Goal: Task Accomplishment & Management: Manage account settings

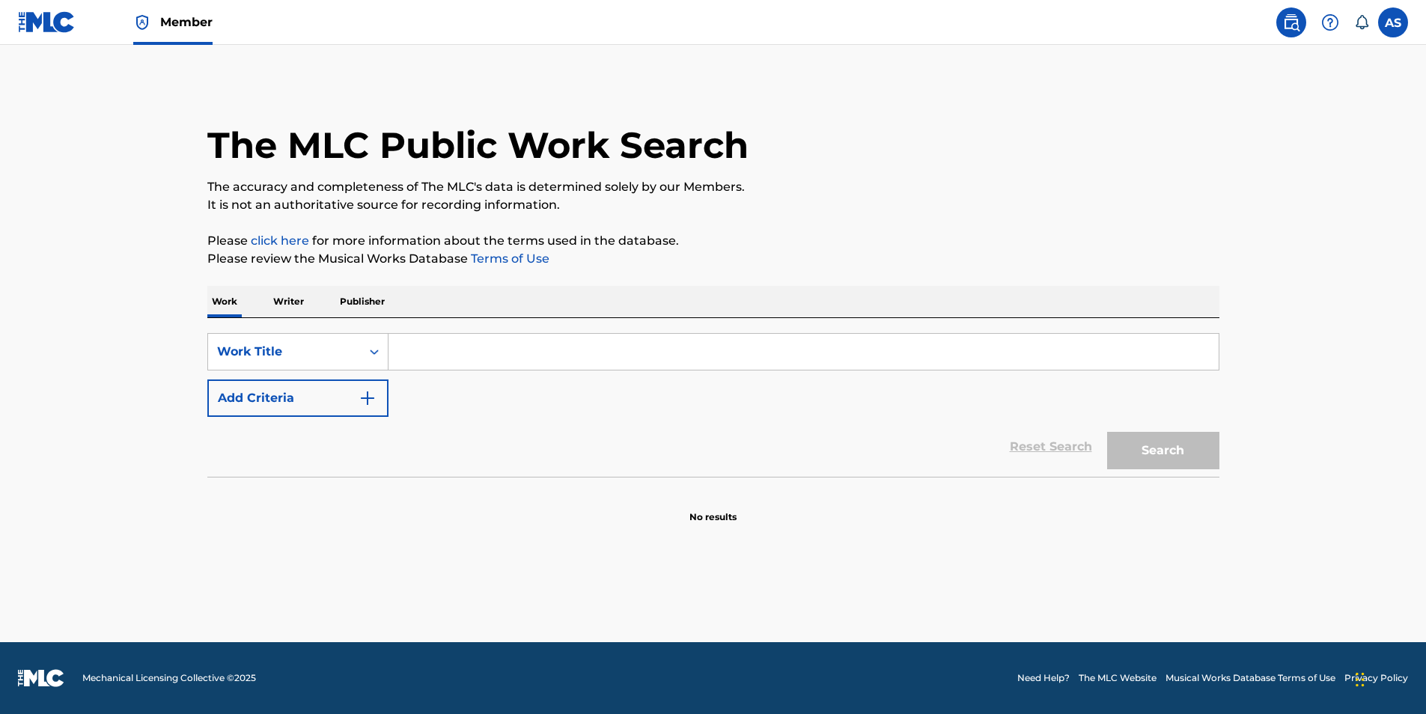
click at [296, 307] on p "Writer" at bounding box center [289, 301] width 40 height 31
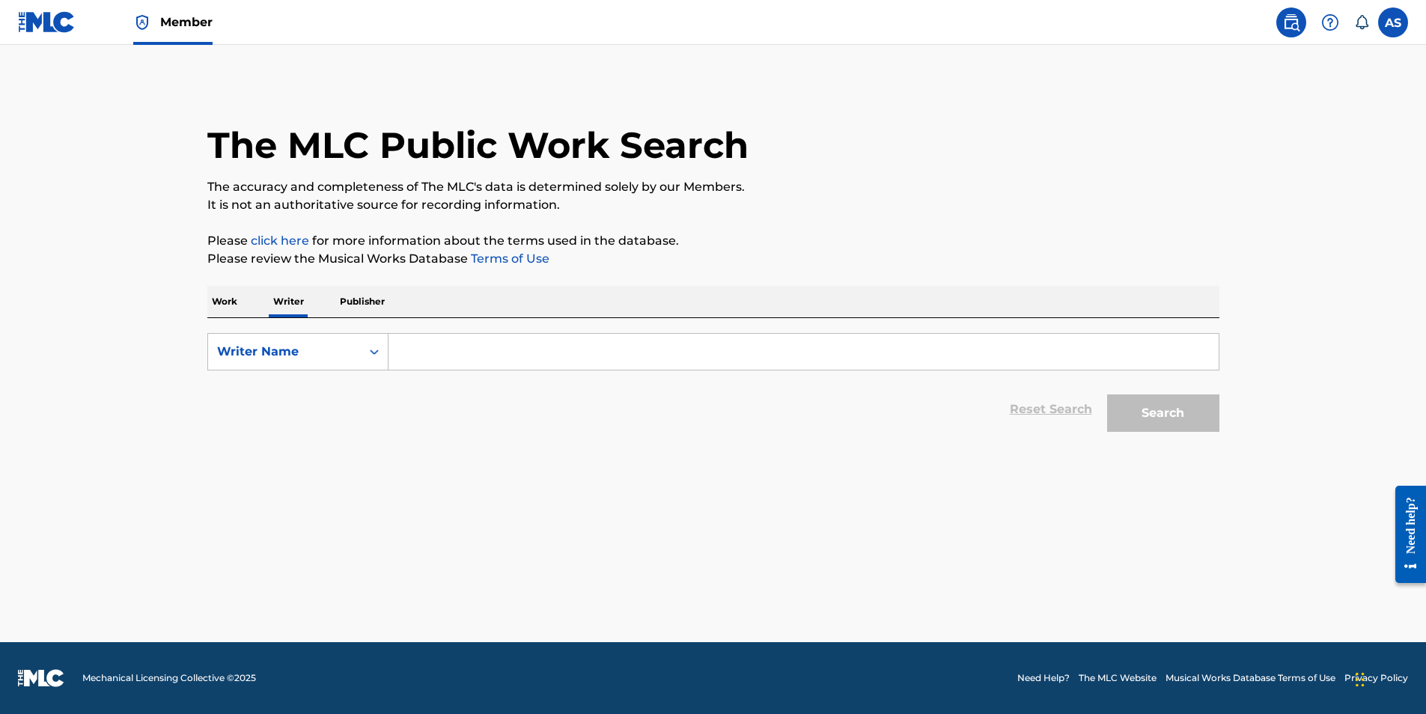
click at [429, 345] on input "Search Form" at bounding box center [803, 352] width 830 height 36
click at [612, 358] on input "alyishkillme alyishkillme" at bounding box center [803, 352] width 830 height 36
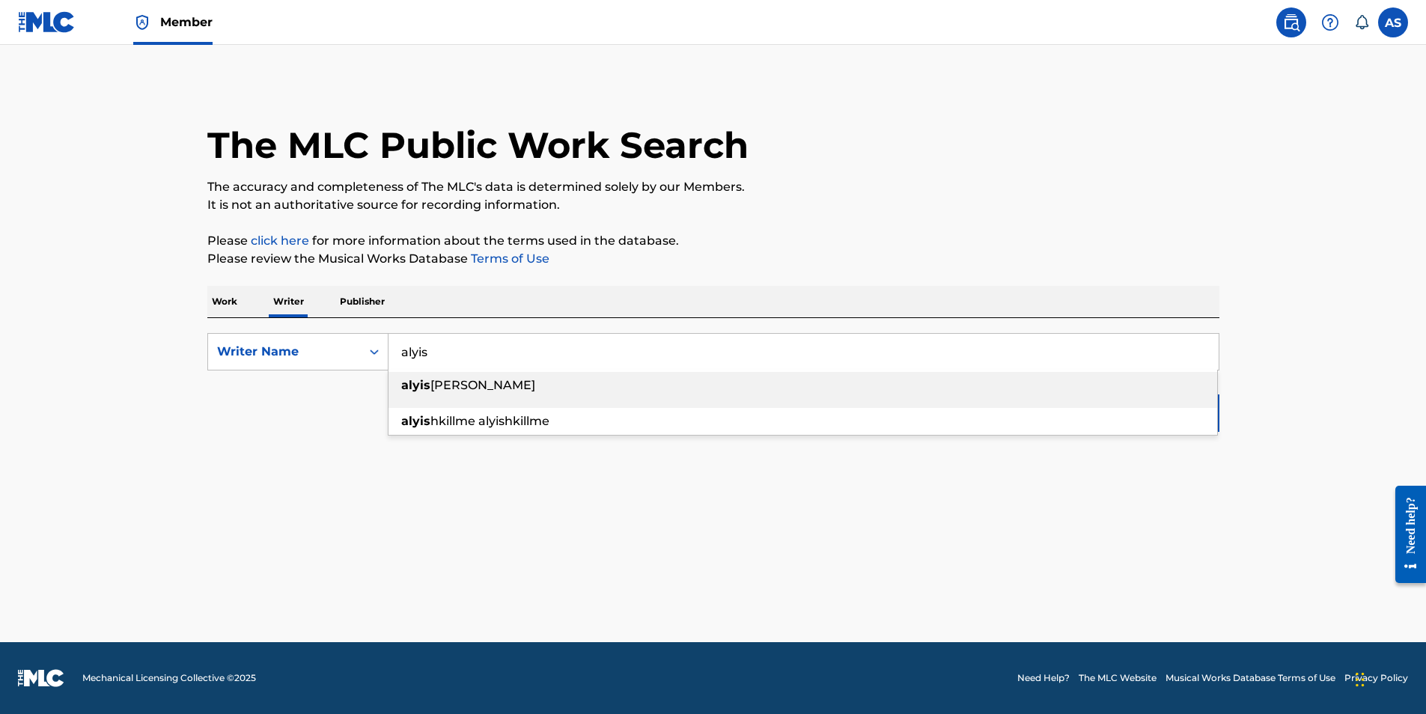
click at [611, 384] on div "[PERSON_NAME]" at bounding box center [802, 385] width 828 height 27
type input "[PERSON_NAME]"
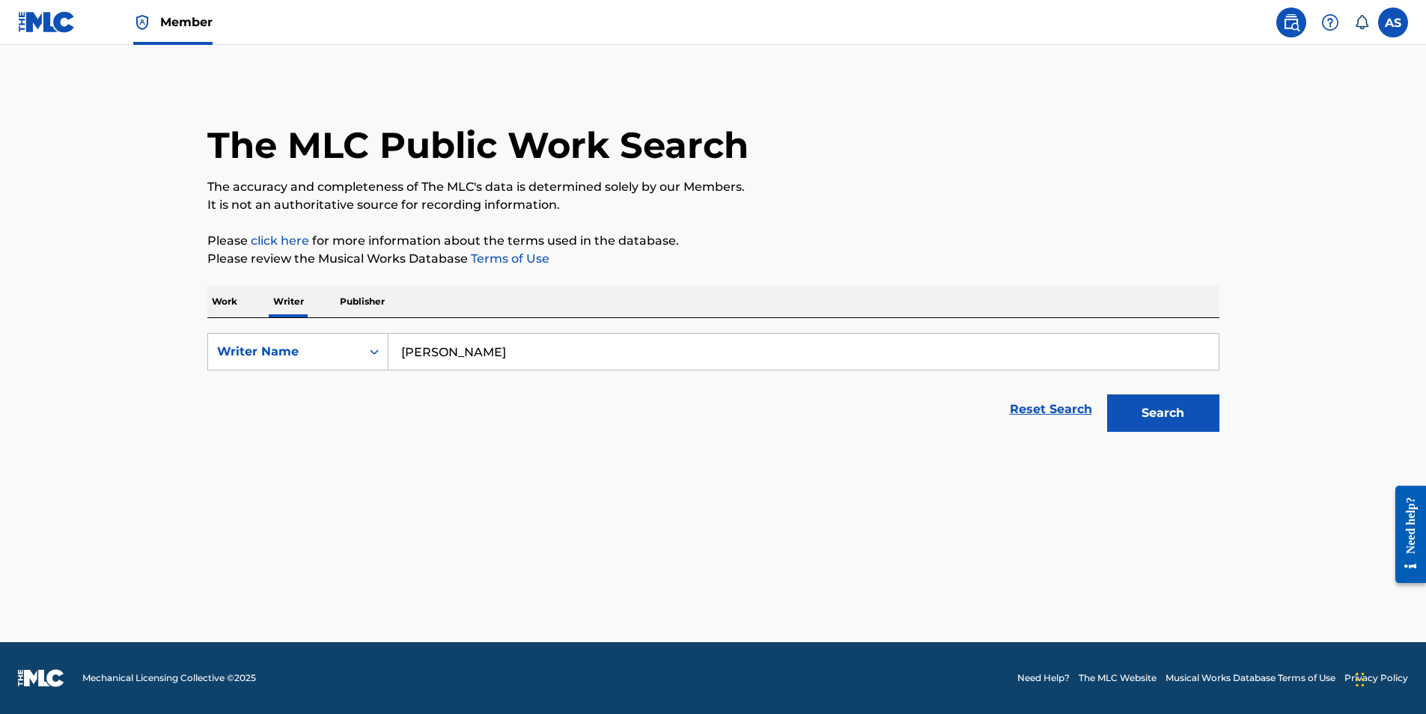
click at [1201, 426] on button "Search" at bounding box center [1163, 412] width 112 height 37
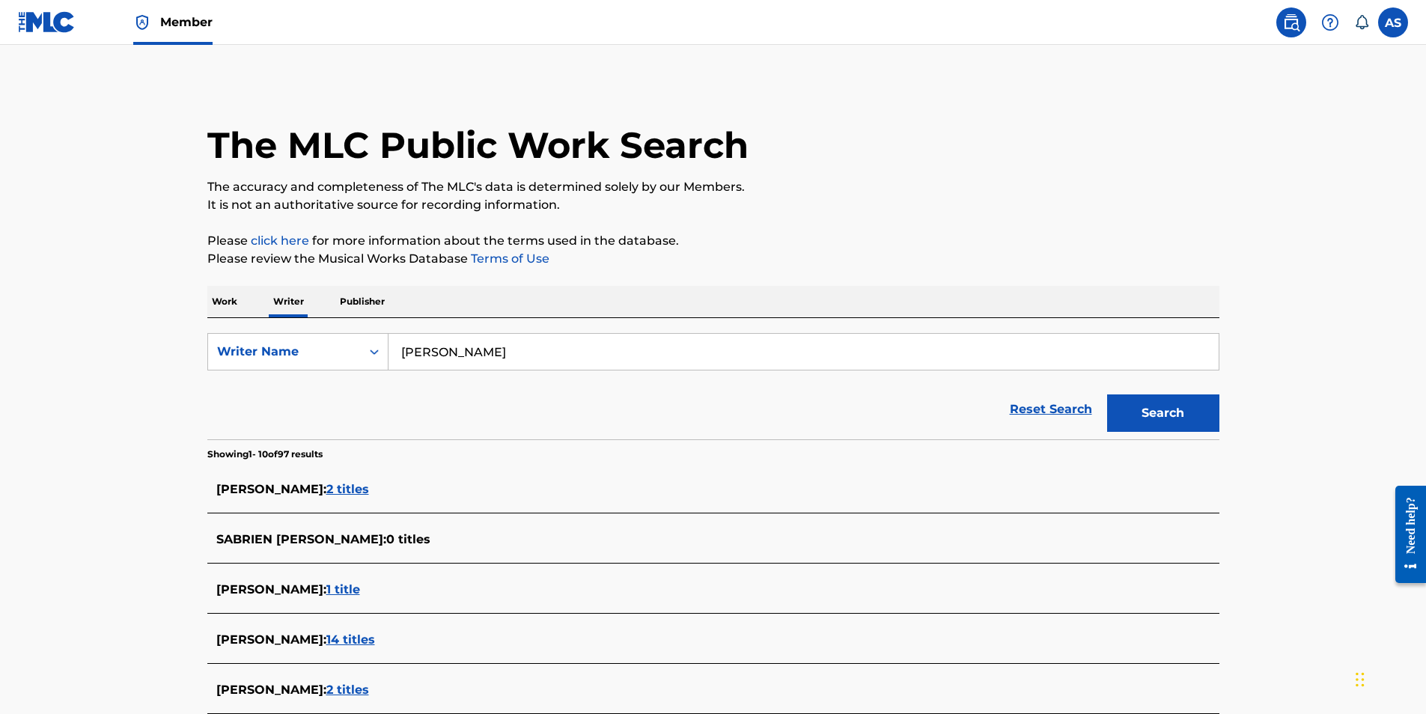
scroll to position [374, 0]
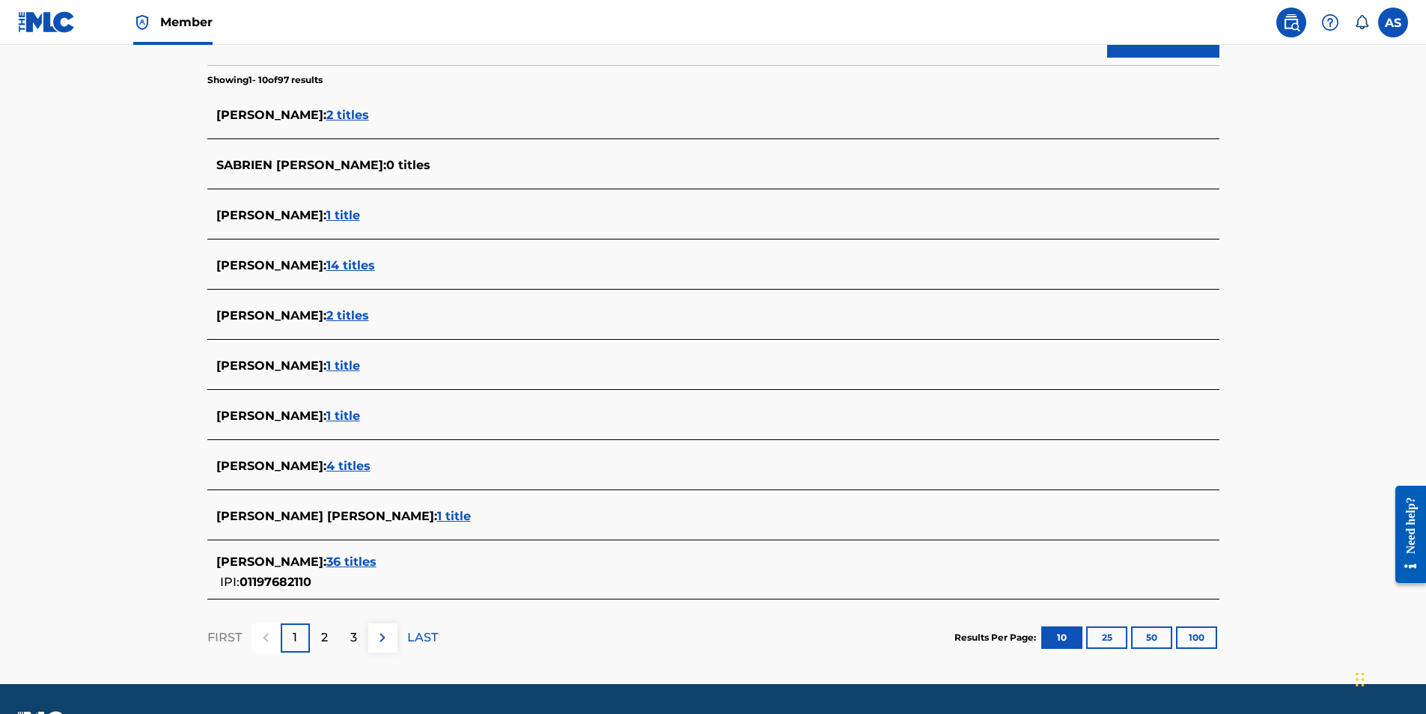
click at [336, 560] on span "36 titles" at bounding box center [351, 562] width 50 height 14
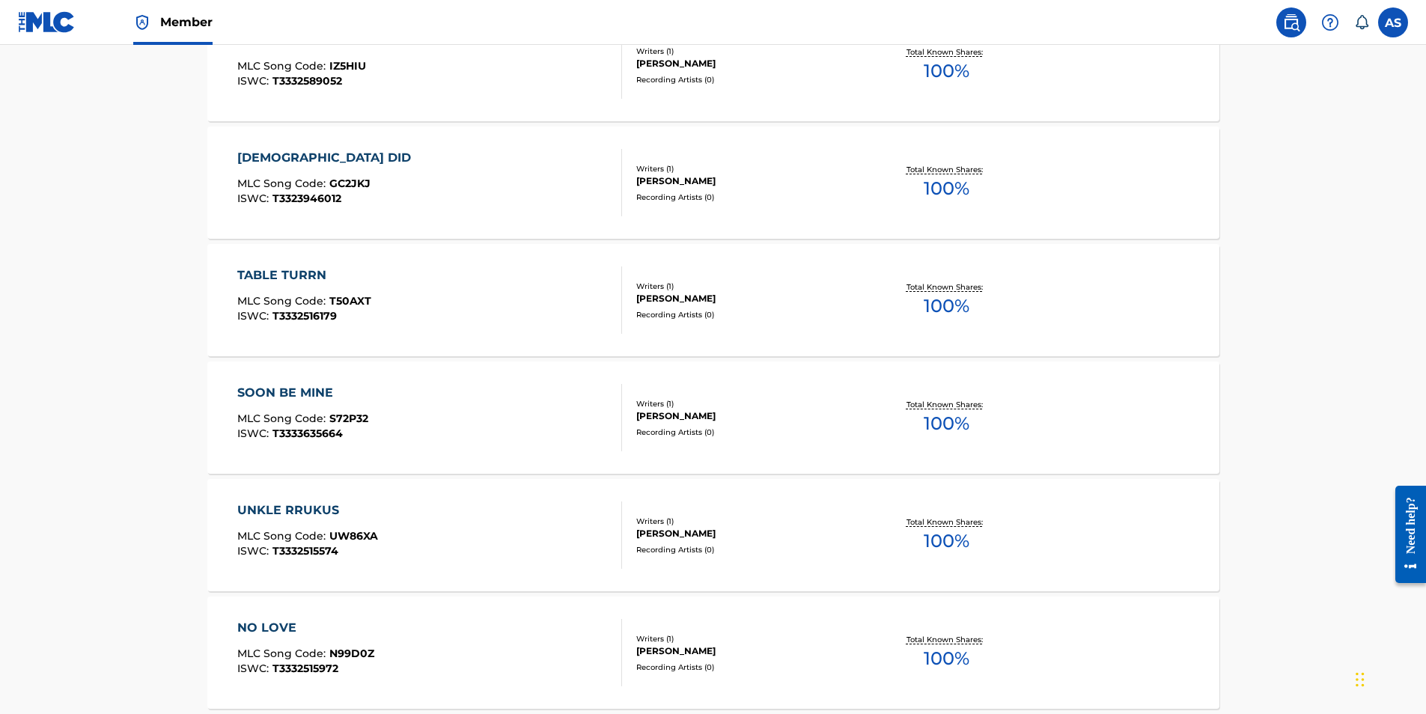
scroll to position [524, 0]
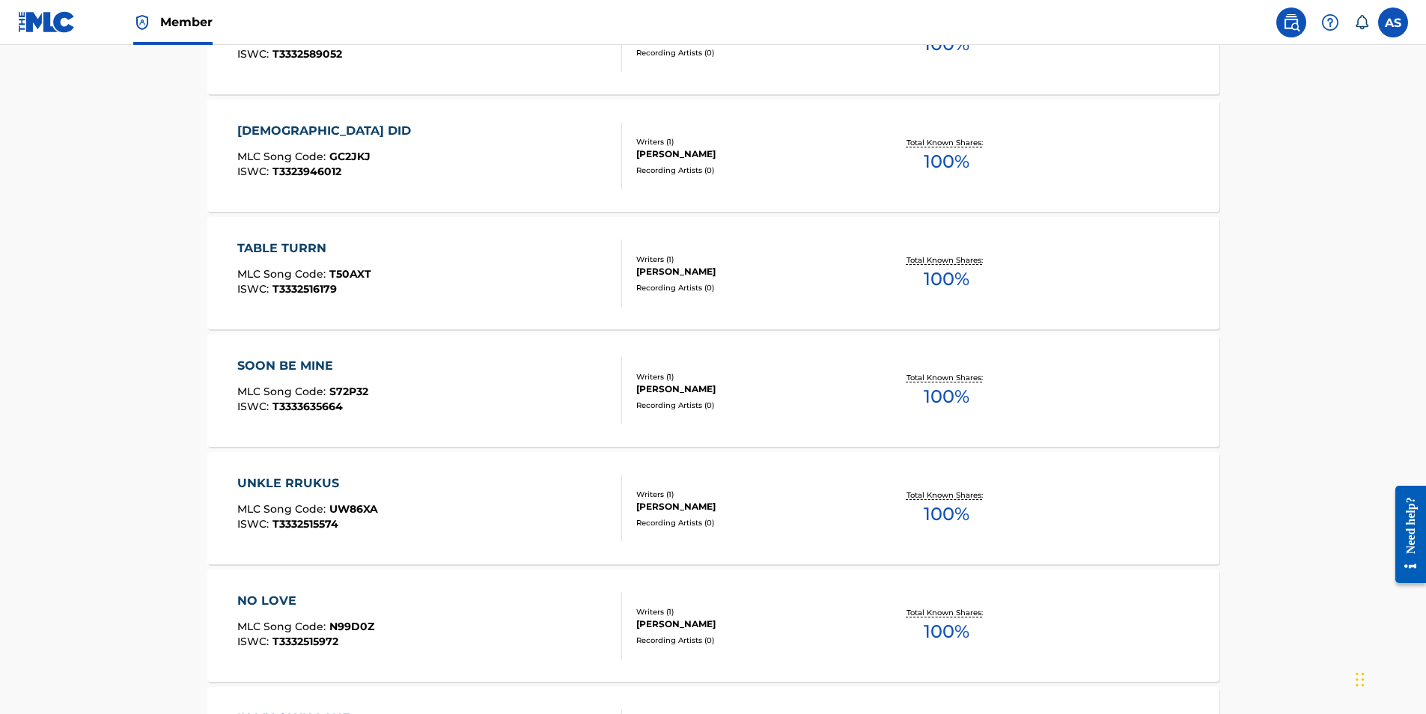
click at [310, 477] on div "UNKLE RRUKUS" at bounding box center [307, 483] width 141 height 18
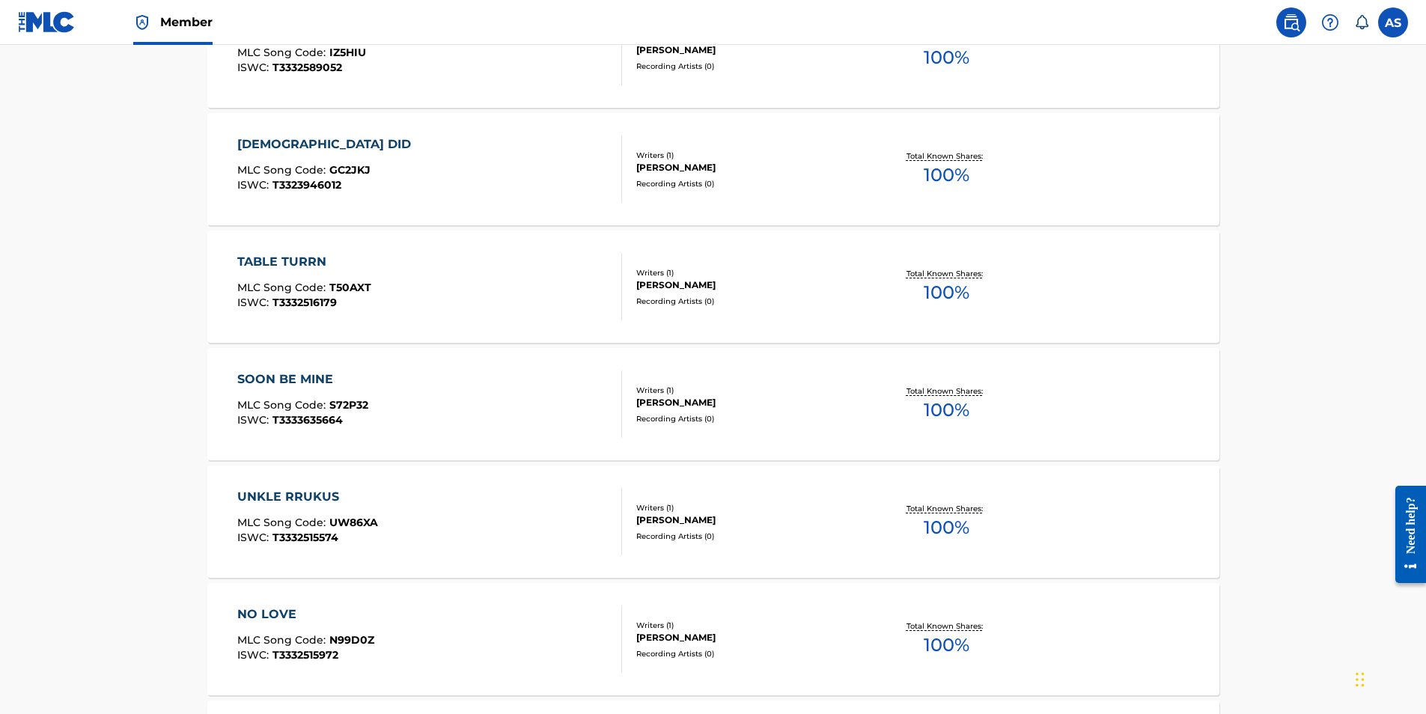
scroll to position [524, 0]
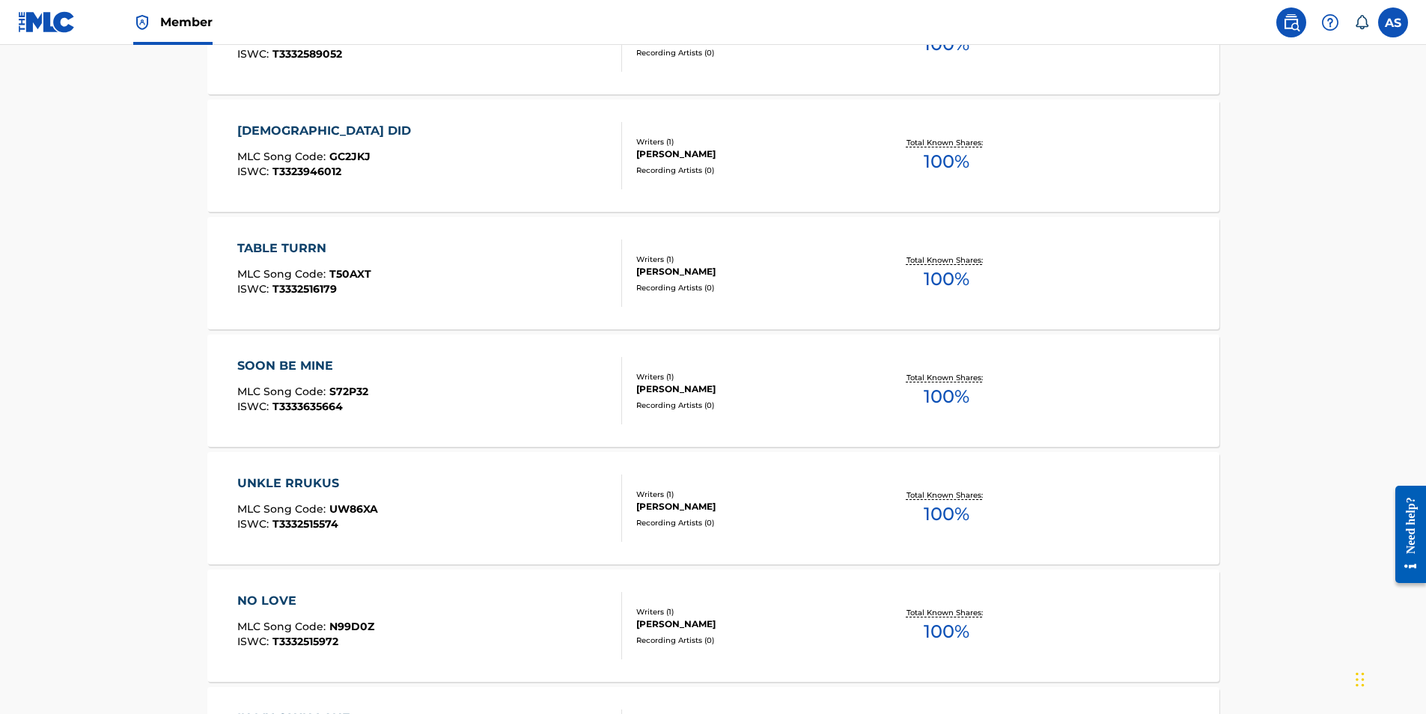
click at [379, 514] on div "UNKLE RRUKUS MLC Song Code : UW86XA ISWC : T3332515574" at bounding box center [429, 507] width 385 height 67
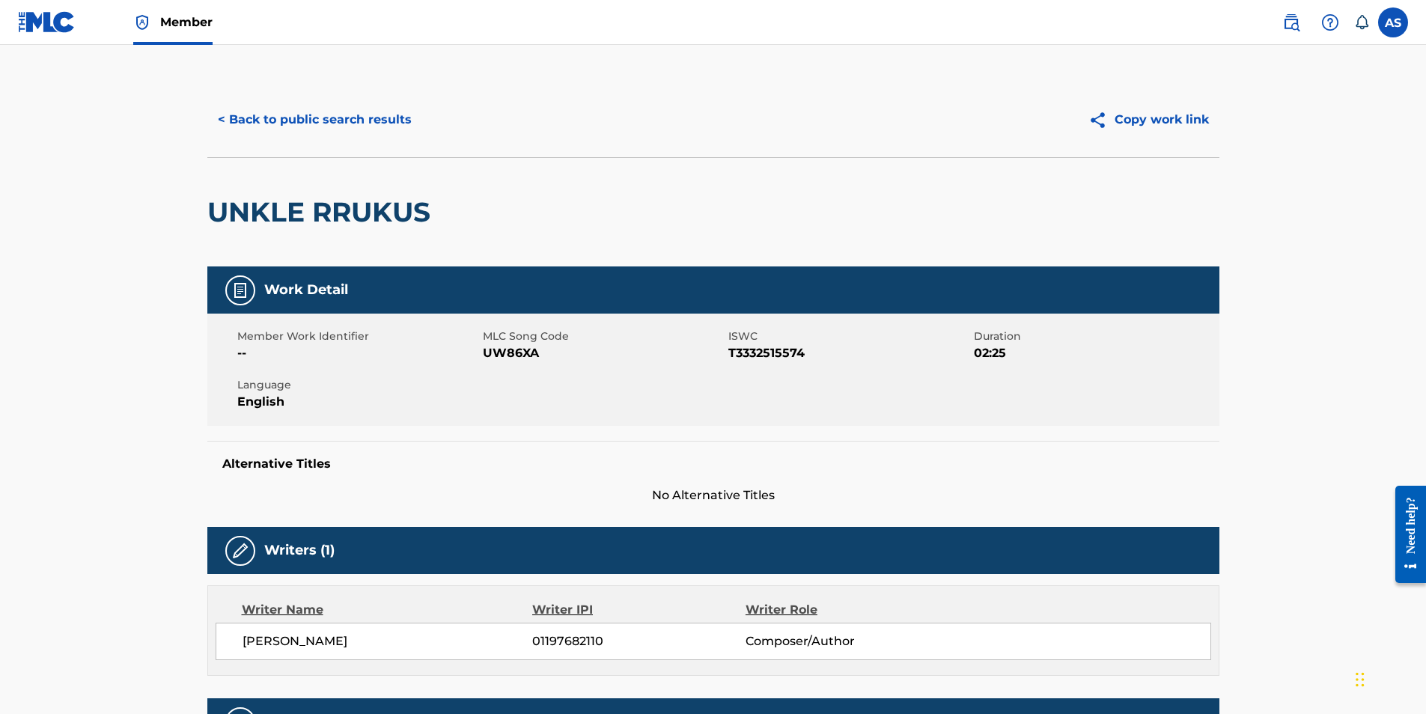
click at [326, 114] on button "< Back to public search results" at bounding box center [314, 119] width 215 height 37
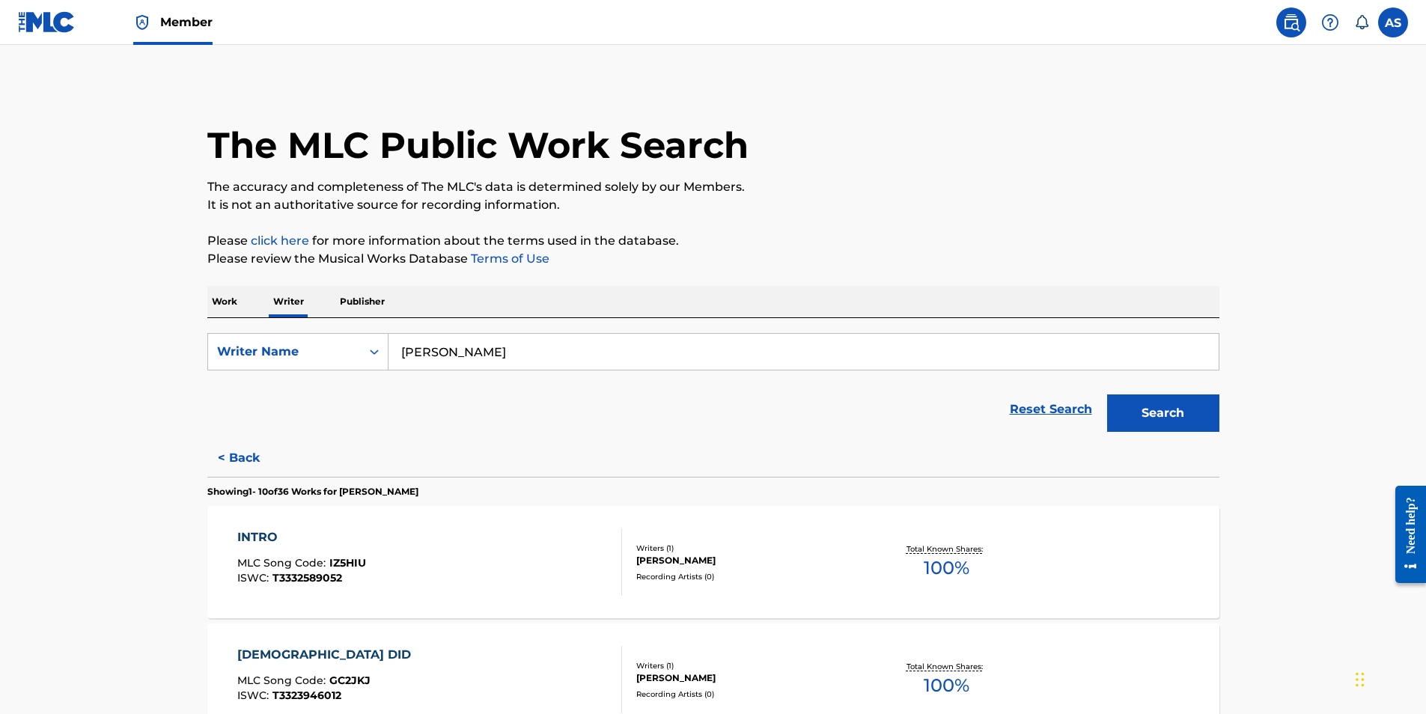
click at [229, 307] on p "Work" at bounding box center [224, 301] width 34 height 31
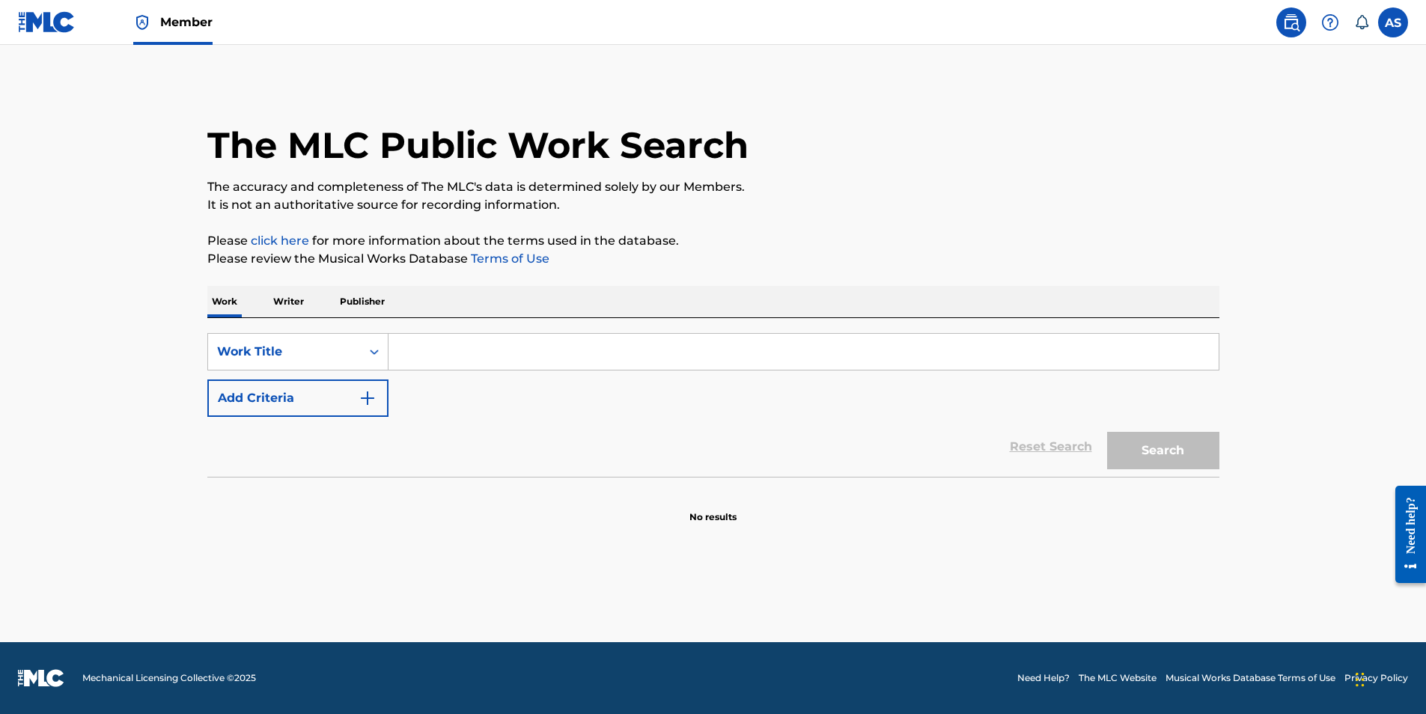
click at [293, 305] on p "Writer" at bounding box center [289, 301] width 40 height 31
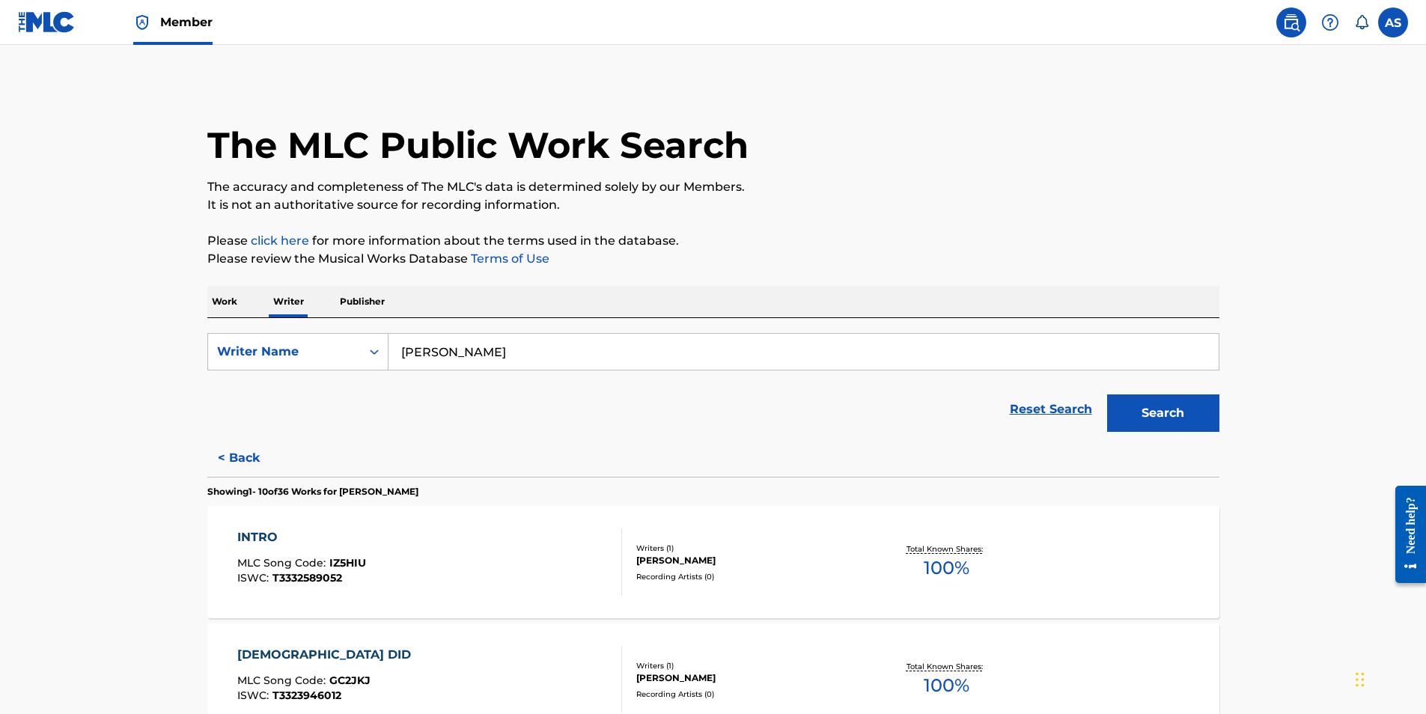
click at [355, 297] on p "Publisher" at bounding box center [362, 301] width 54 height 31
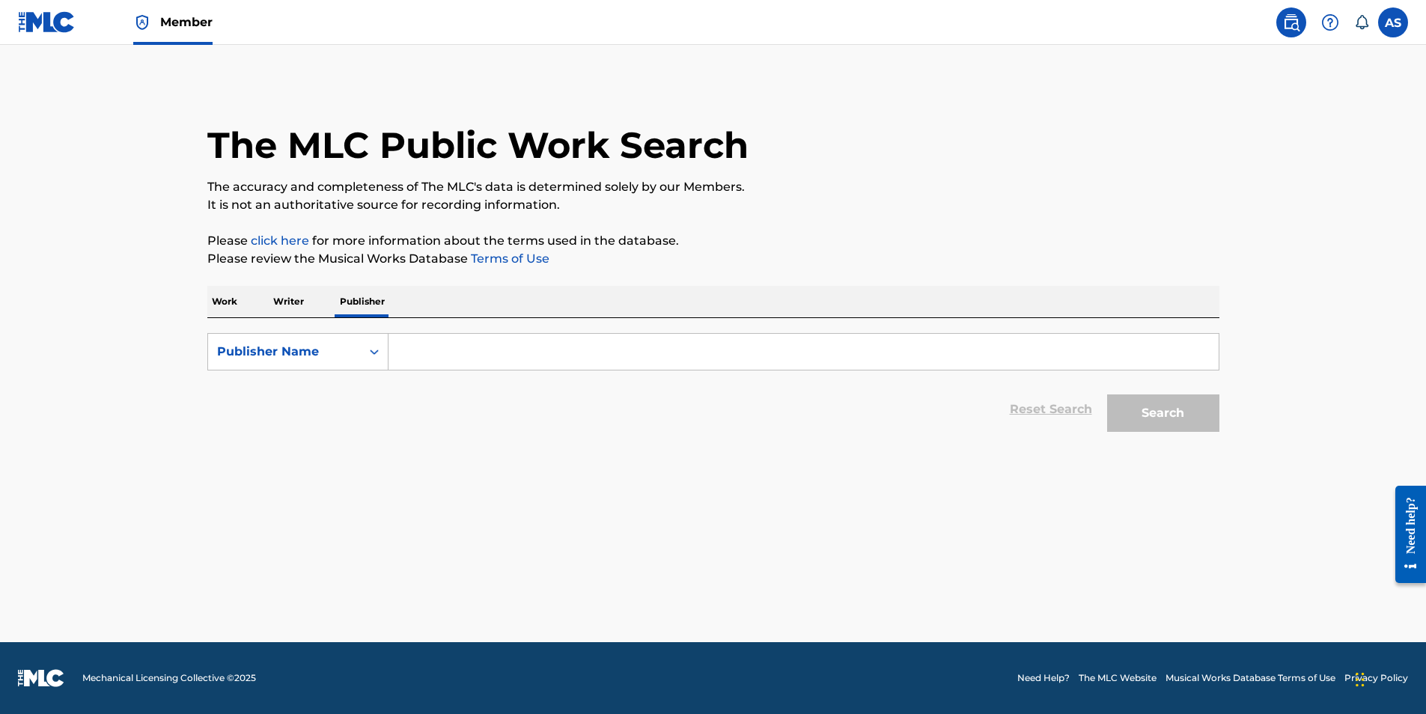
click at [413, 356] on input "Search Form" at bounding box center [803, 352] width 830 height 36
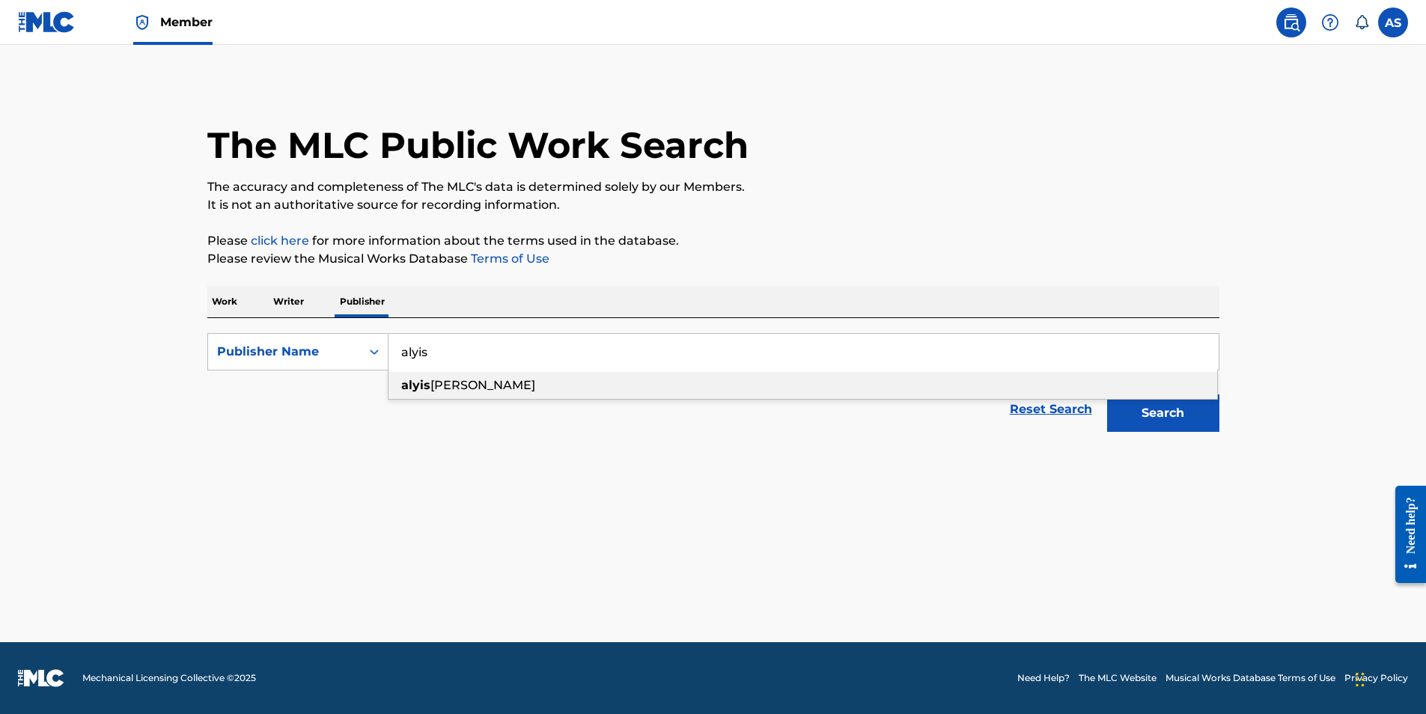
click at [451, 384] on span "[PERSON_NAME]" at bounding box center [482, 385] width 105 height 14
type input "[PERSON_NAME]"
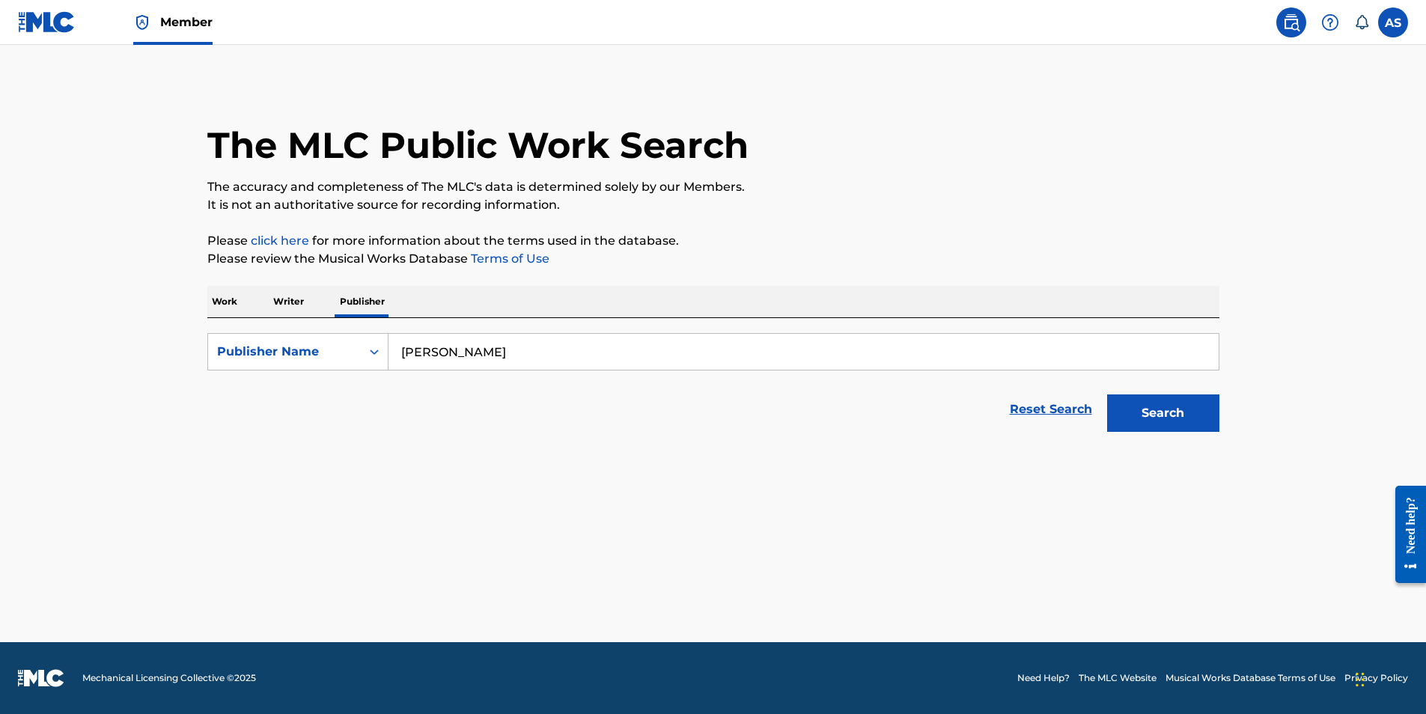
click at [1170, 405] on button "Search" at bounding box center [1163, 412] width 112 height 37
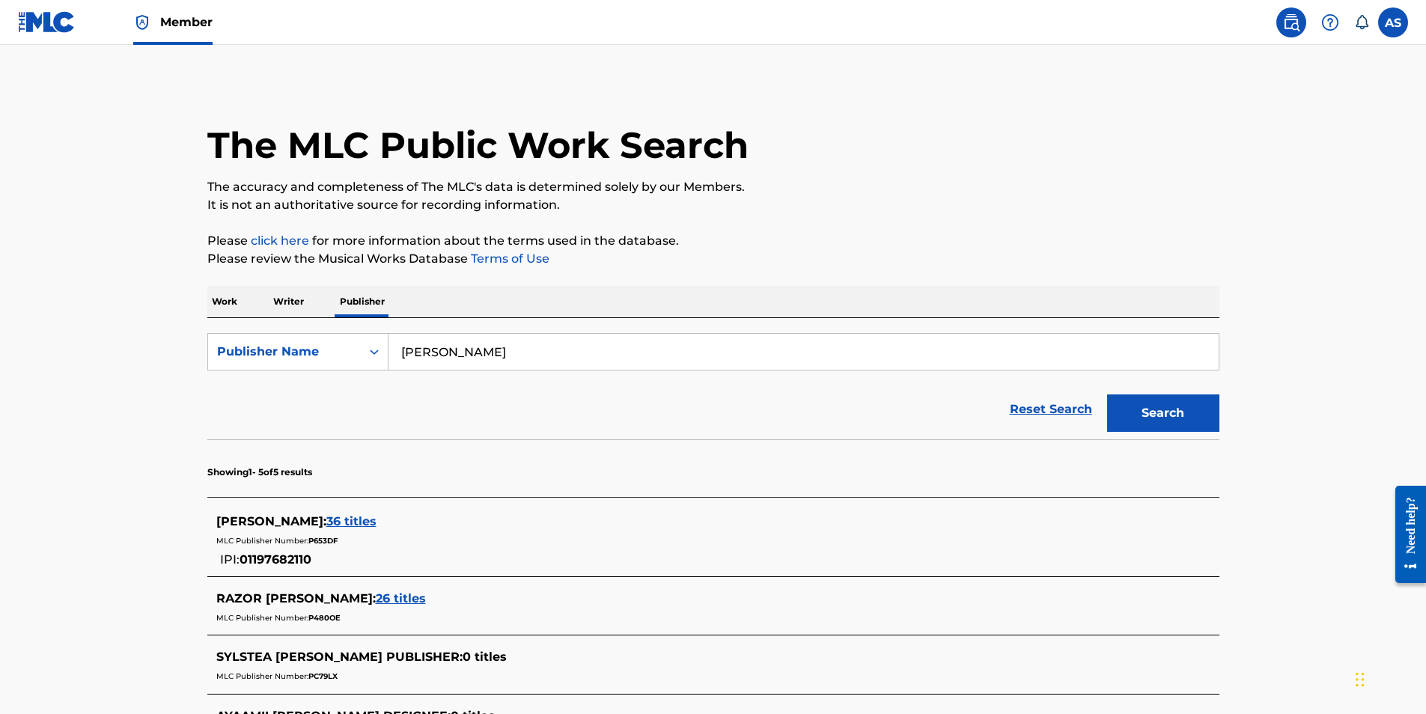
scroll to position [290, 0]
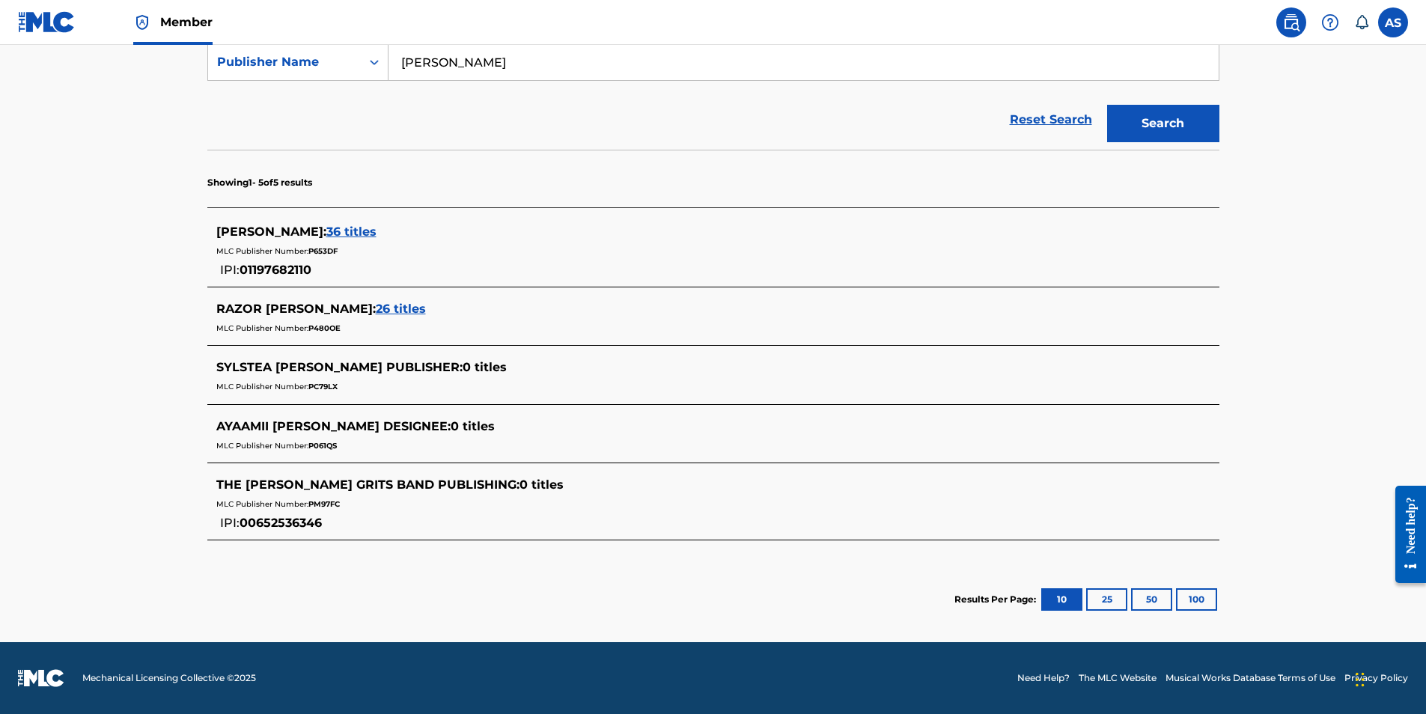
click at [330, 233] on span "36 titles" at bounding box center [351, 232] width 50 height 14
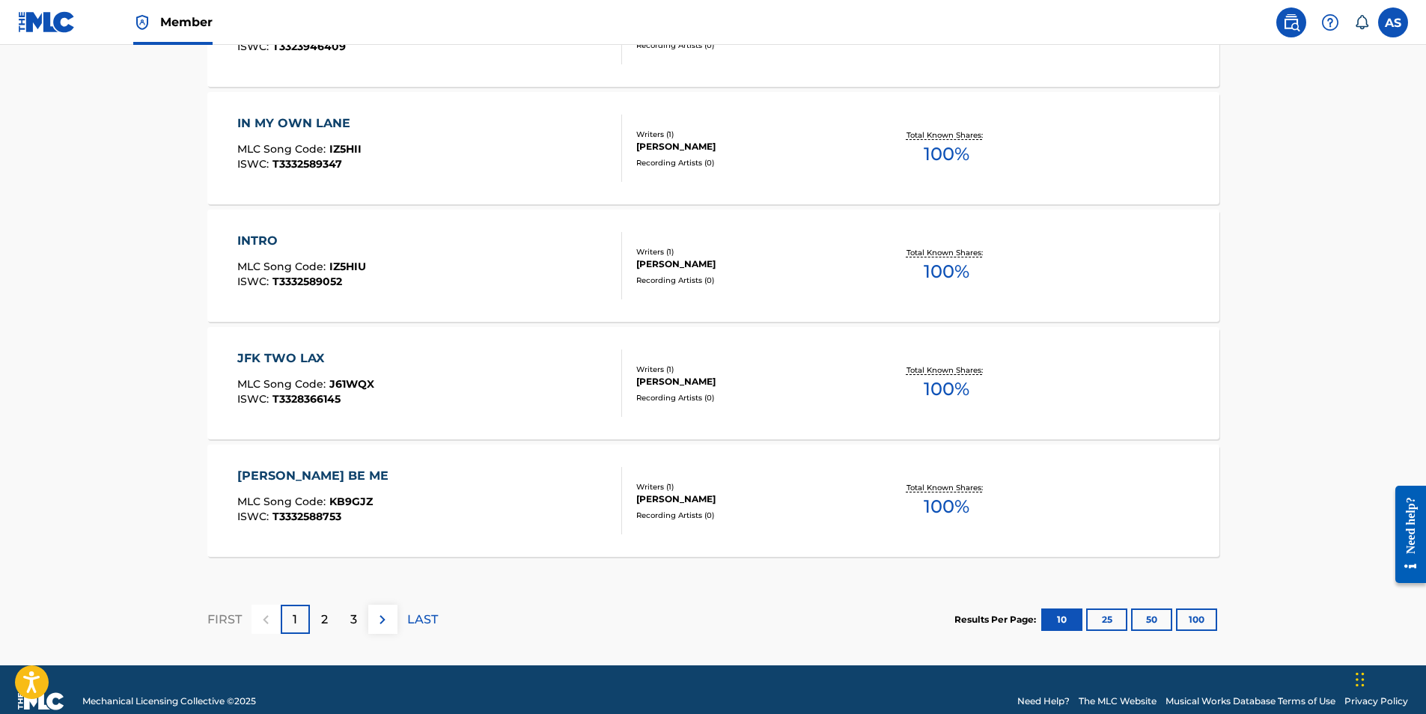
scroll to position [1179, 0]
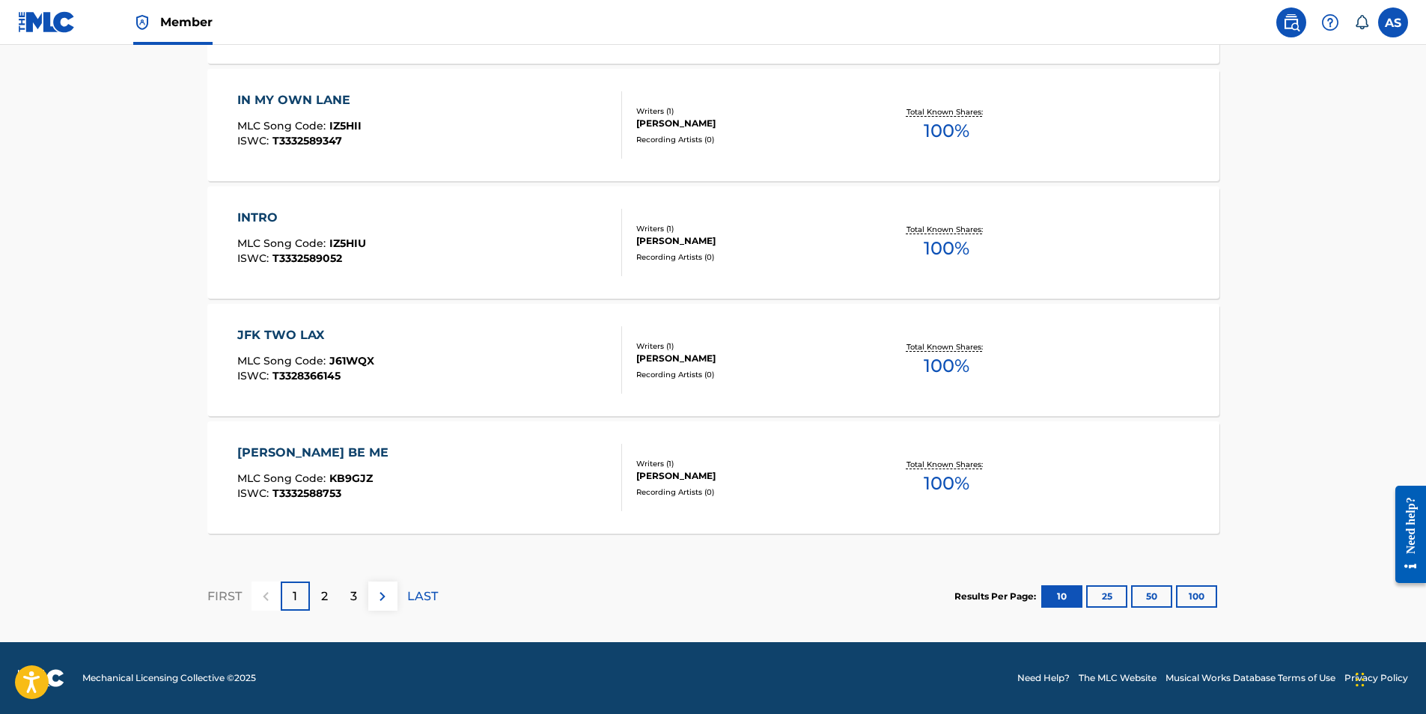
click at [330, 597] on div "2" at bounding box center [324, 595] width 29 height 29
click at [358, 599] on div "3" at bounding box center [353, 595] width 29 height 29
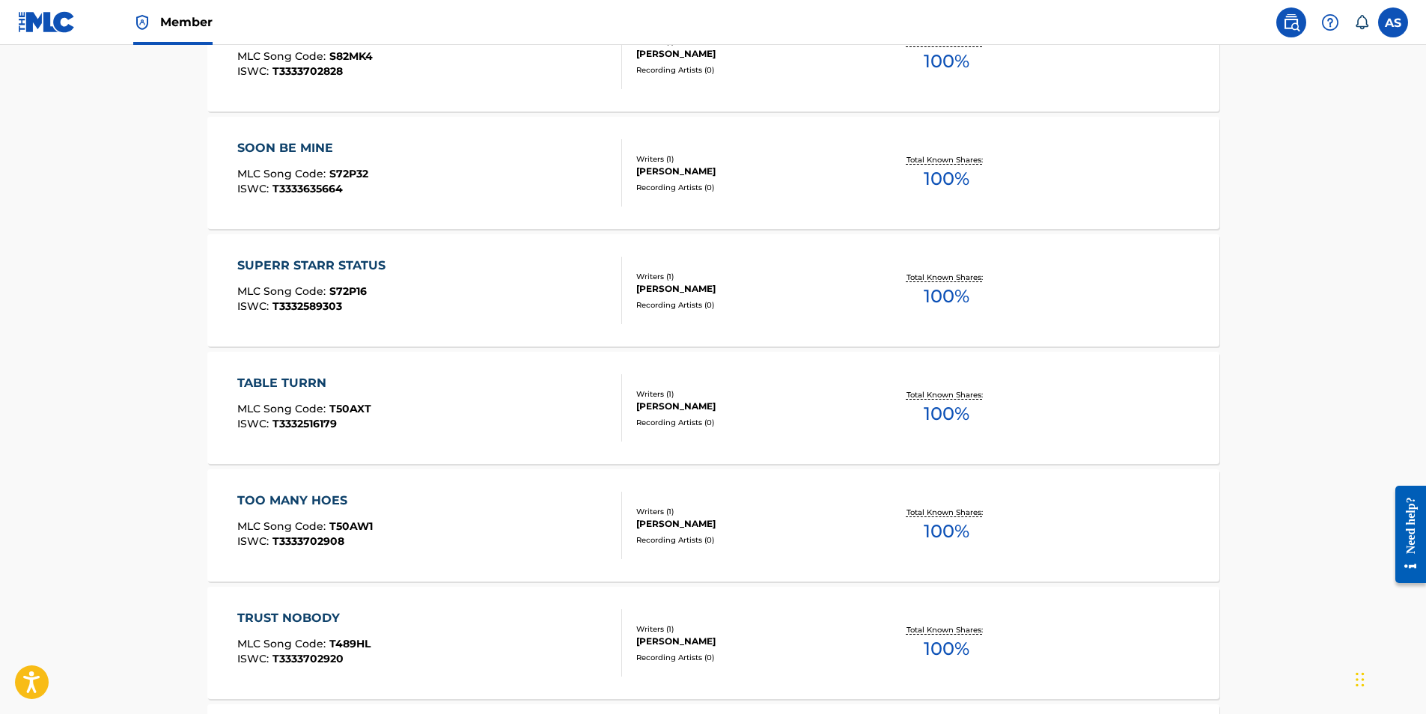
scroll to position [898, 0]
click at [267, 391] on div "TABLE TURRN MLC Song Code : T50AXT ISWC : T3332516179" at bounding box center [304, 405] width 134 height 67
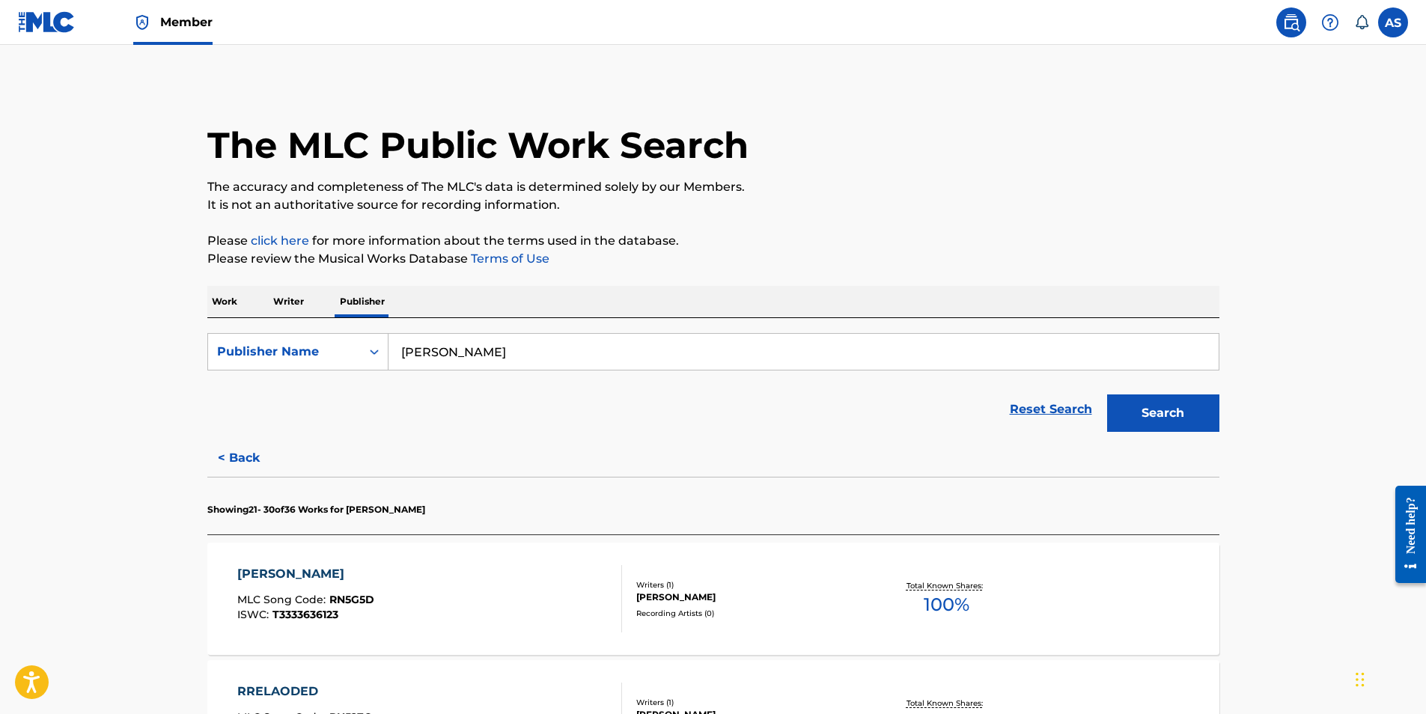
scroll to position [299, 0]
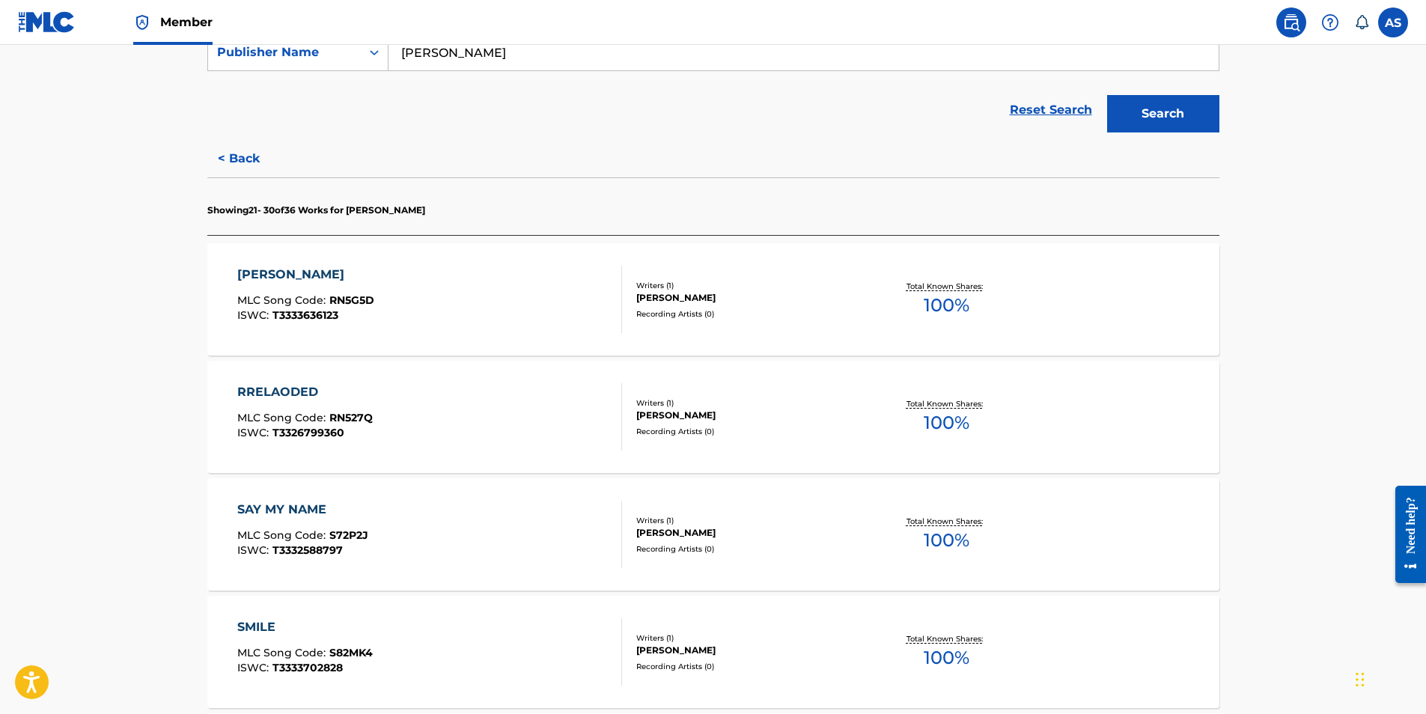
click at [248, 268] on div "[PERSON_NAME]" at bounding box center [305, 275] width 137 height 18
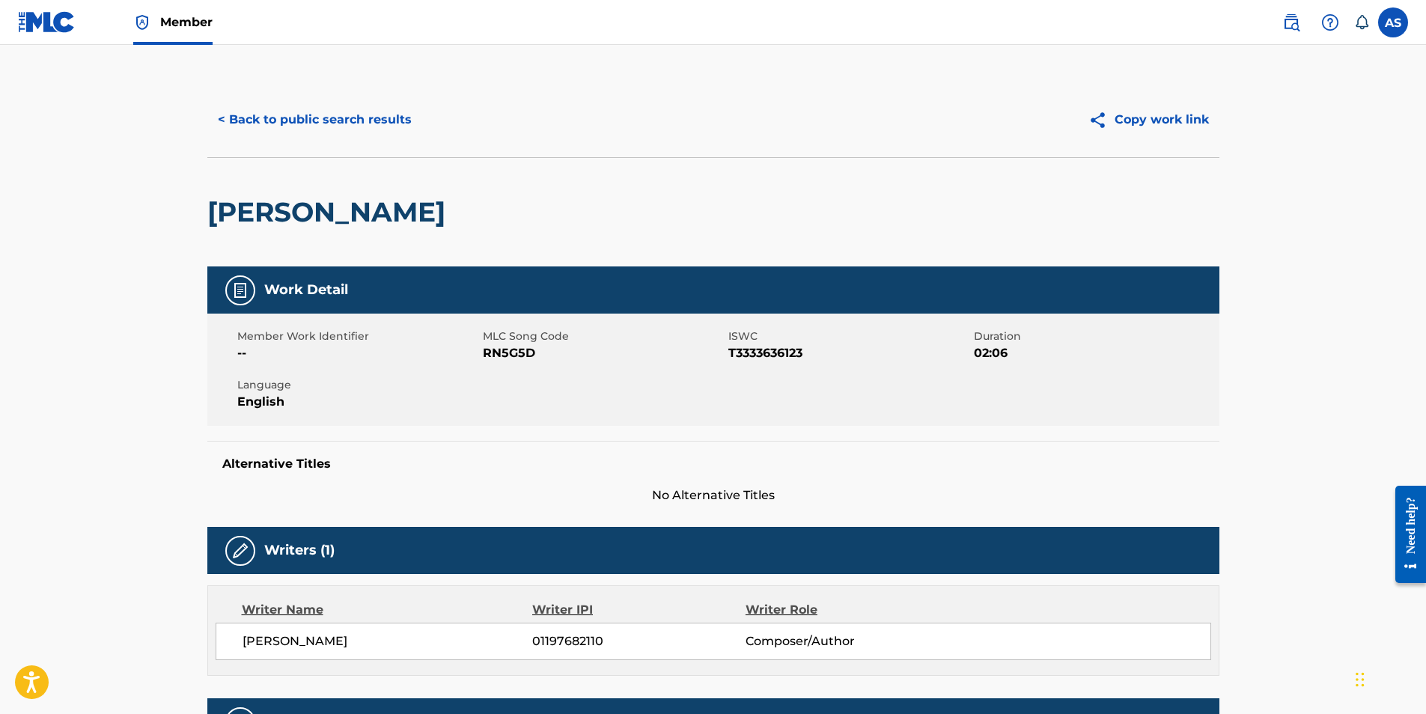
click at [256, 121] on button "< Back to public search results" at bounding box center [314, 119] width 215 height 37
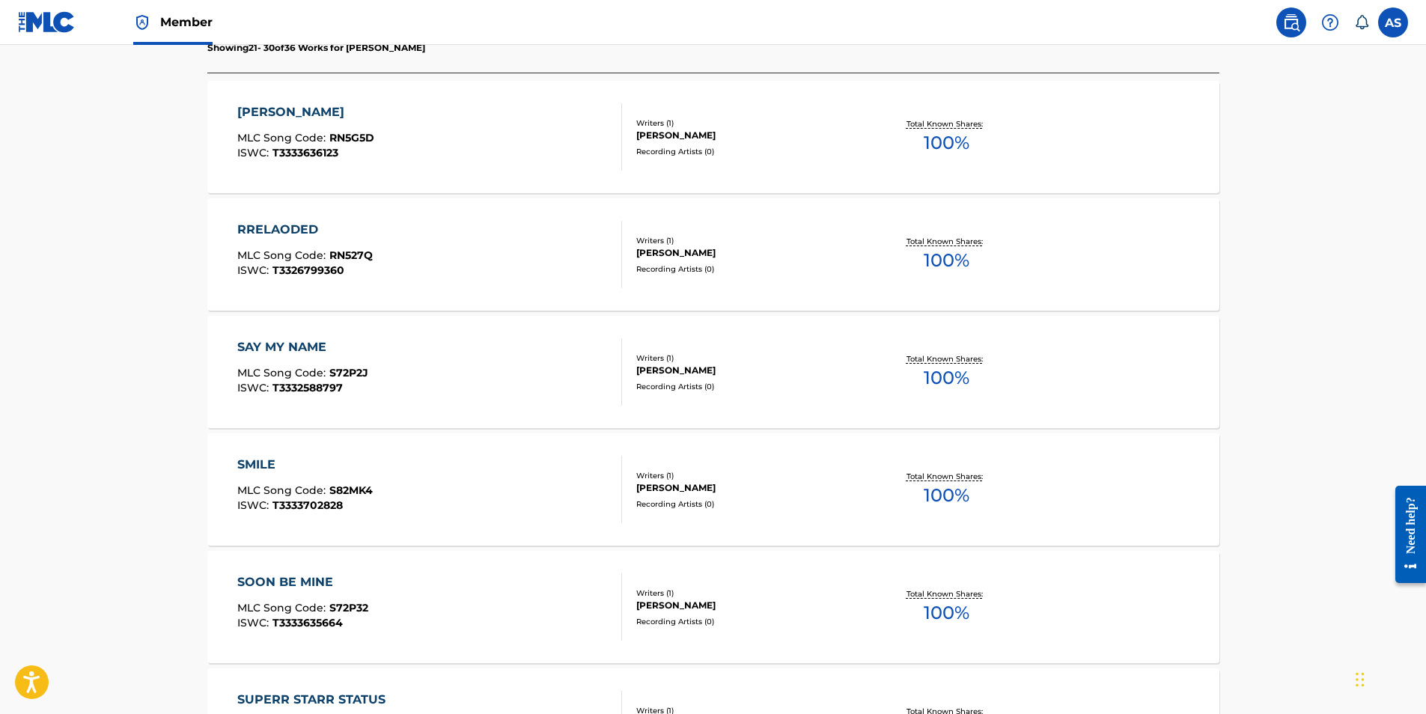
scroll to position [748, 0]
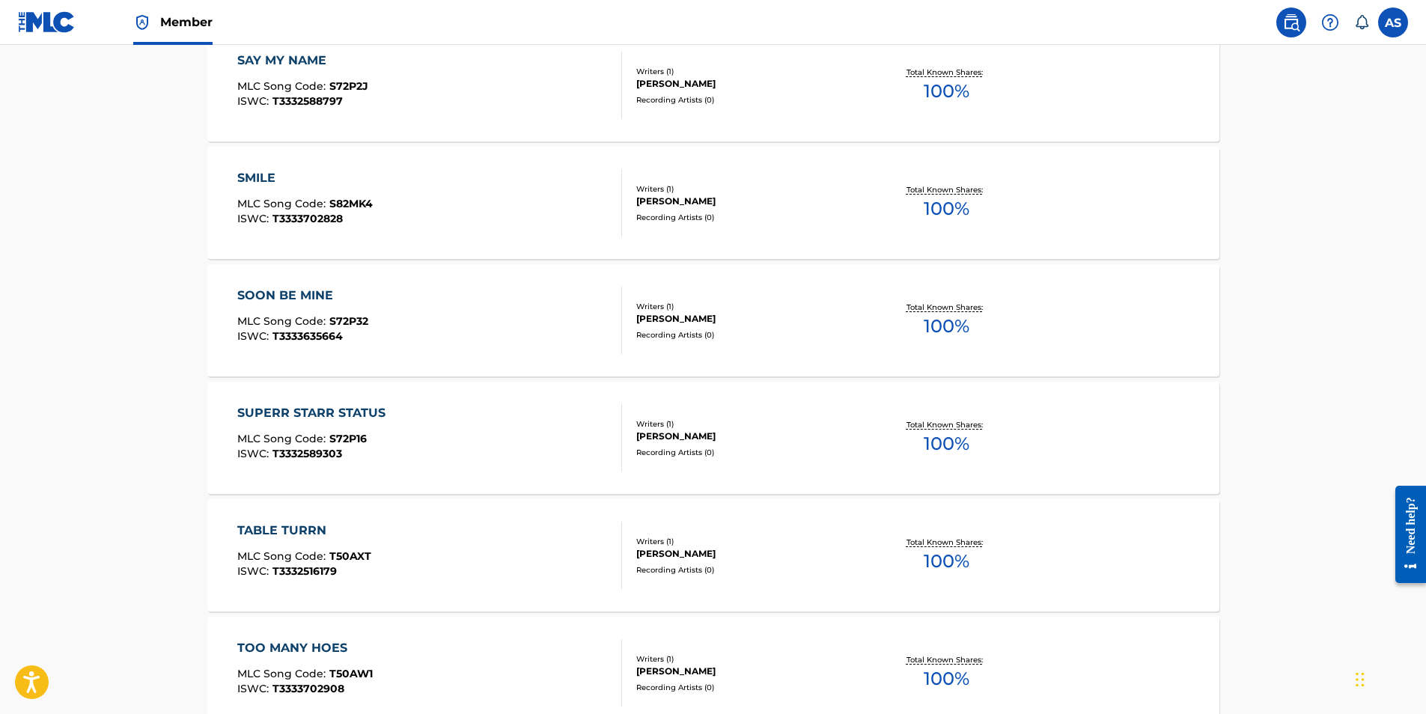
click at [305, 409] on div "SUPERR STARR STATUS" at bounding box center [315, 413] width 156 height 18
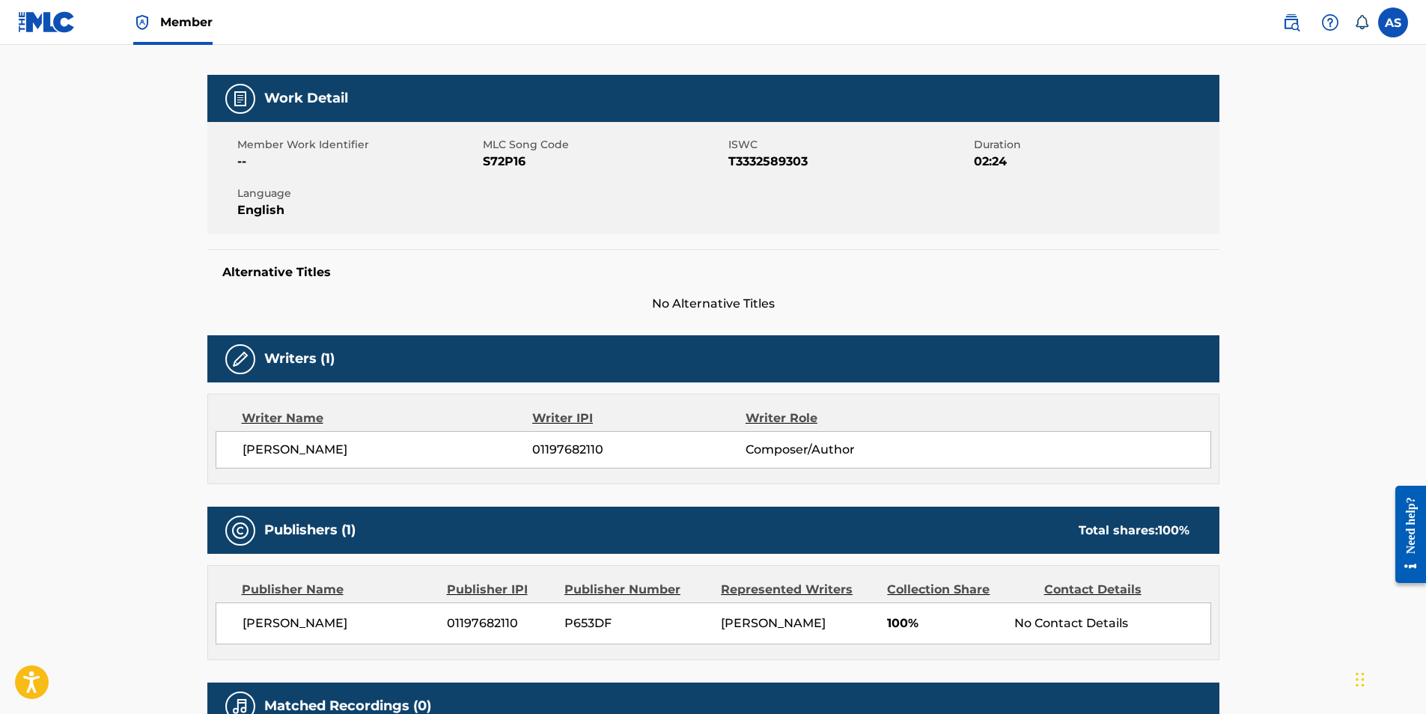
scroll to position [349, 0]
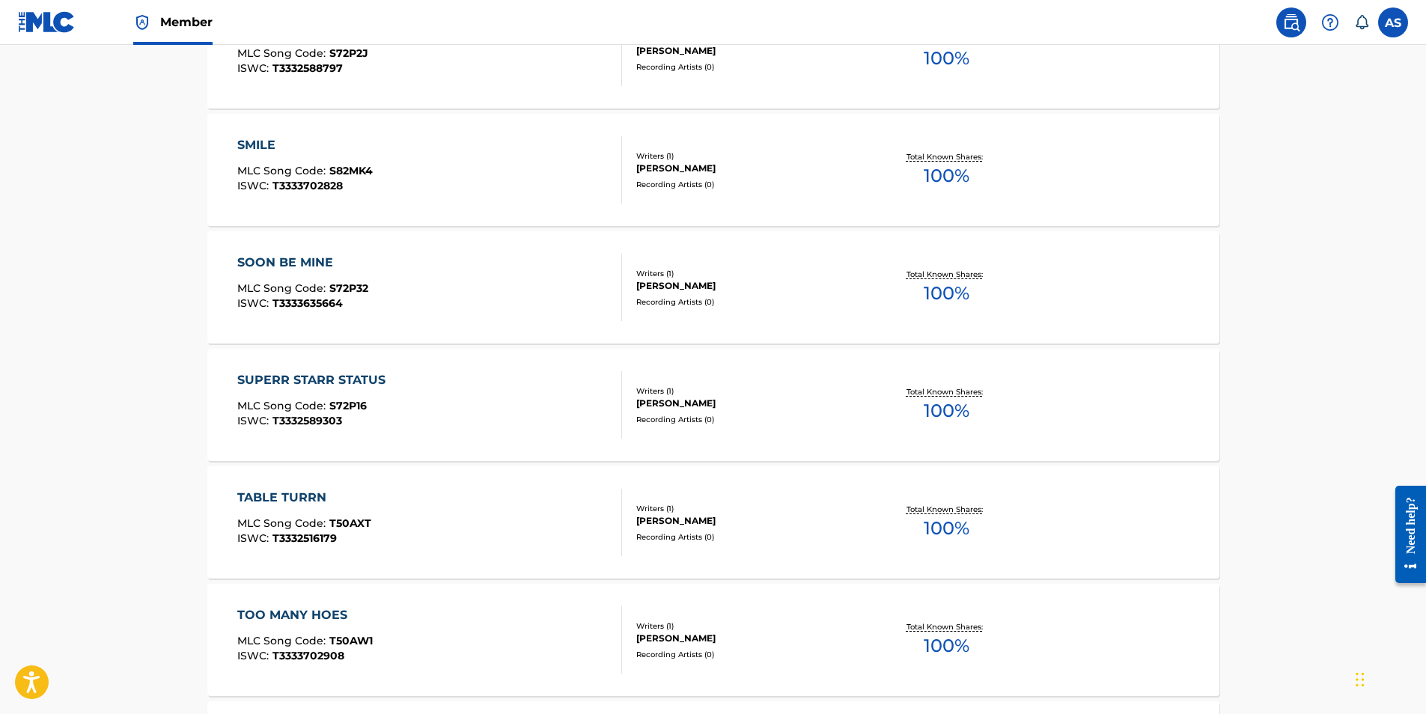
scroll to position [973, 0]
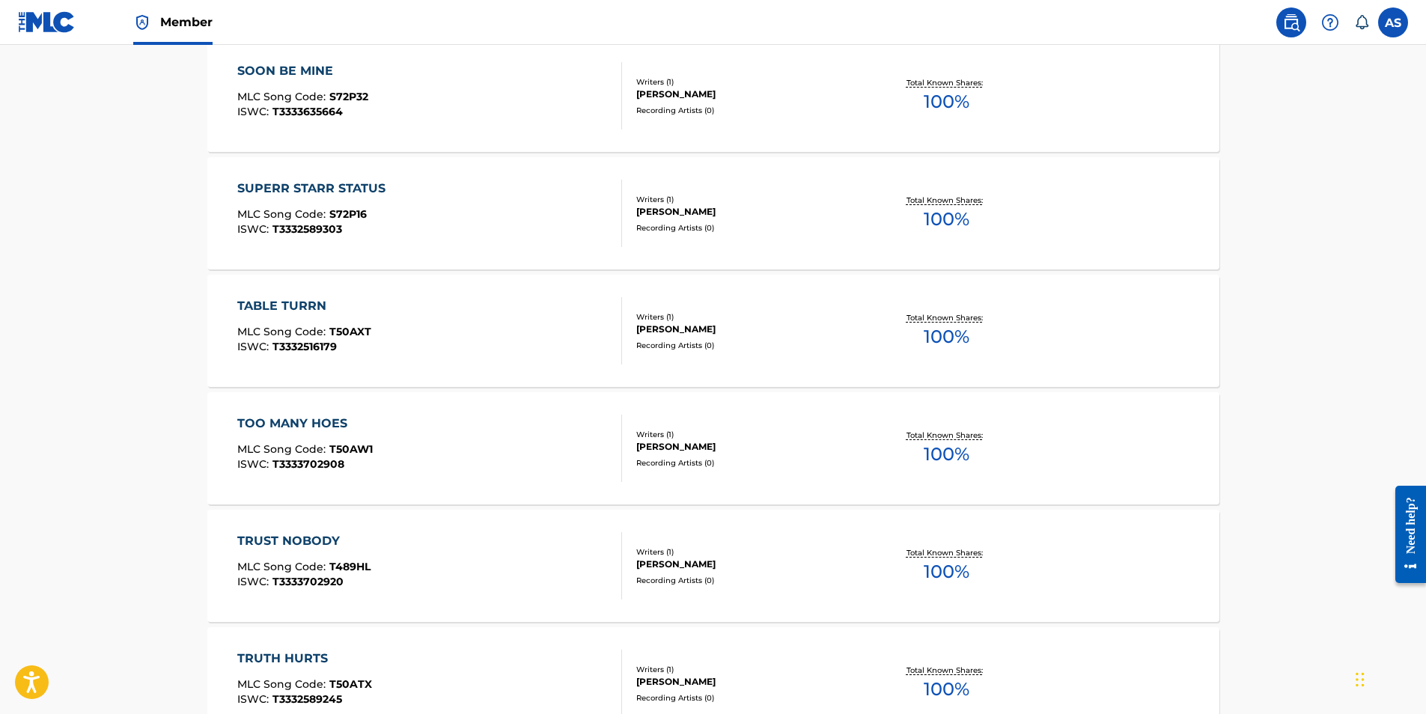
click at [269, 534] on div "TRUST NOBODY" at bounding box center [303, 541] width 133 height 18
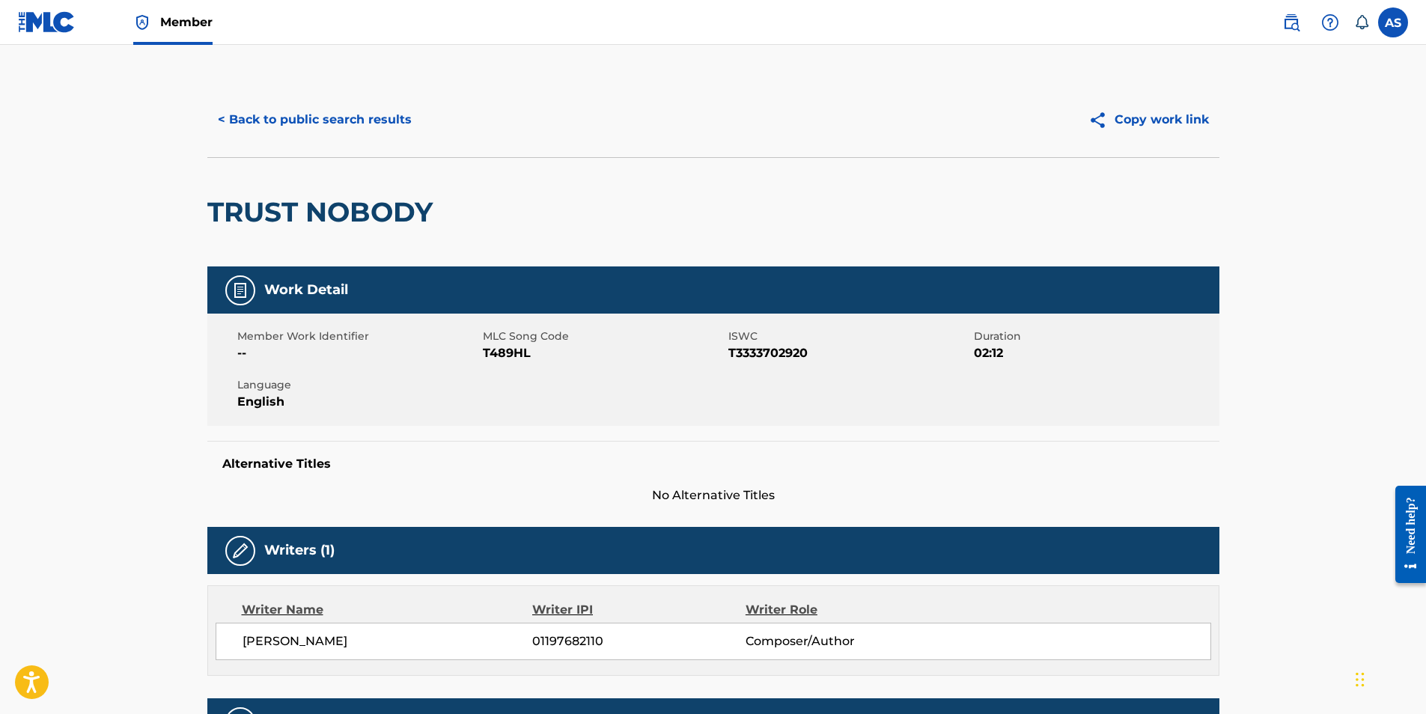
click at [372, 127] on button "< Back to public search results" at bounding box center [314, 119] width 215 height 37
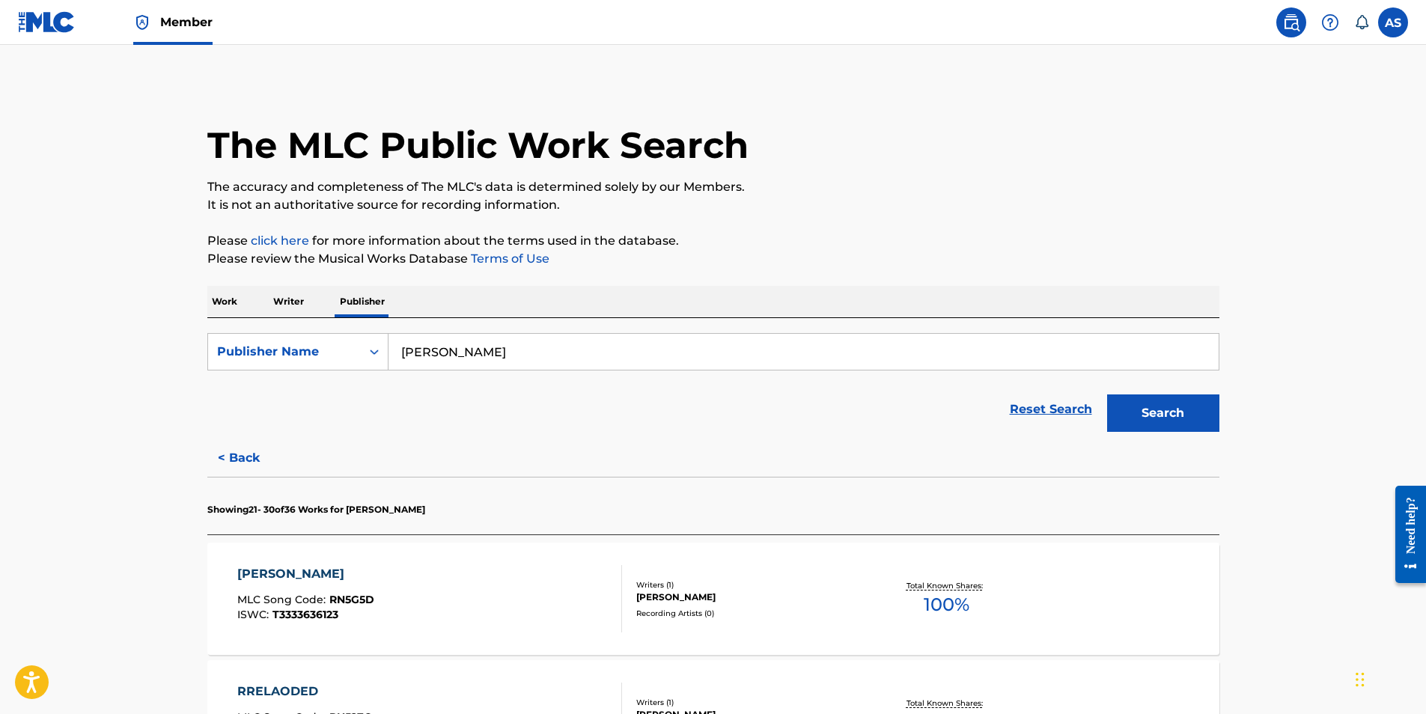
click at [292, 302] on p "Writer" at bounding box center [289, 301] width 40 height 31
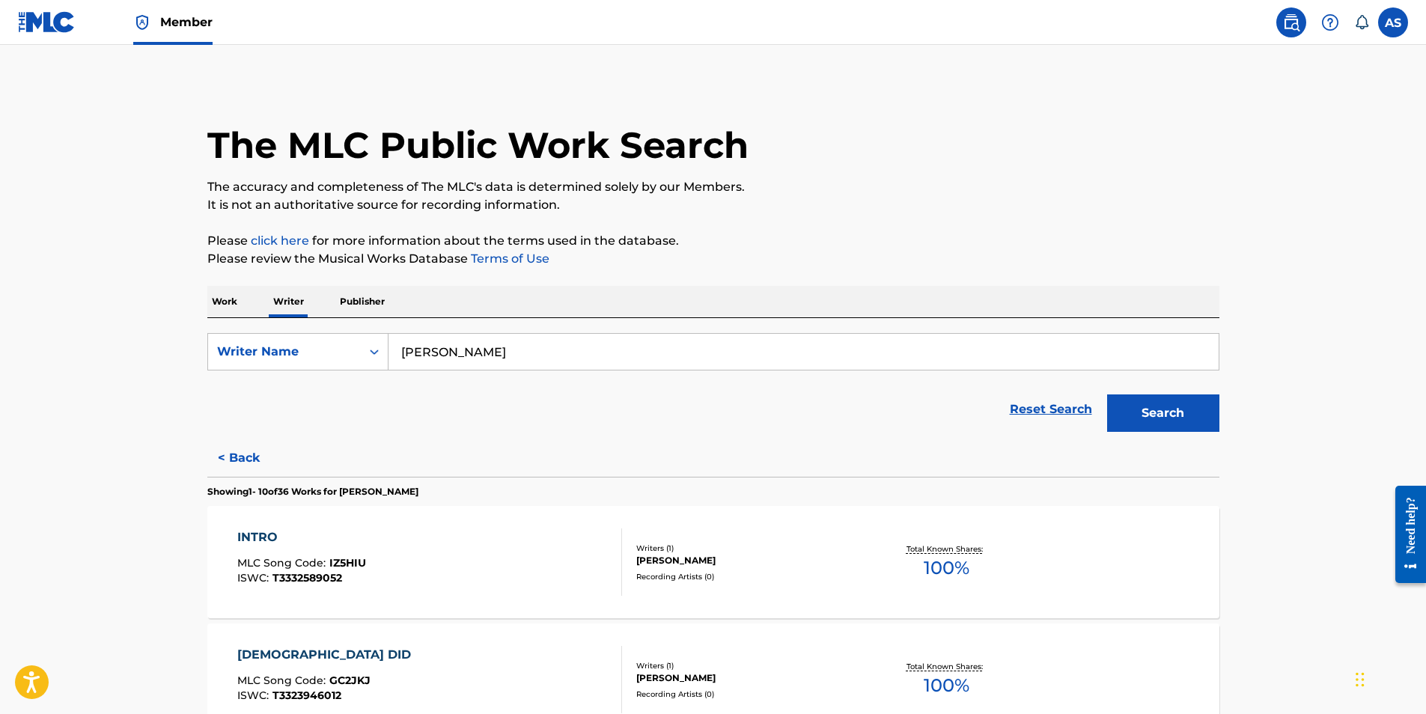
click at [1185, 421] on button "Search" at bounding box center [1163, 412] width 112 height 37
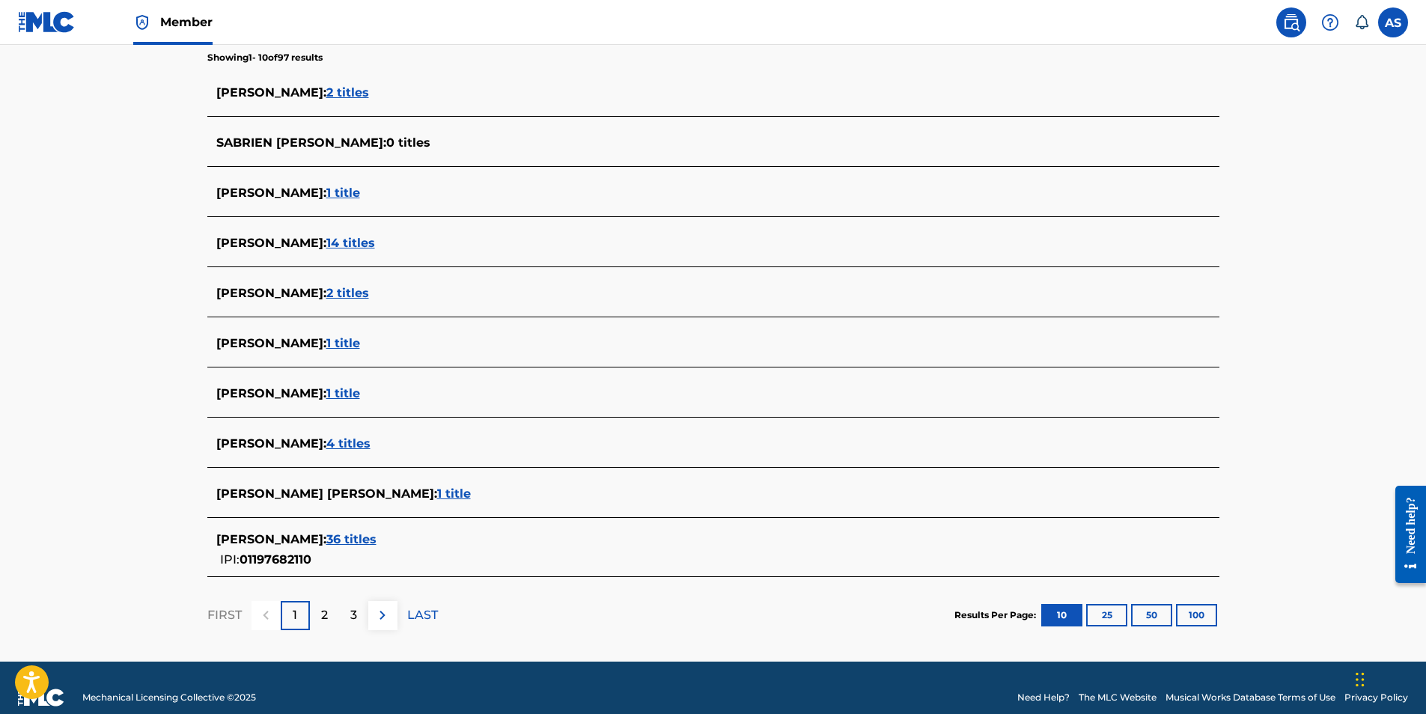
scroll to position [416, 0]
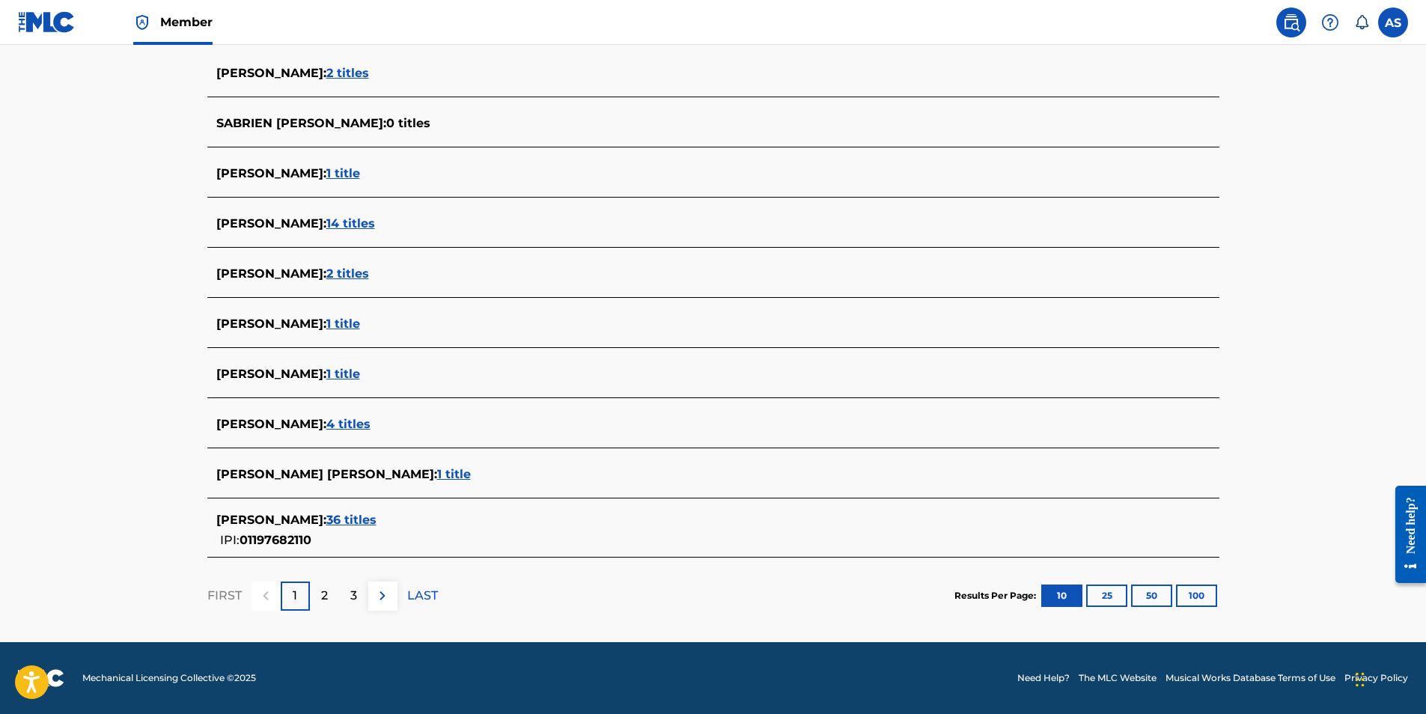
click at [349, 519] on span "36 titles" at bounding box center [351, 520] width 50 height 14
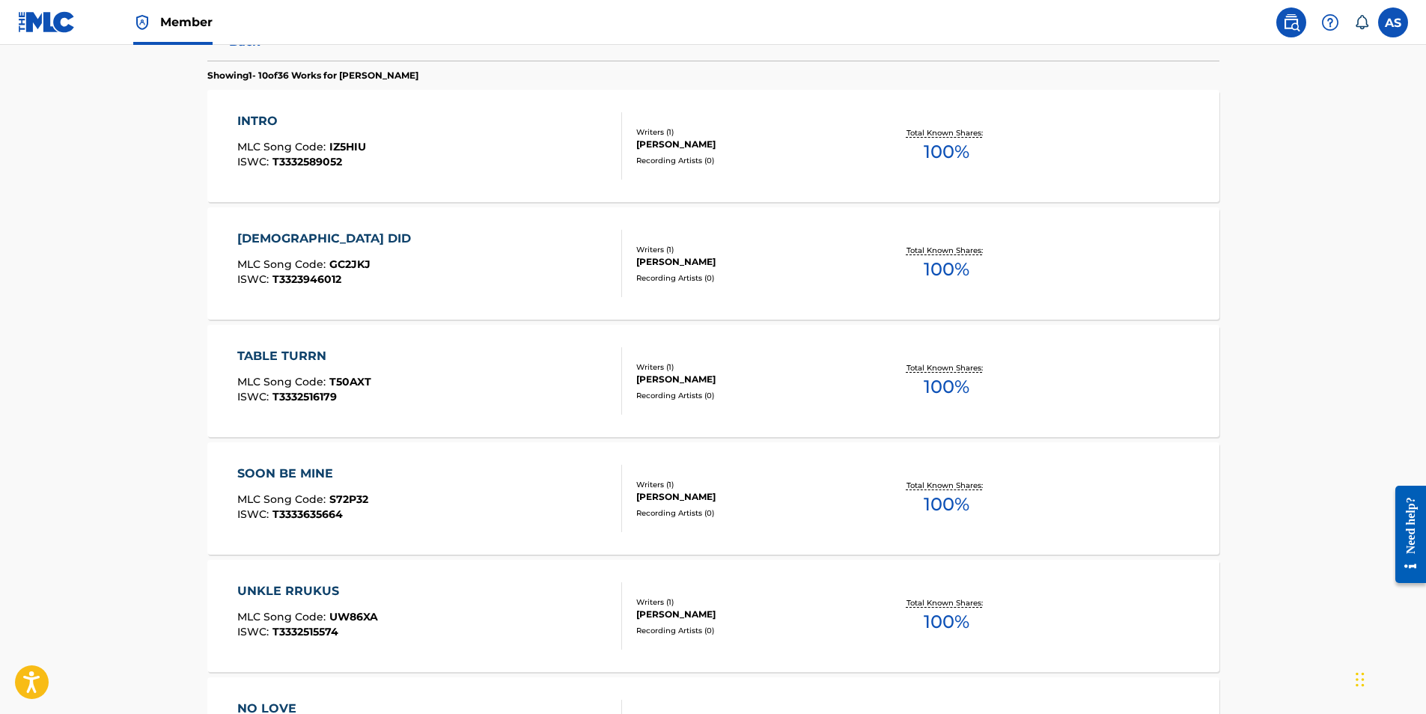
click at [290, 346] on div "TABLE TURRN MLC Song Code : T50AXT ISWC : T3332516179 Writers ( 1 ) [PERSON_NAM…" at bounding box center [713, 381] width 1012 height 112
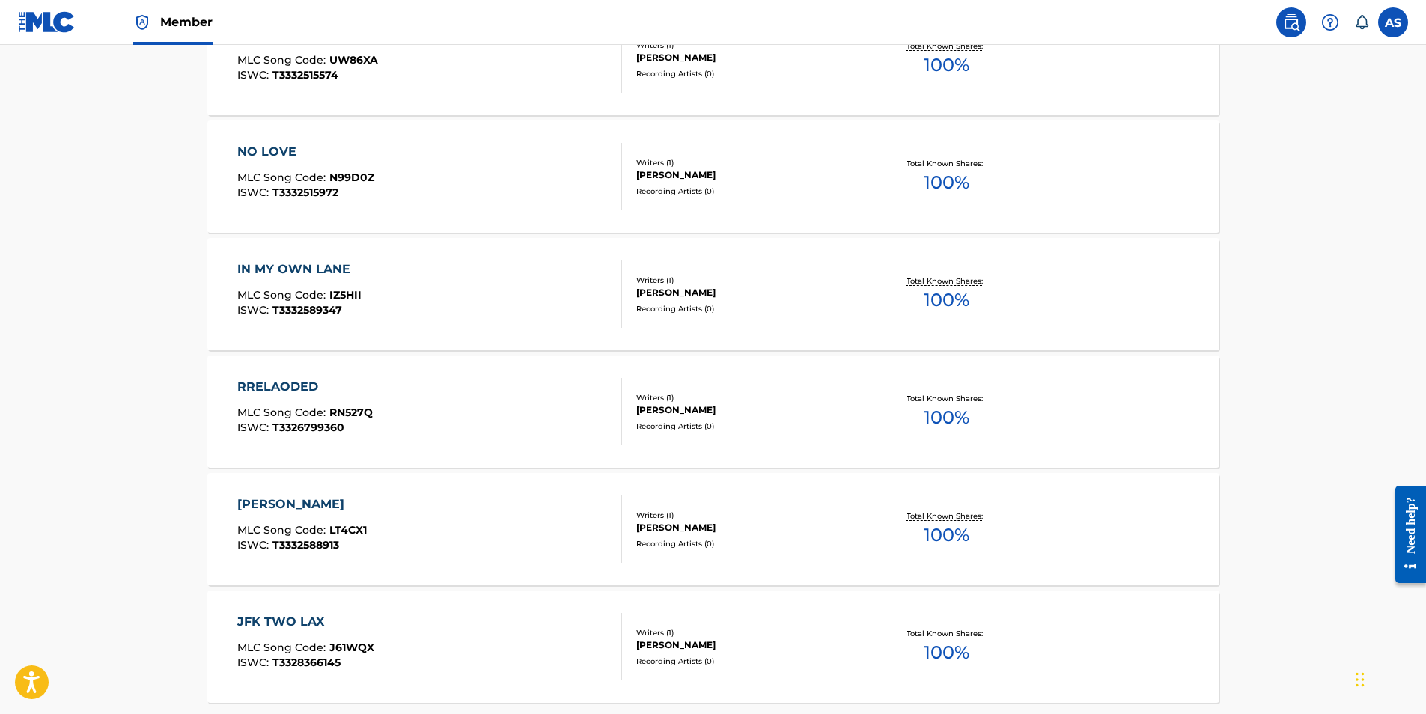
scroll to position [1118, 0]
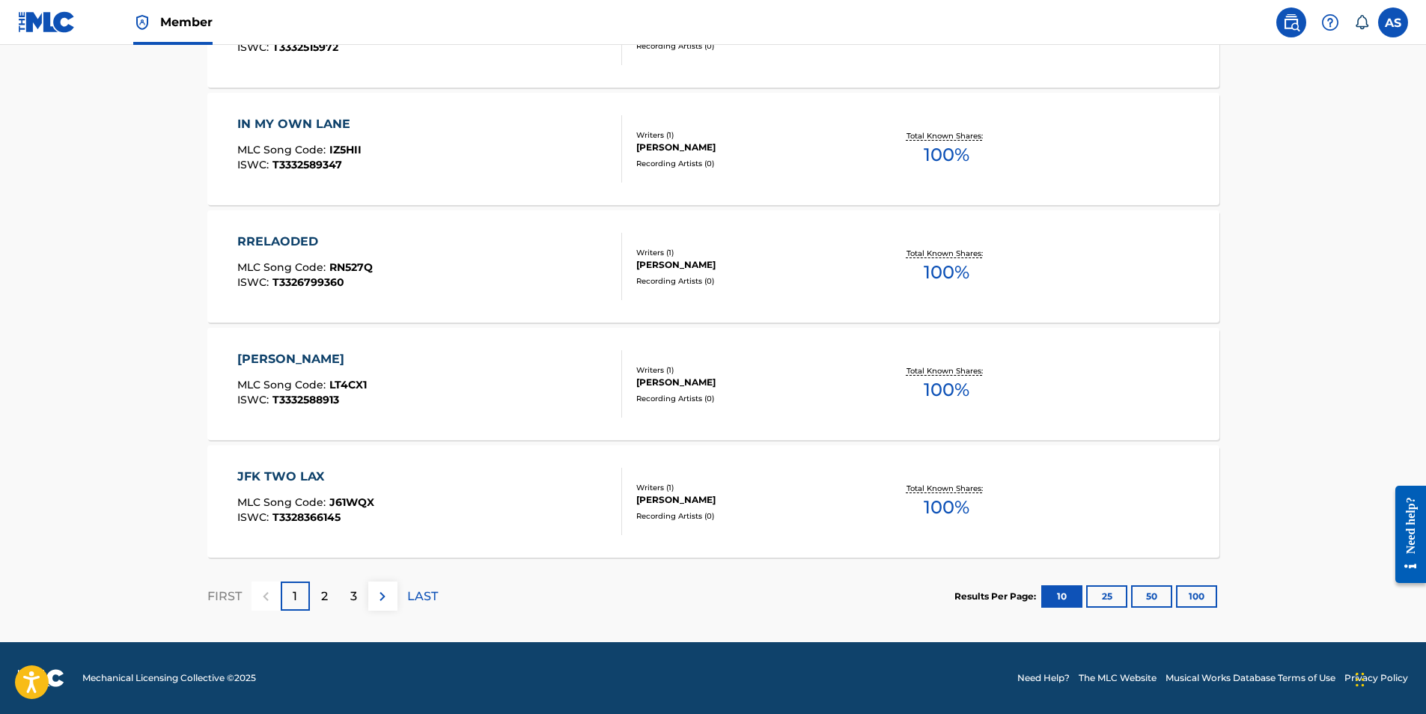
click at [267, 474] on div "JFK TWO LAX" at bounding box center [305, 477] width 137 height 18
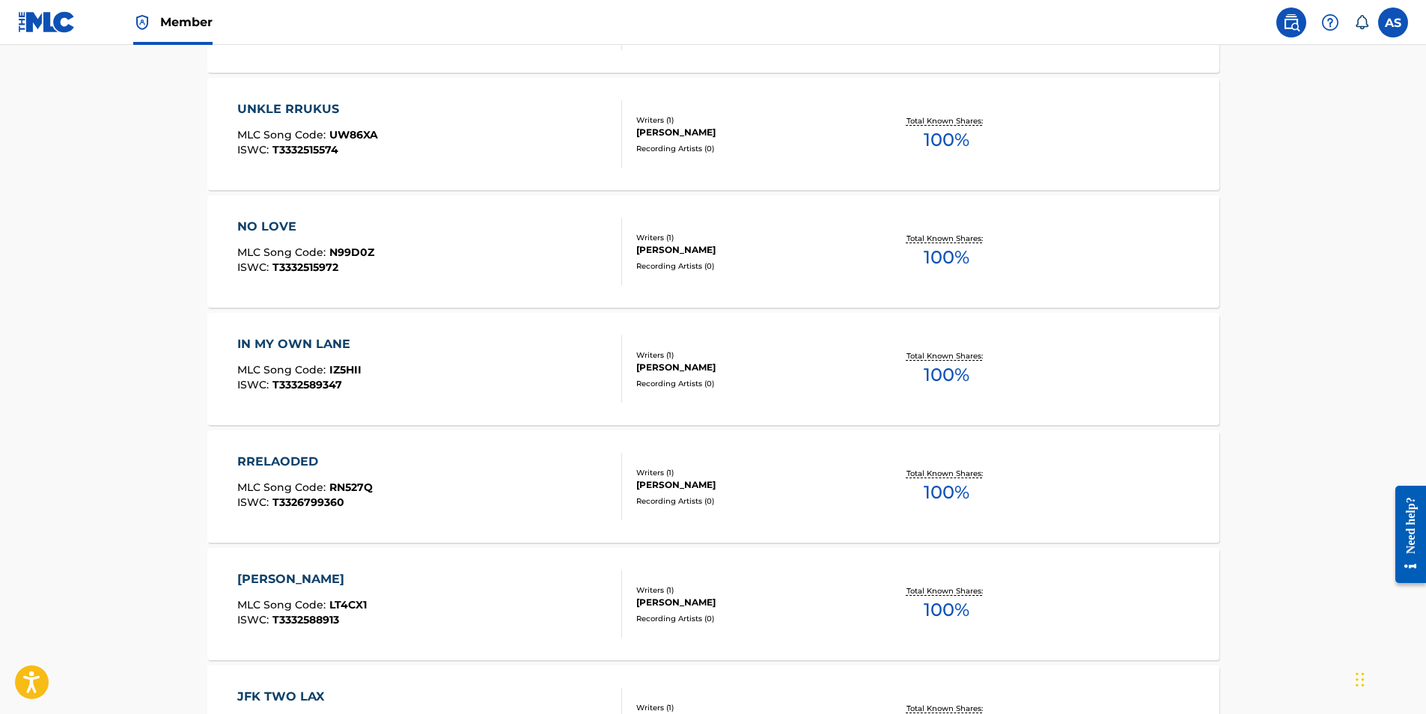
scroll to position [1118, 0]
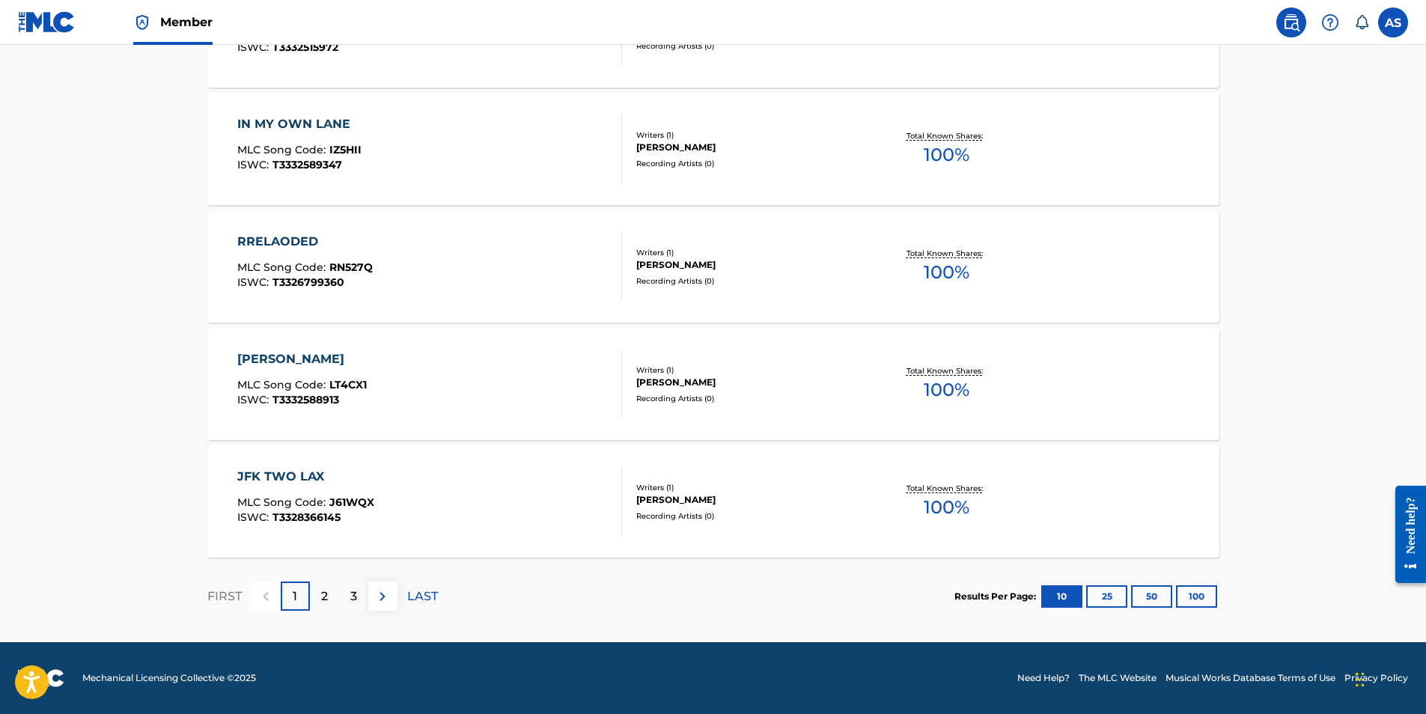
click at [352, 593] on p "3" at bounding box center [353, 596] width 7 height 18
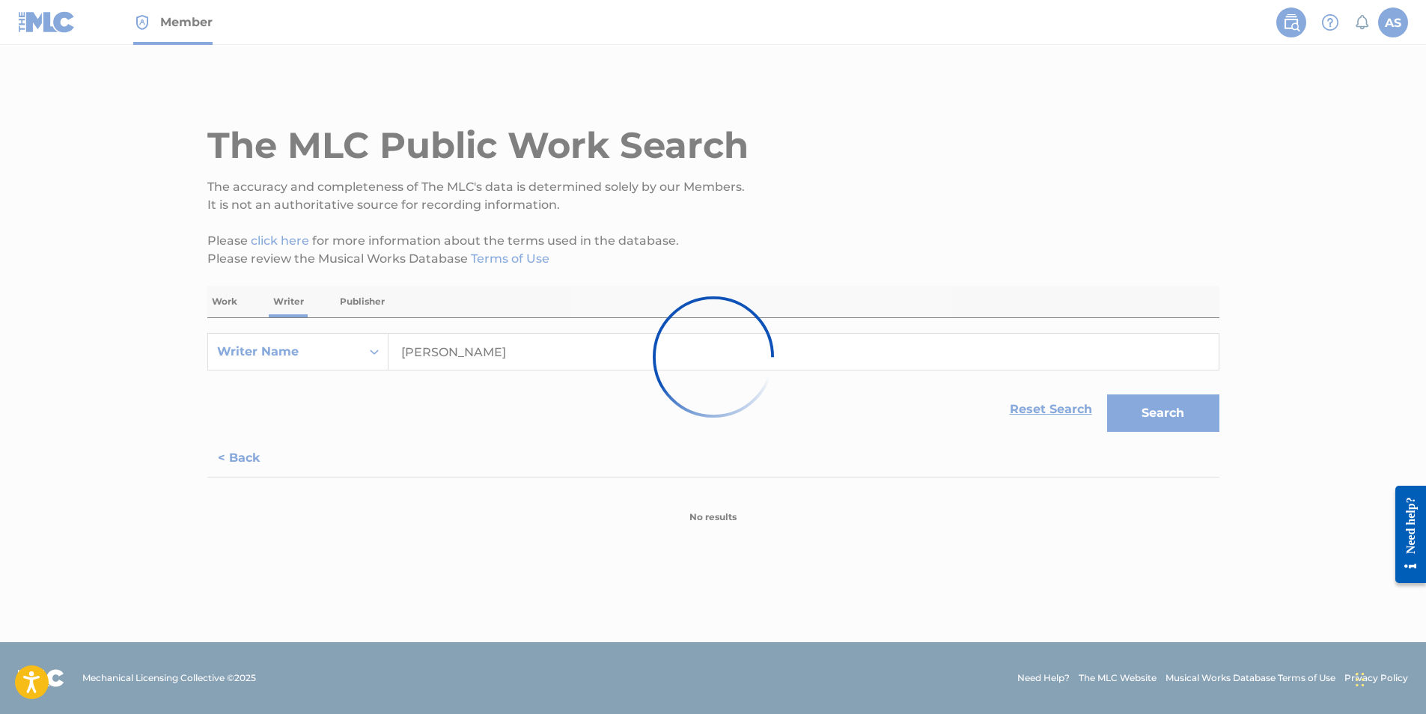
scroll to position [0, 0]
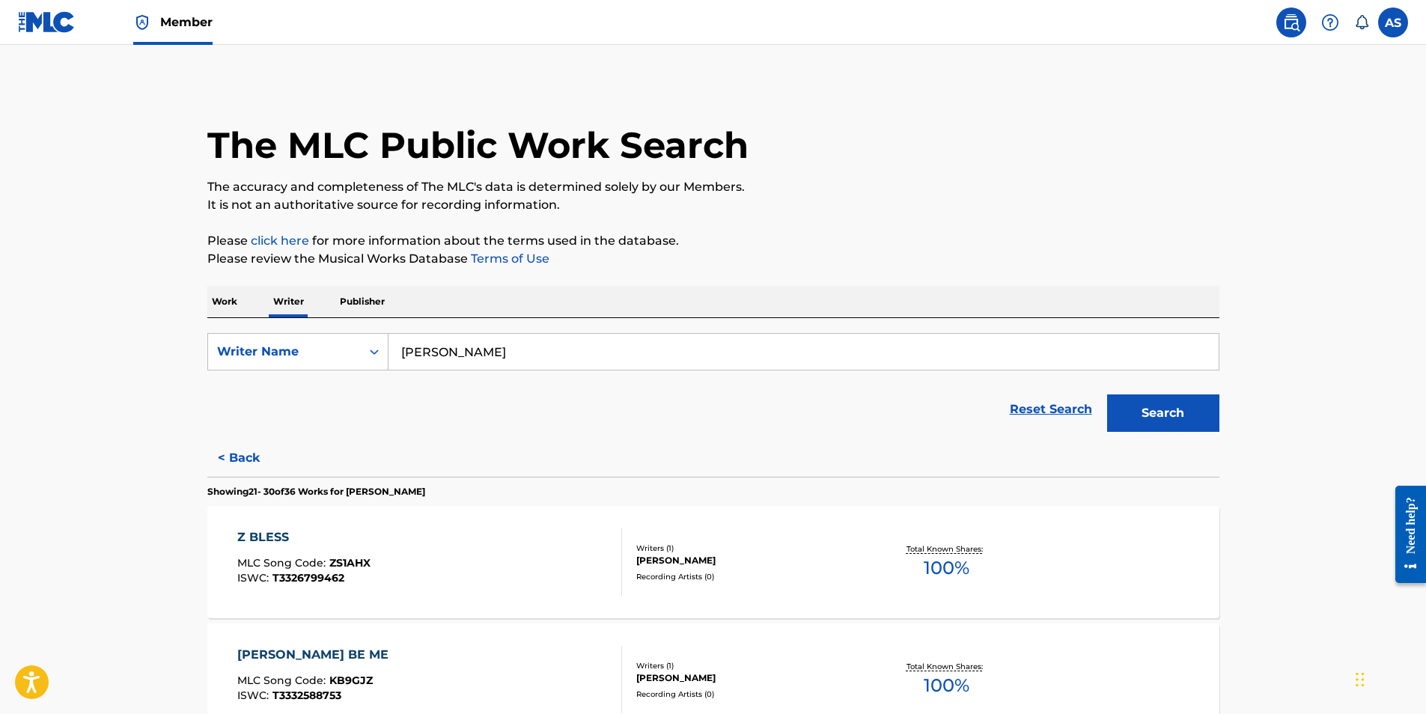
click at [271, 532] on div "Z BLESS" at bounding box center [303, 537] width 133 height 18
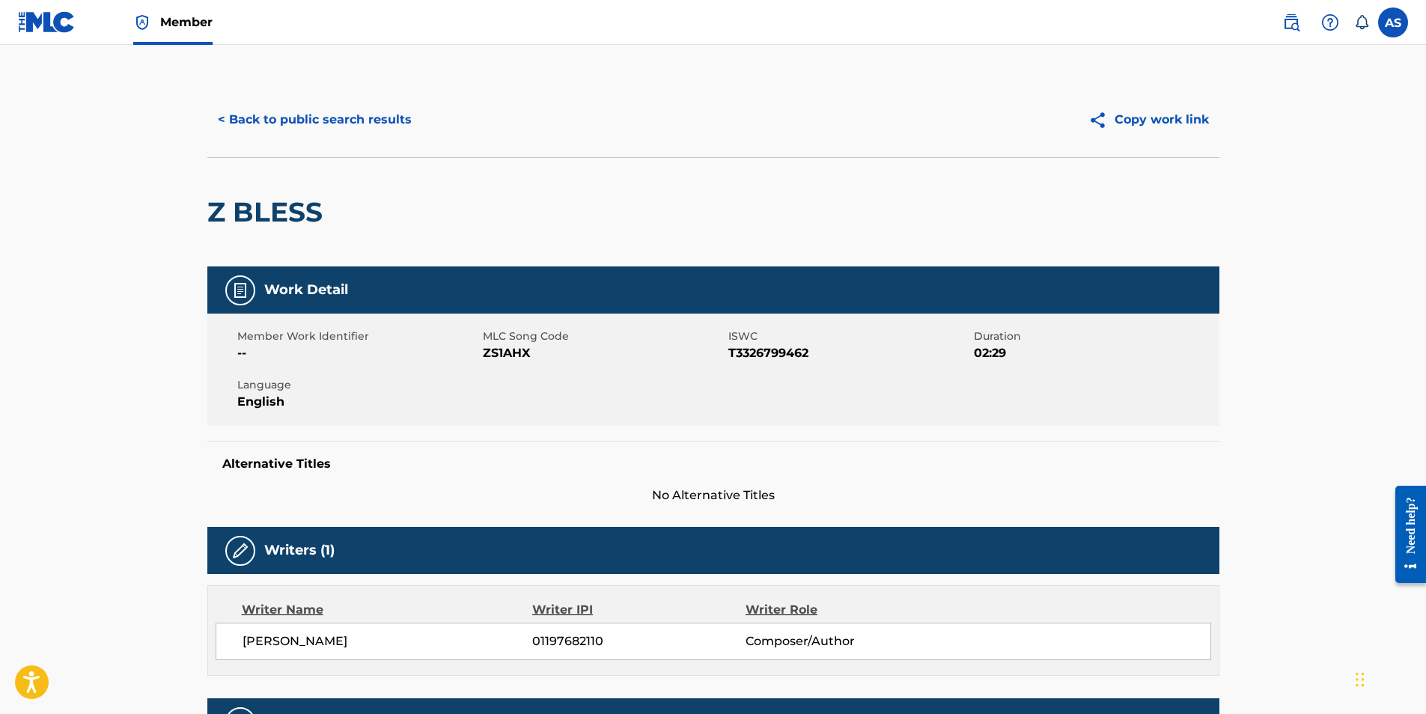
scroll to position [349, 0]
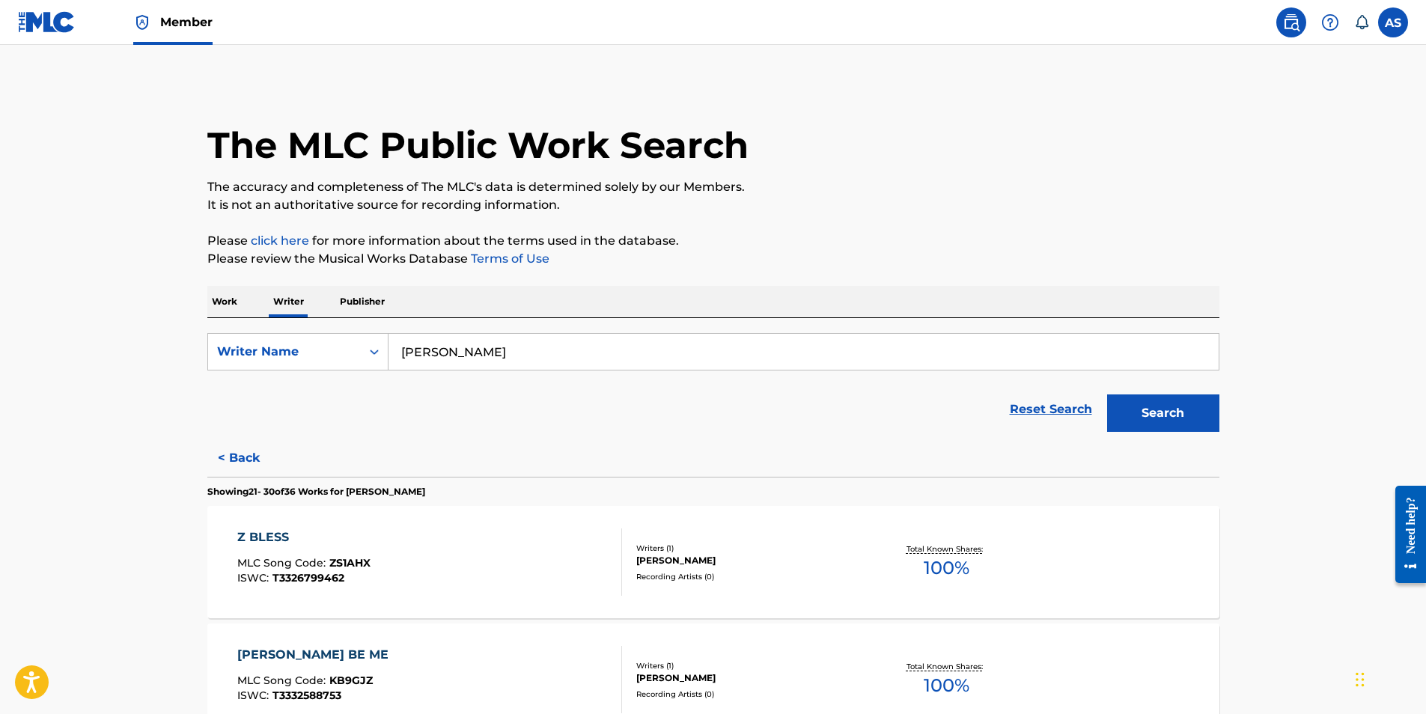
click at [1399, 22] on label at bounding box center [1393, 22] width 30 height 30
click at [1393, 22] on input "AS [PERSON_NAME] [EMAIL_ADDRESS][DOMAIN_NAME] Notification Preferences Profile …" at bounding box center [1393, 22] width 0 height 0
click at [1253, 186] on link "Profile" at bounding box center [1245, 186] width 30 height 13
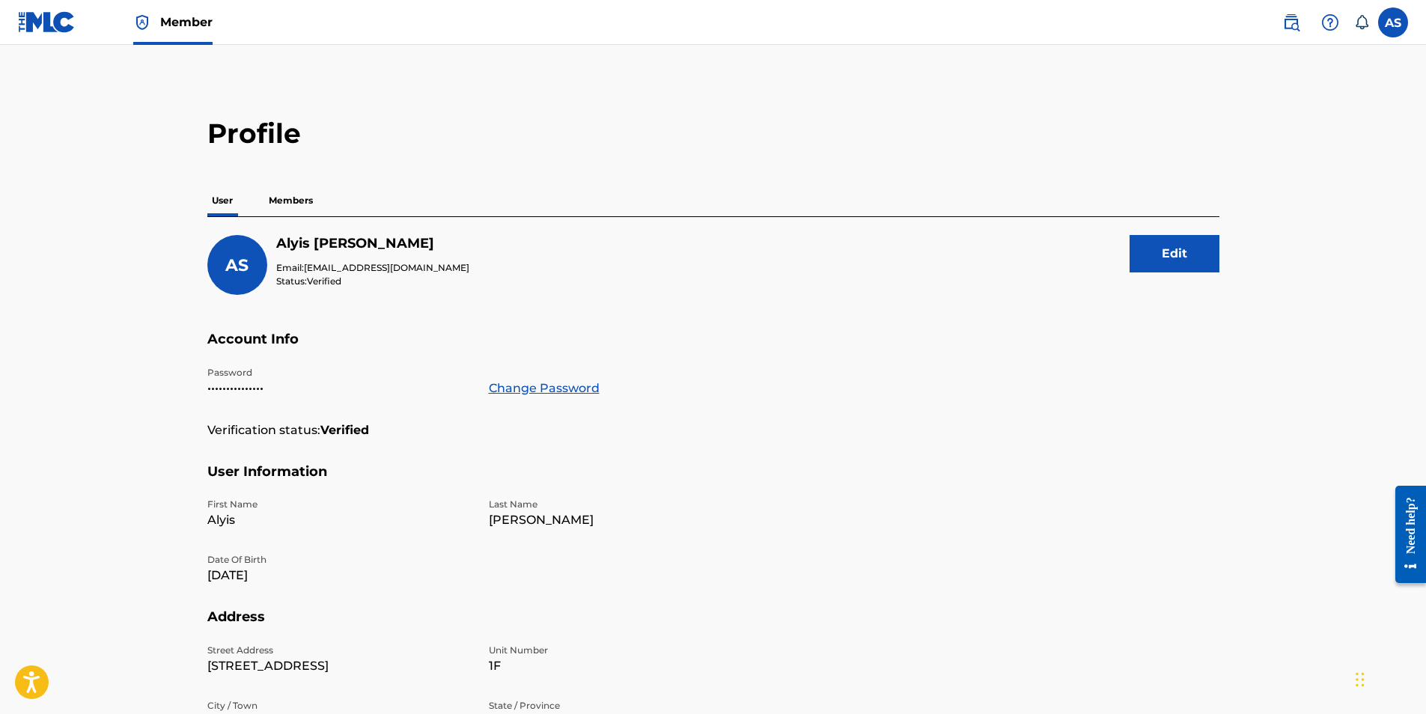
click at [297, 197] on p "Members" at bounding box center [290, 200] width 53 height 31
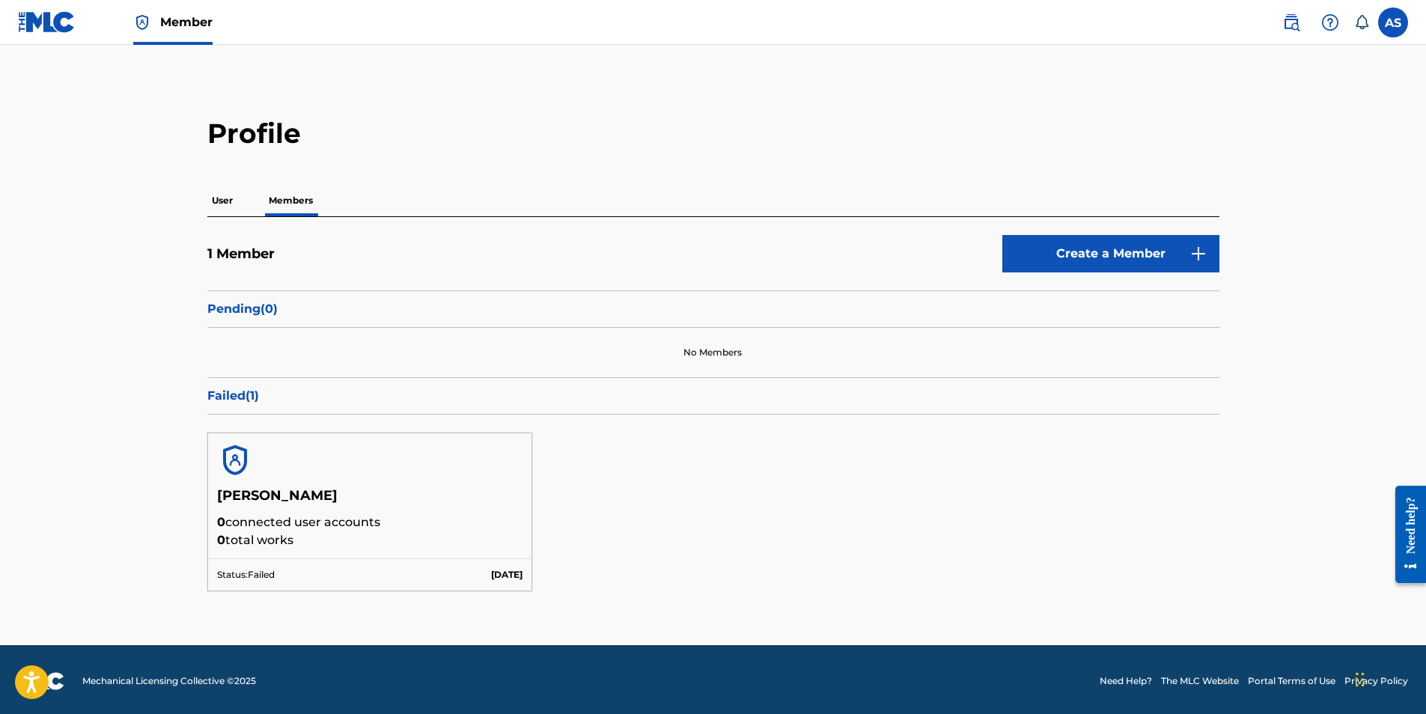
click at [40, 22] on img at bounding box center [47, 22] width 58 height 22
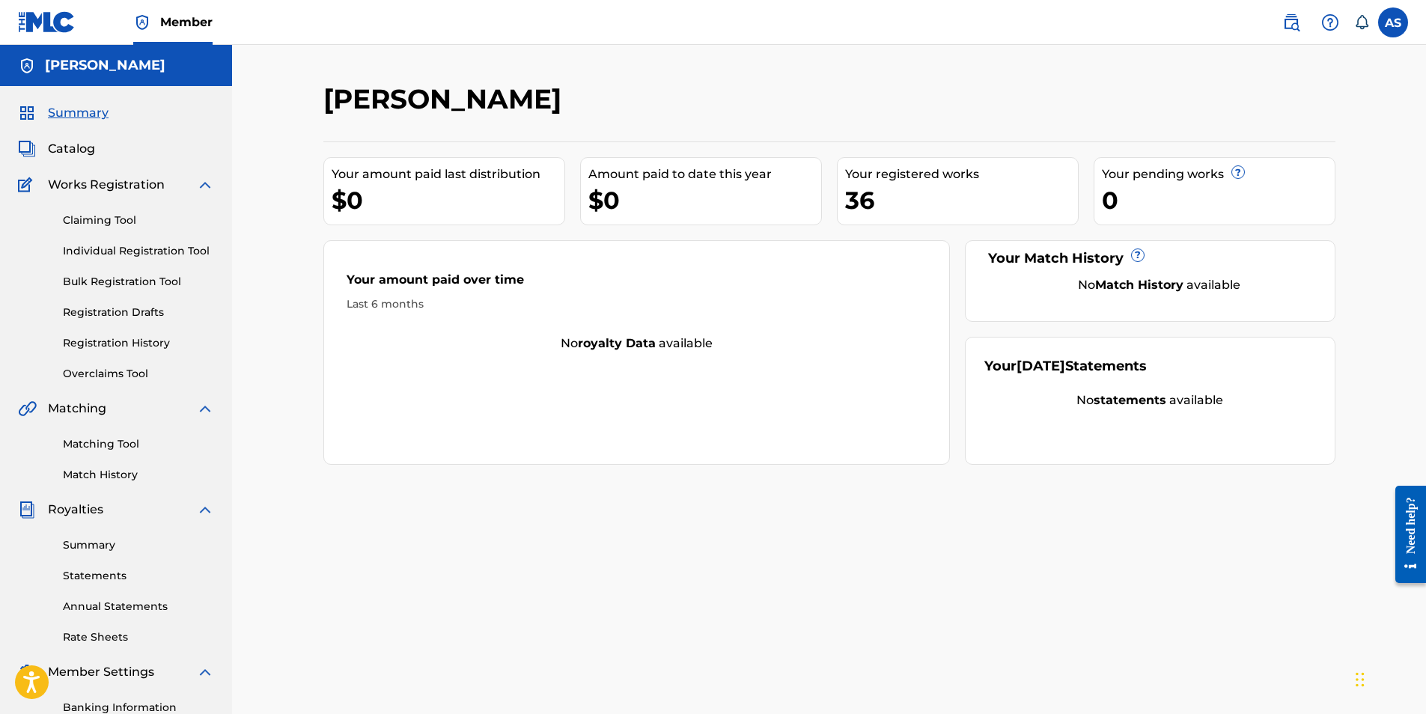
click at [129, 344] on link "Registration History" at bounding box center [138, 343] width 151 height 16
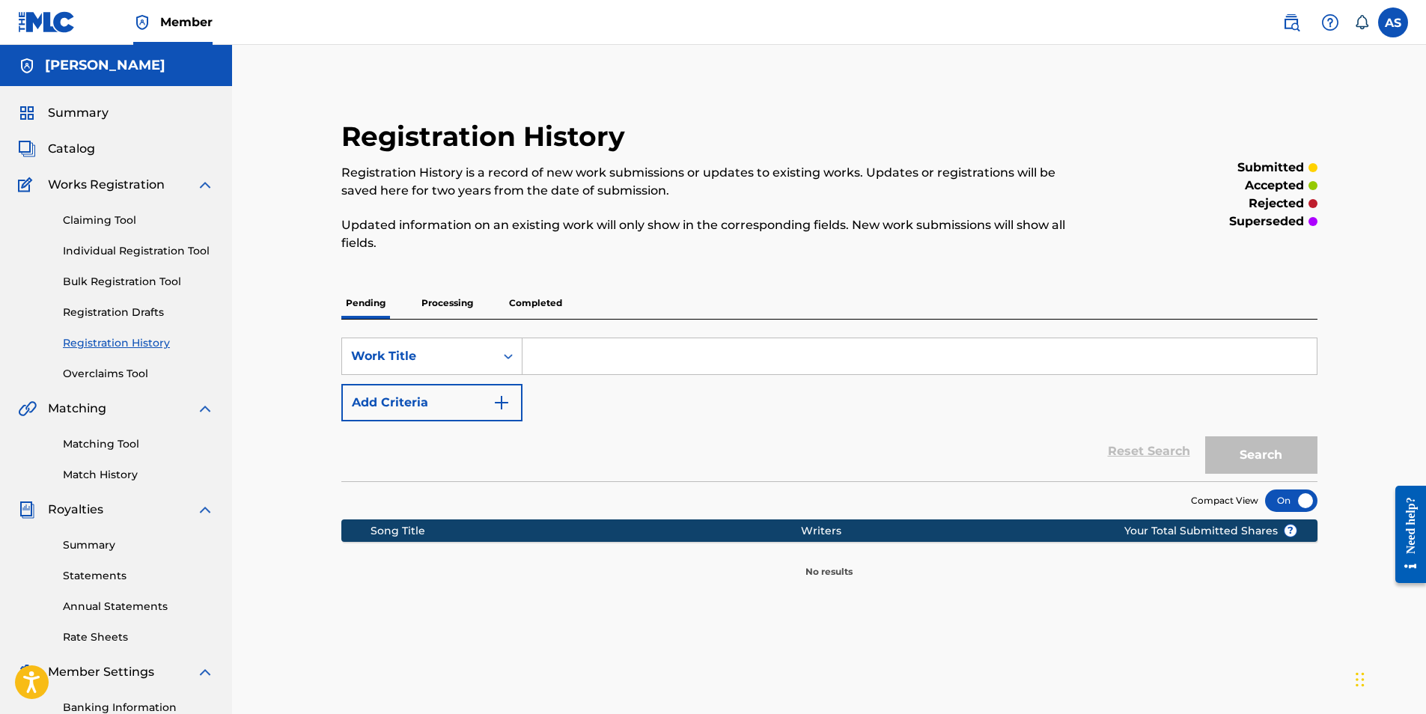
click at [468, 305] on p "Processing" at bounding box center [447, 302] width 61 height 31
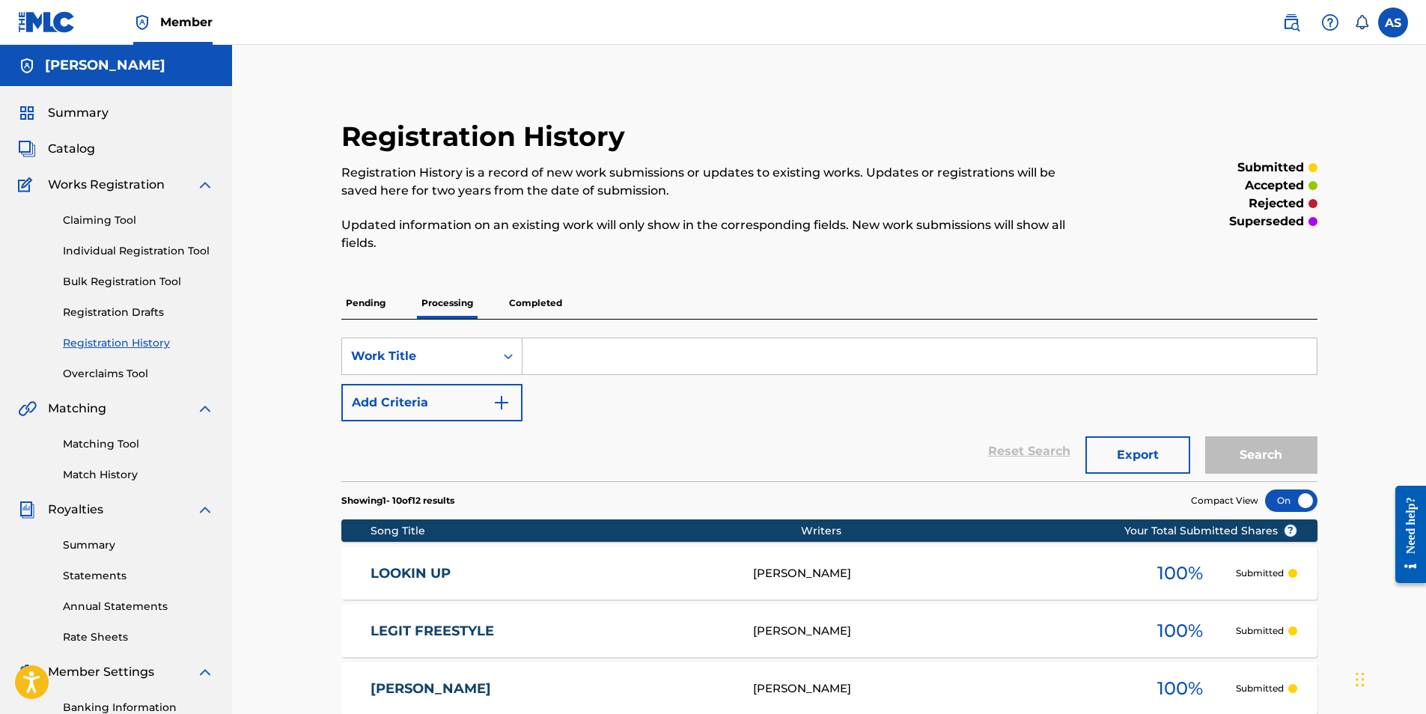
click at [403, 572] on link "LOOKIN UP" at bounding box center [551, 573] width 362 height 17
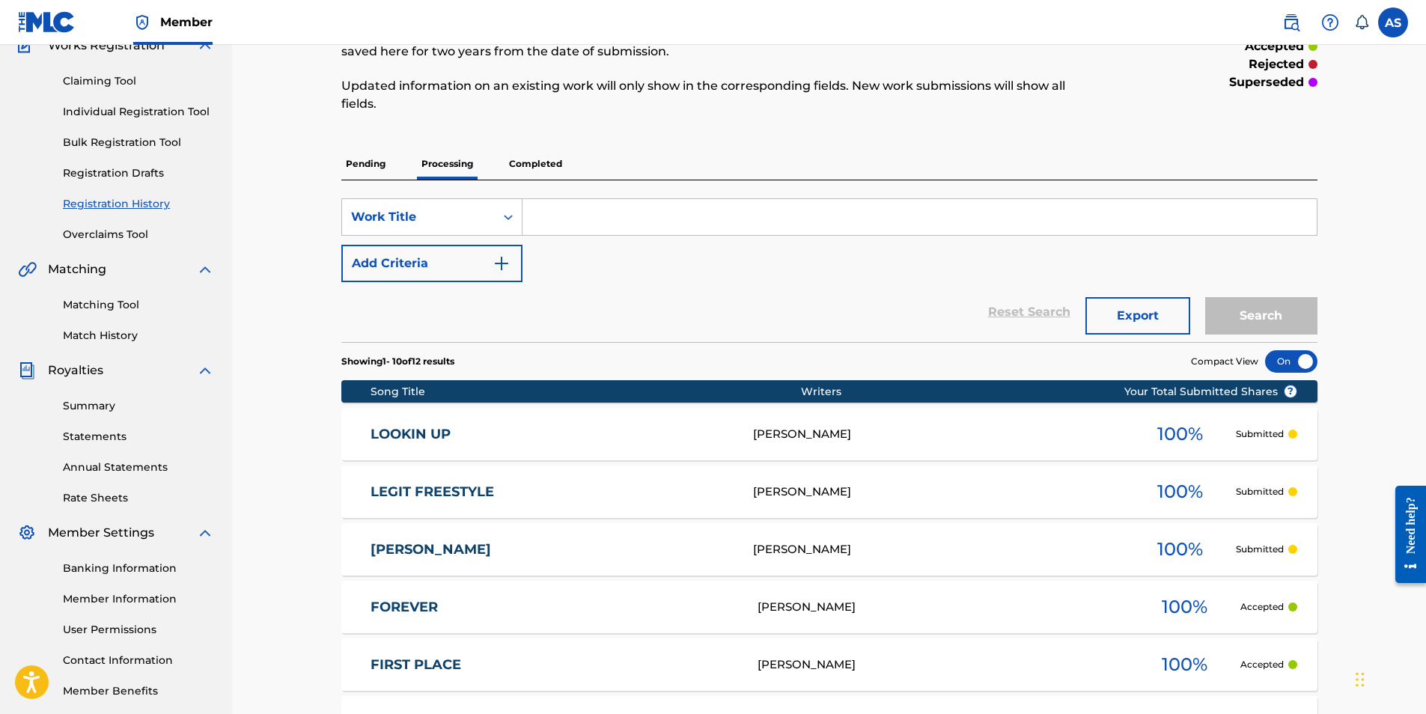
scroll to position [225, 0]
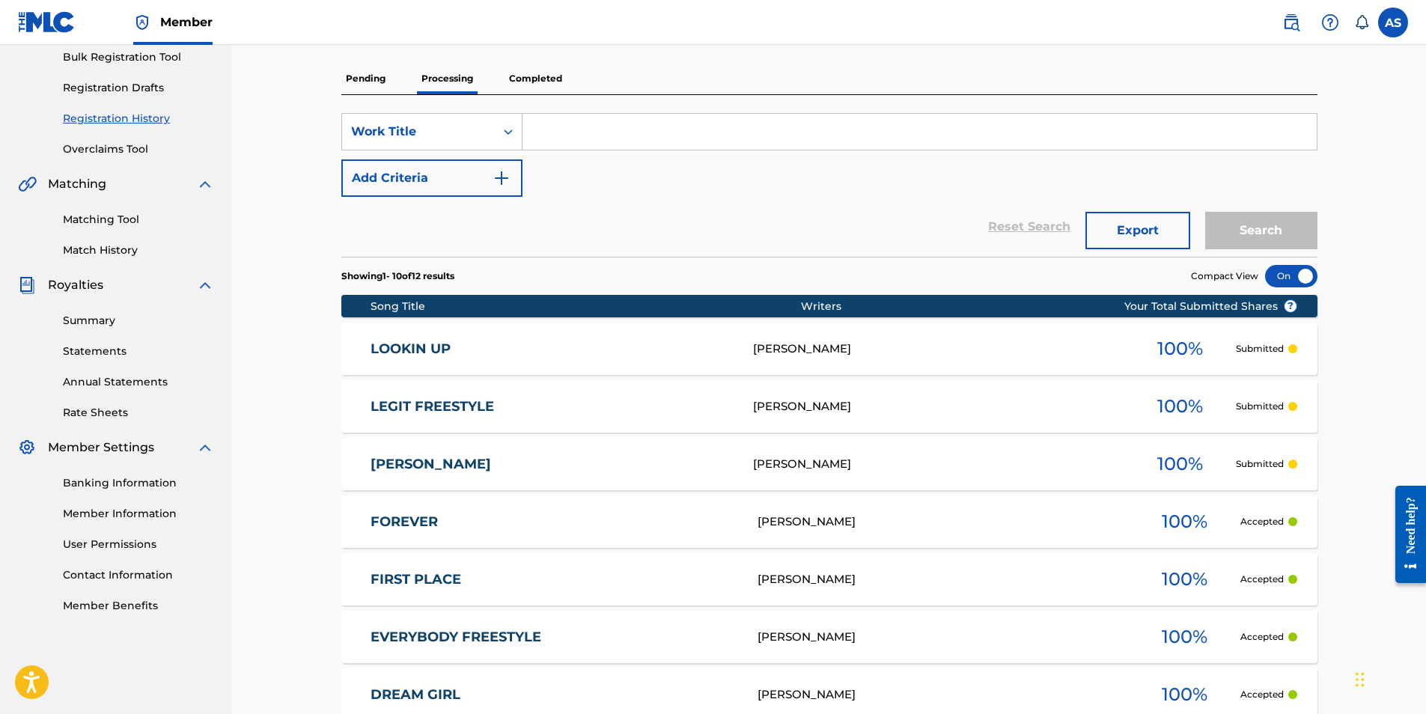
click at [441, 403] on link "LEGIT FREESTYLE" at bounding box center [551, 406] width 362 height 17
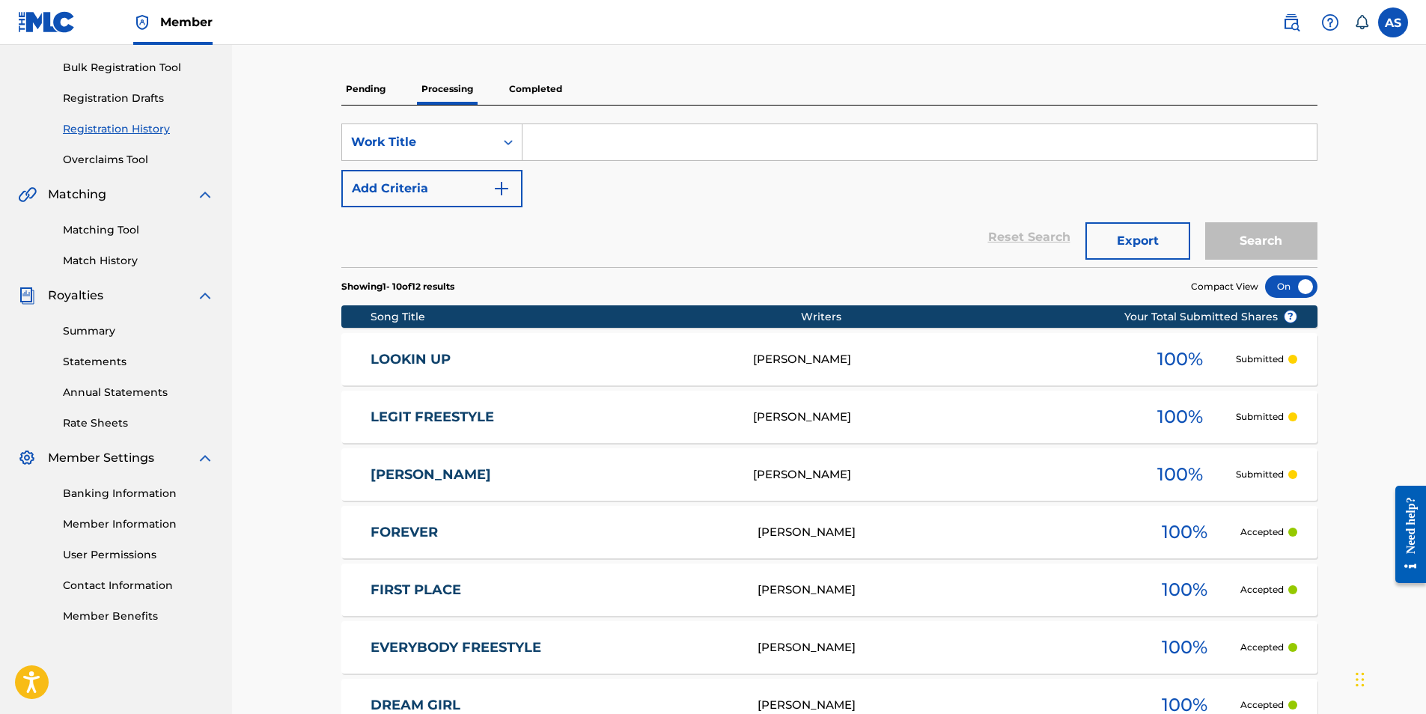
scroll to position [513, 0]
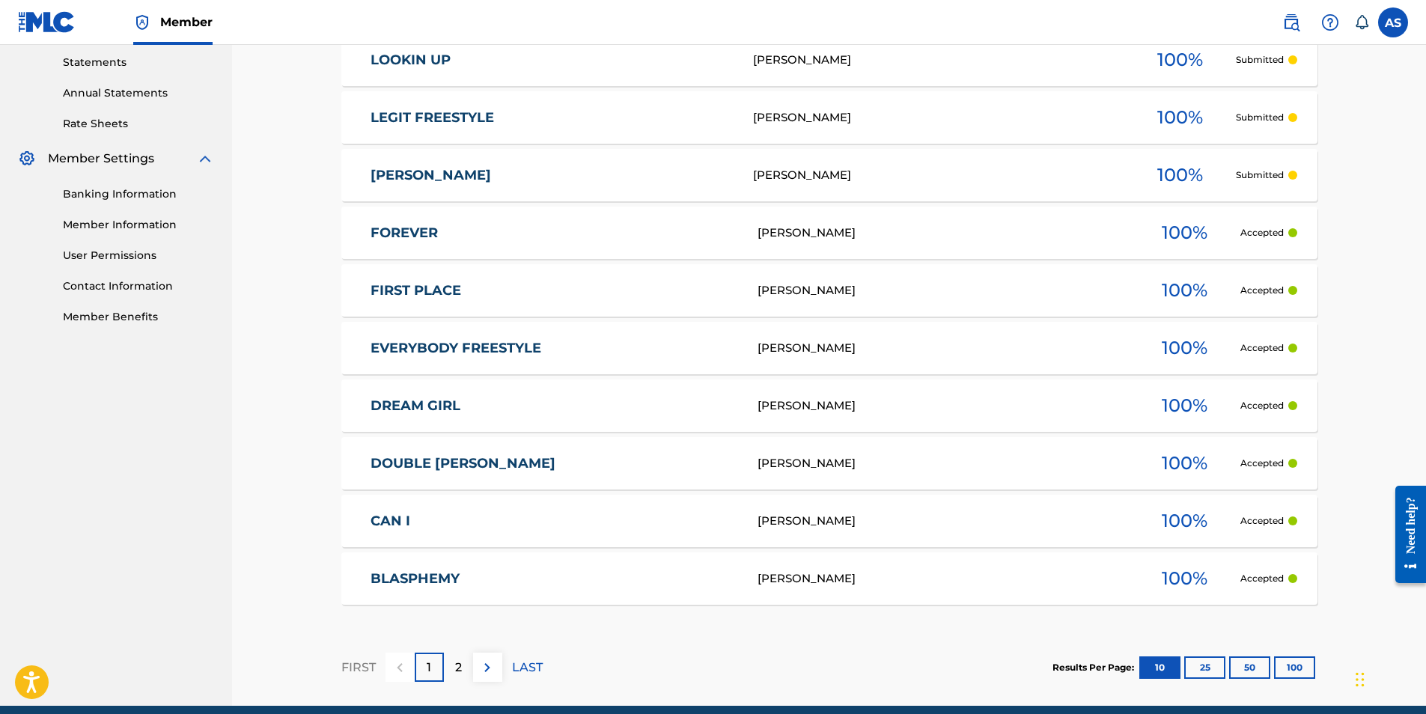
click at [427, 464] on link "DOUBLE [PERSON_NAME]" at bounding box center [553, 463] width 367 height 17
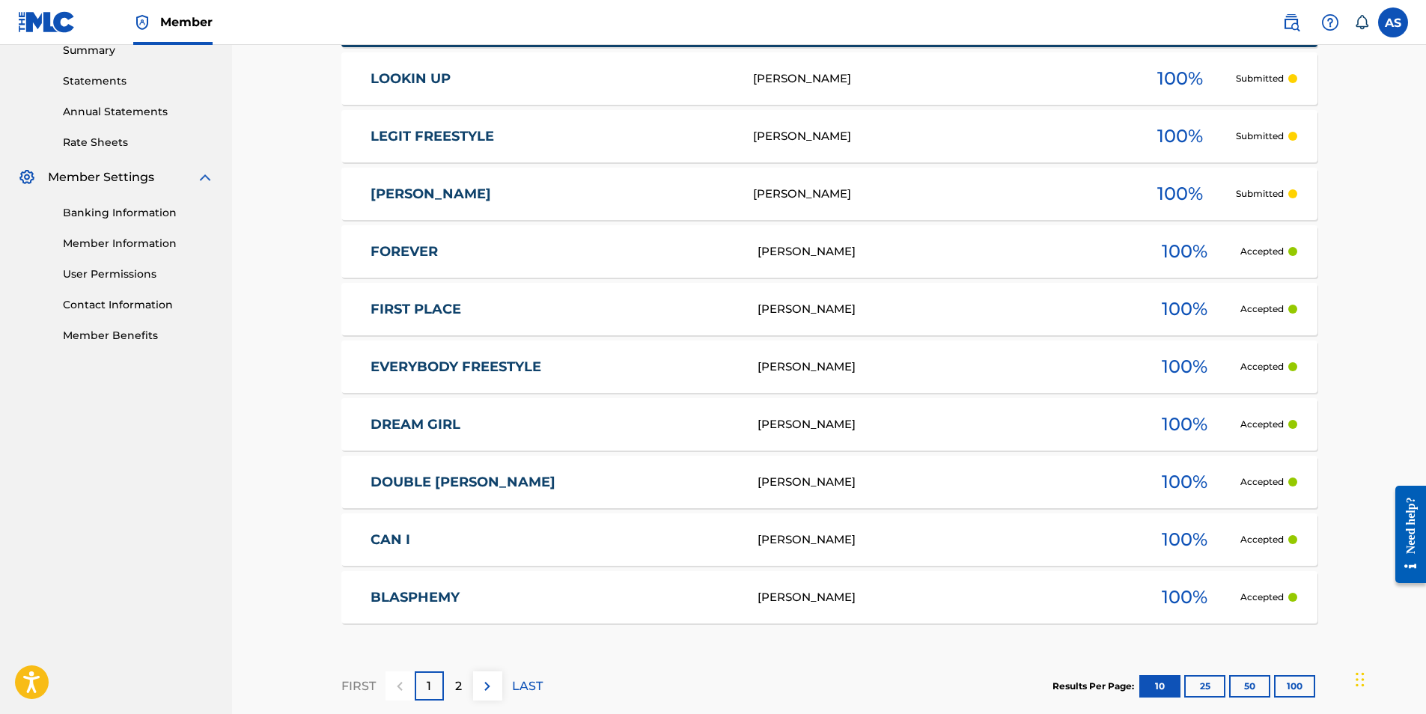
scroll to position [577, 0]
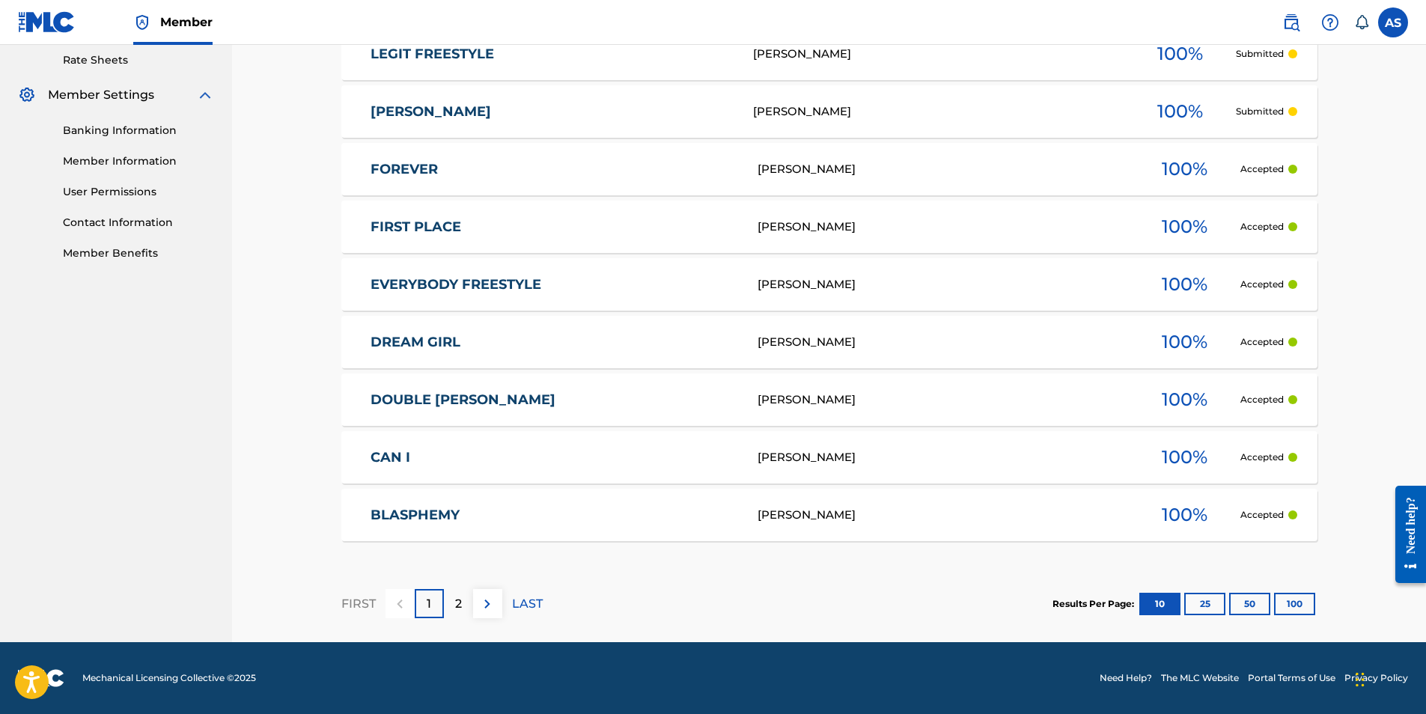
click at [436, 519] on link "BLASPHEMY" at bounding box center [553, 515] width 367 height 17
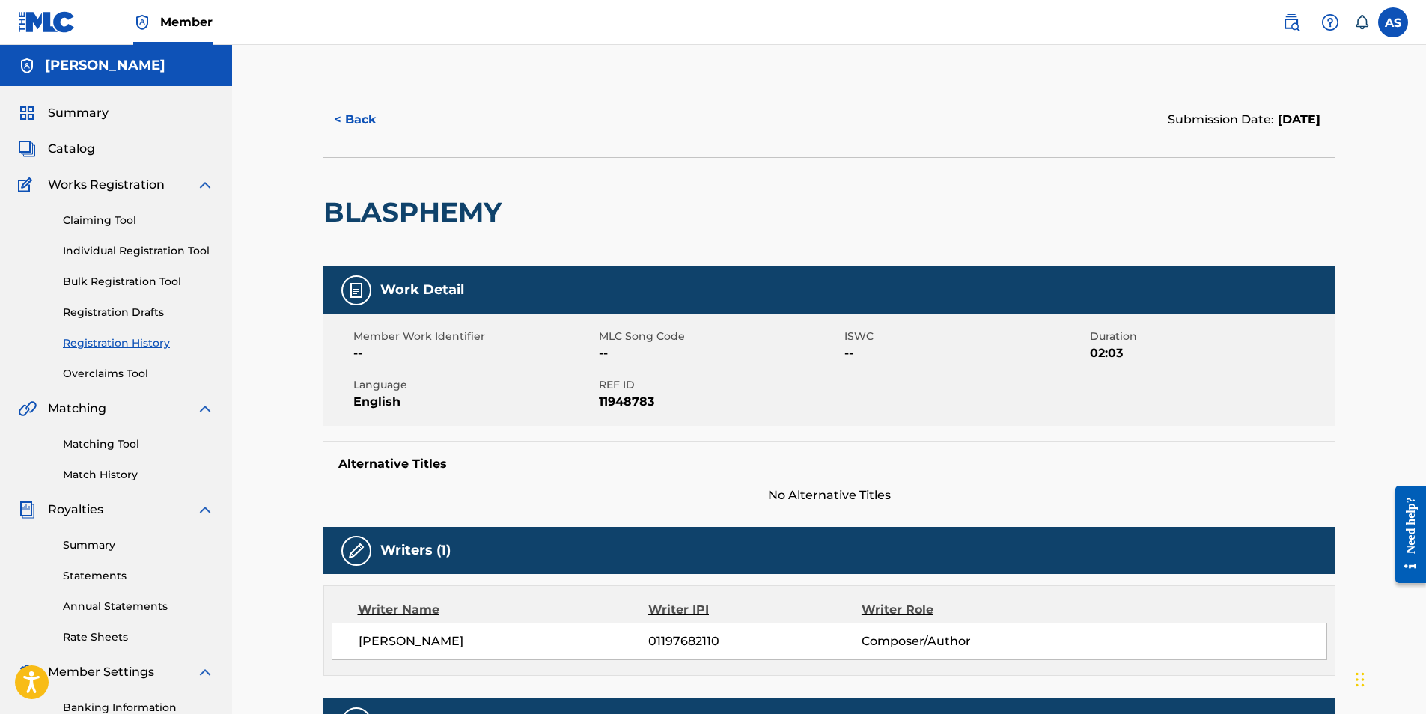
scroll to position [214, 0]
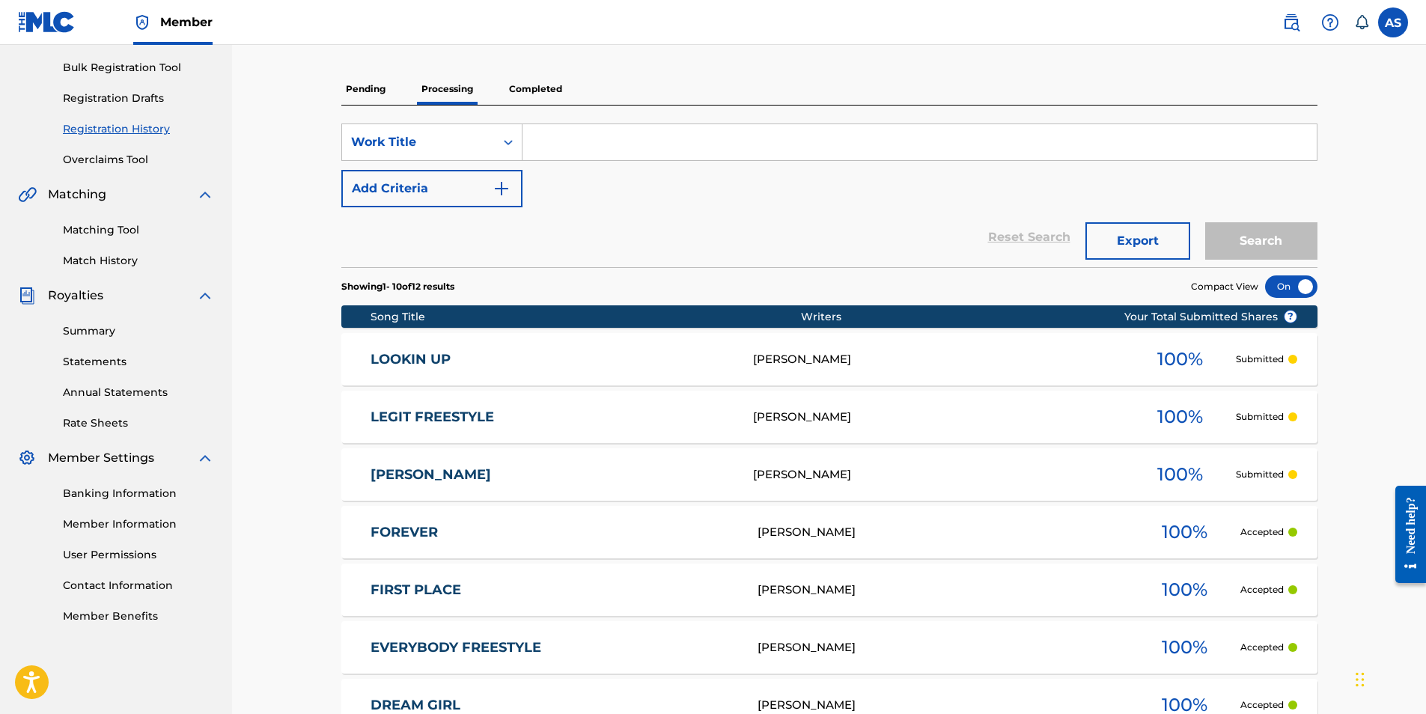
click at [542, 87] on p "Completed" at bounding box center [535, 88] width 62 height 31
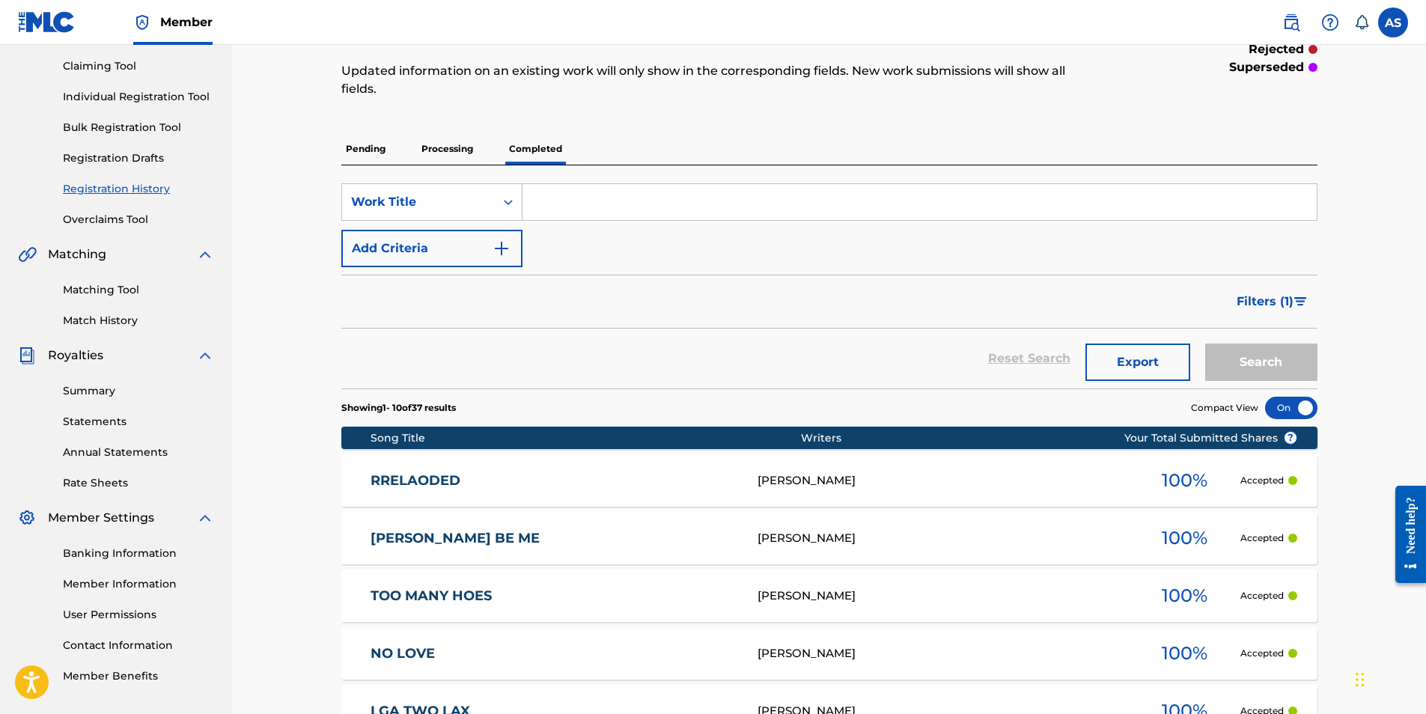
scroll to position [299, 0]
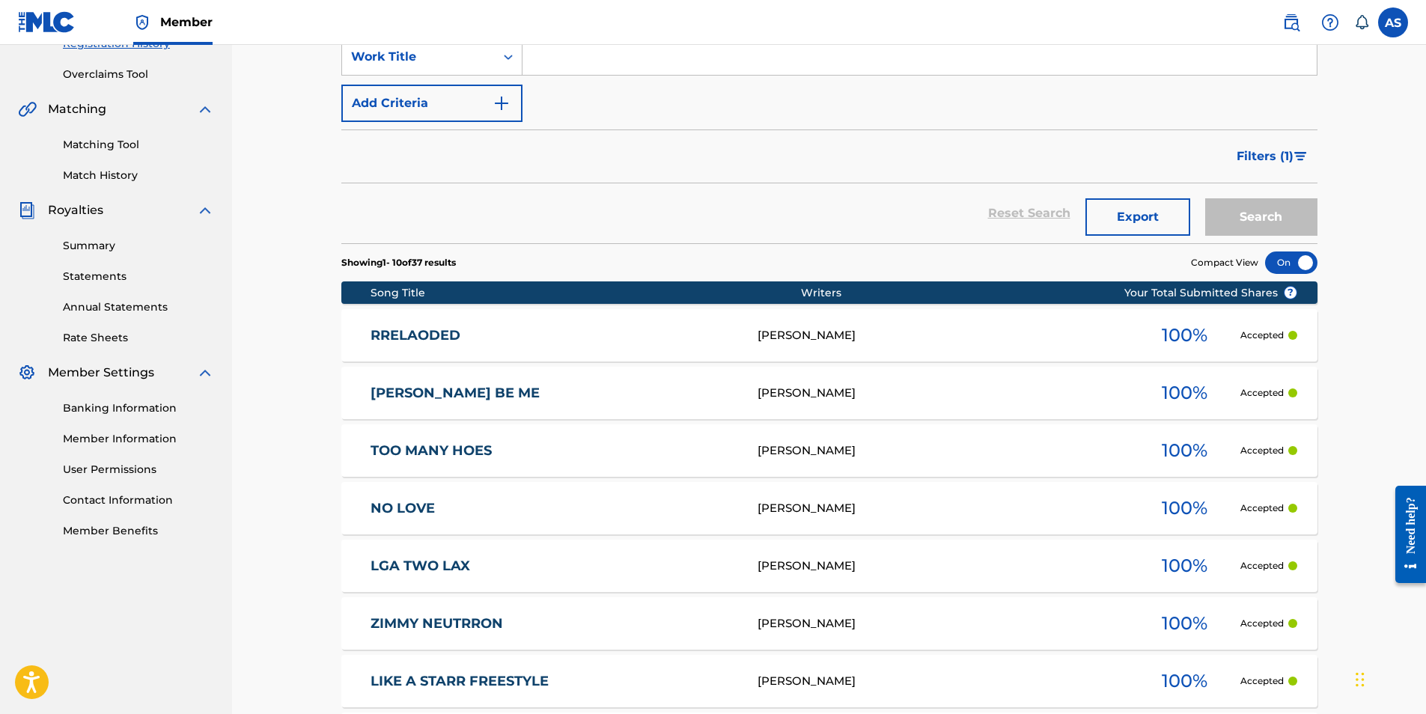
click at [437, 334] on link "RRELAODED" at bounding box center [553, 335] width 367 height 17
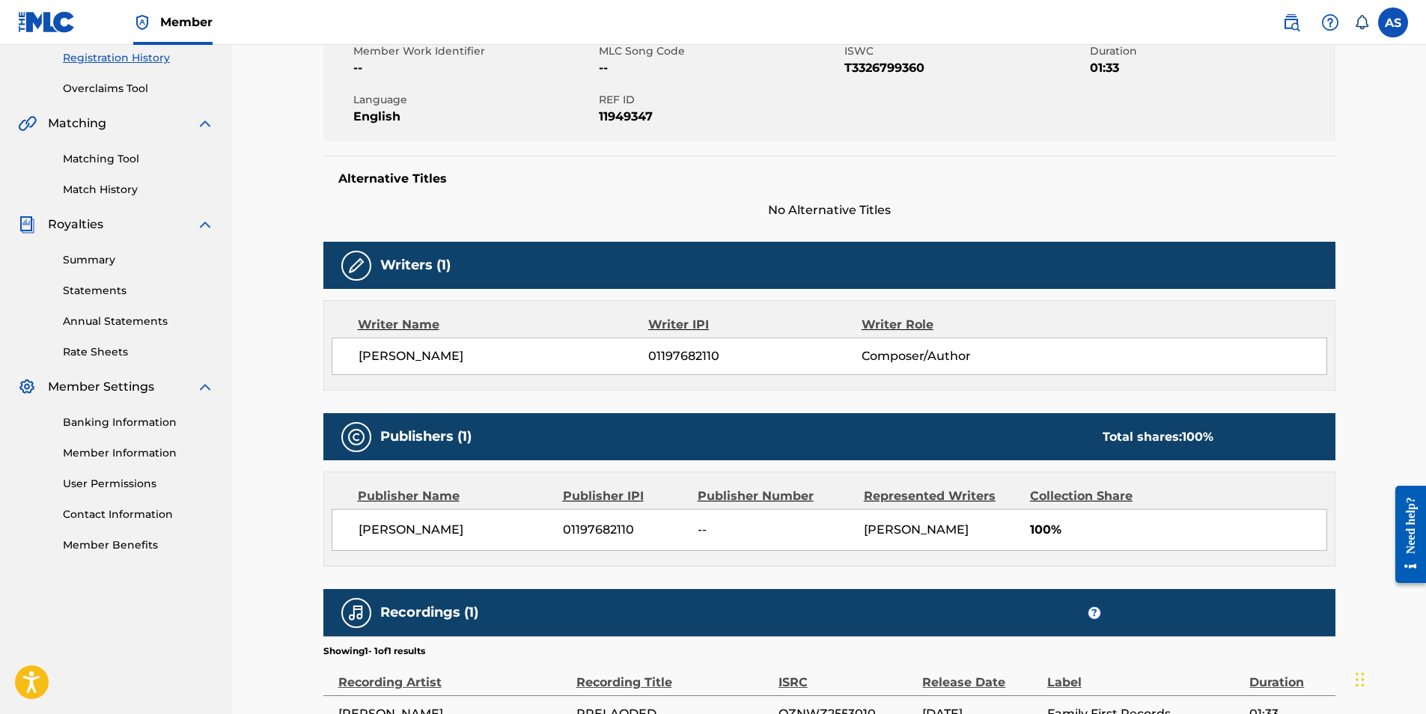
scroll to position [137, 0]
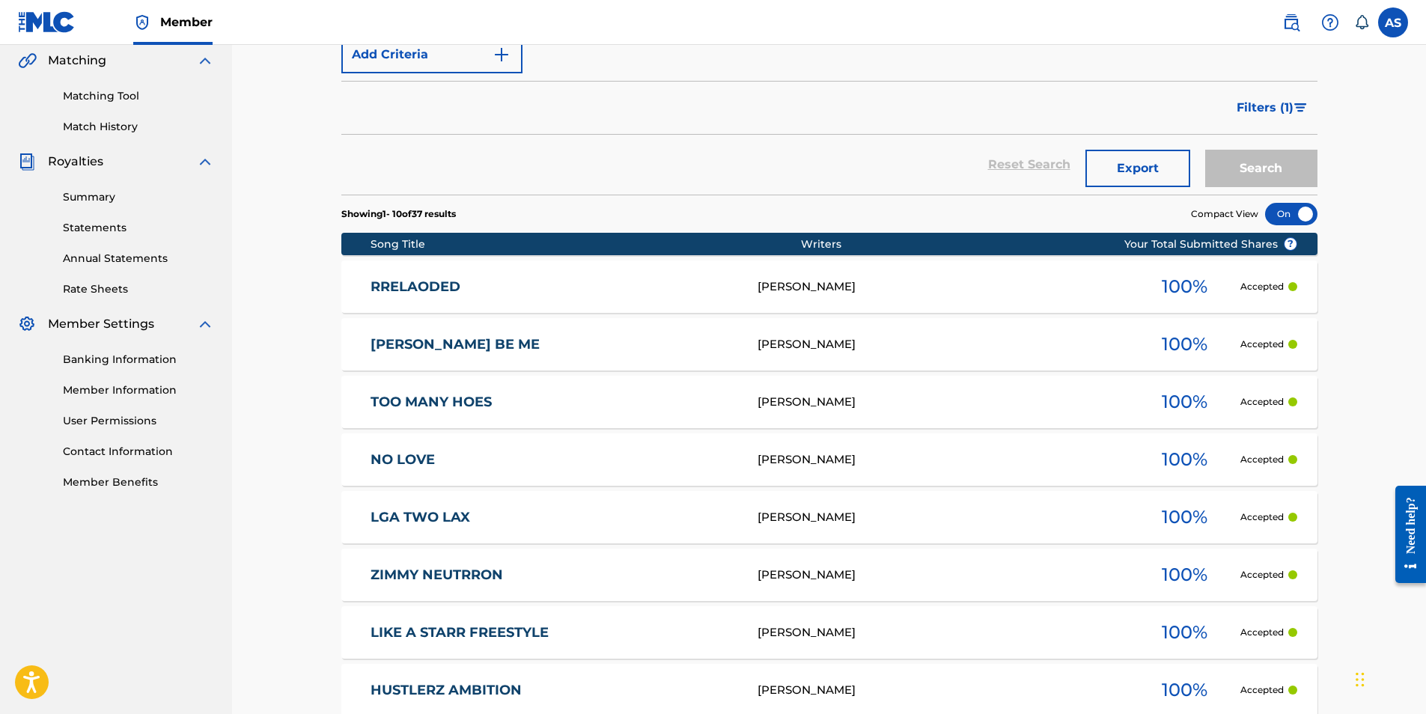
scroll to position [364, 0]
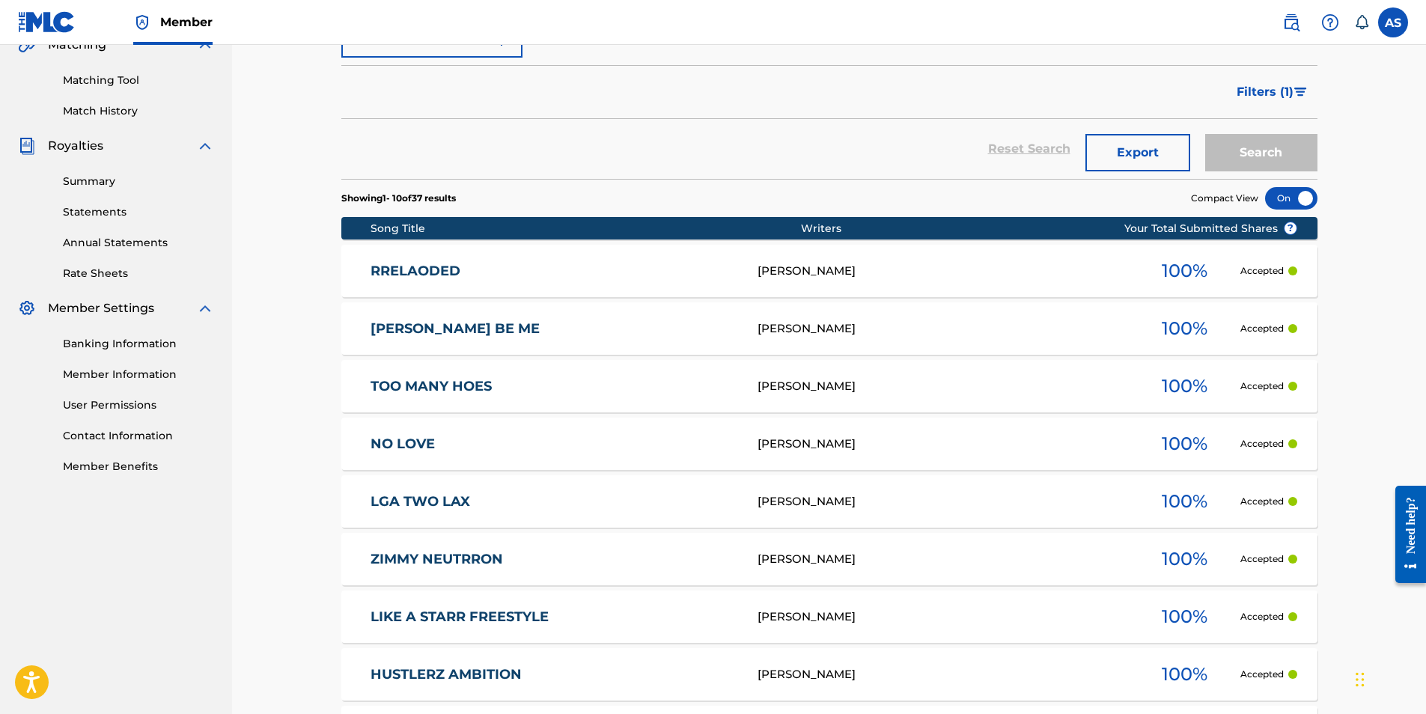
click at [426, 497] on link "LGA TWO LAX" at bounding box center [553, 501] width 367 height 17
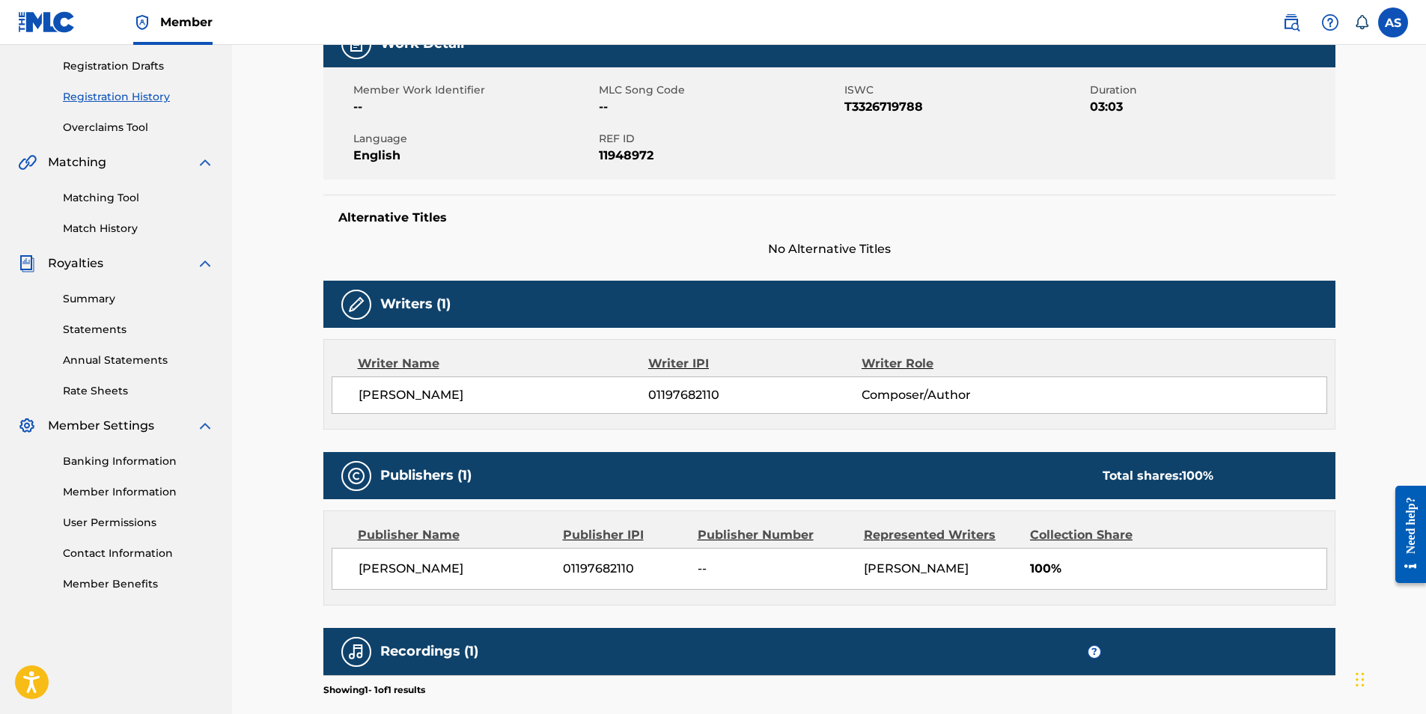
scroll to position [436, 0]
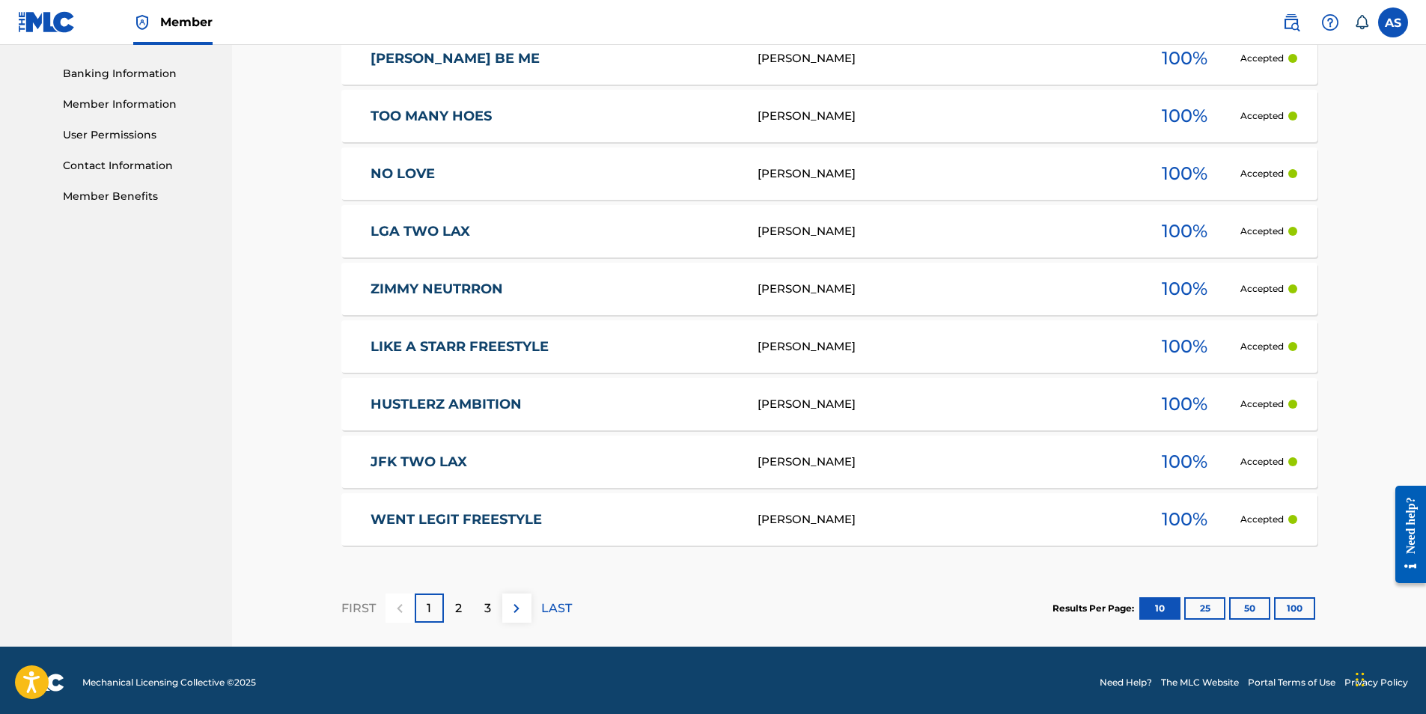
scroll to position [638, 0]
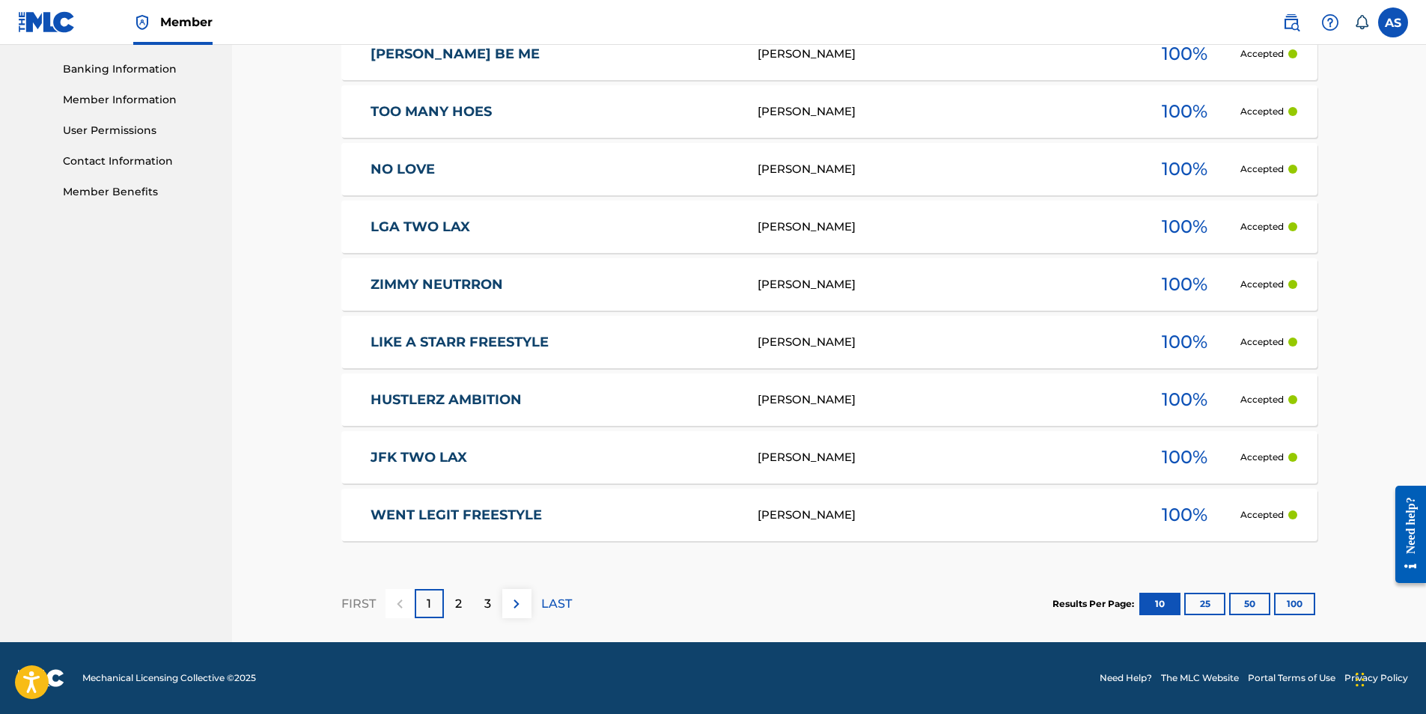
click at [435, 462] on link "JFK TWO LAX" at bounding box center [553, 457] width 367 height 17
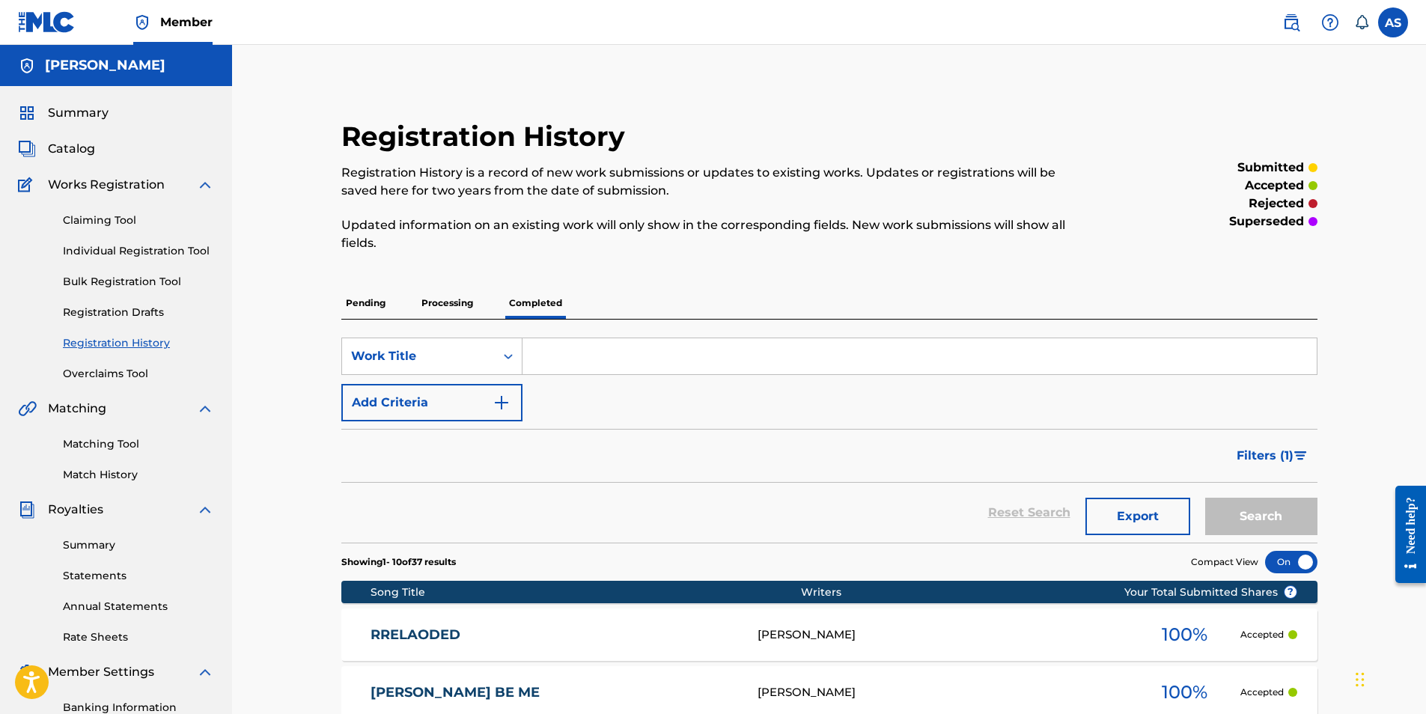
click at [467, 301] on p "Processing" at bounding box center [447, 302] width 61 height 31
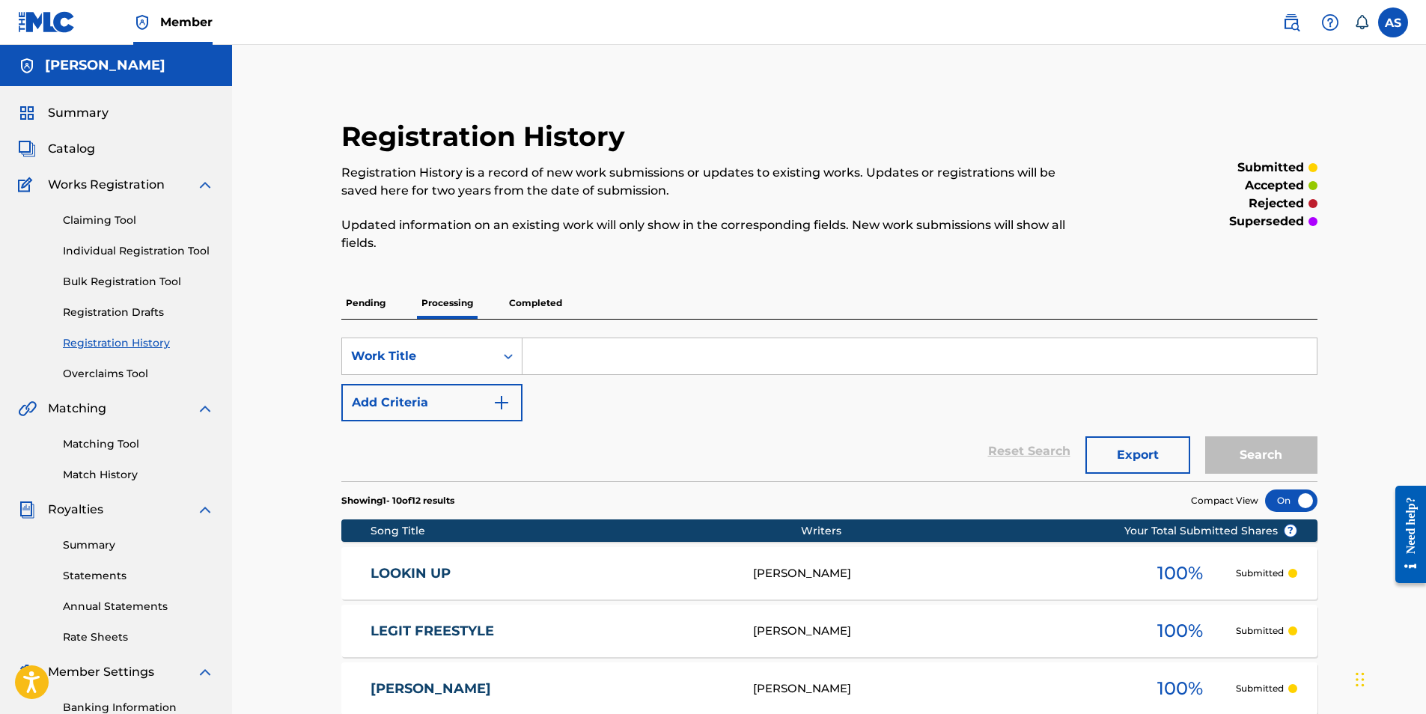
click at [368, 307] on p "Pending" at bounding box center [365, 302] width 49 height 31
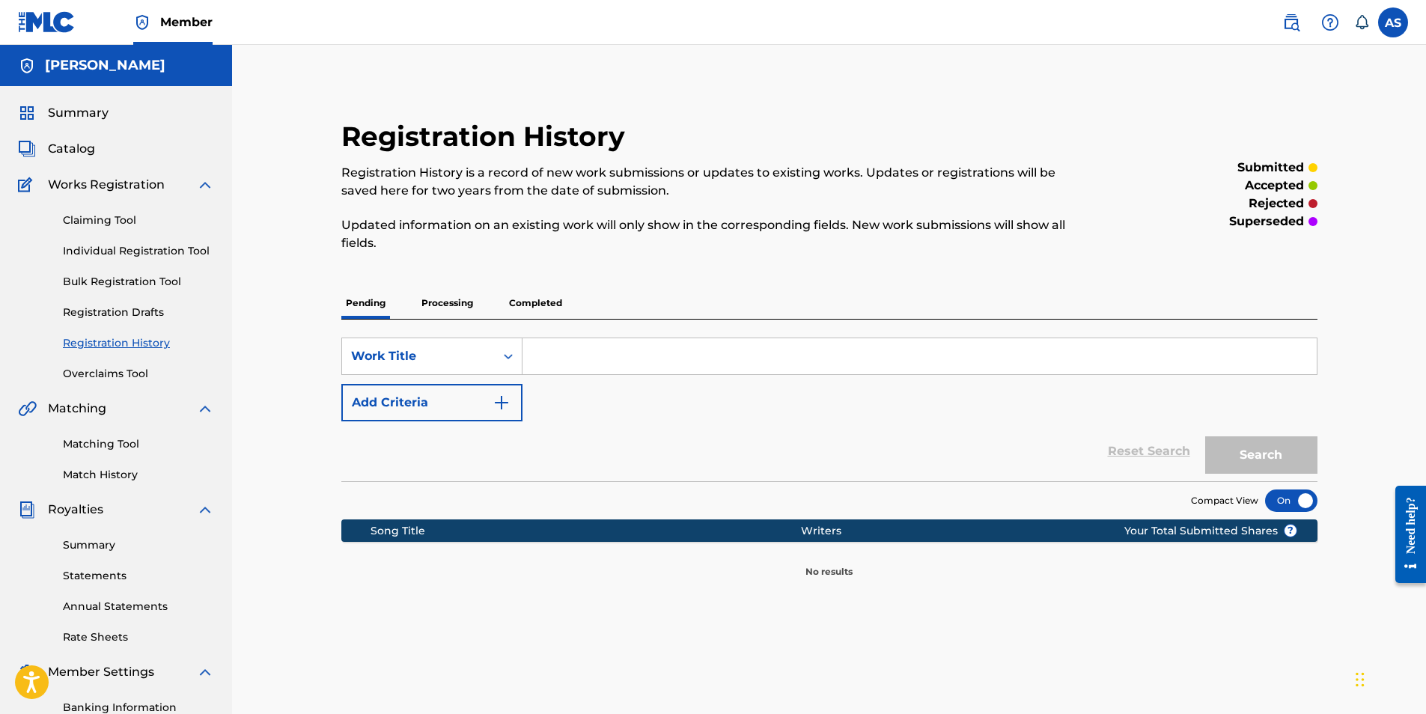
click at [452, 306] on p "Processing" at bounding box center [447, 302] width 61 height 31
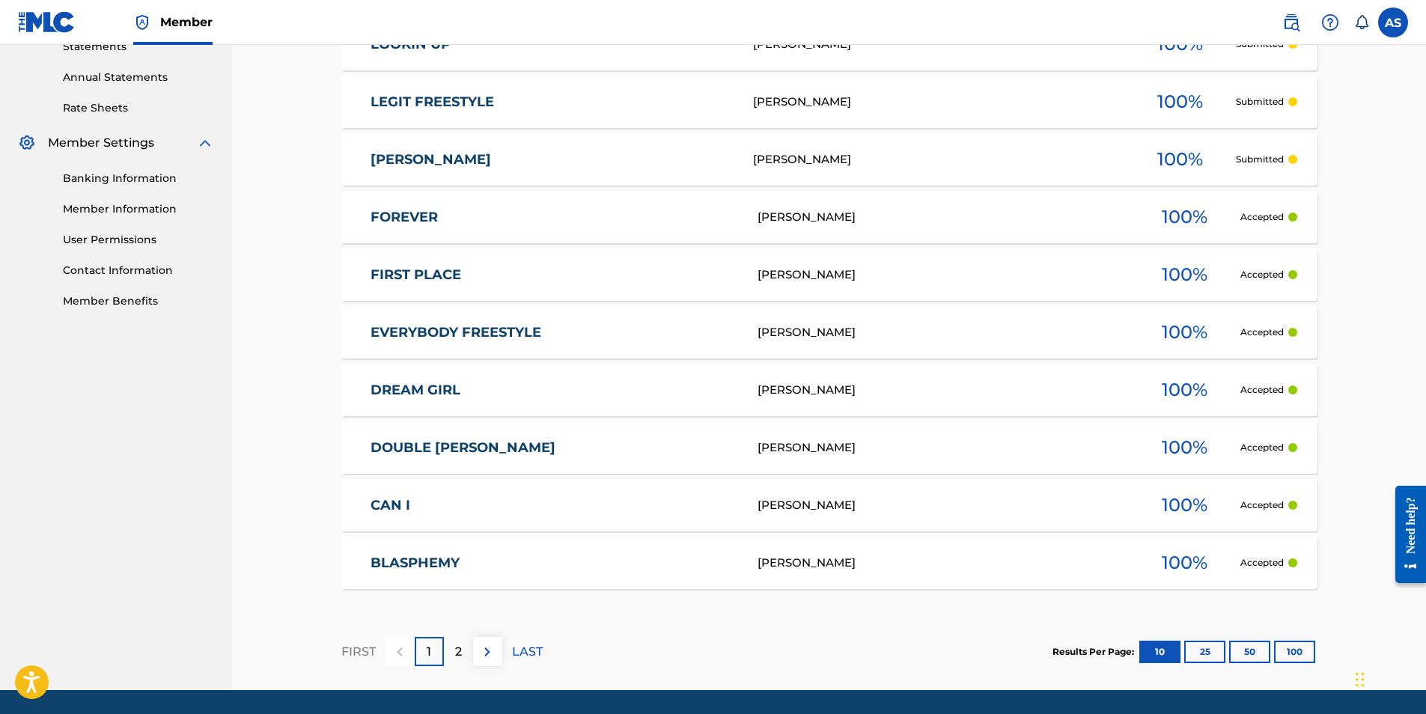
scroll to position [502, 0]
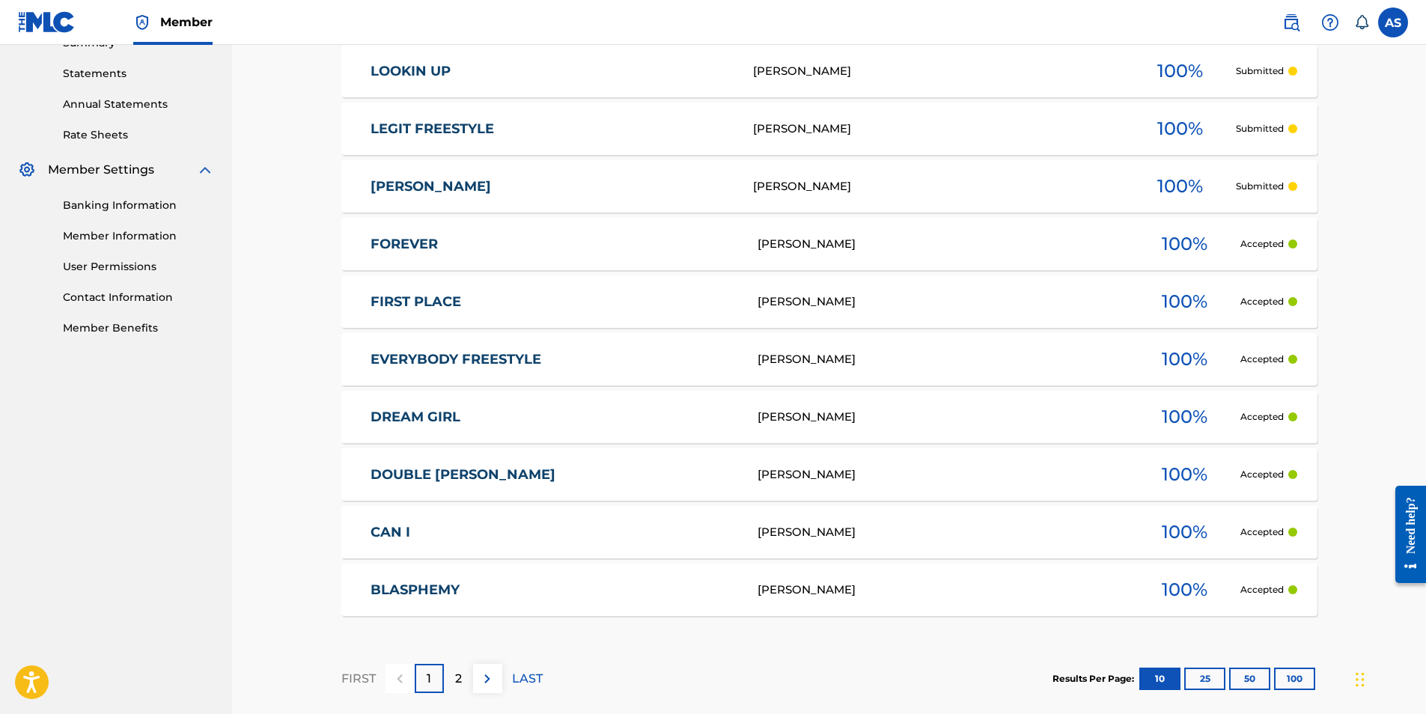
click at [414, 590] on link "BLASPHEMY" at bounding box center [553, 589] width 367 height 17
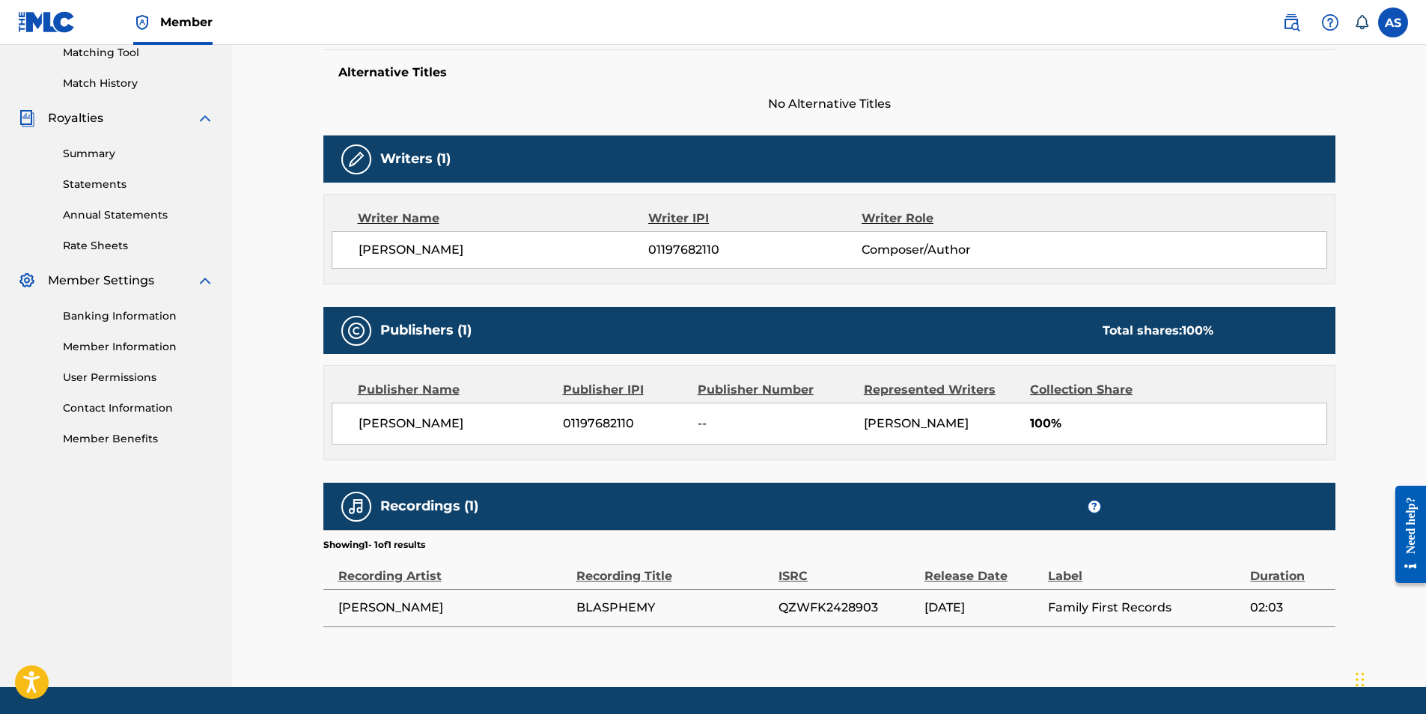
scroll to position [436, 0]
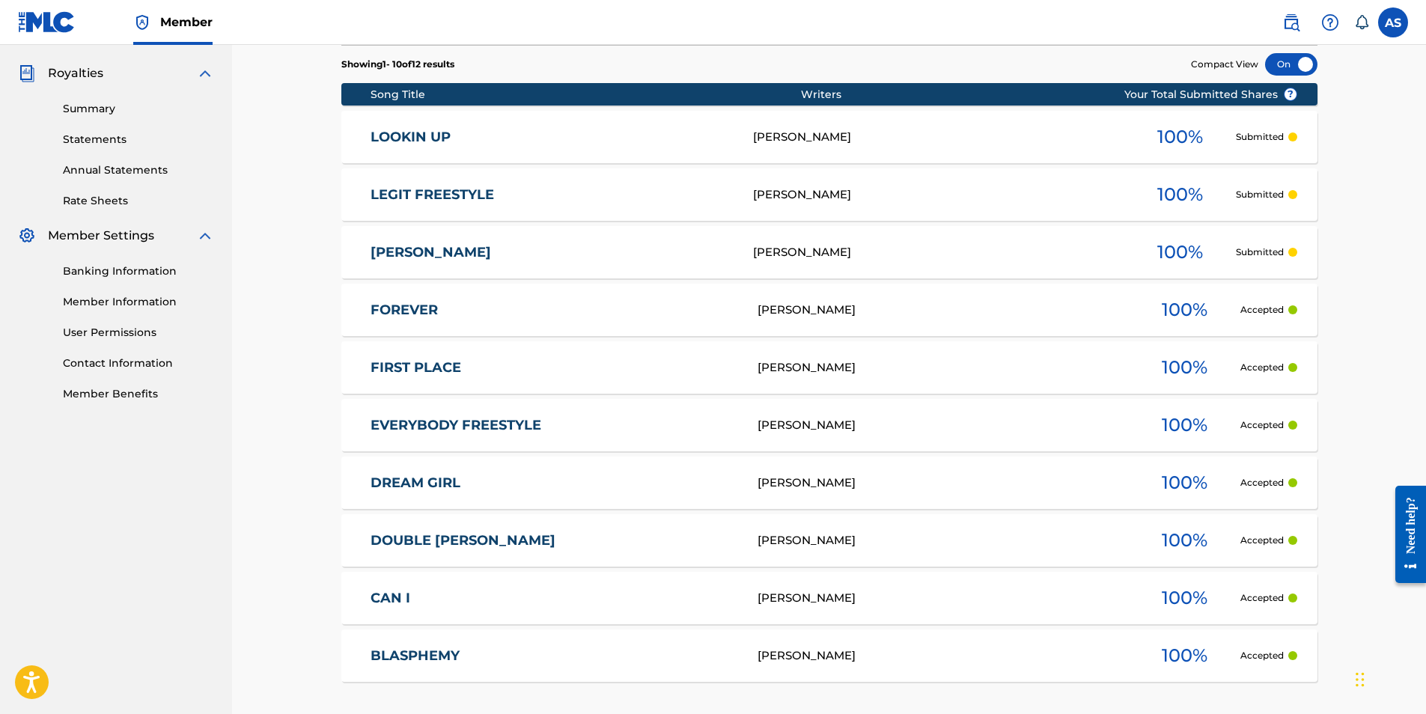
scroll to position [577, 0]
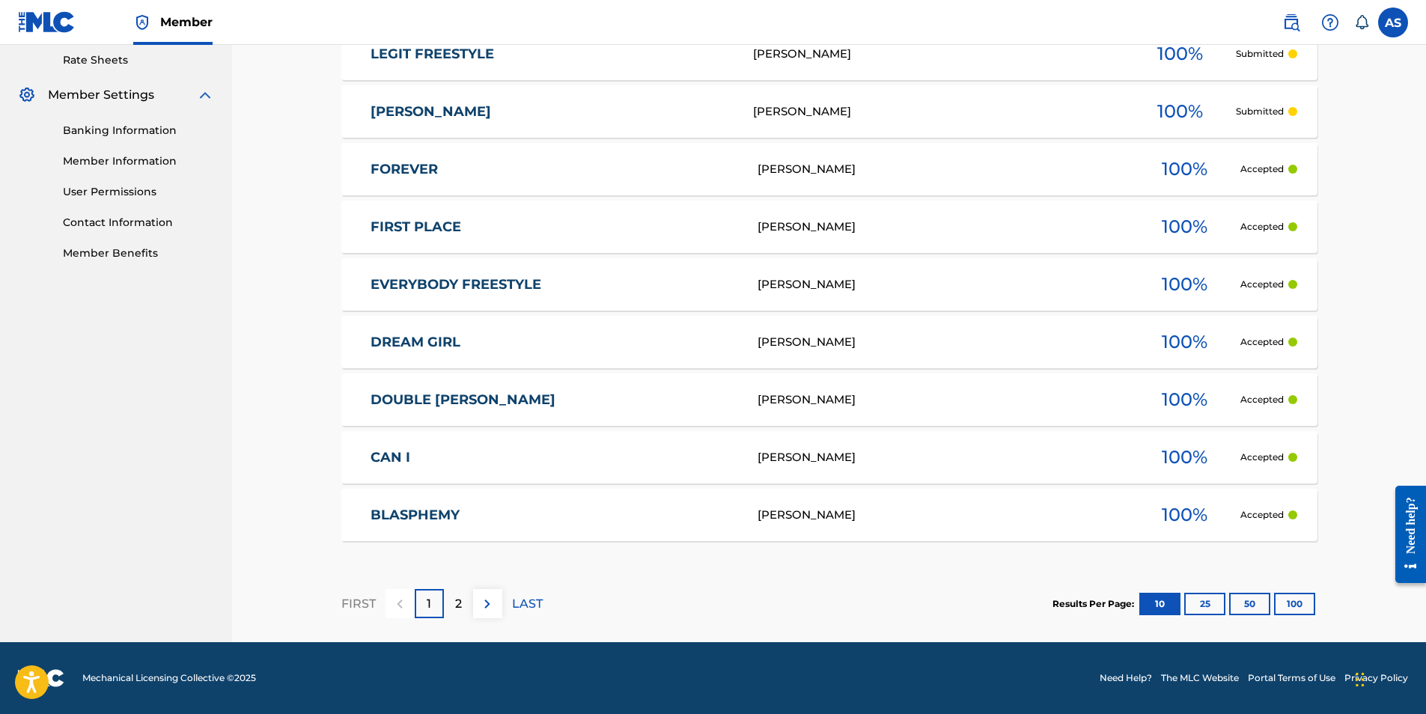
click at [418, 513] on link "BLASPHEMY" at bounding box center [553, 515] width 367 height 17
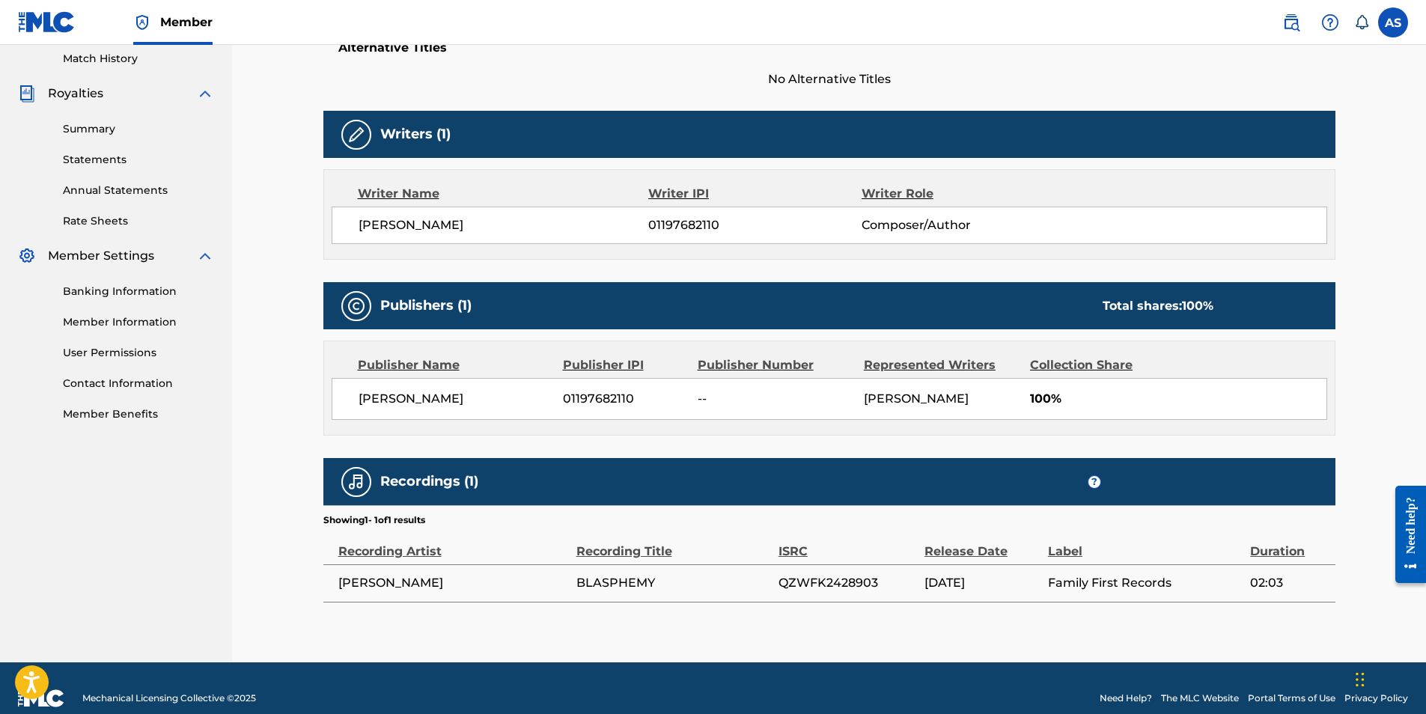
scroll to position [436, 0]
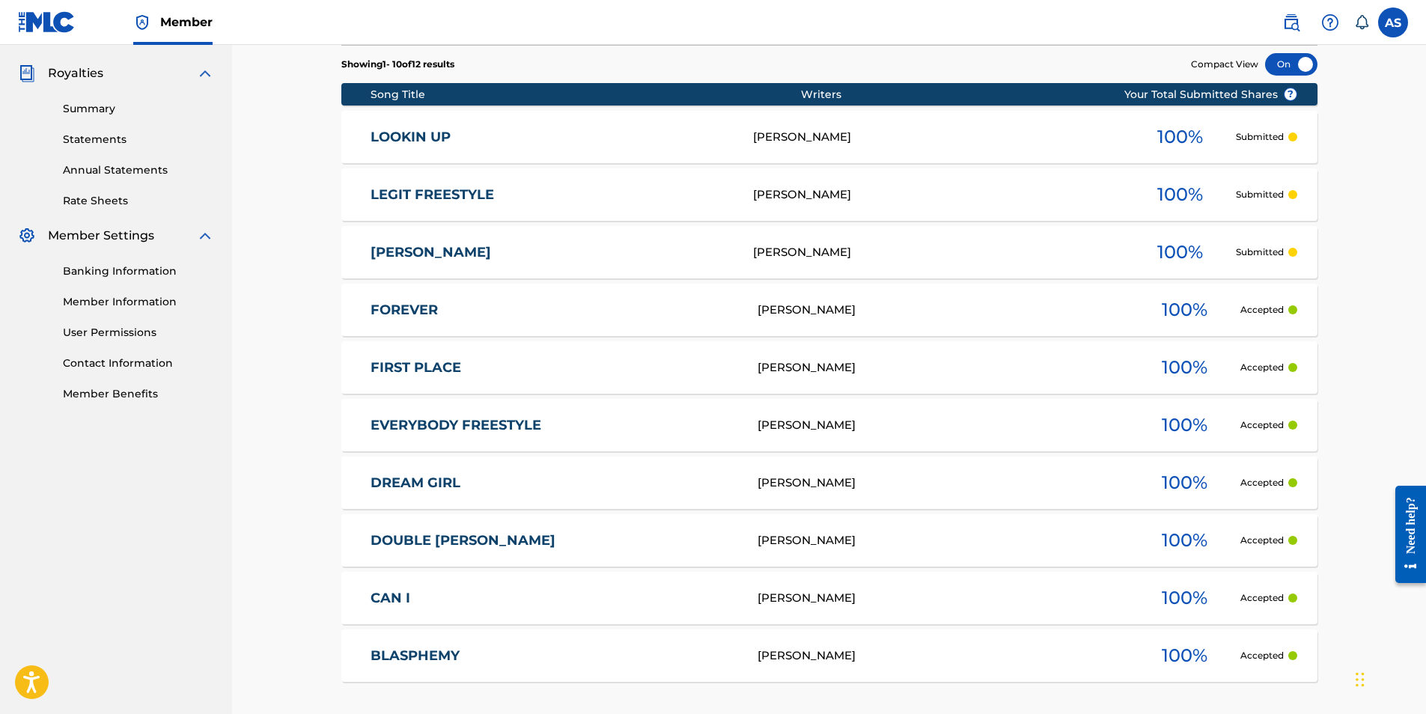
click at [452, 420] on link "EVERYBODY FREESTYLE" at bounding box center [553, 425] width 367 height 17
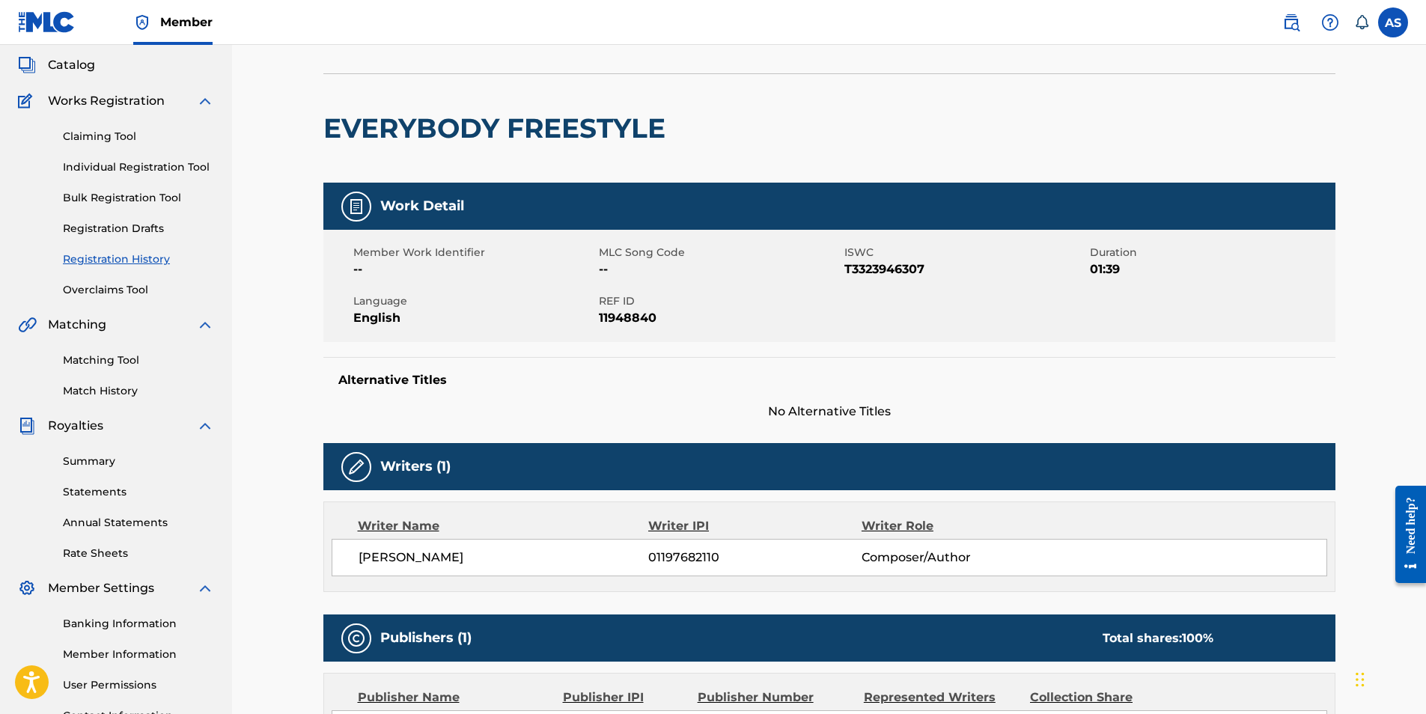
scroll to position [62, 0]
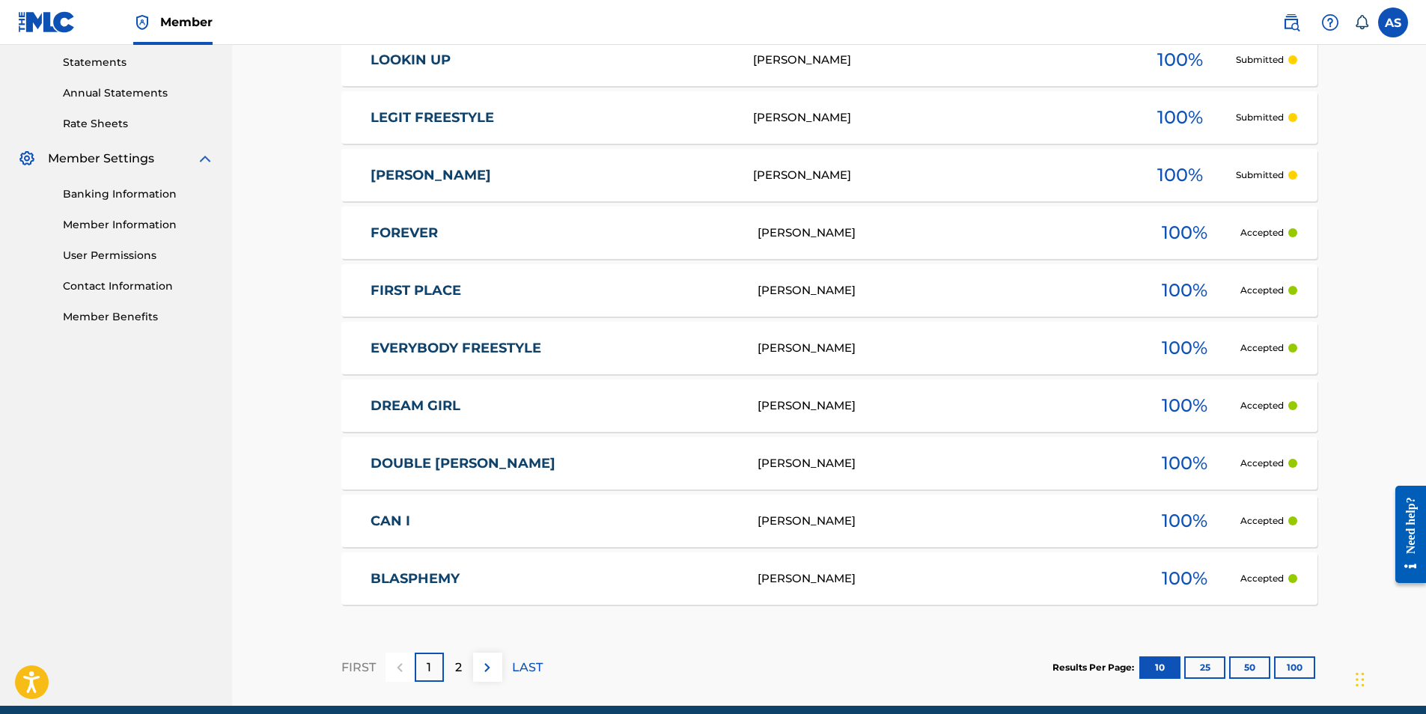
scroll to position [577, 0]
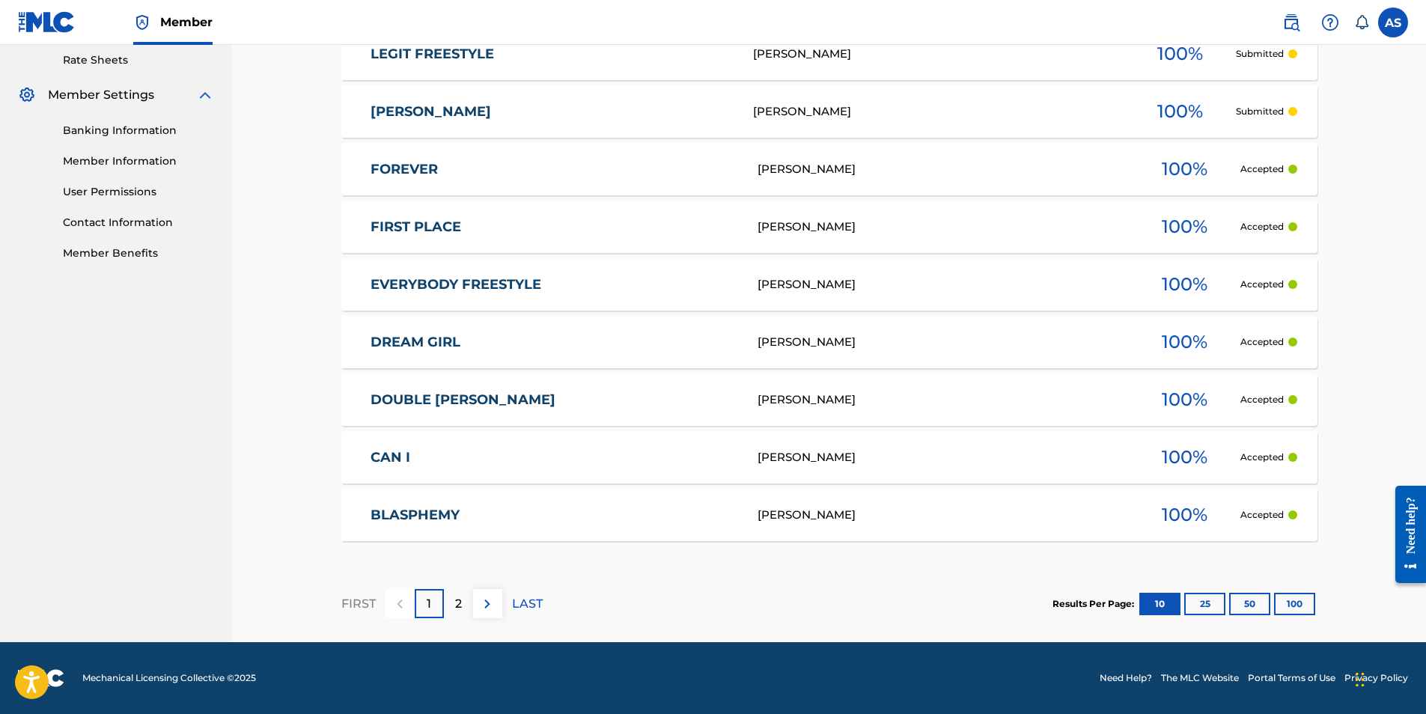
click at [459, 609] on p "2" at bounding box center [458, 604] width 7 height 18
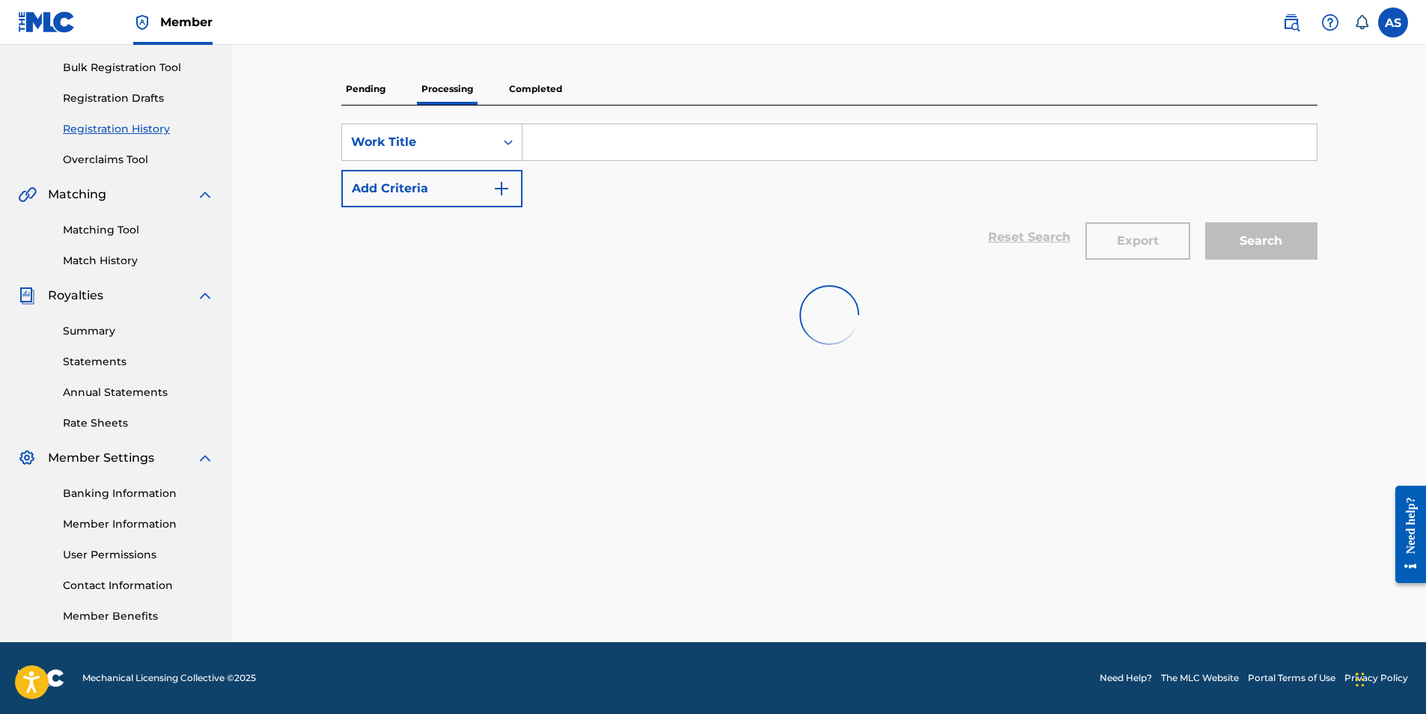
scroll to position [214, 0]
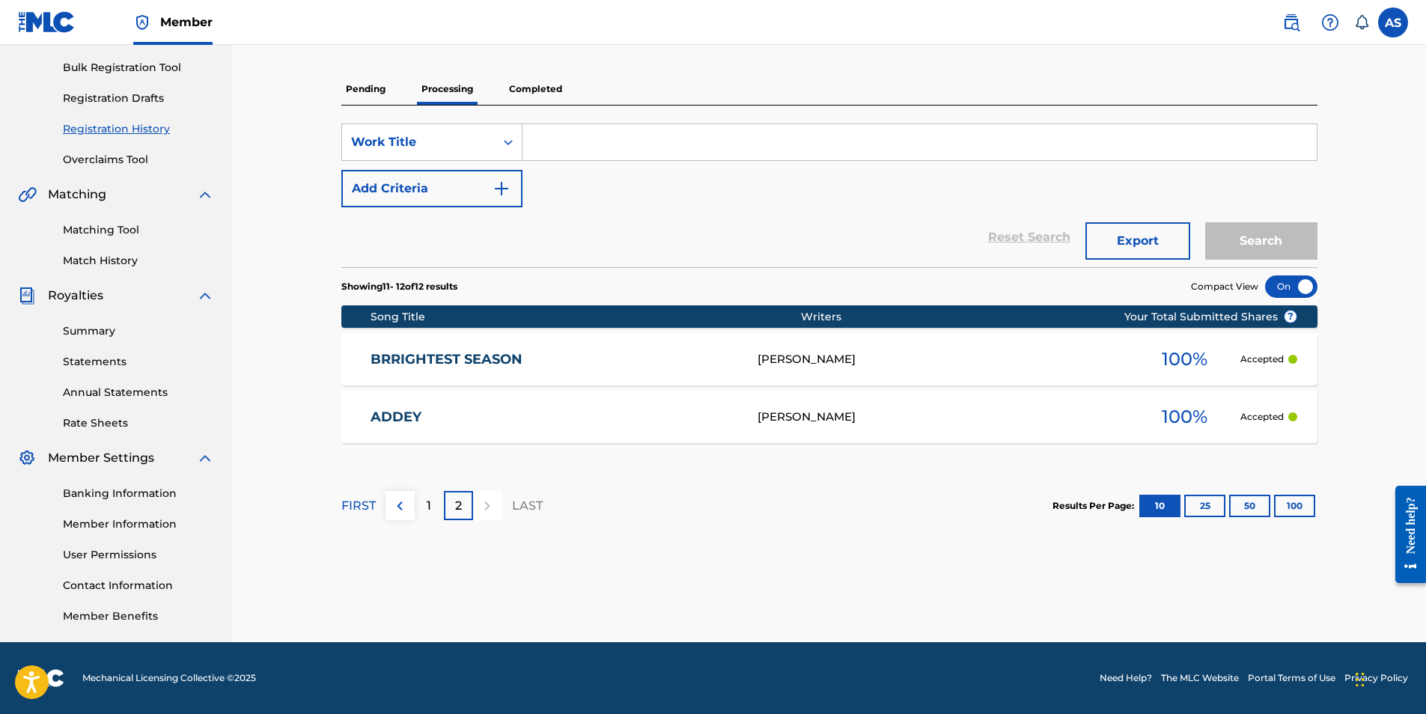
click at [497, 362] on link "BRRIGHTEST SEASON" at bounding box center [553, 359] width 367 height 17
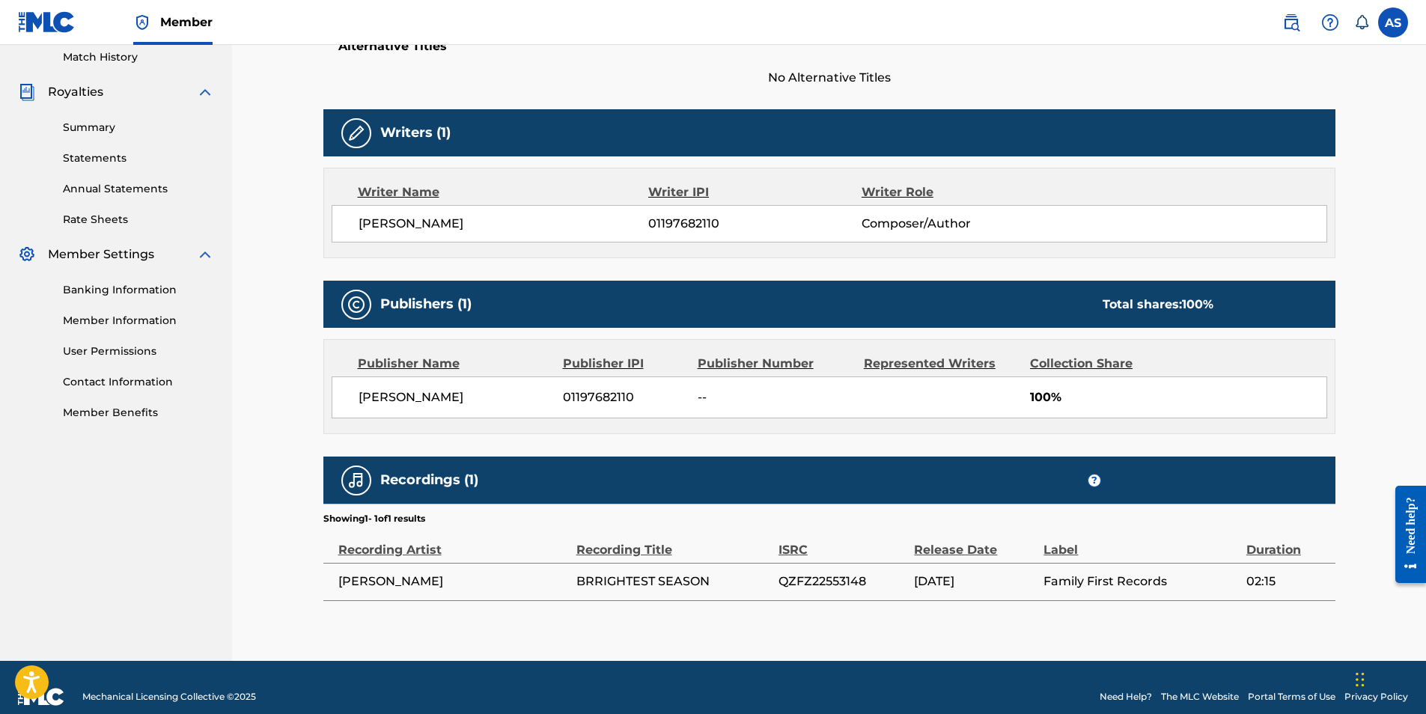
scroll to position [436, 0]
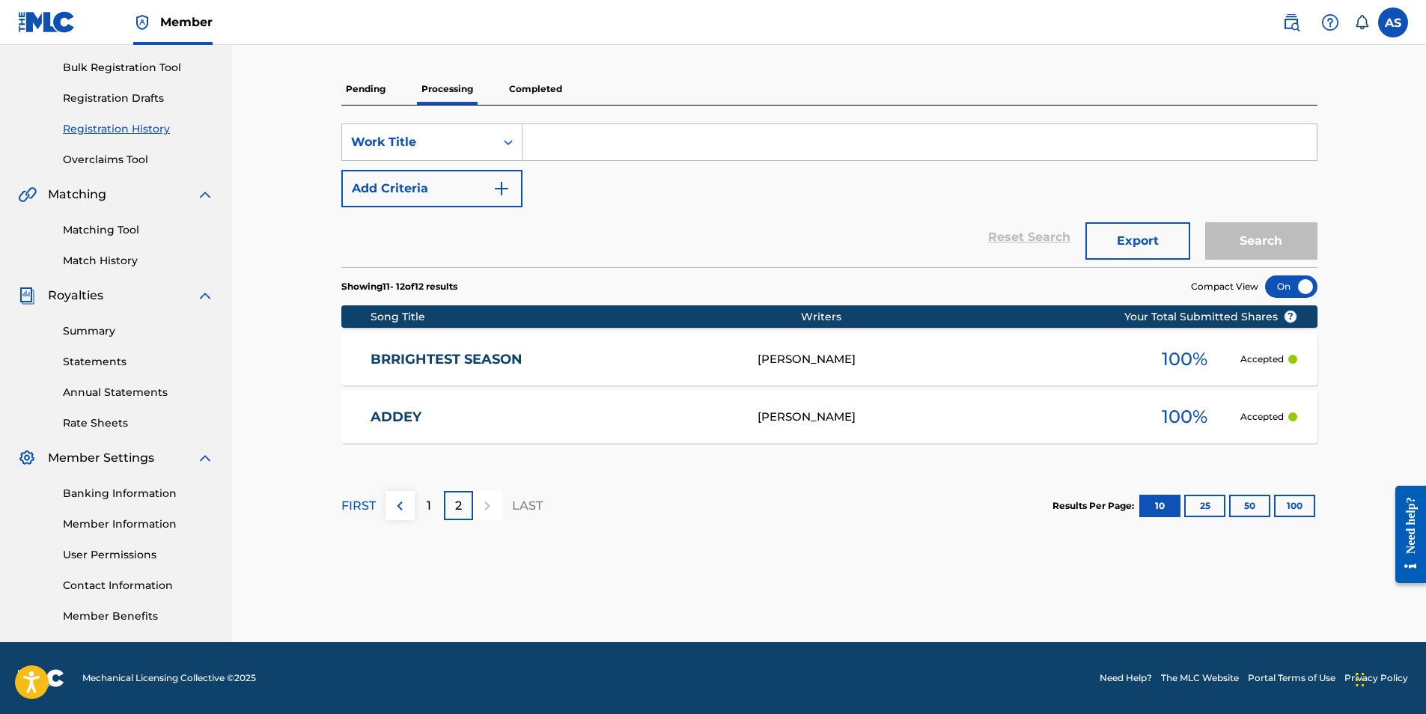
scroll to position [214, 0]
click at [527, 88] on p "Completed" at bounding box center [535, 88] width 62 height 31
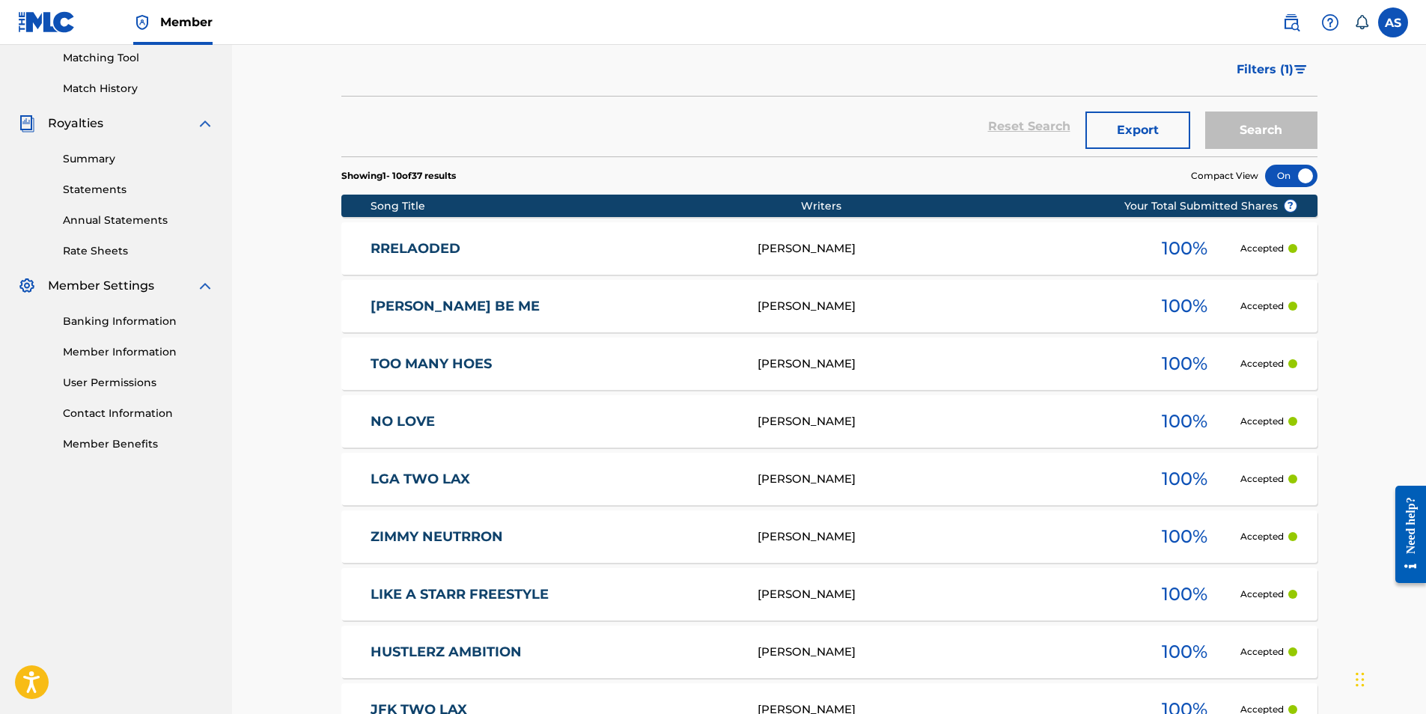
scroll to position [524, 0]
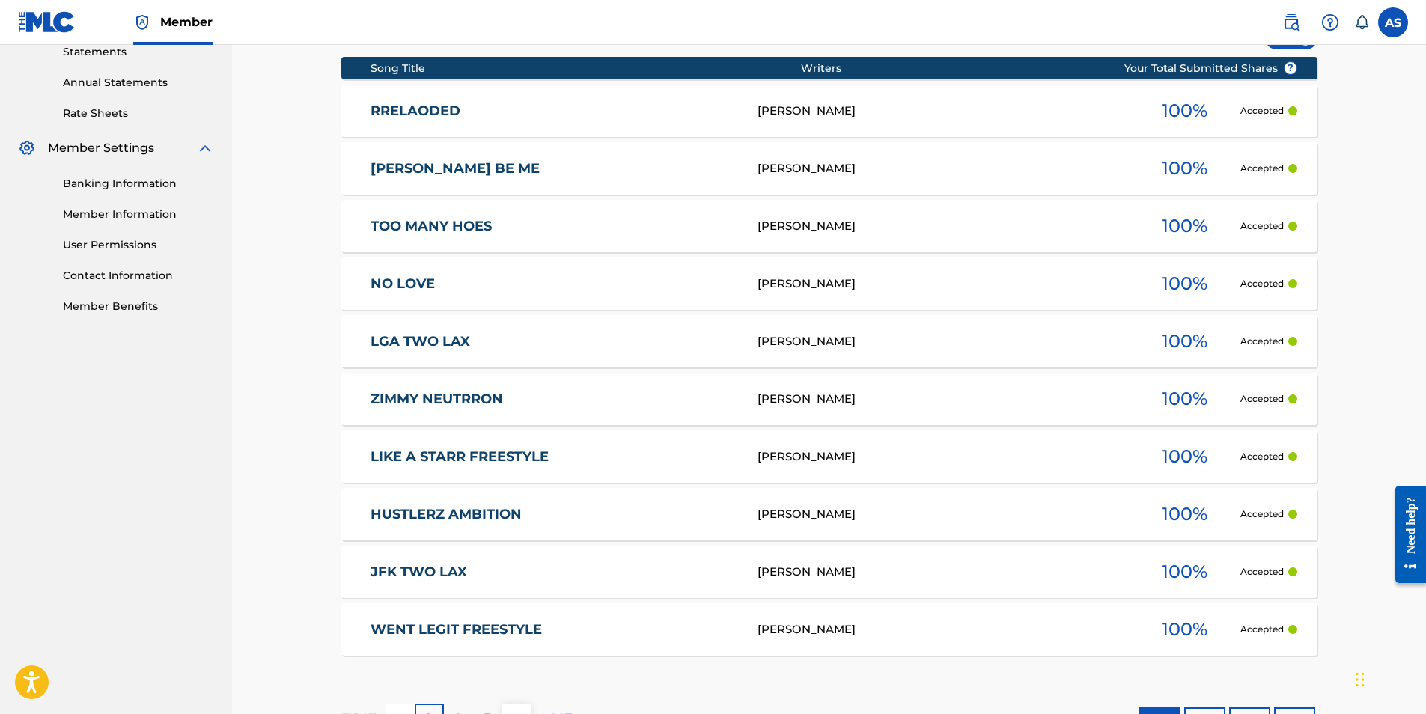
click at [460, 626] on link "WENT LEGIT FREESTYLE" at bounding box center [553, 629] width 367 height 17
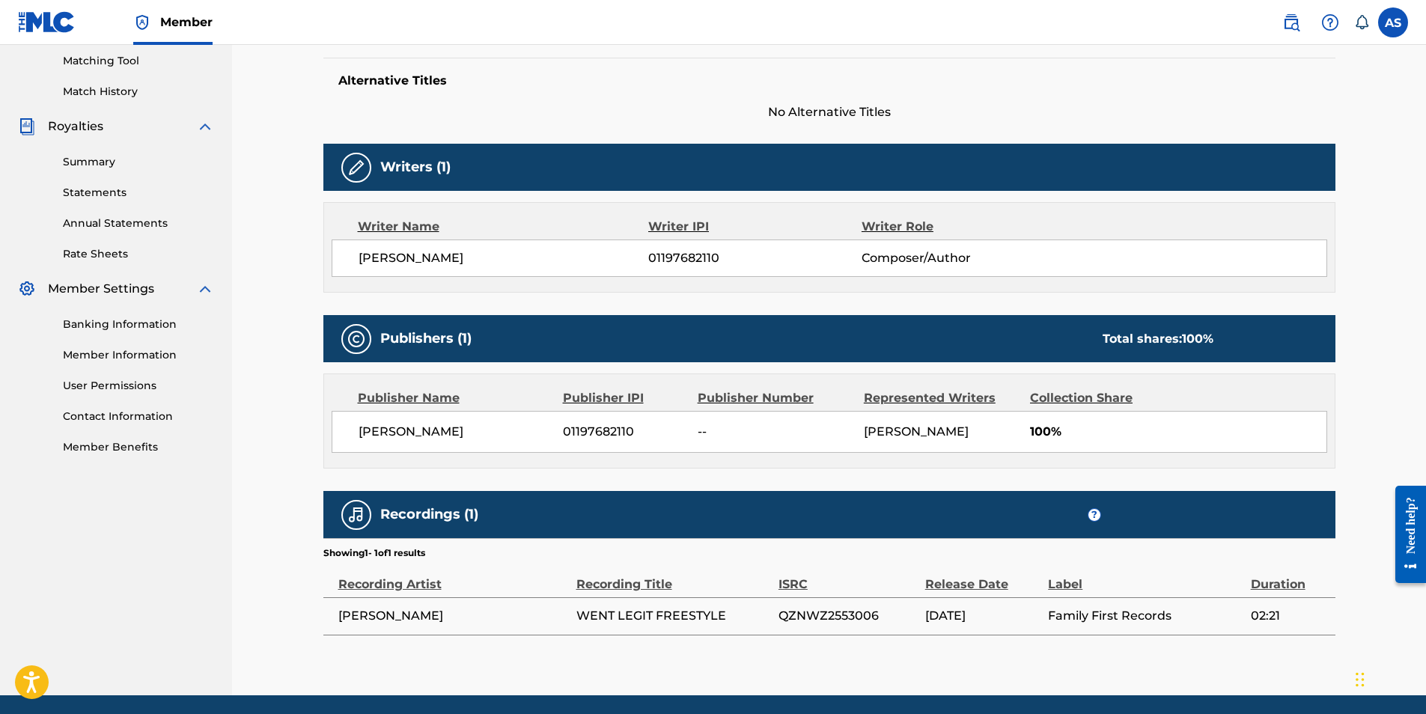
scroll to position [436, 0]
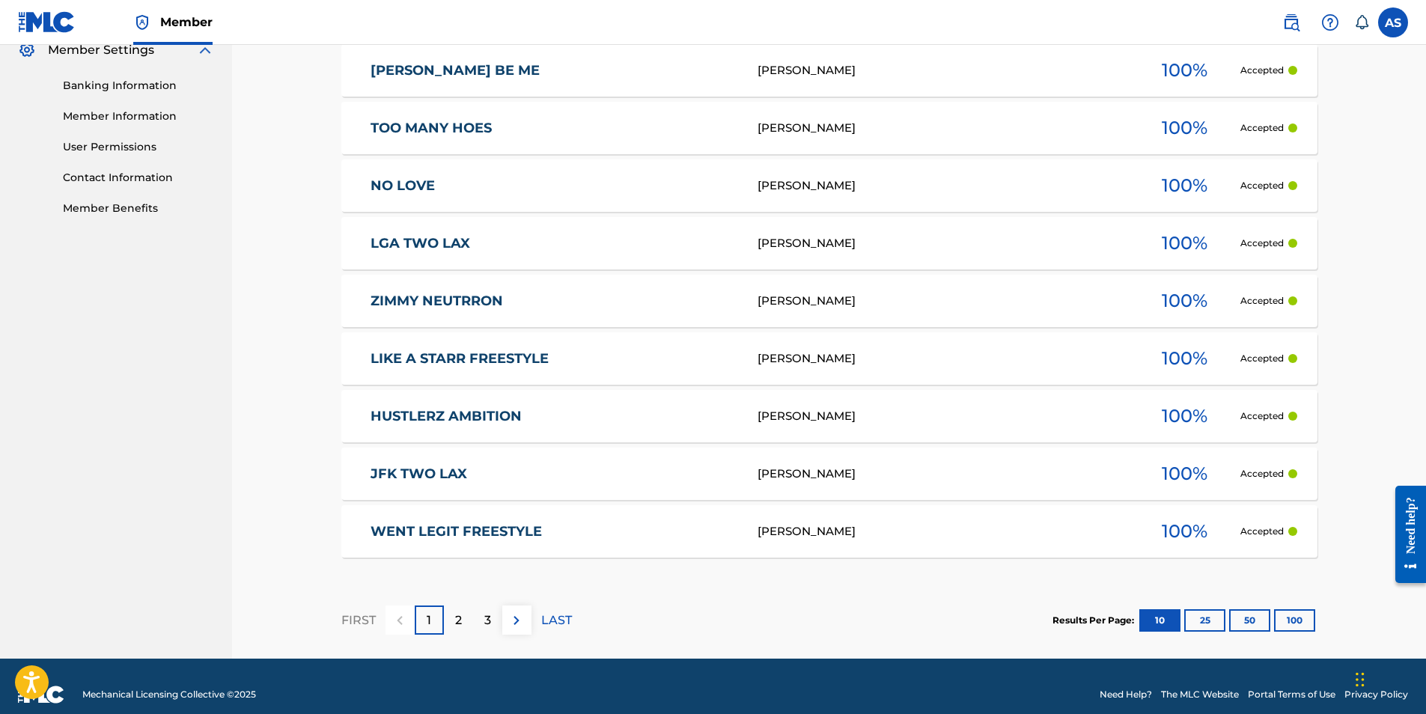
scroll to position [638, 0]
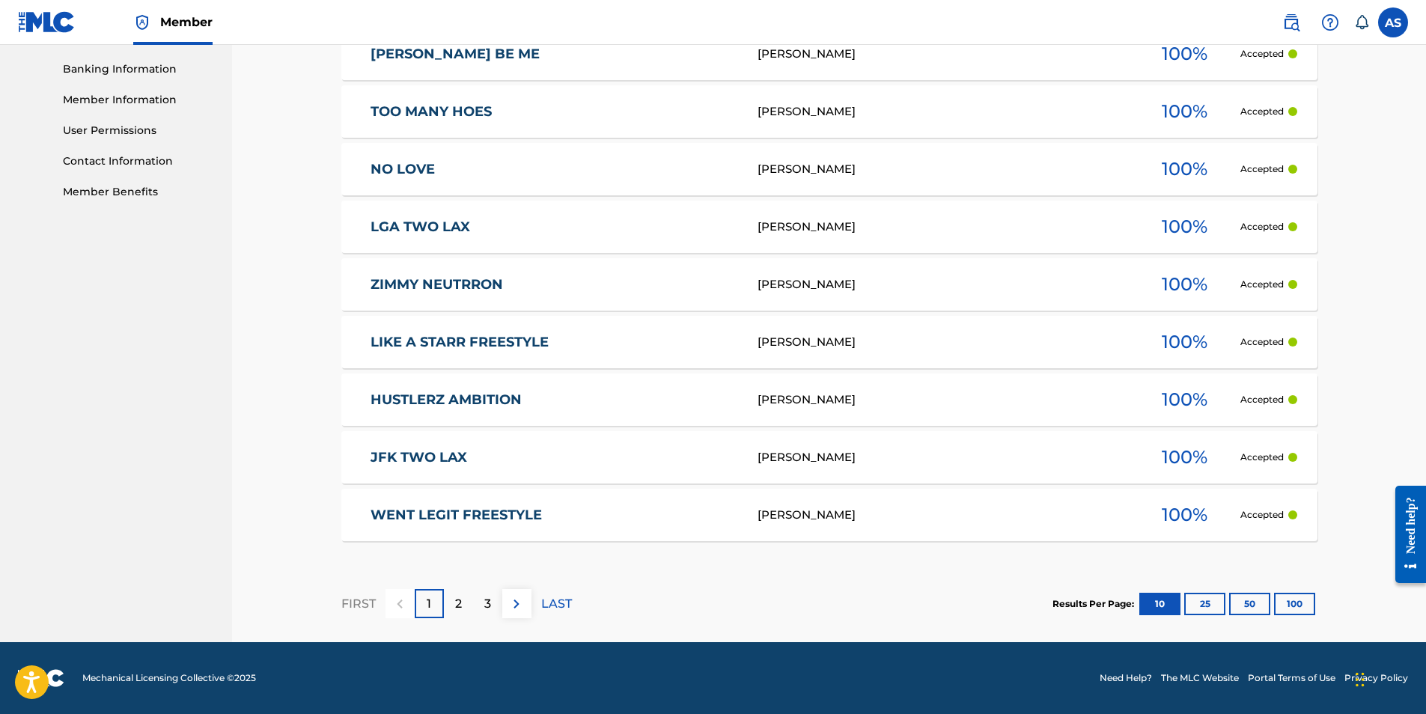
click at [489, 606] on p "3" at bounding box center [487, 604] width 7 height 18
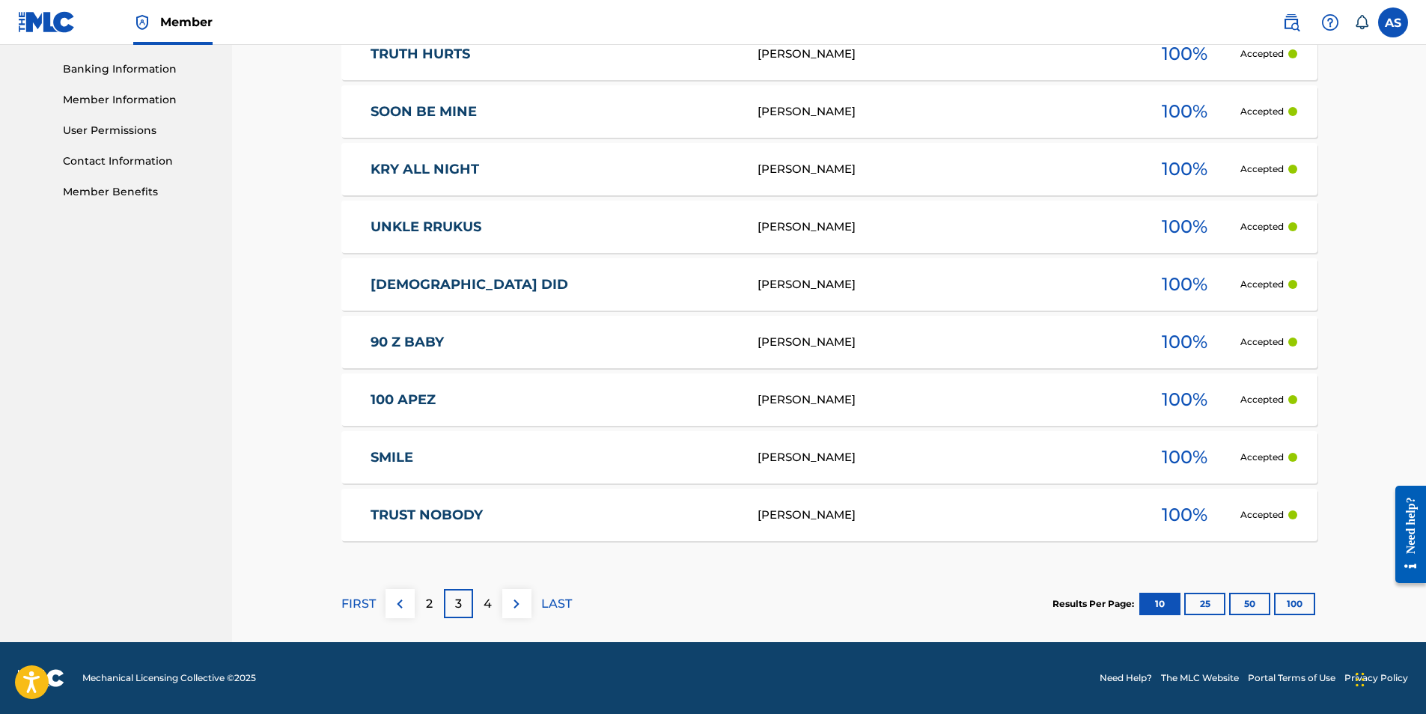
click at [457, 512] on link "TRUST NOBODY" at bounding box center [553, 515] width 367 height 17
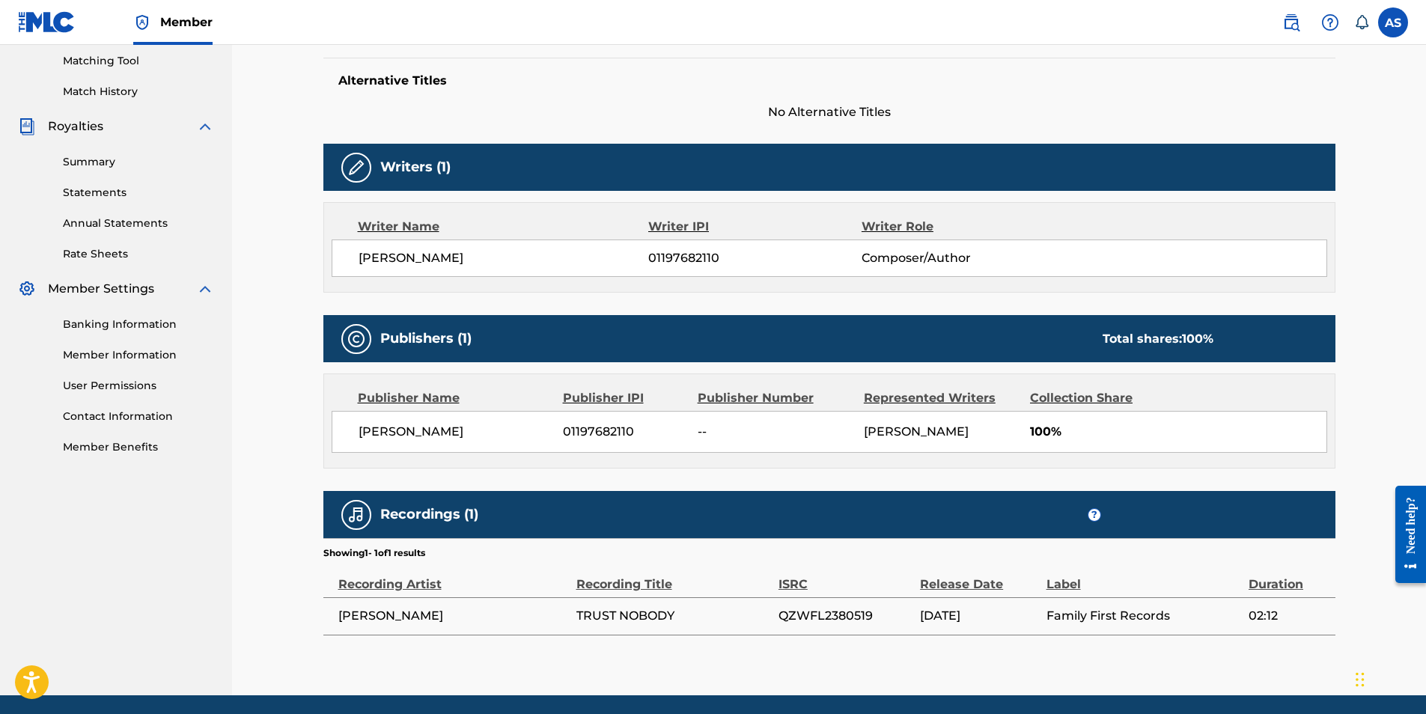
scroll to position [436, 0]
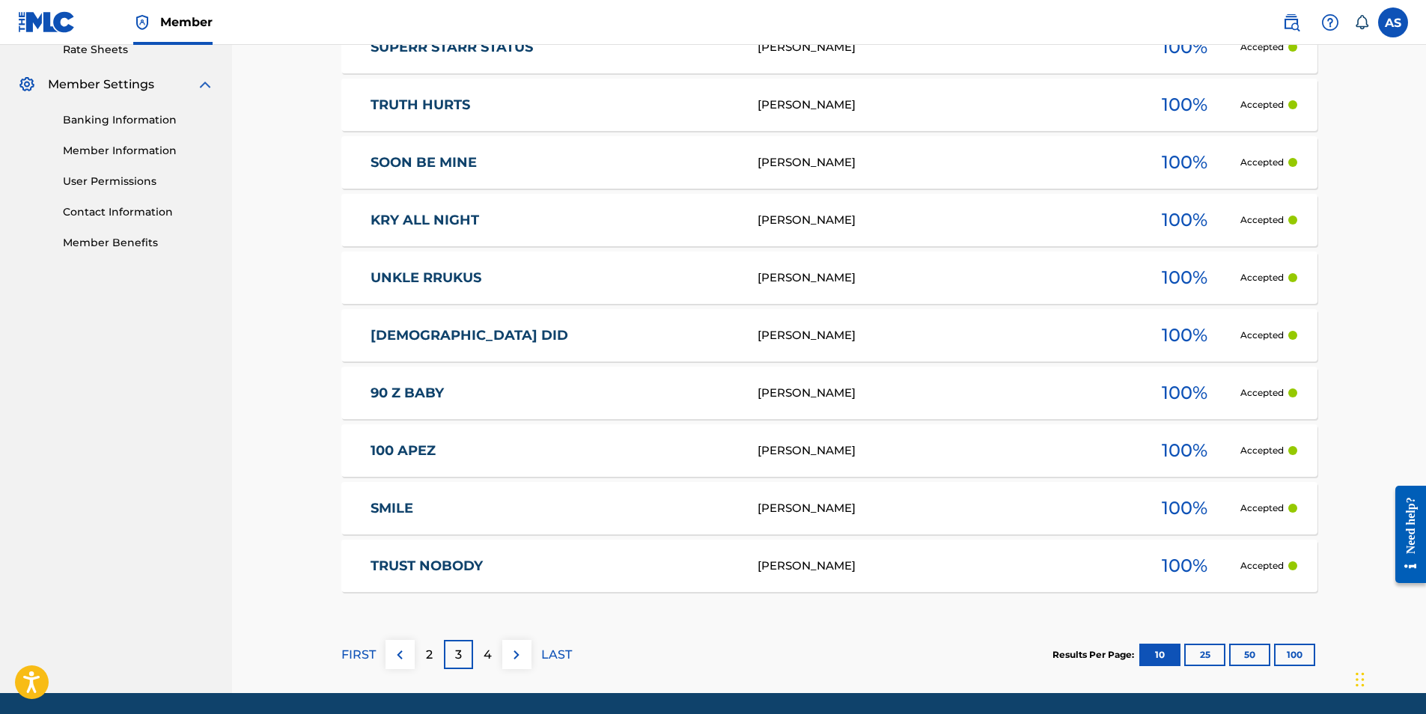
scroll to position [638, 0]
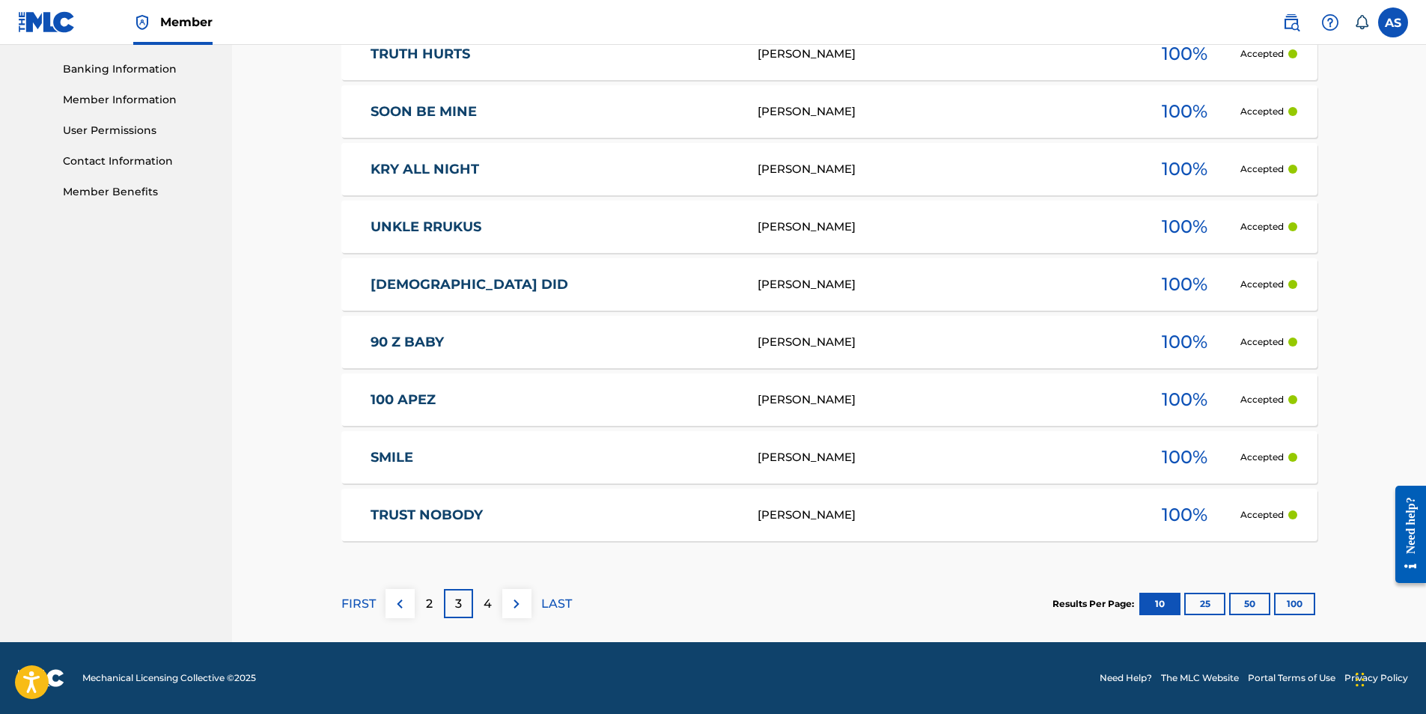
click at [481, 606] on div "4" at bounding box center [487, 603] width 29 height 29
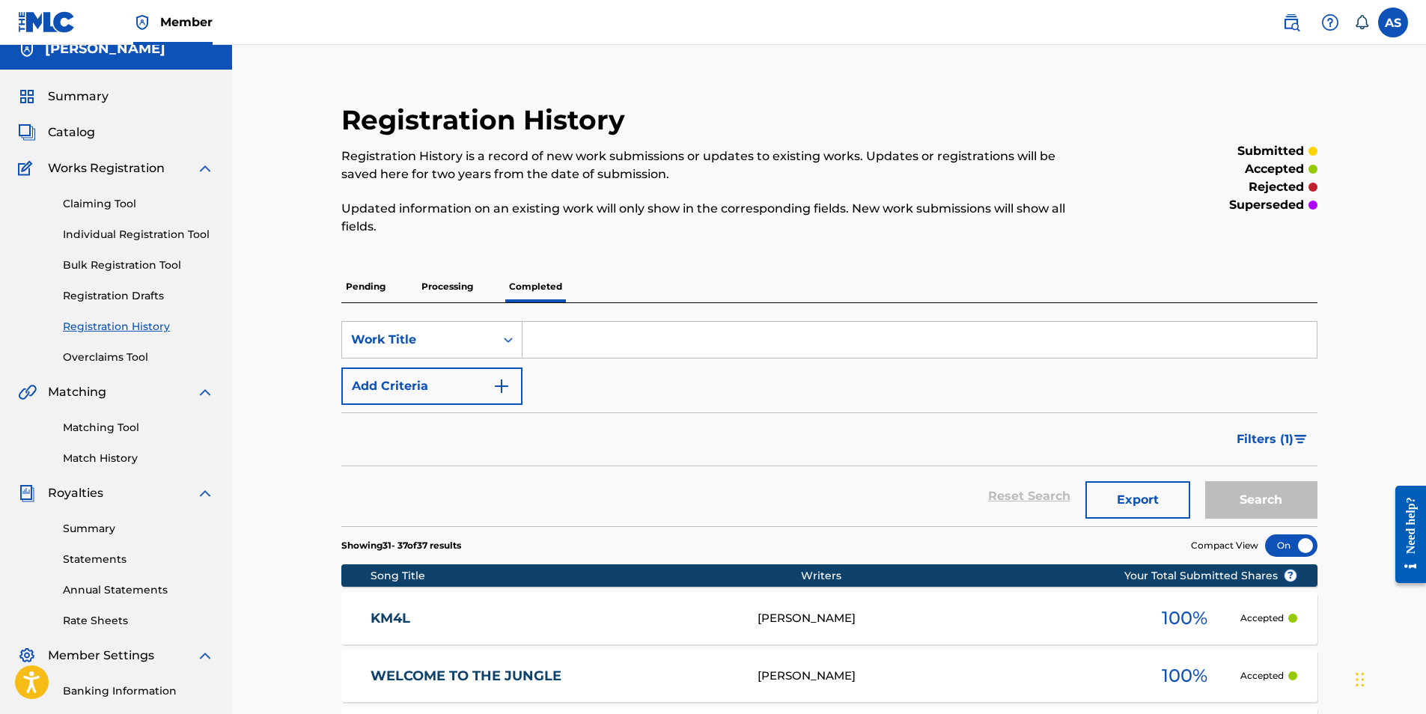
scroll to position [4, 0]
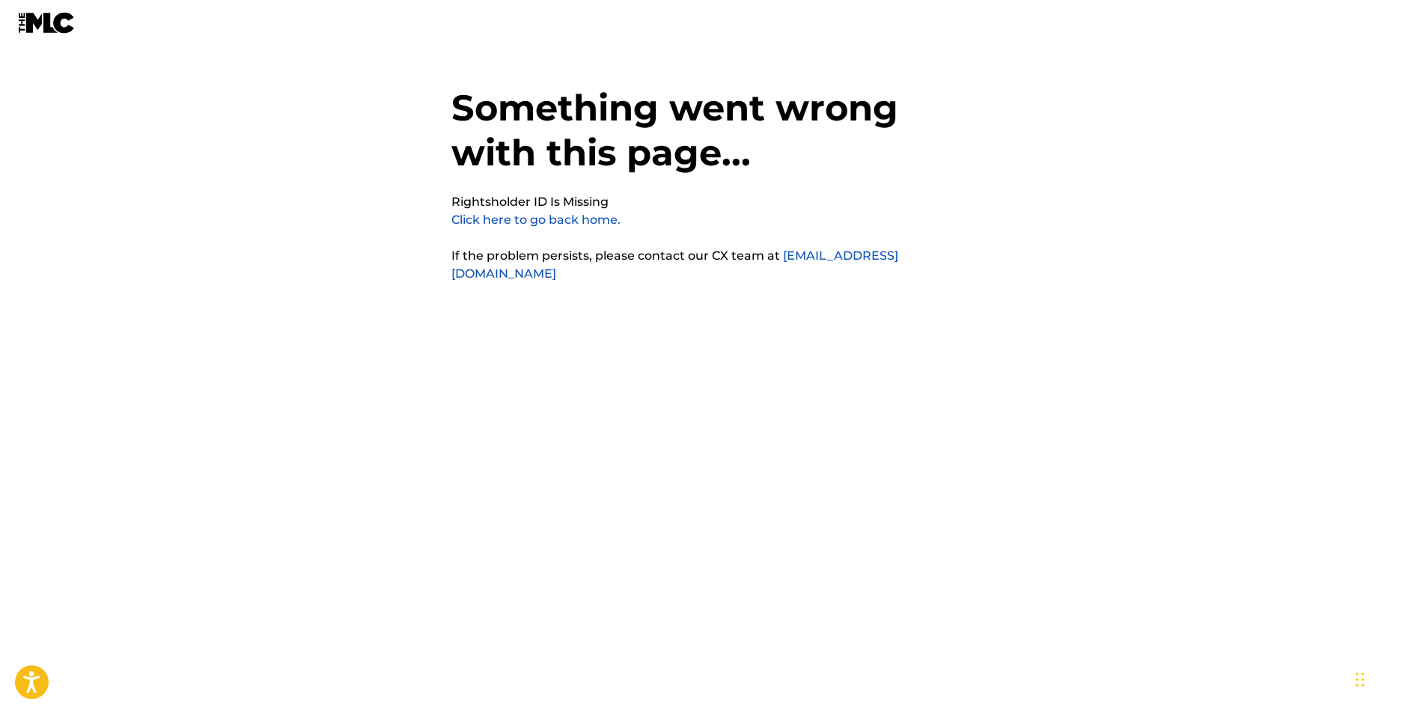
click at [563, 213] on link "Click here to go back home." at bounding box center [535, 220] width 169 height 14
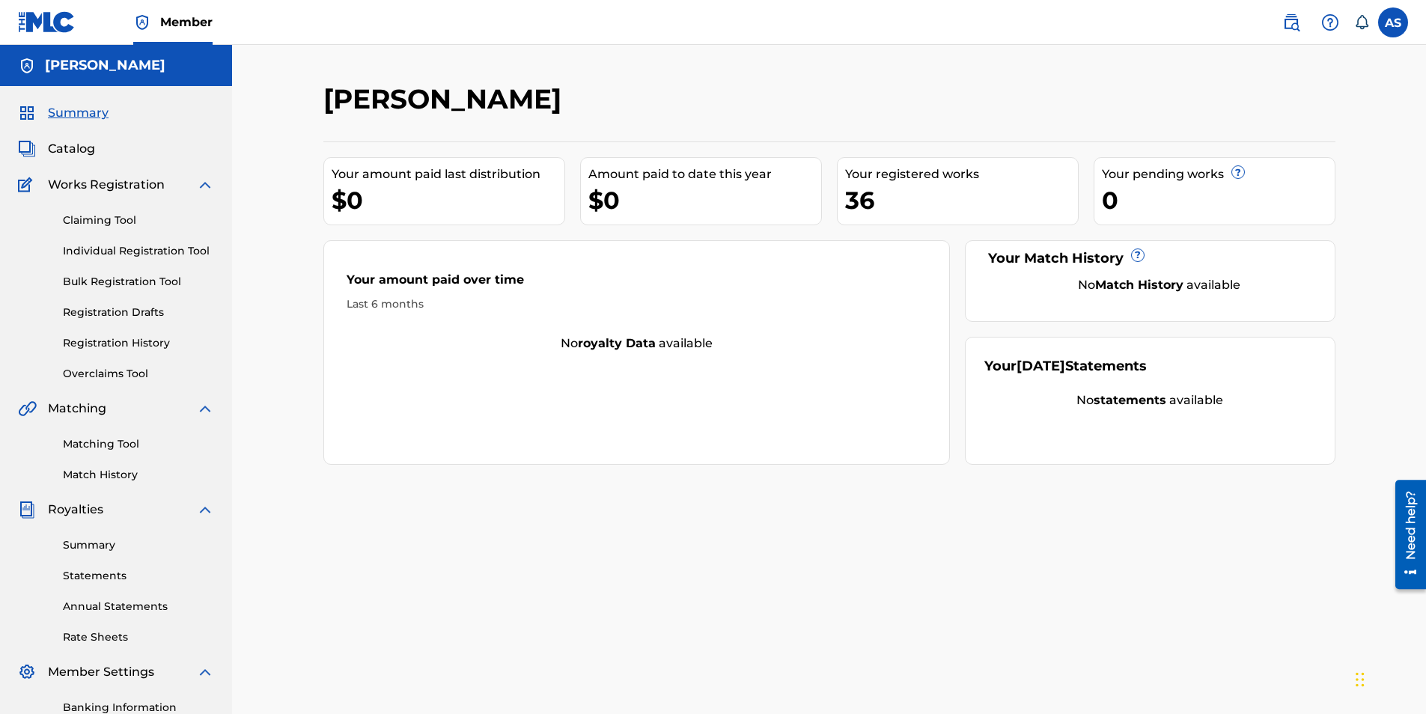
click at [144, 343] on link "Registration History" at bounding box center [138, 343] width 151 height 16
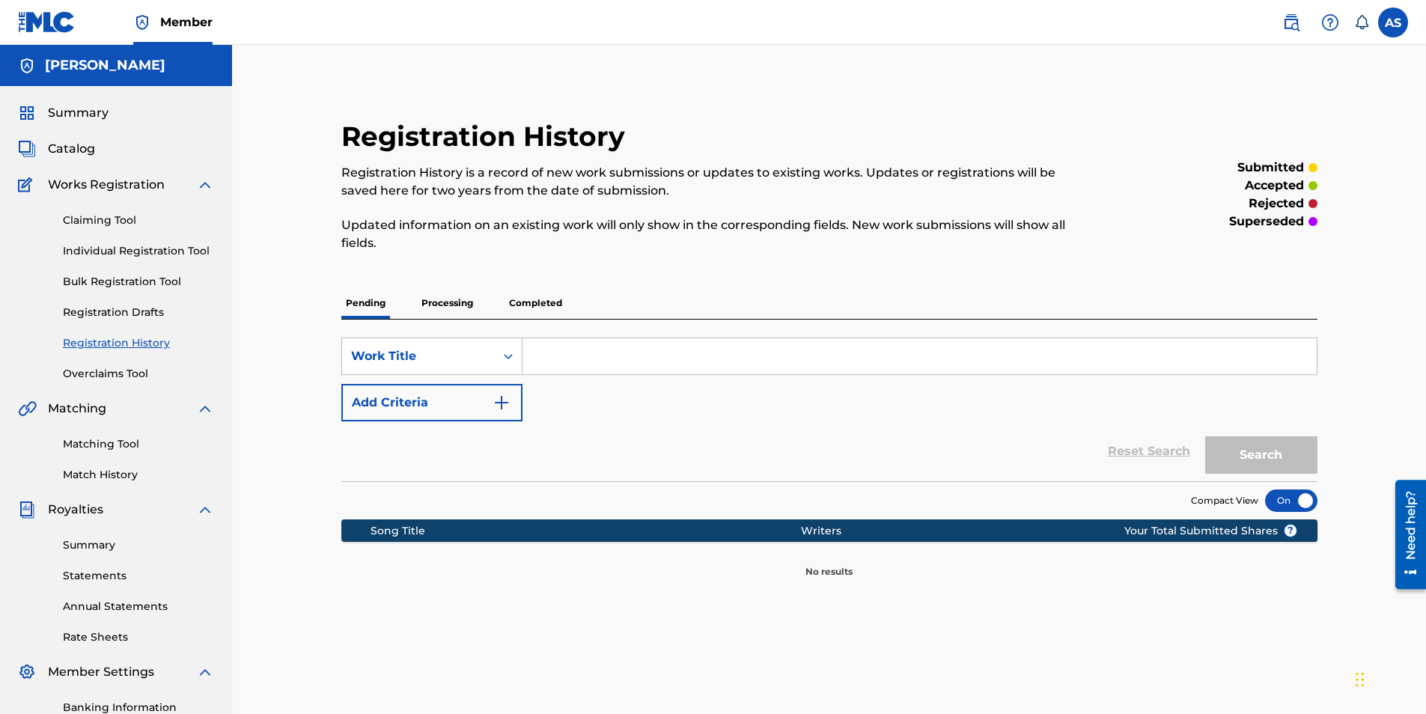
click at [530, 304] on p "Completed" at bounding box center [535, 302] width 62 height 31
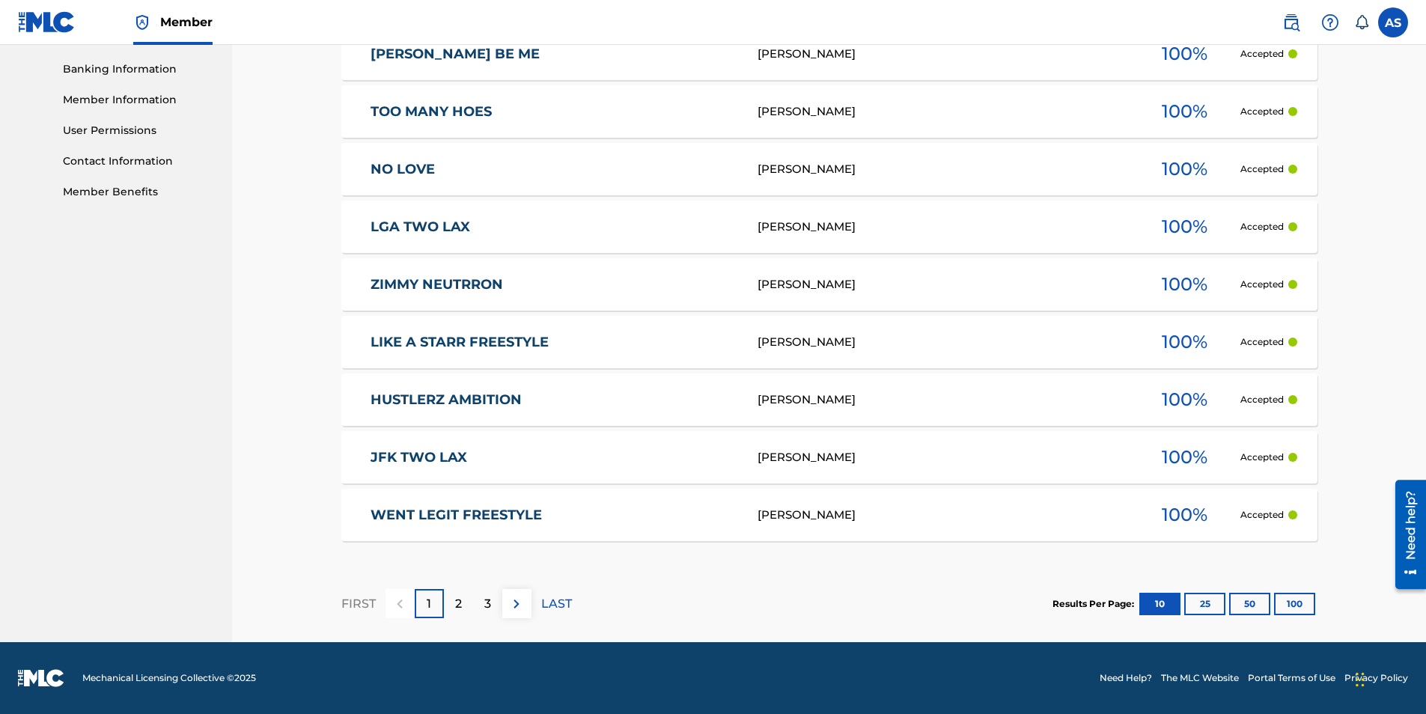
click at [486, 606] on p "3" at bounding box center [487, 604] width 7 height 18
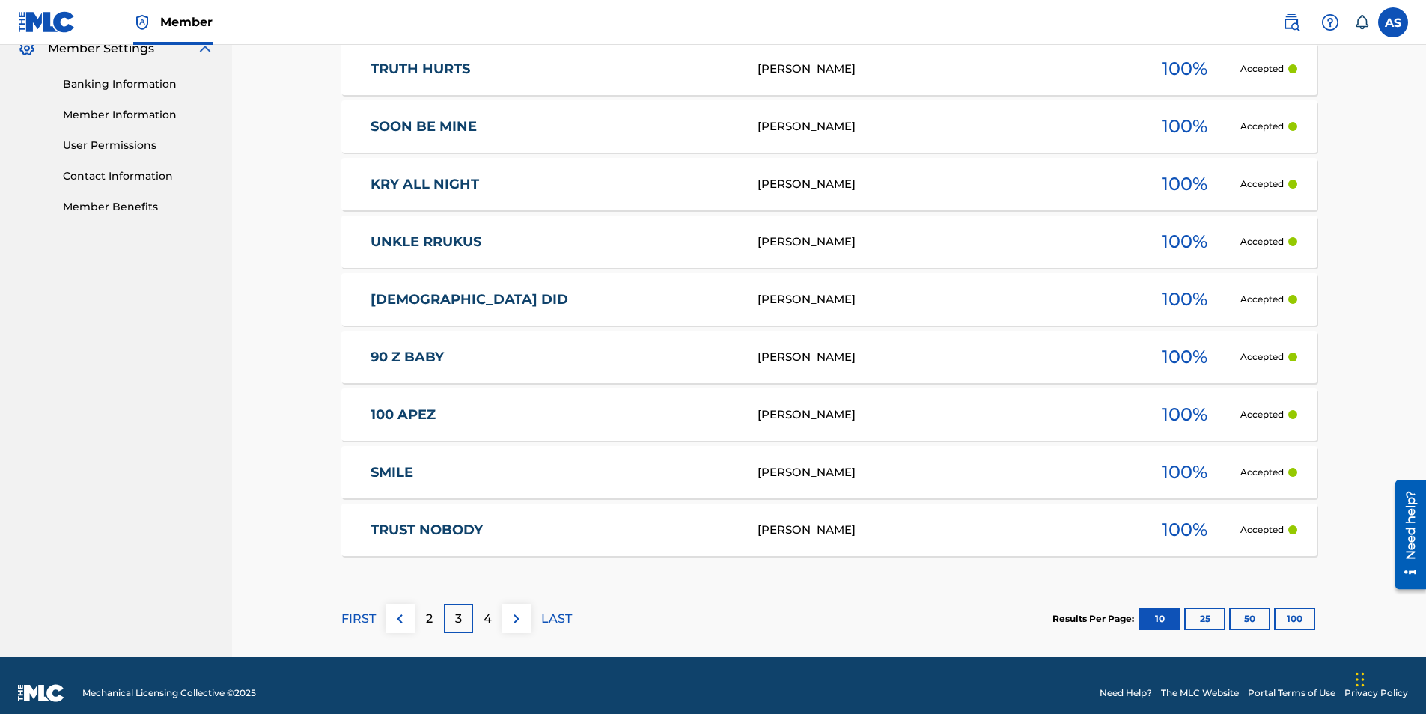
scroll to position [638, 0]
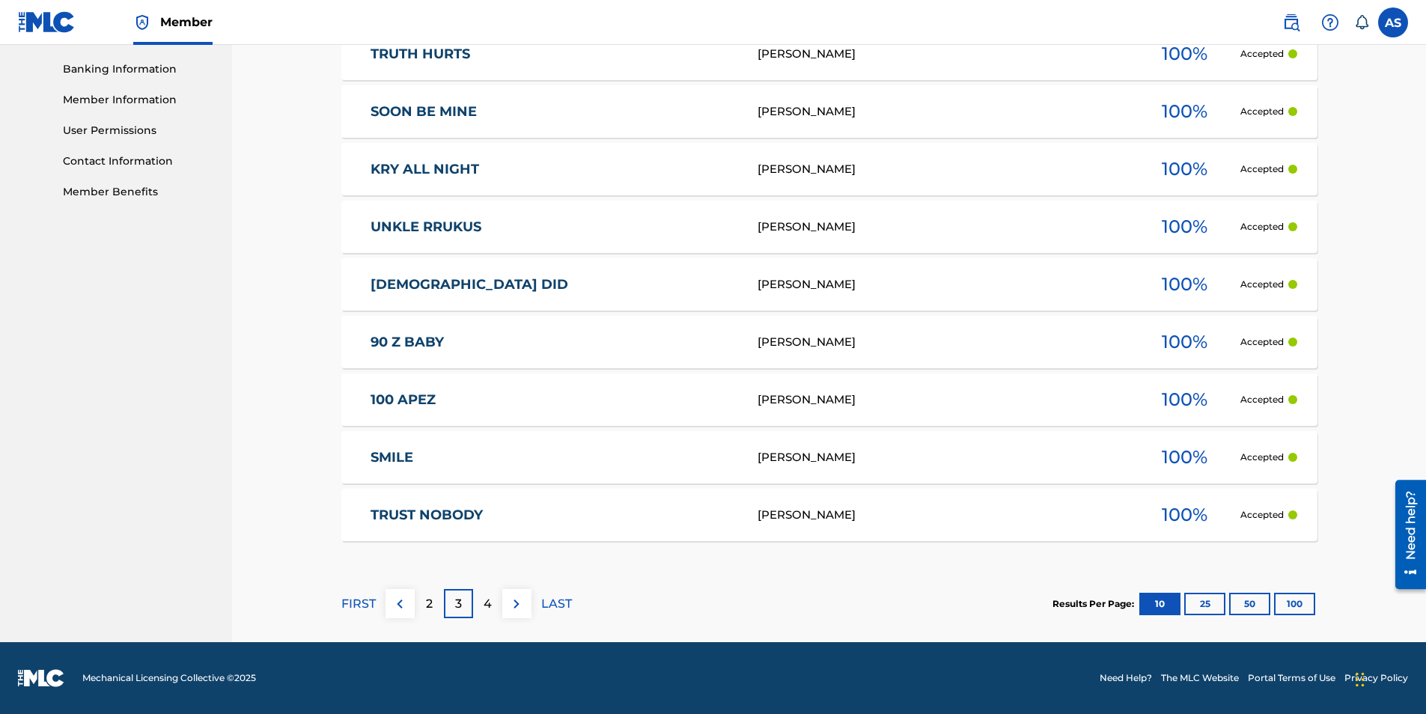
click at [485, 598] on p "4" at bounding box center [487, 604] width 8 height 18
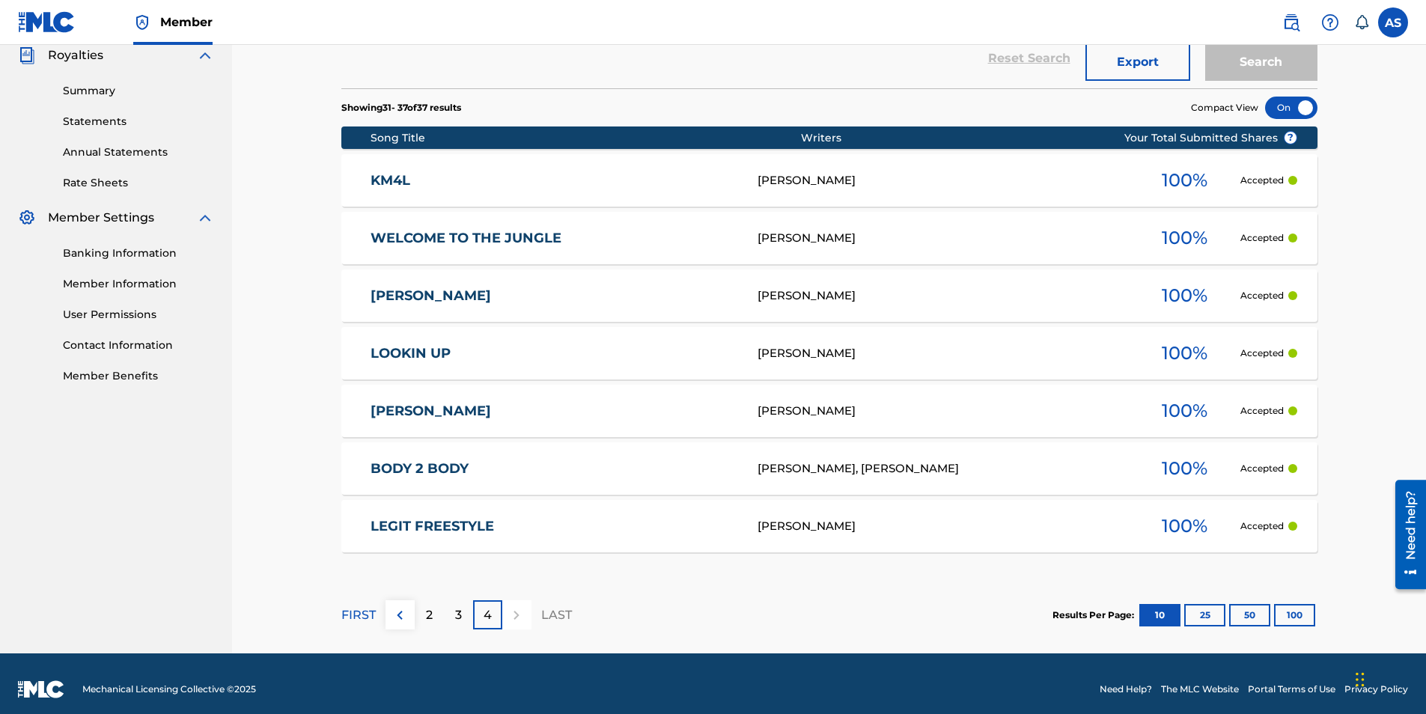
scroll to position [241, 0]
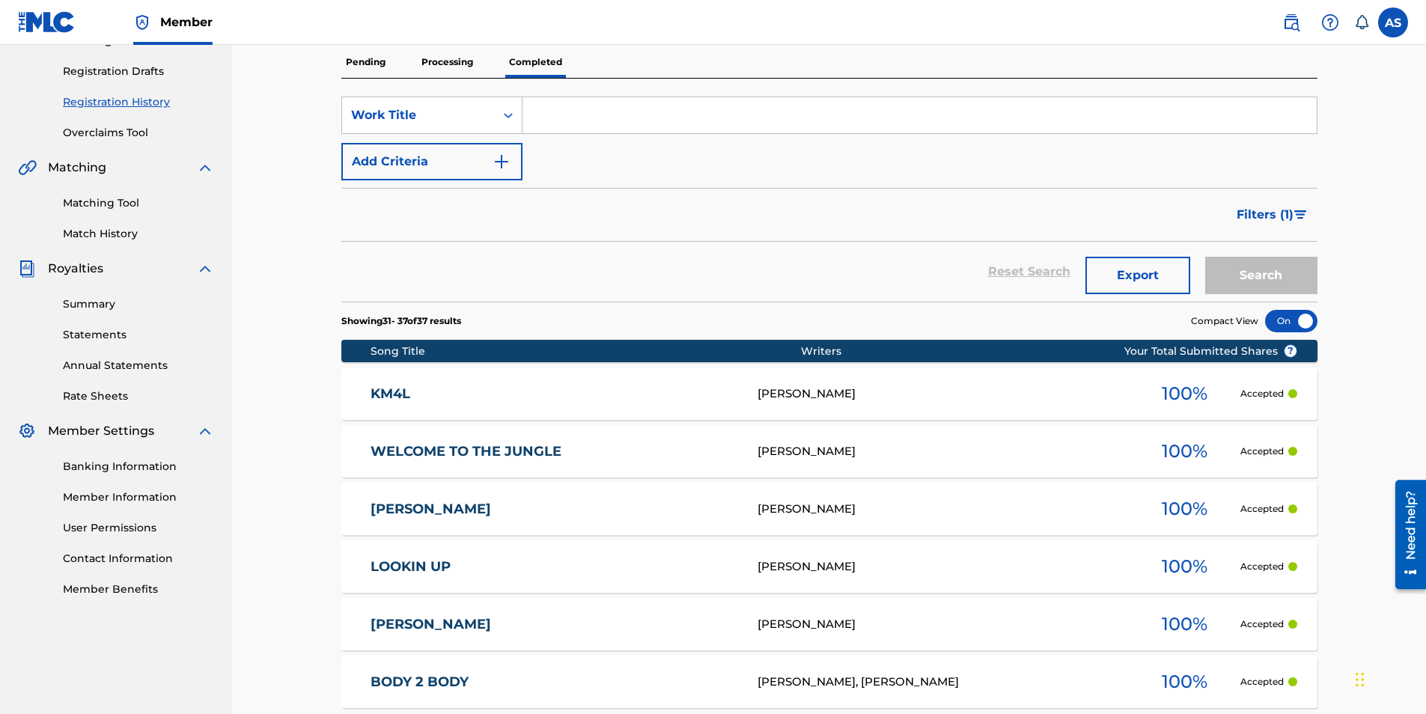
click at [421, 66] on p "Processing" at bounding box center [447, 61] width 61 height 31
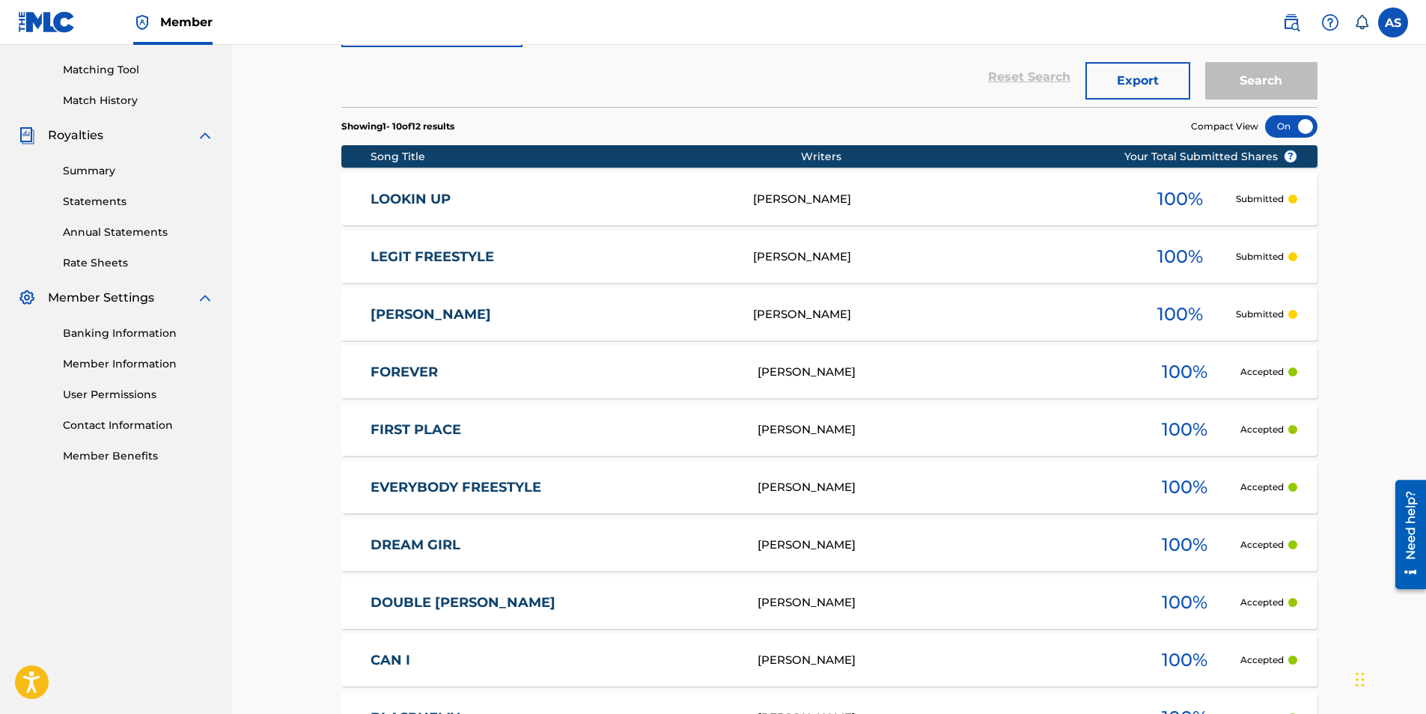
scroll to position [577, 0]
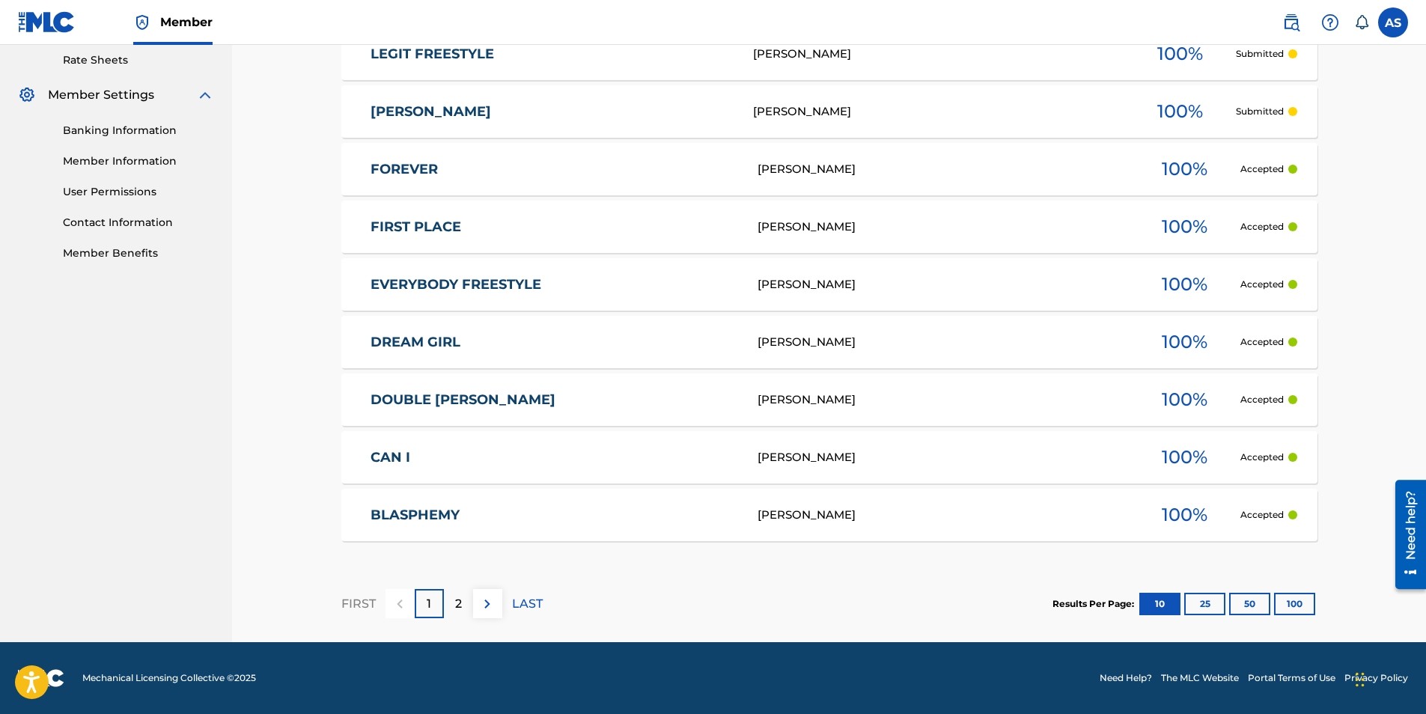
click at [459, 600] on p "2" at bounding box center [458, 604] width 7 height 18
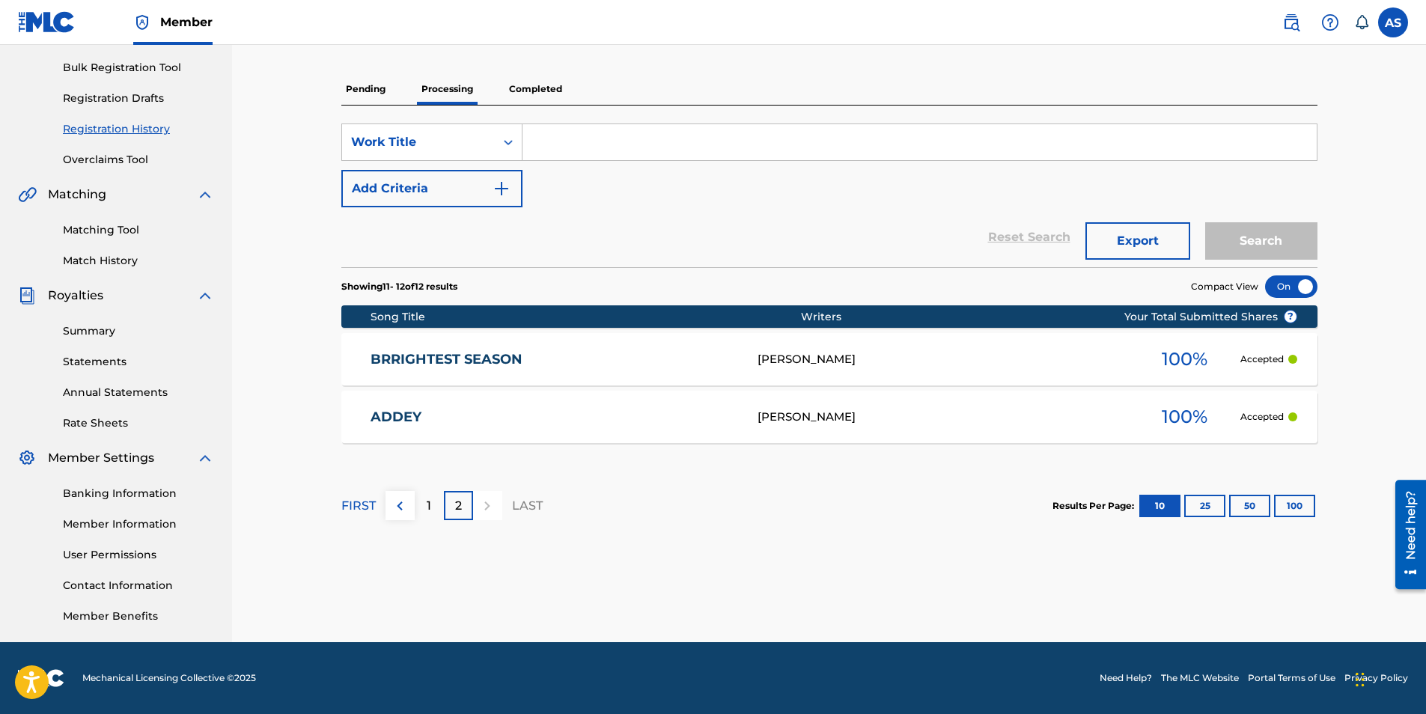
click at [560, 87] on p "Completed" at bounding box center [535, 88] width 62 height 31
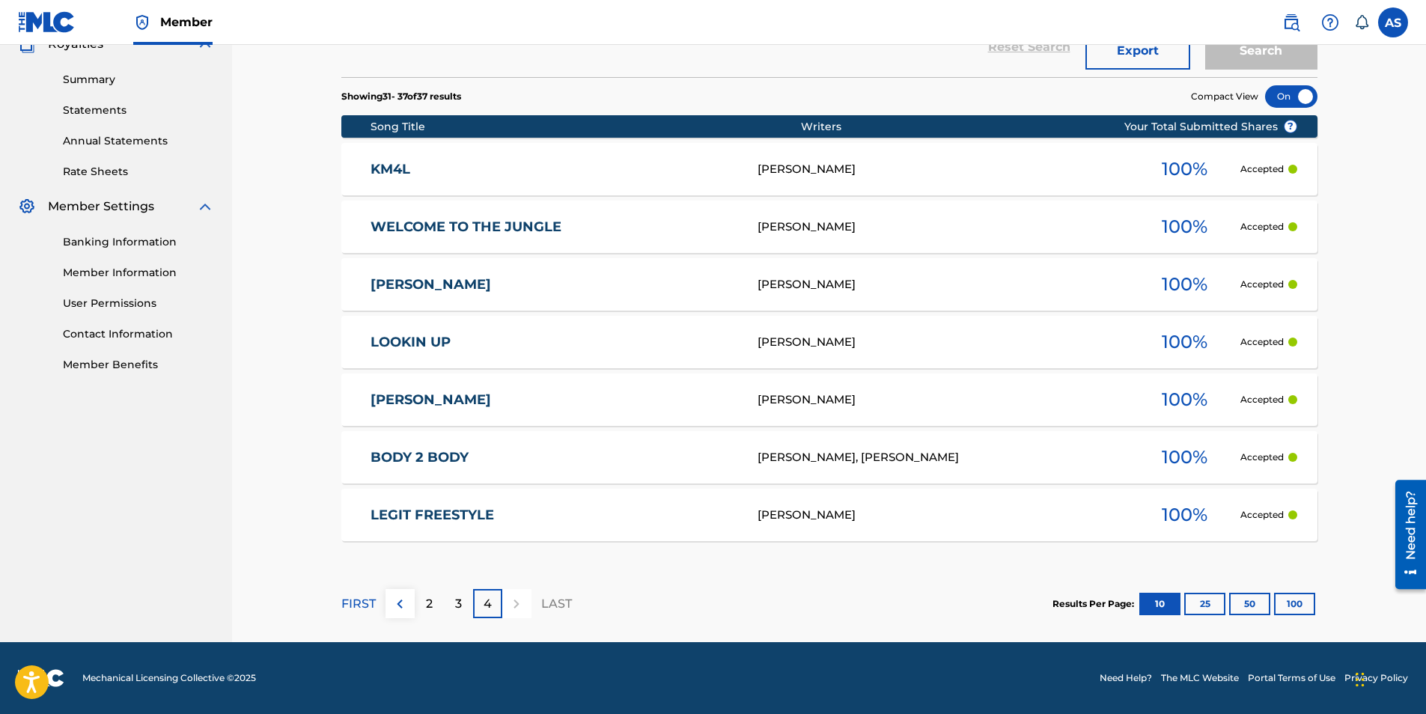
click at [464, 600] on div "3" at bounding box center [458, 603] width 29 height 29
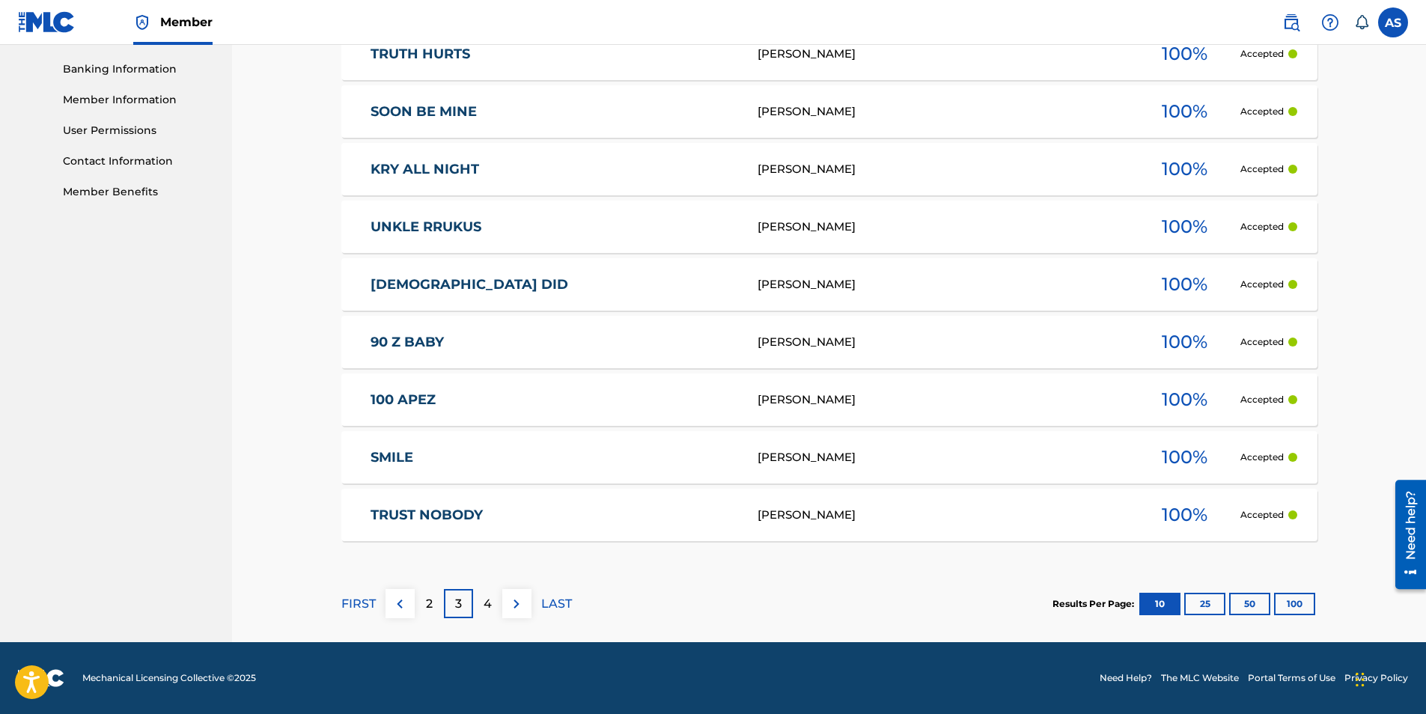
click at [430, 605] on p "2" at bounding box center [429, 604] width 7 height 18
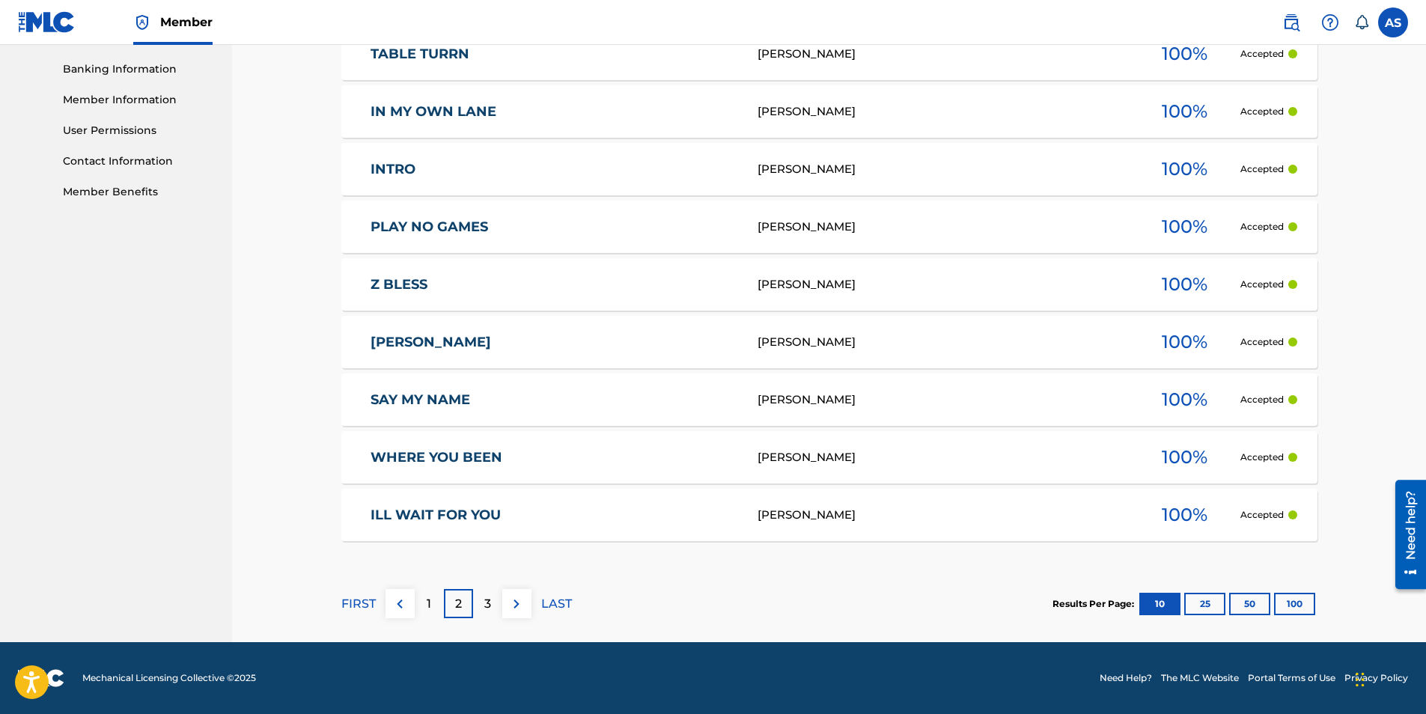
click at [437, 602] on div "1" at bounding box center [429, 603] width 29 height 29
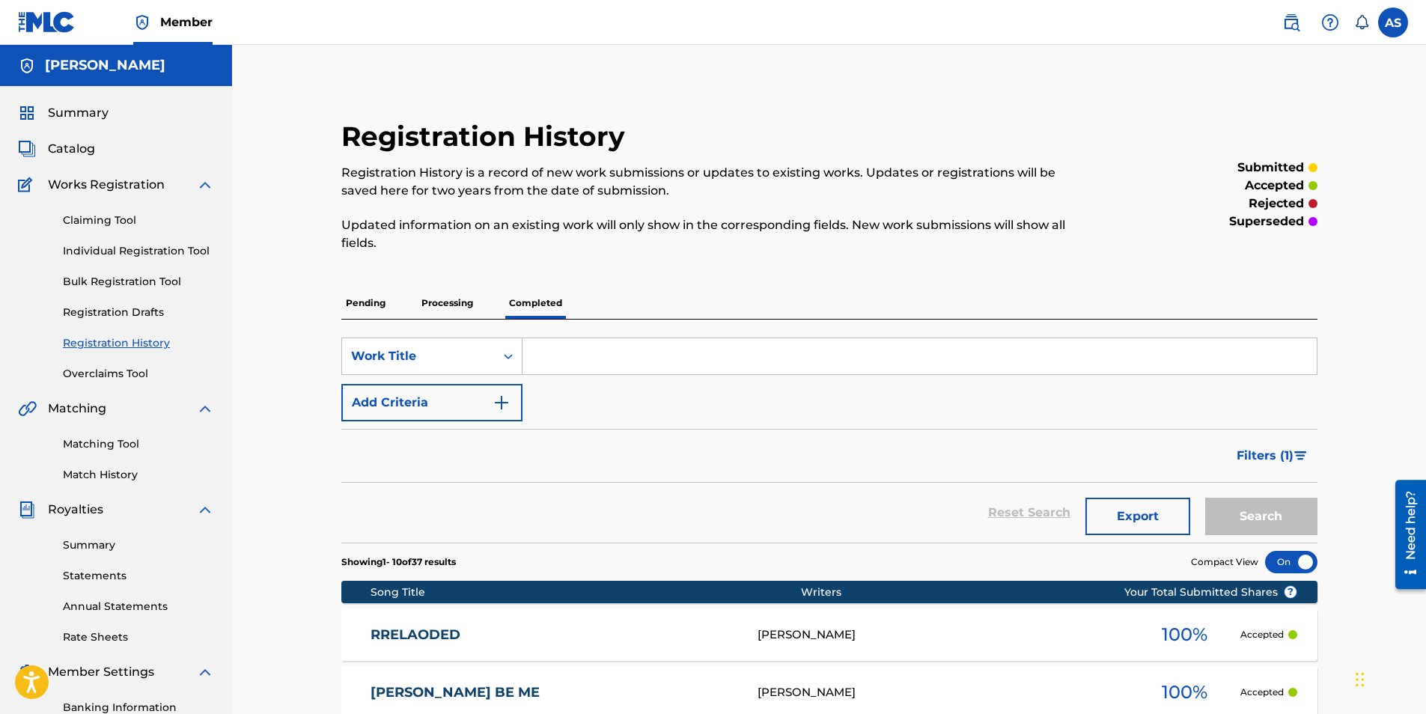
click at [447, 302] on p "Processing" at bounding box center [447, 302] width 61 height 31
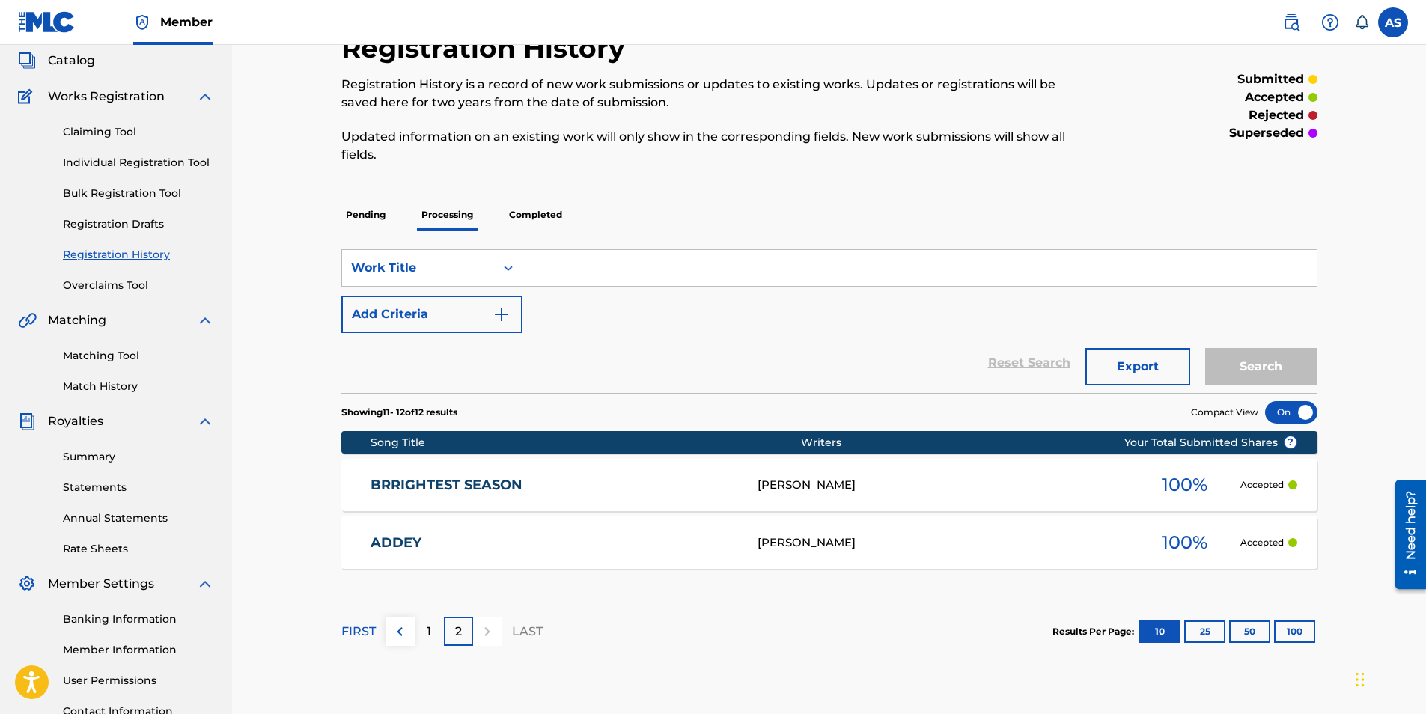
scroll to position [214, 0]
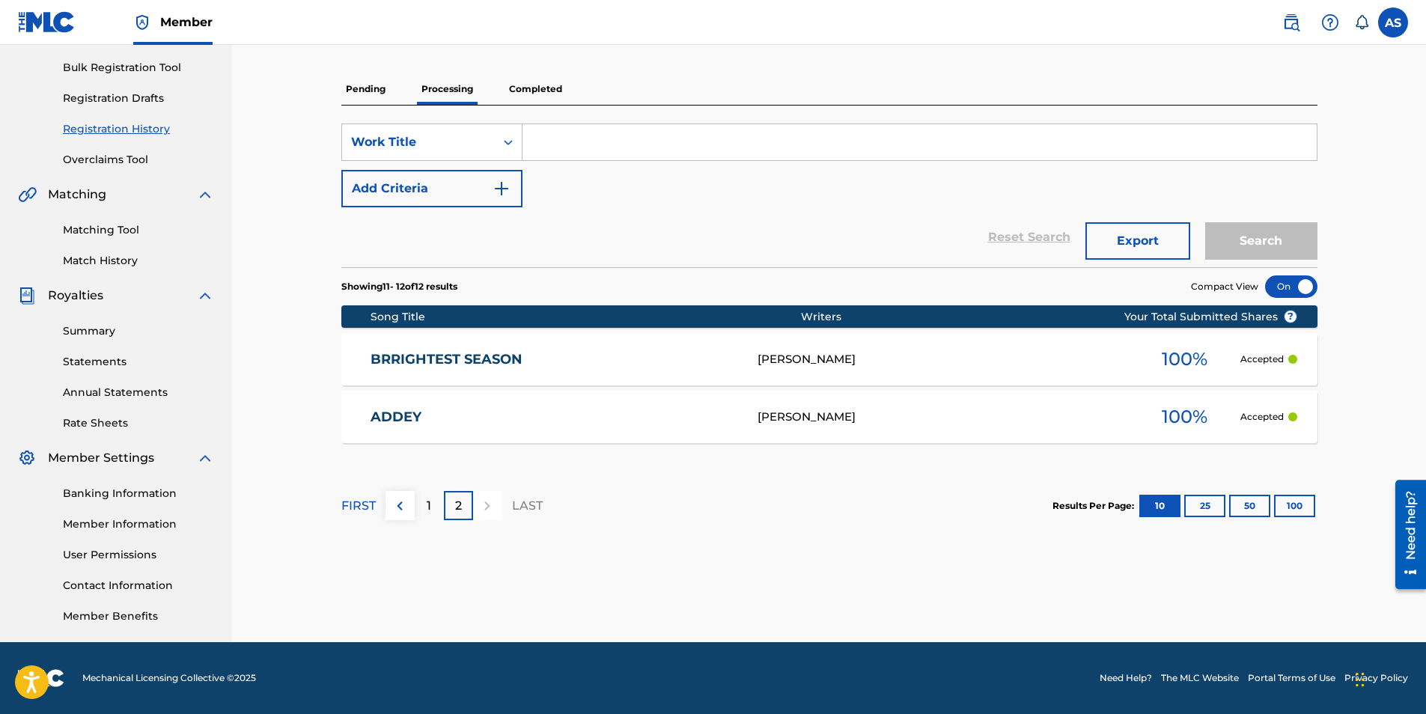
click at [433, 508] on div "1" at bounding box center [429, 505] width 29 height 29
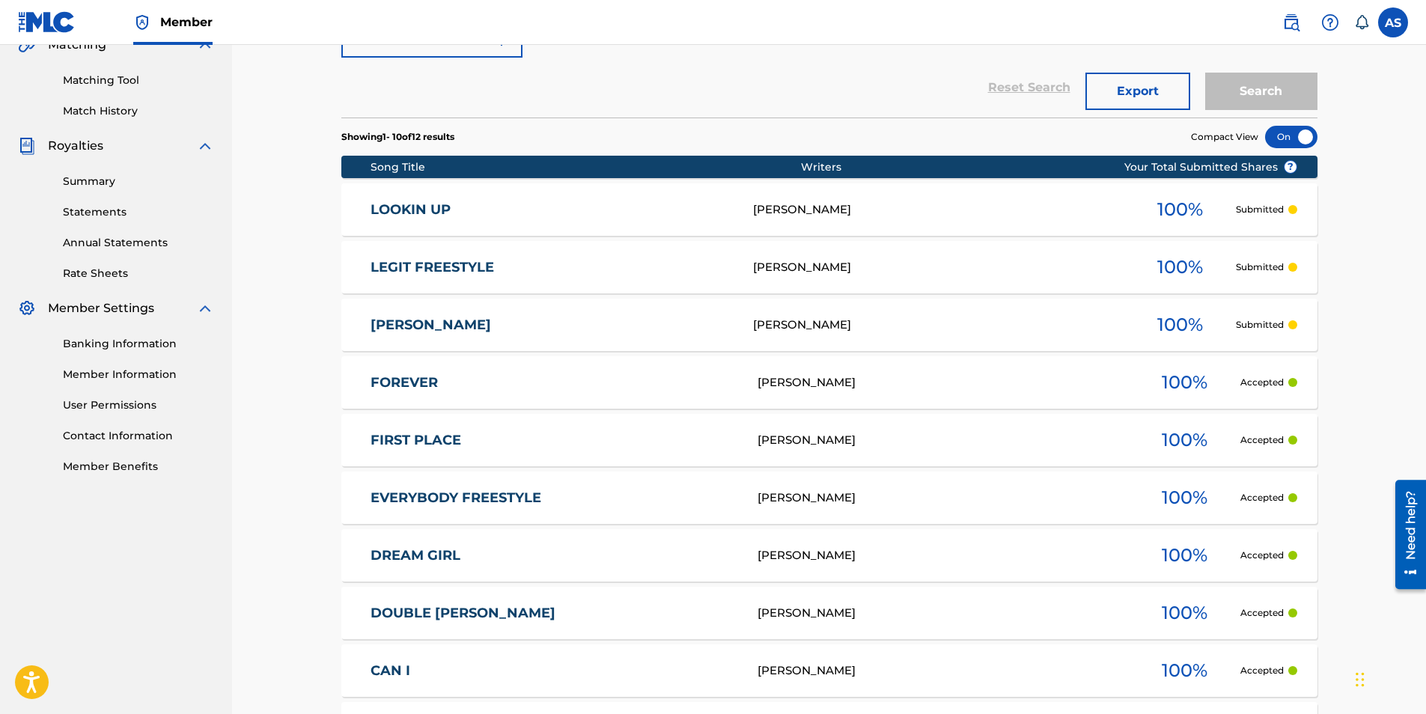
scroll to position [139, 0]
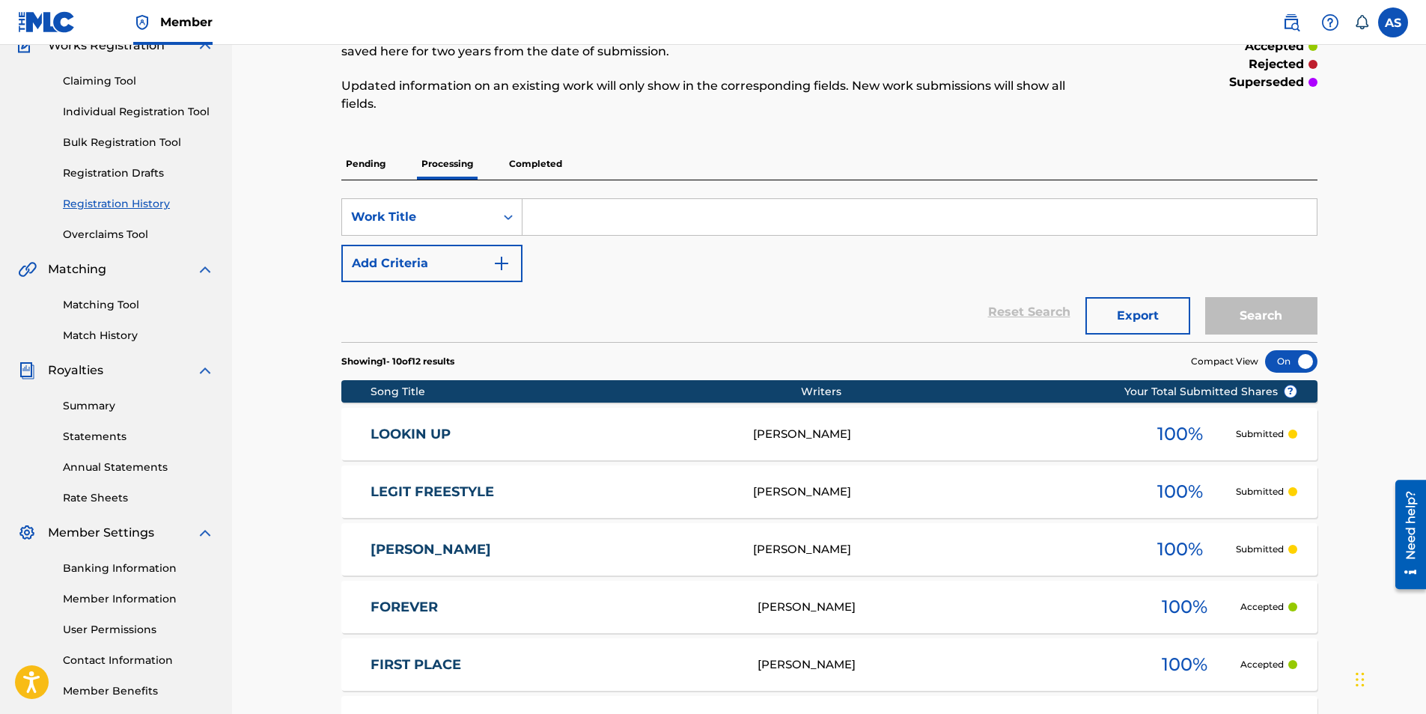
click at [380, 166] on p "Pending" at bounding box center [365, 163] width 49 height 31
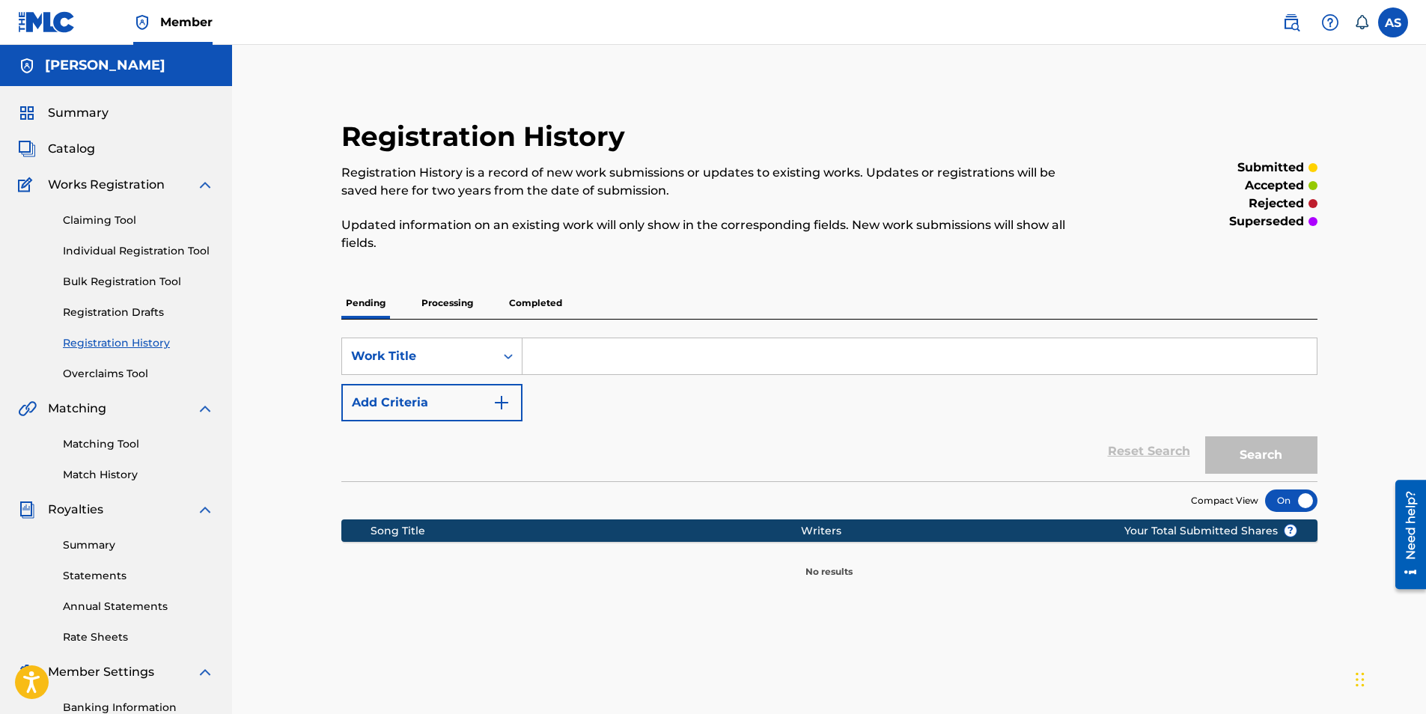
click at [531, 298] on p "Completed" at bounding box center [535, 302] width 62 height 31
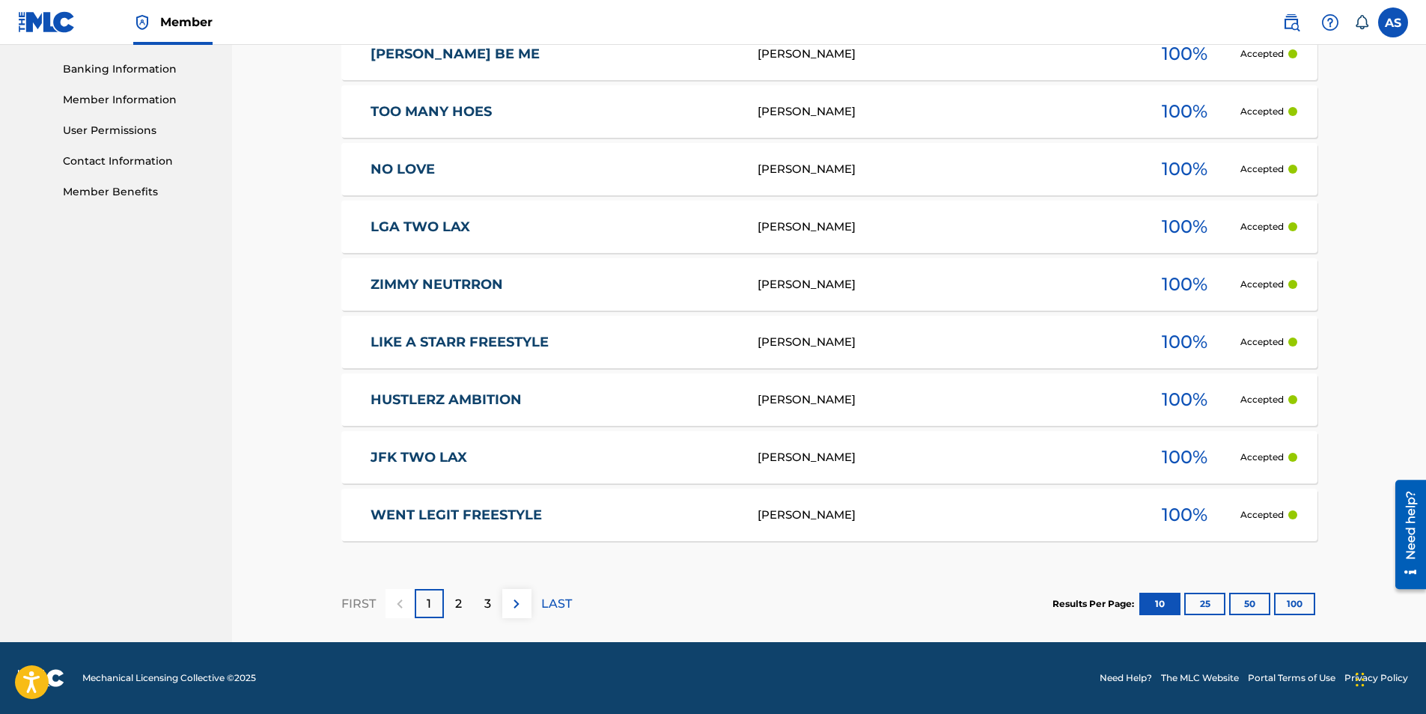
click at [477, 599] on div "3" at bounding box center [487, 603] width 29 height 29
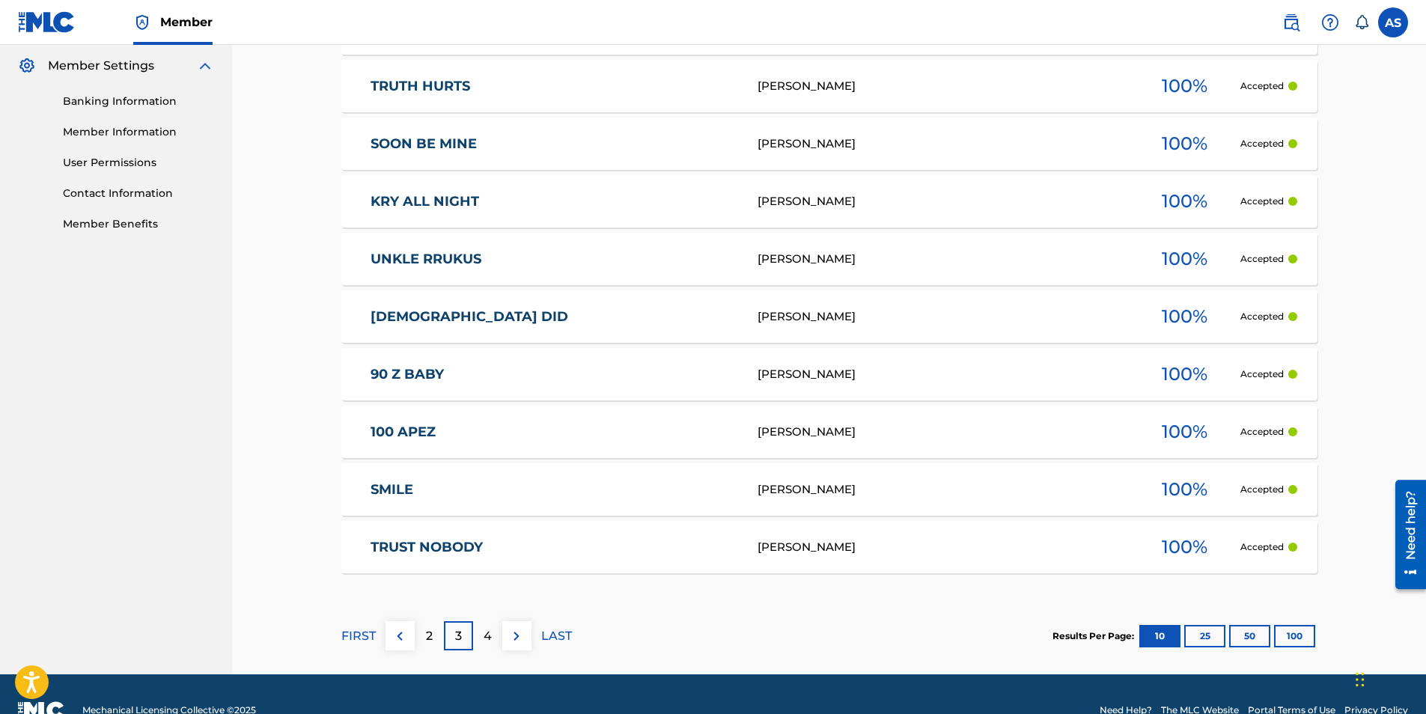
scroll to position [638, 0]
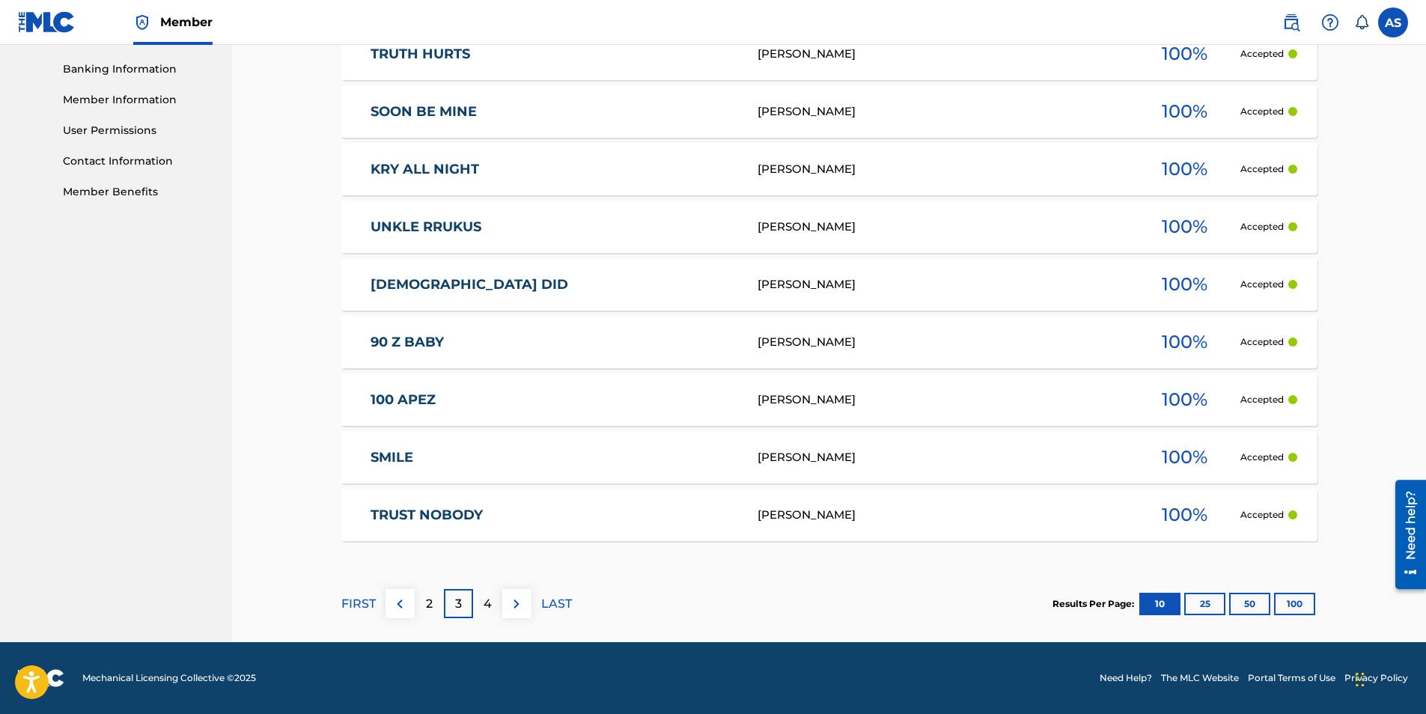
click at [491, 605] on p "4" at bounding box center [487, 604] width 8 height 18
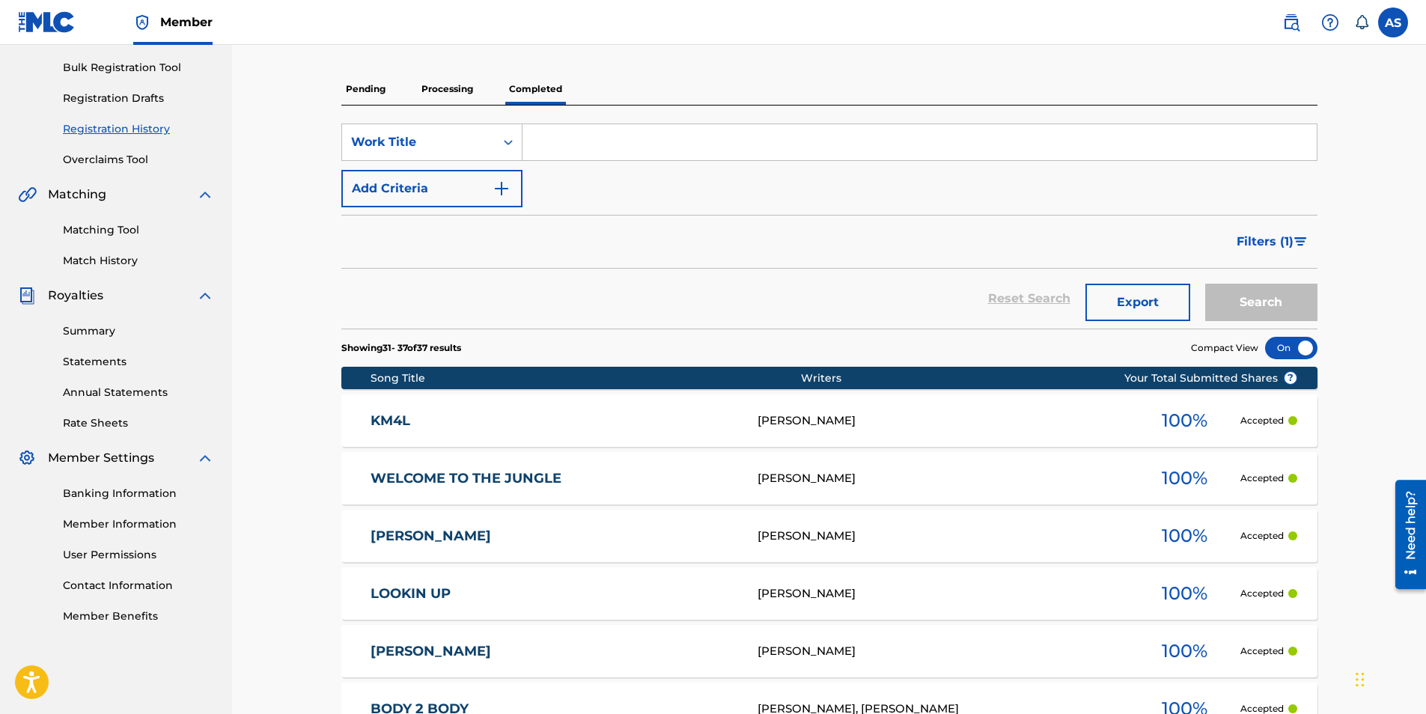
scroll to position [465, 0]
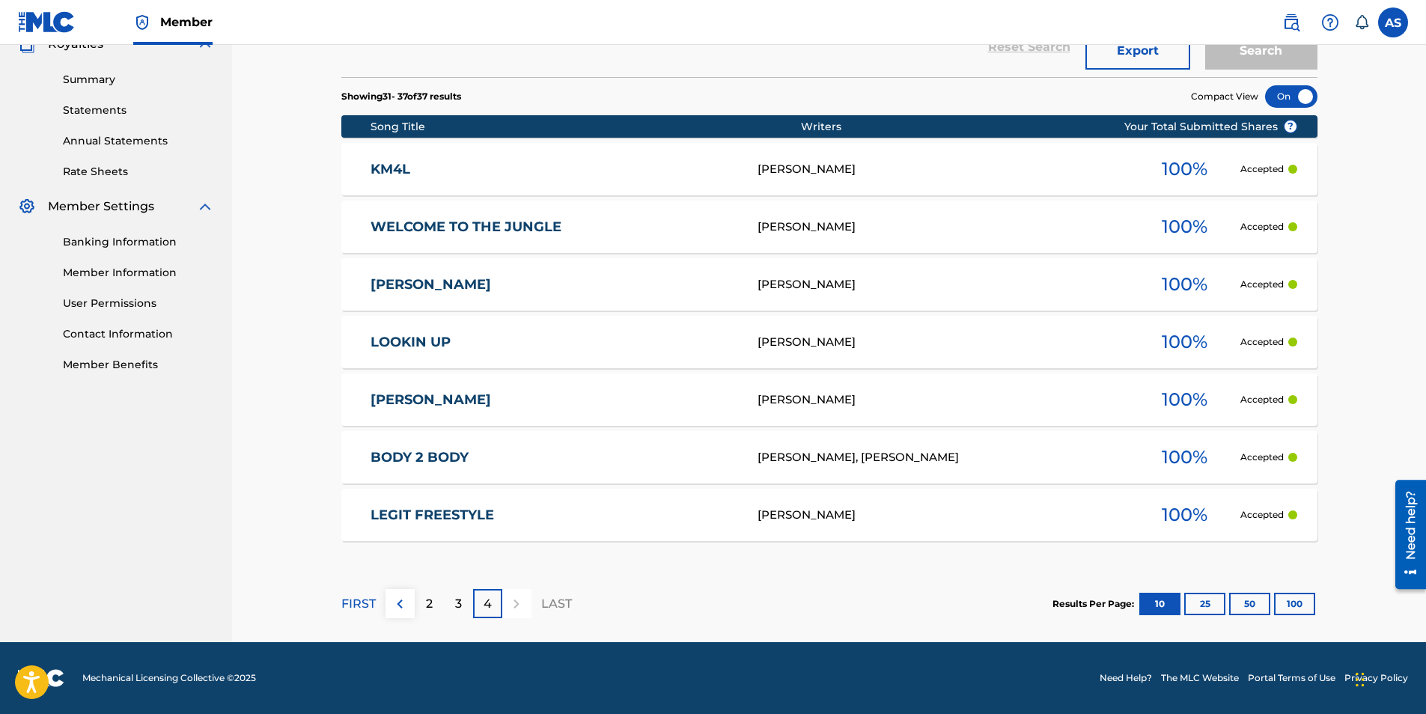
click at [457, 600] on p "3" at bounding box center [458, 604] width 7 height 18
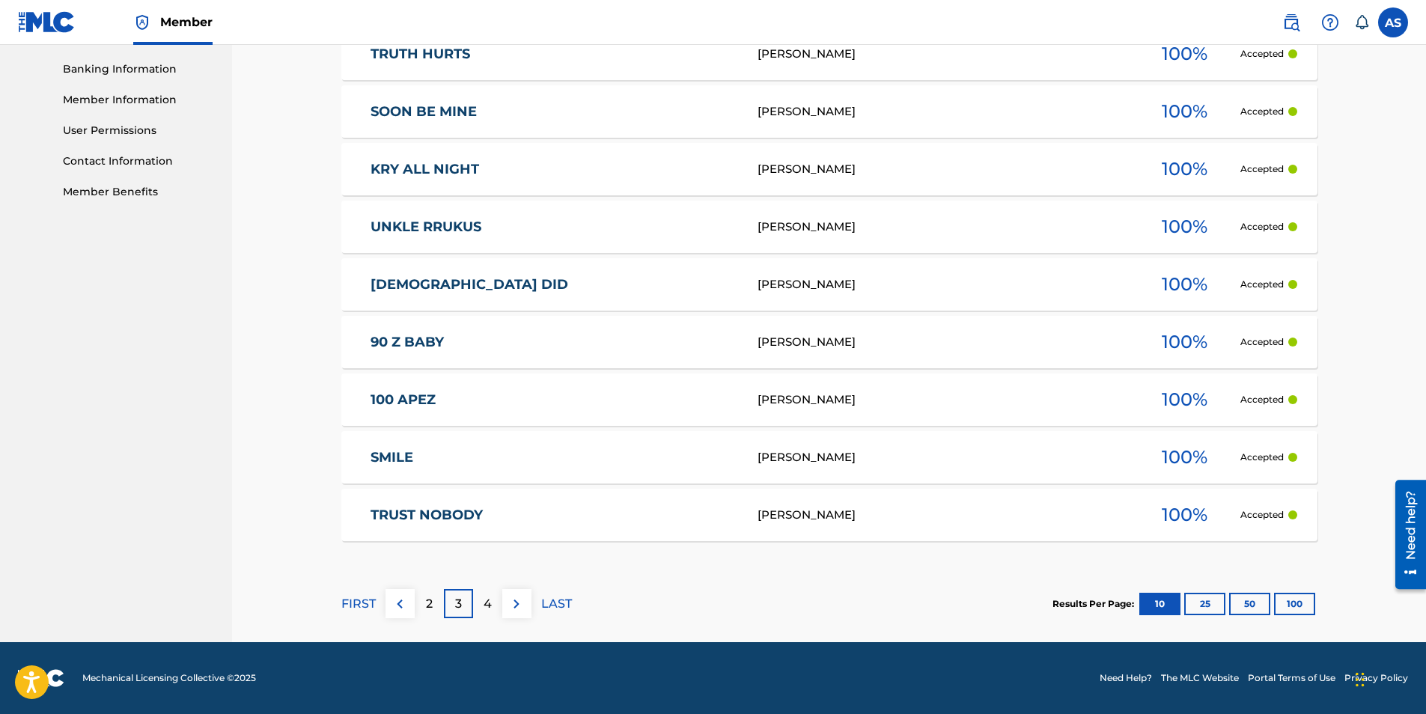
click at [442, 607] on div "2" at bounding box center [429, 603] width 29 height 29
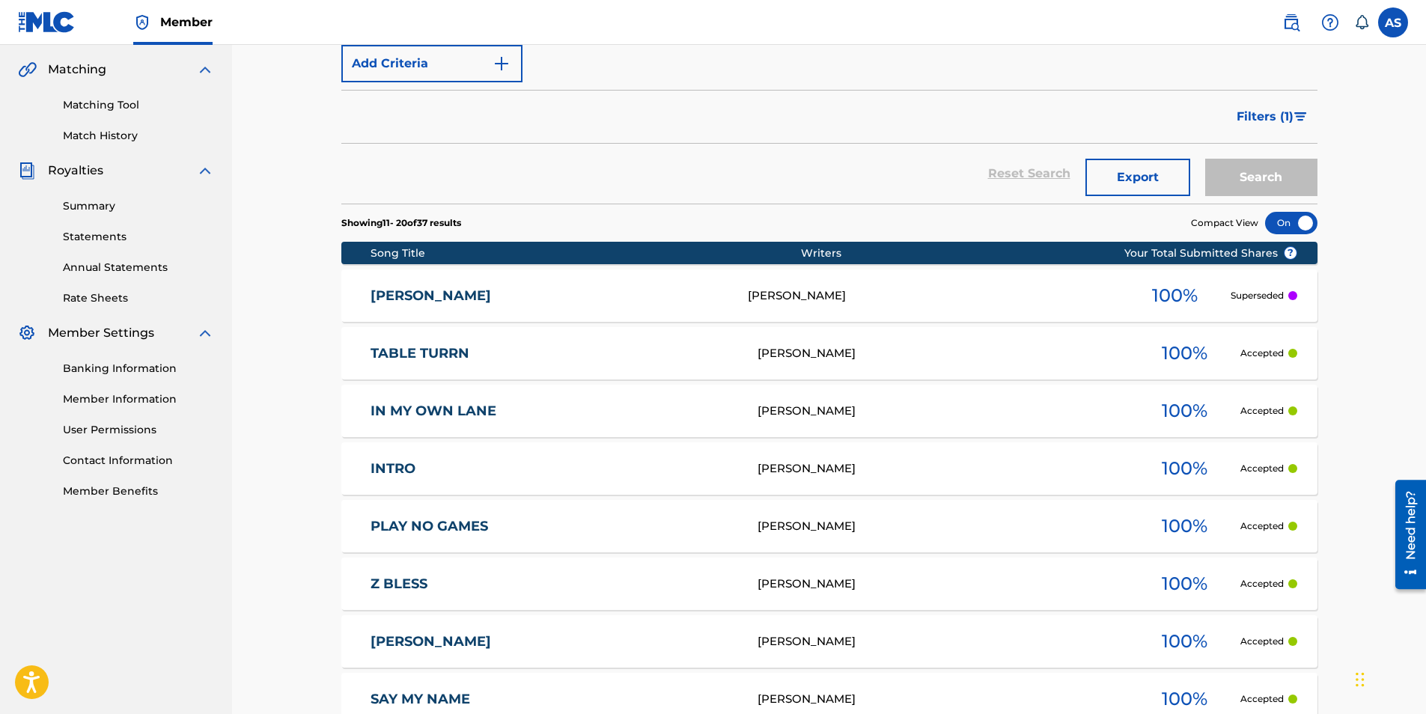
scroll to position [638, 0]
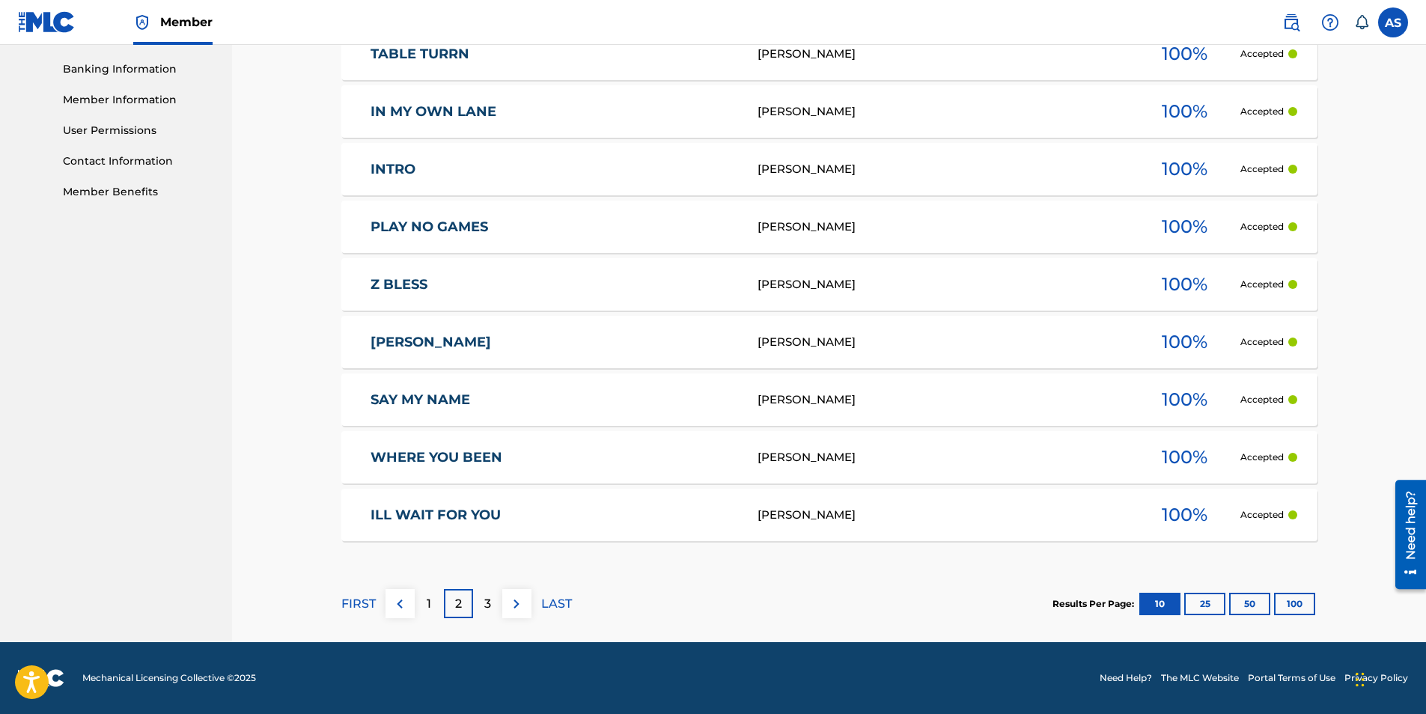
click at [439, 604] on div "1" at bounding box center [429, 603] width 29 height 29
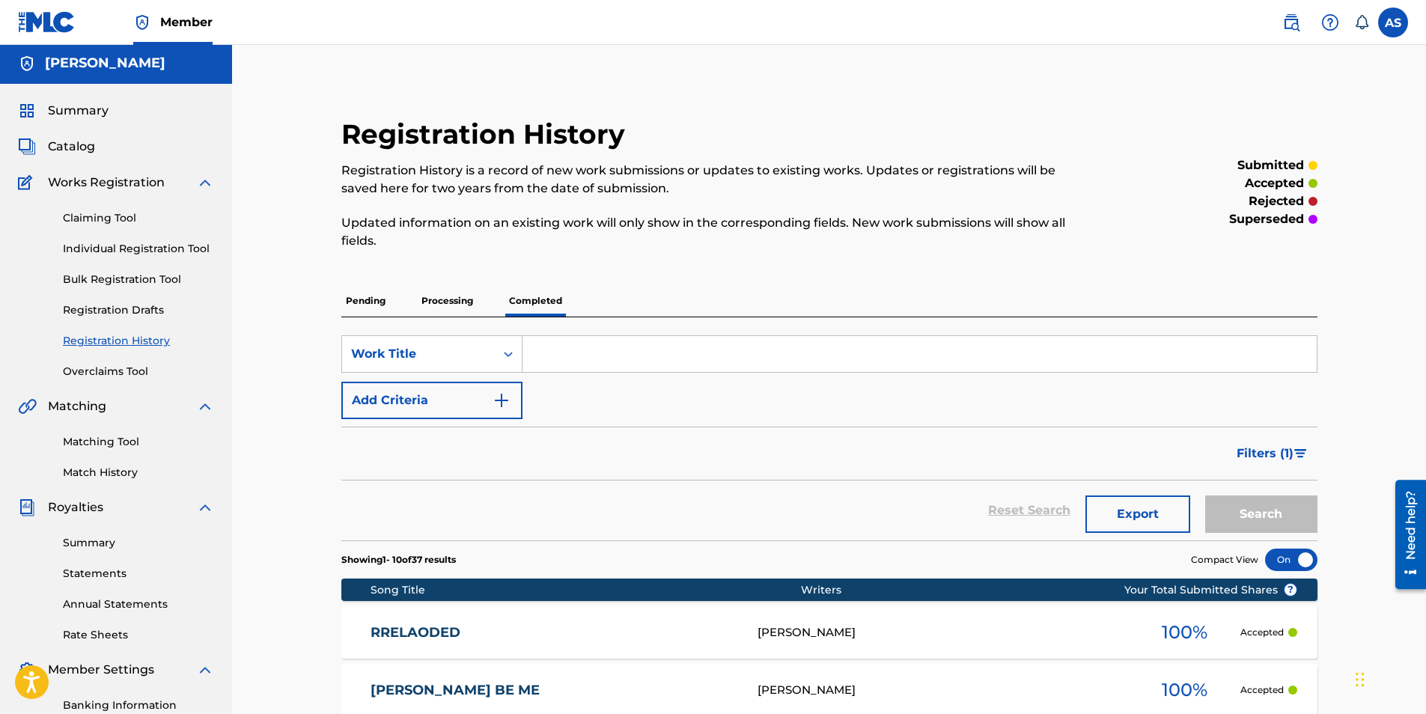
scroll to position [0, 0]
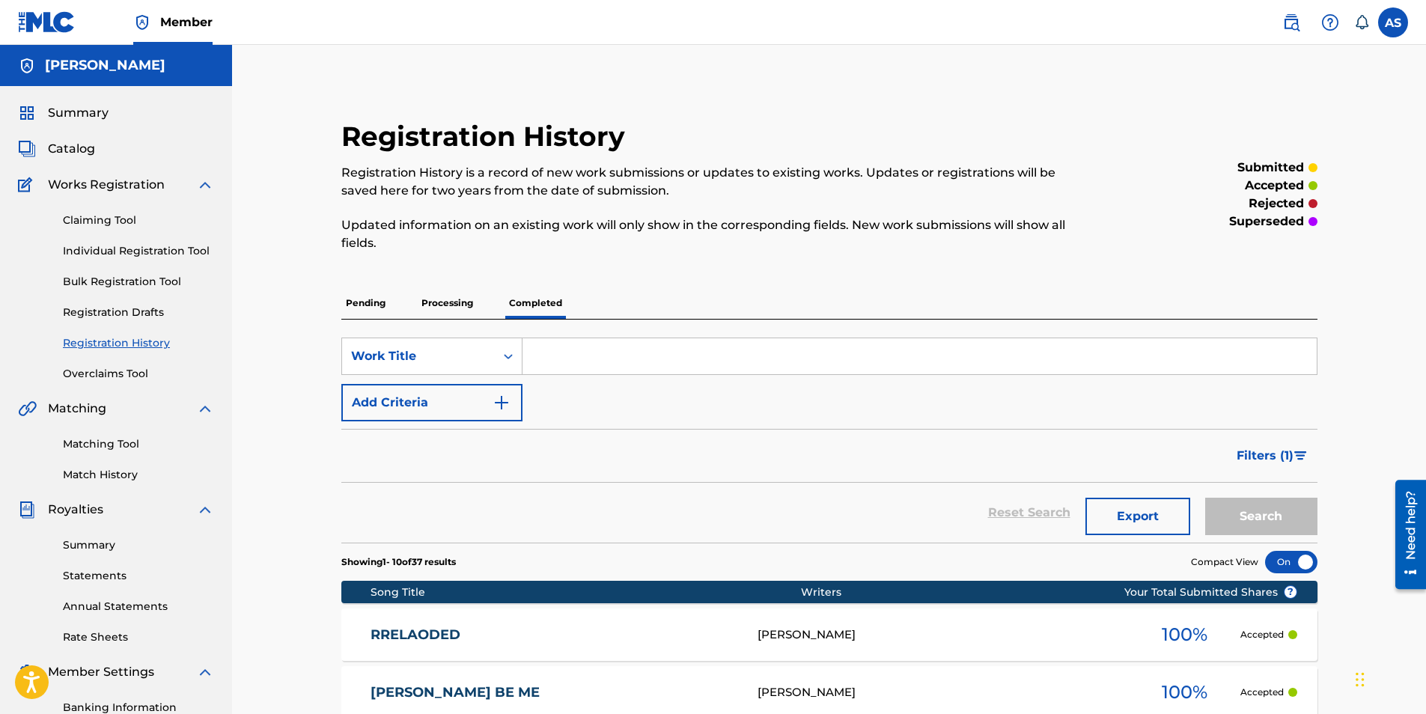
click at [470, 293] on p "Processing" at bounding box center [447, 302] width 61 height 31
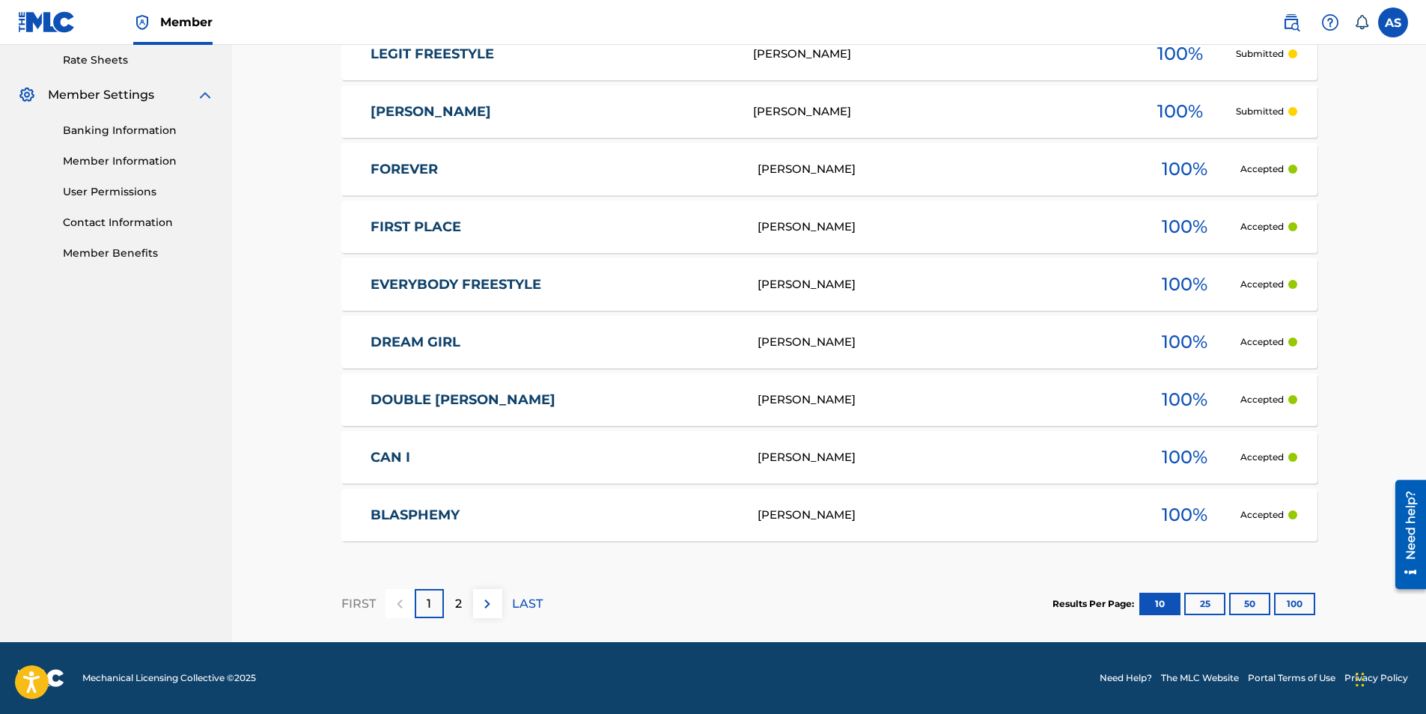
click at [461, 599] on p "2" at bounding box center [458, 604] width 7 height 18
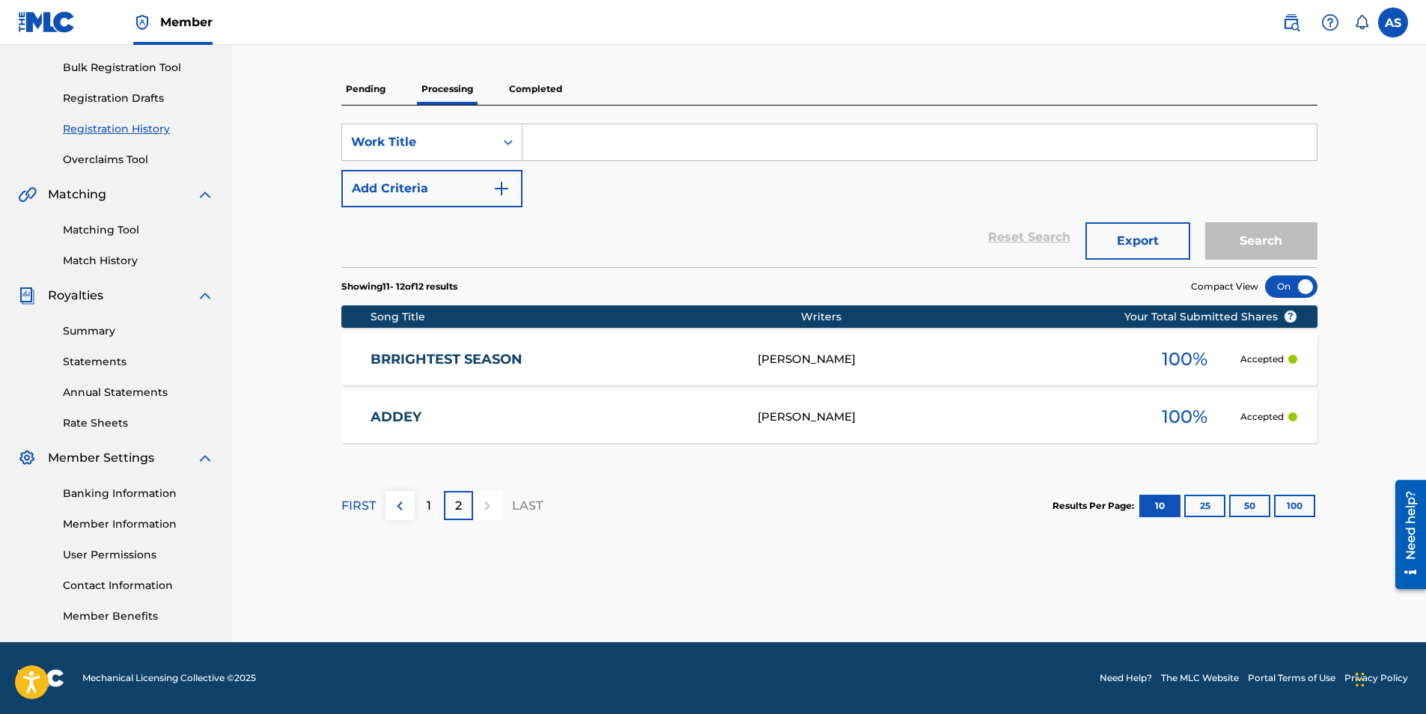
click at [431, 507] on div "1" at bounding box center [429, 505] width 29 height 29
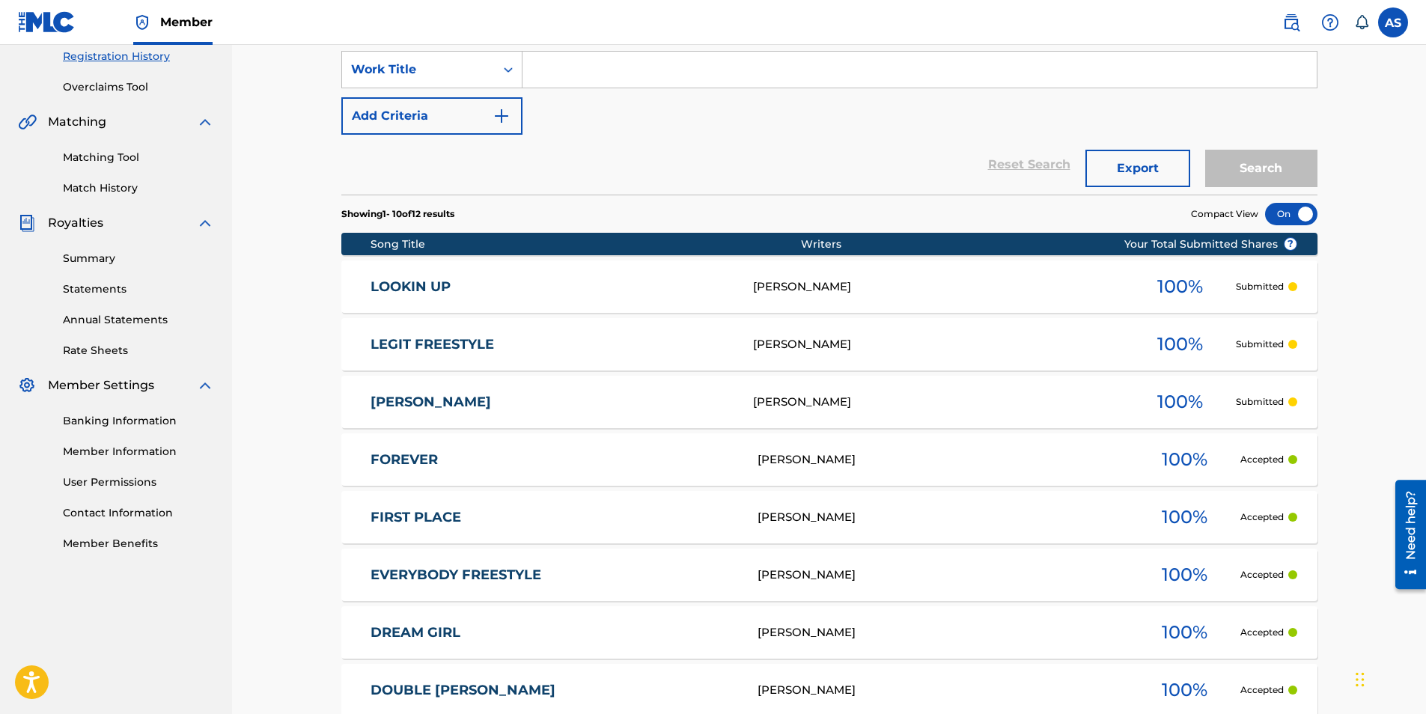
scroll to position [278, 0]
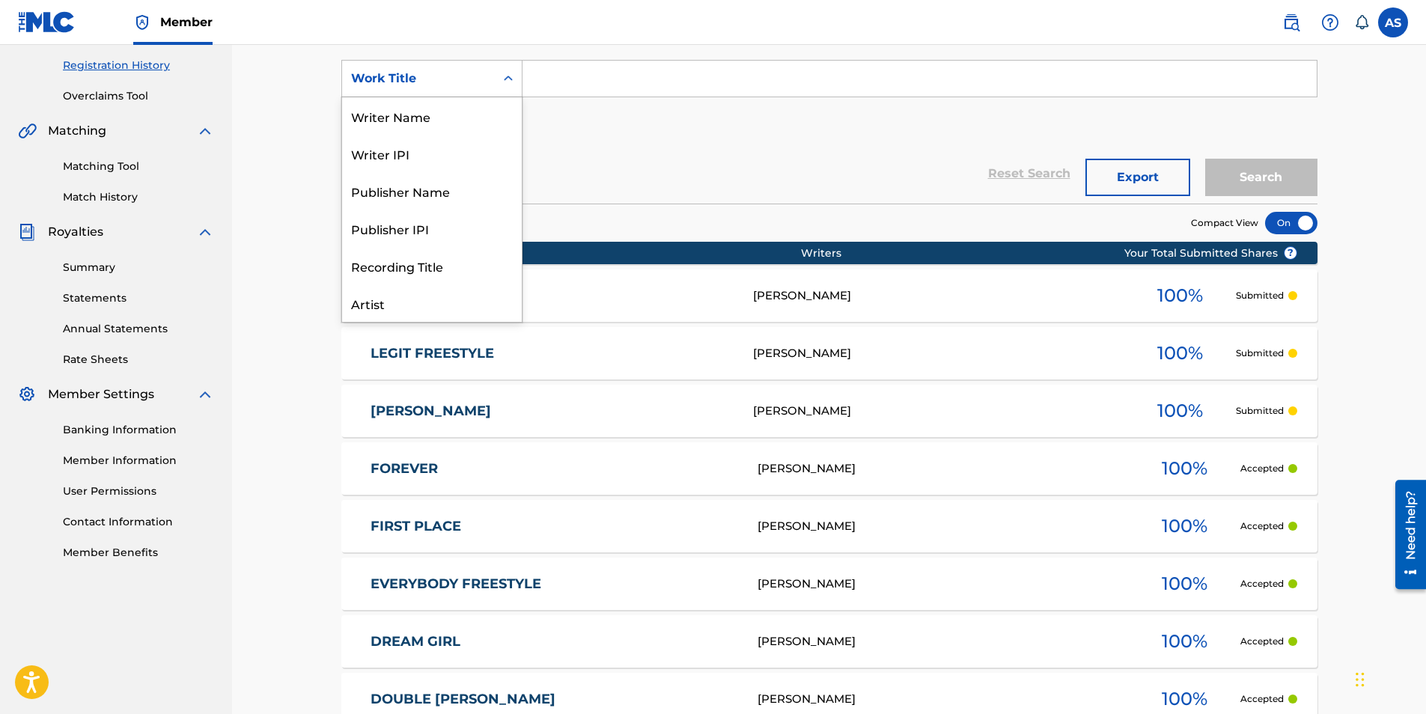
click at [505, 84] on icon "Search Form" at bounding box center [508, 78] width 15 height 15
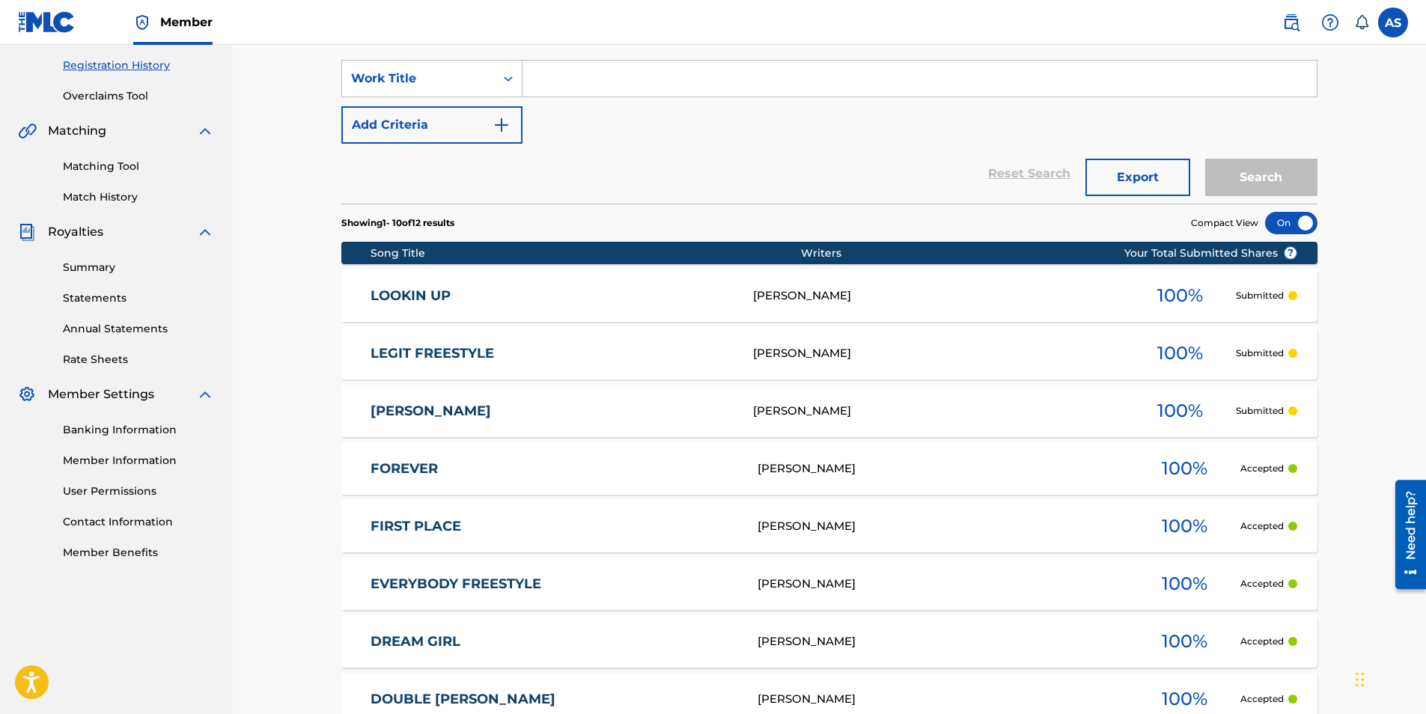
click at [505, 84] on icon "Search Form" at bounding box center [508, 78] width 15 height 15
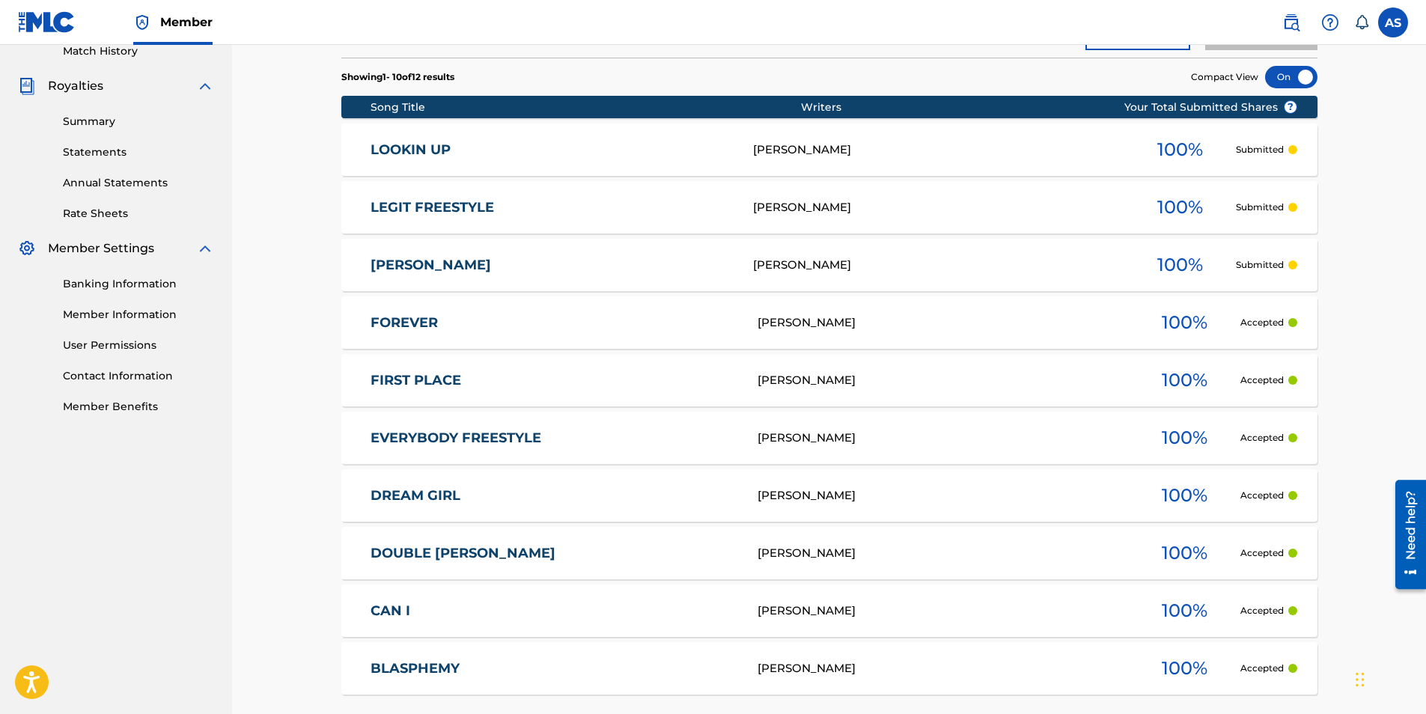
scroll to position [577, 0]
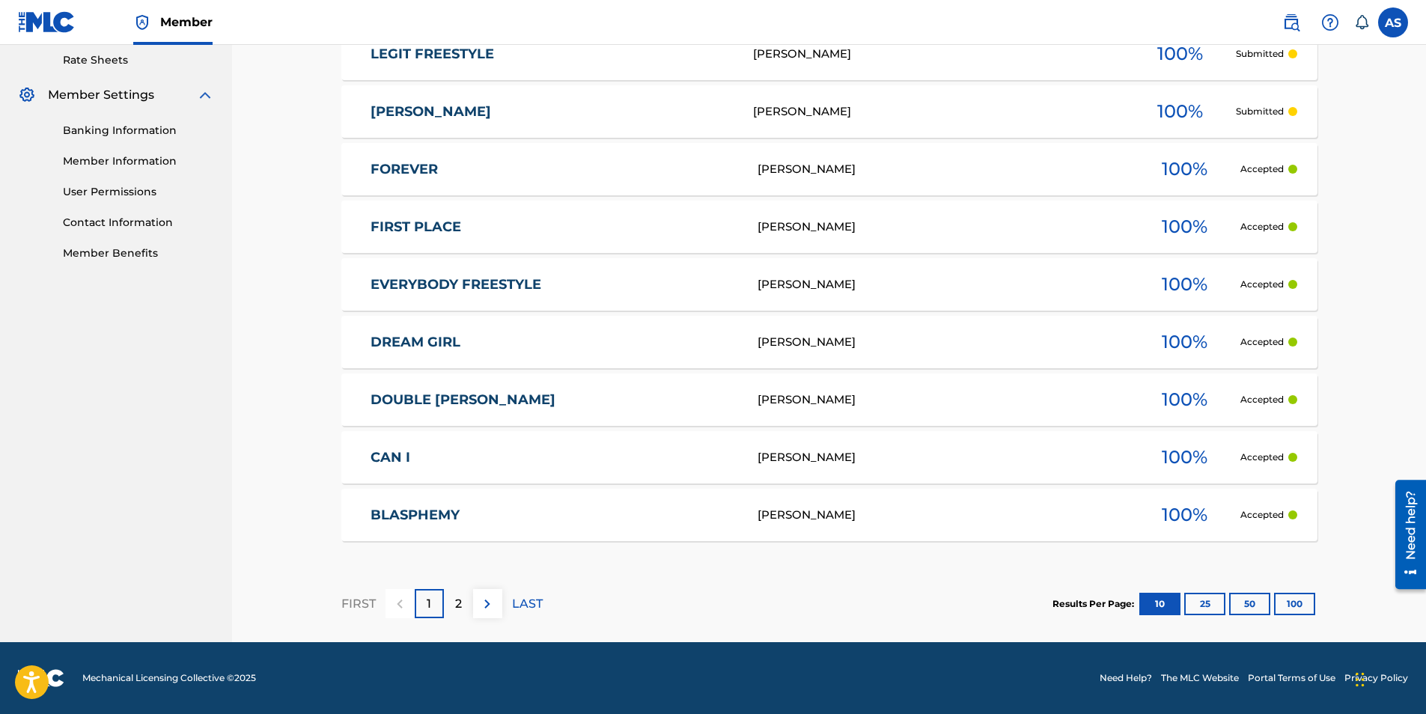
click at [461, 599] on p "2" at bounding box center [458, 604] width 7 height 18
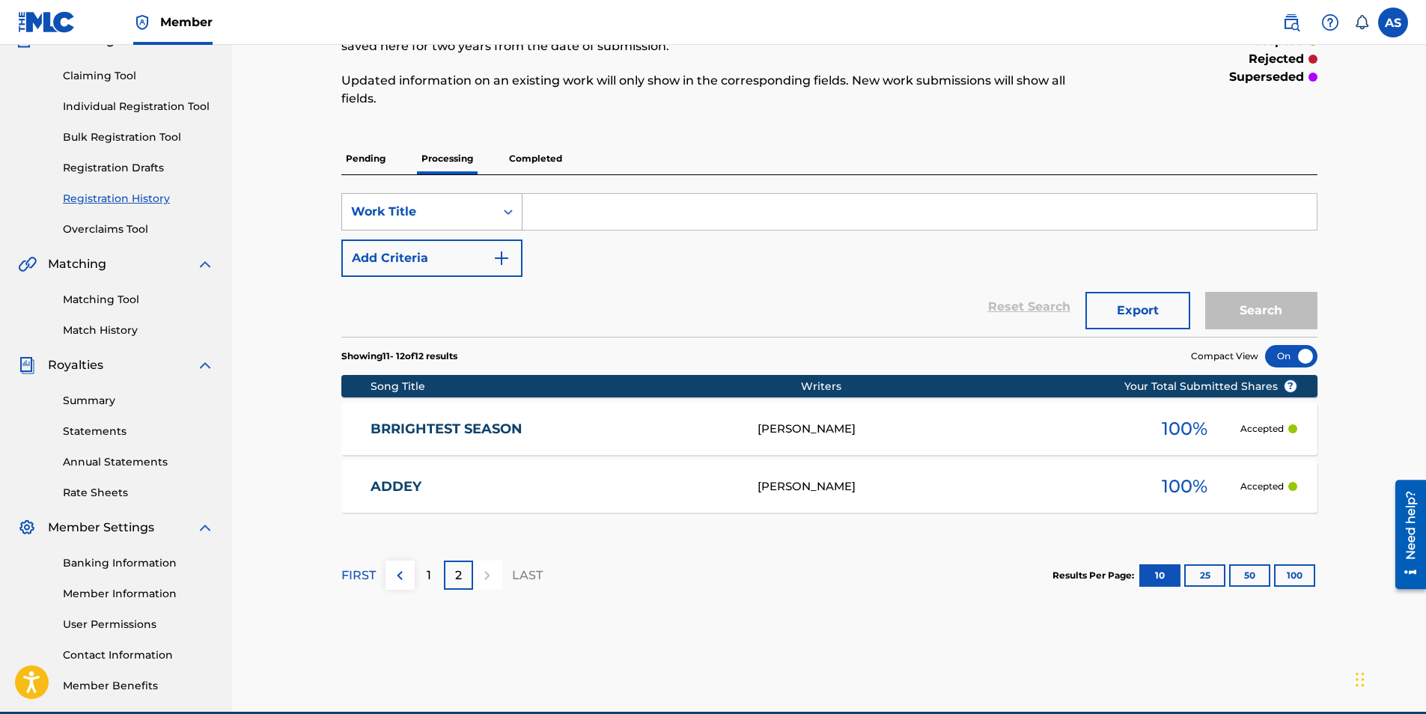
scroll to position [150, 0]
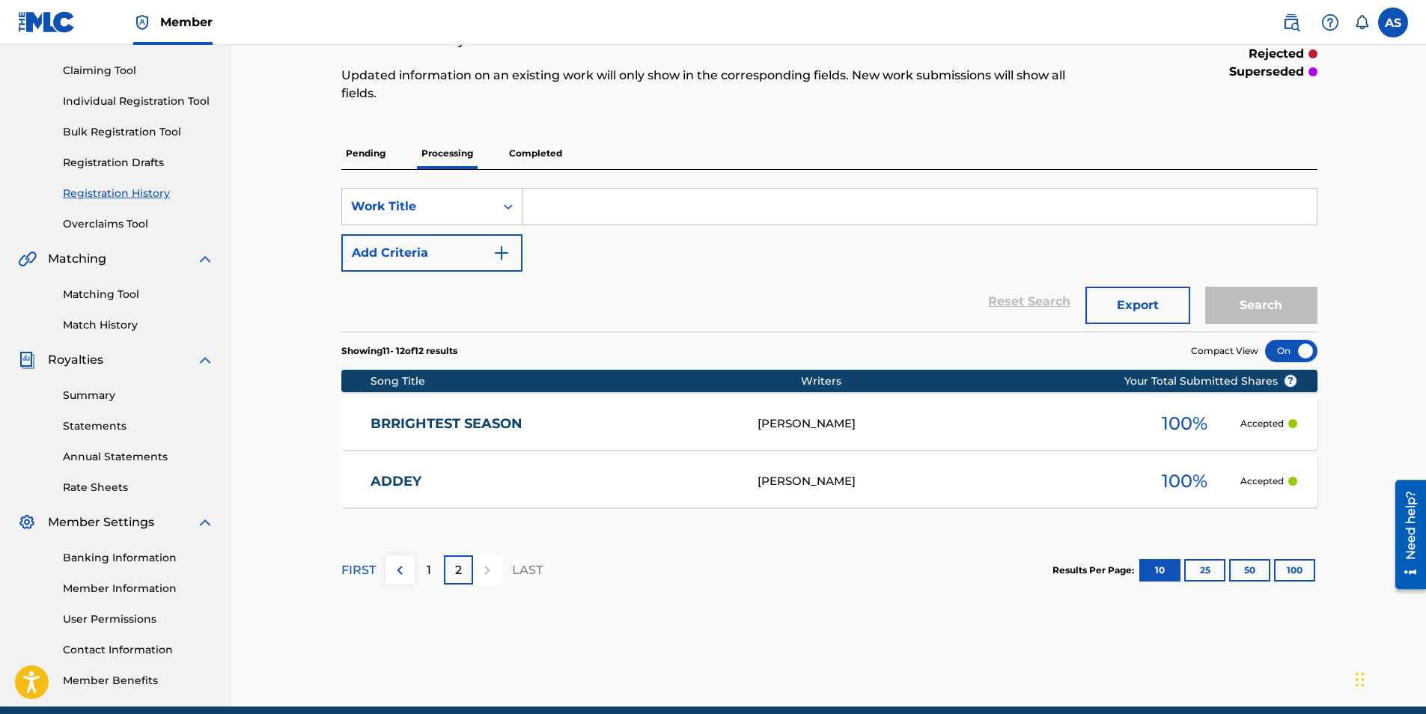
click at [520, 153] on p "Completed" at bounding box center [535, 153] width 62 height 31
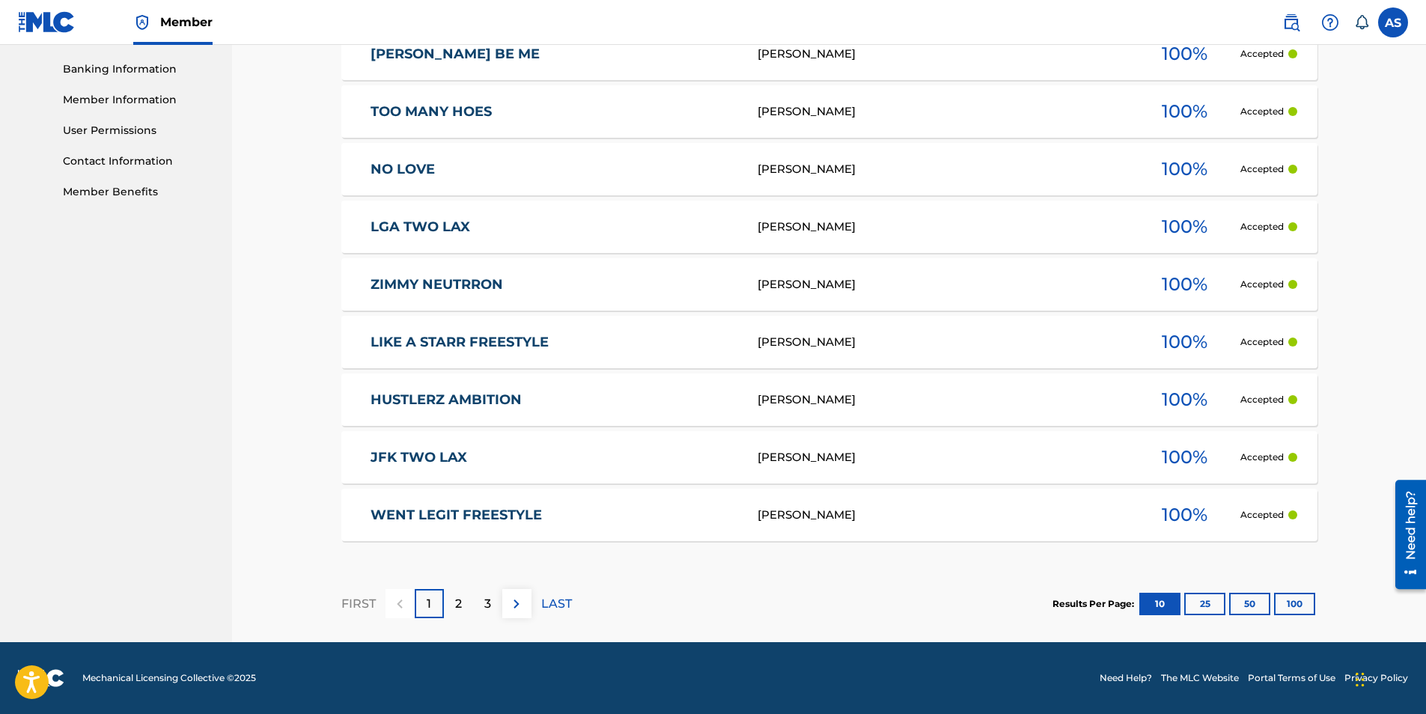
click at [455, 601] on p "2" at bounding box center [458, 604] width 7 height 18
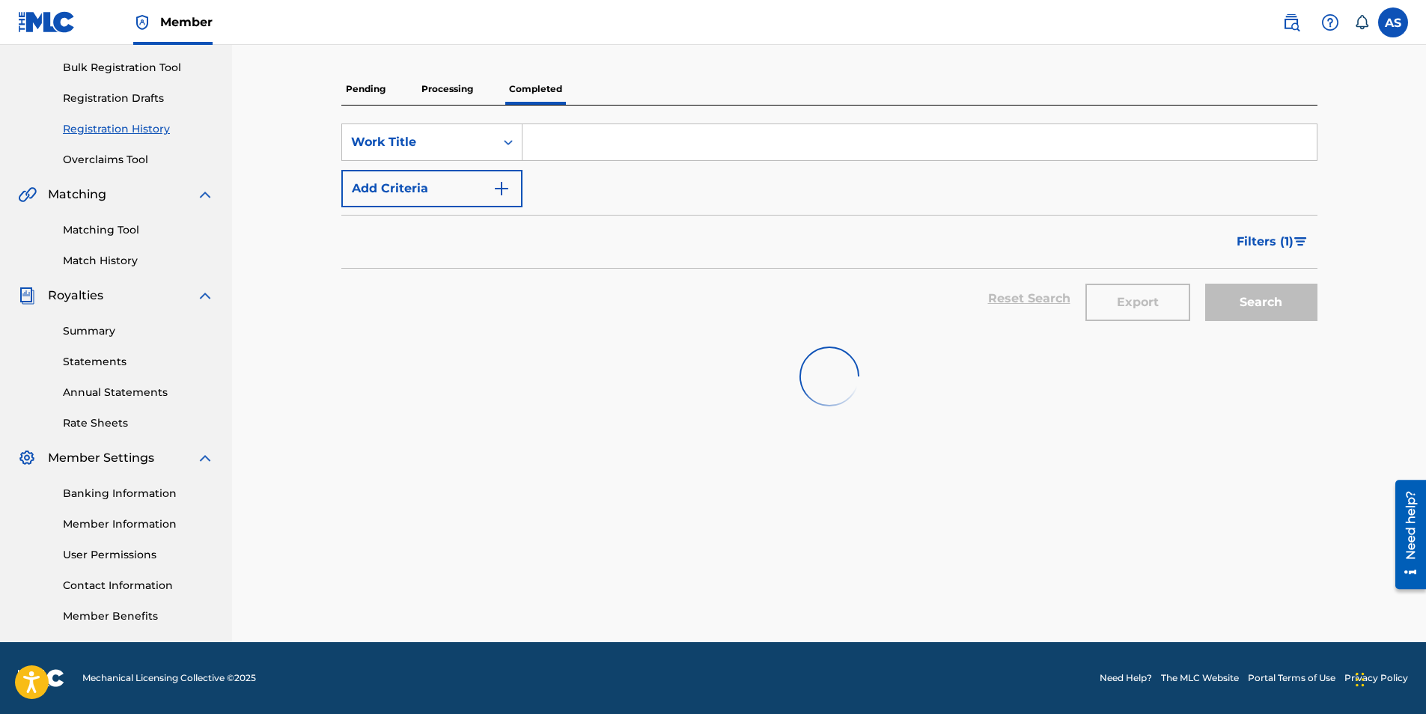
scroll to position [638, 0]
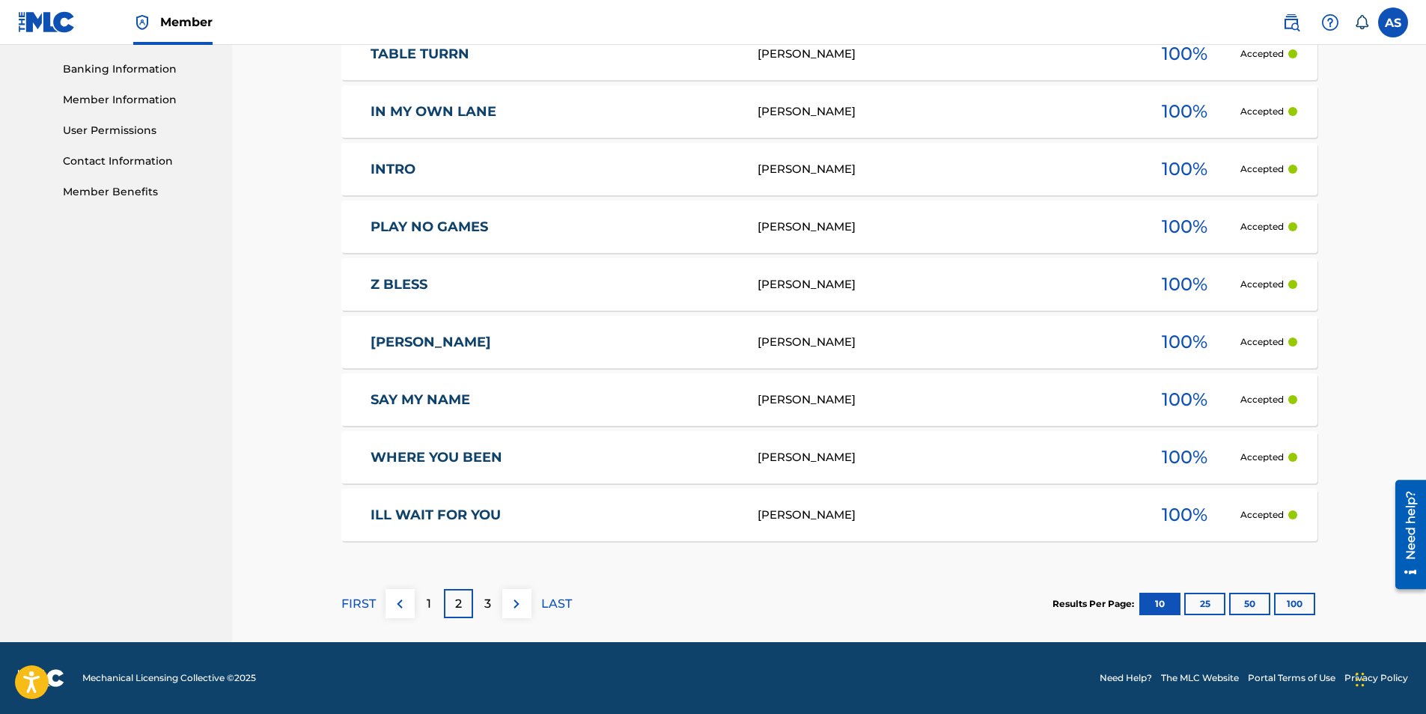
click at [482, 607] on div "3" at bounding box center [487, 603] width 29 height 29
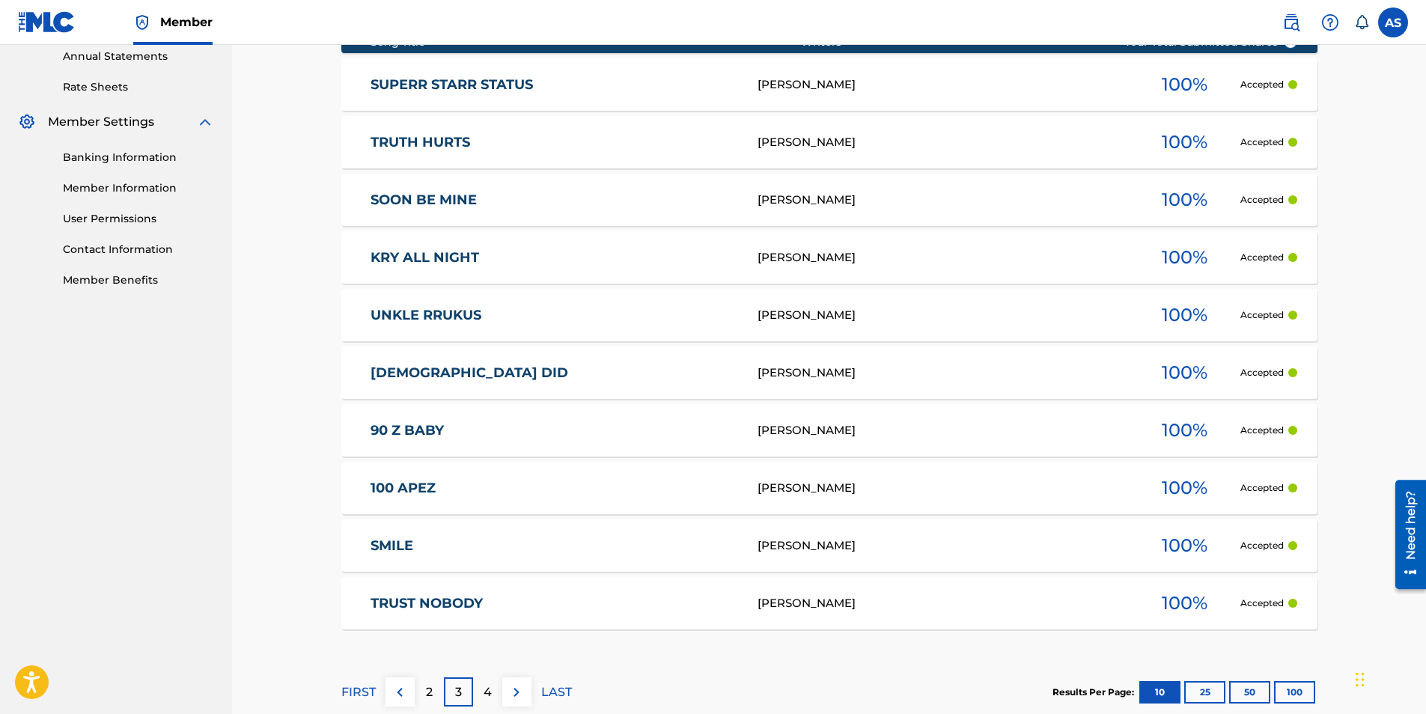
scroll to position [414, 0]
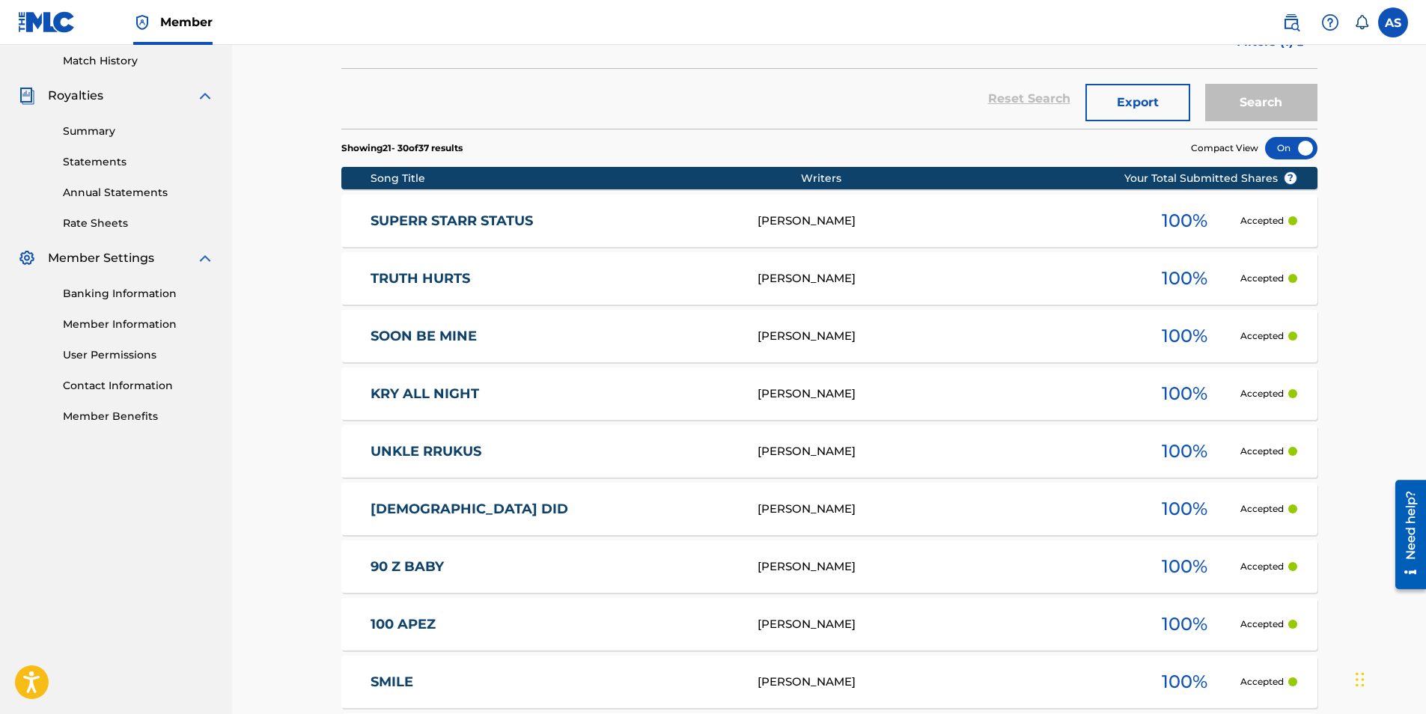
click at [412, 390] on link "KRY ALL NIGHT" at bounding box center [553, 393] width 367 height 17
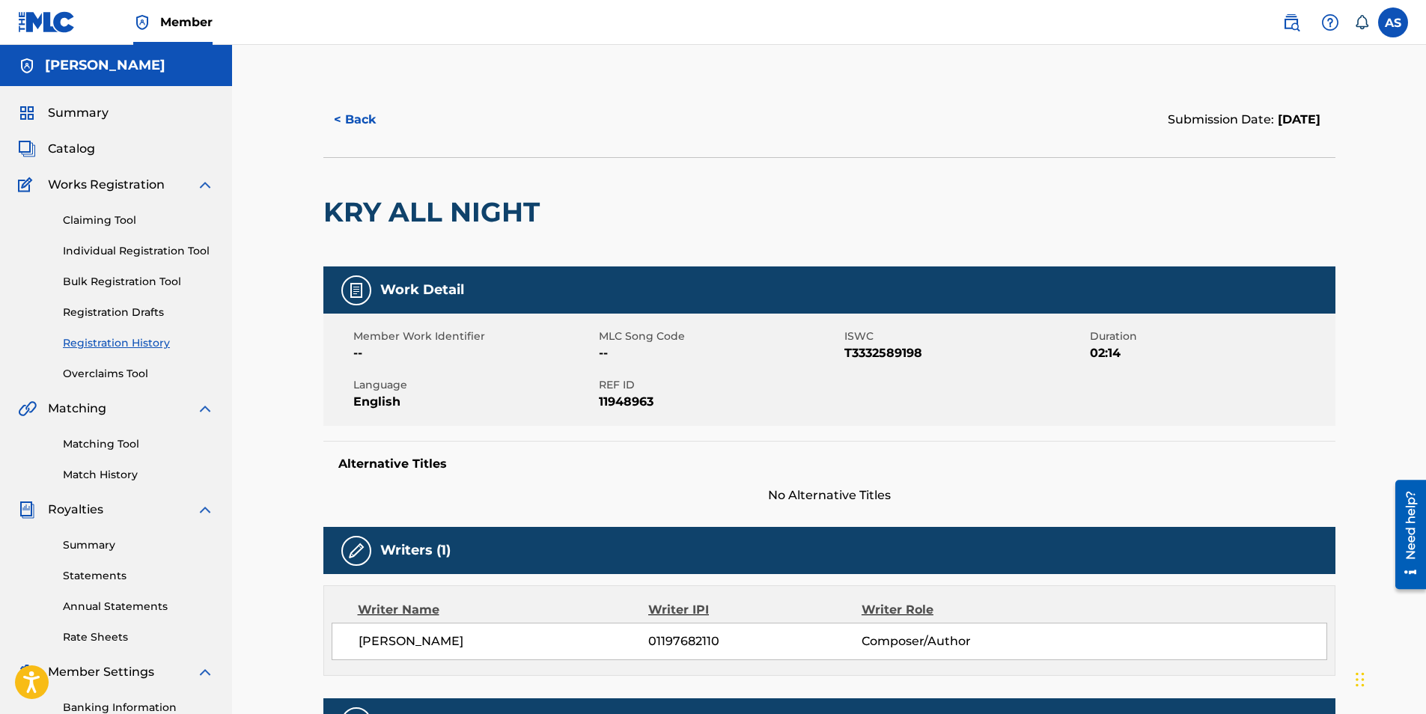
click at [364, 120] on button "< Back" at bounding box center [368, 119] width 90 height 37
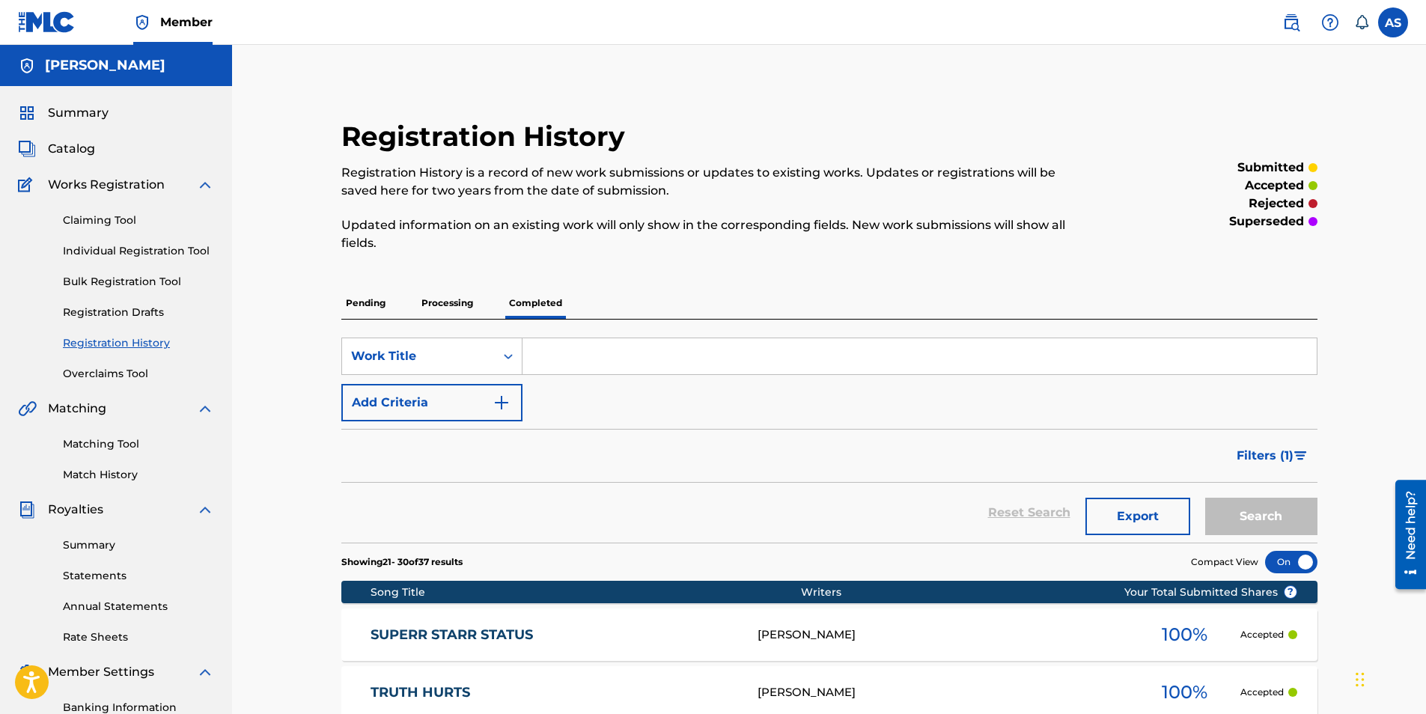
scroll to position [214, 0]
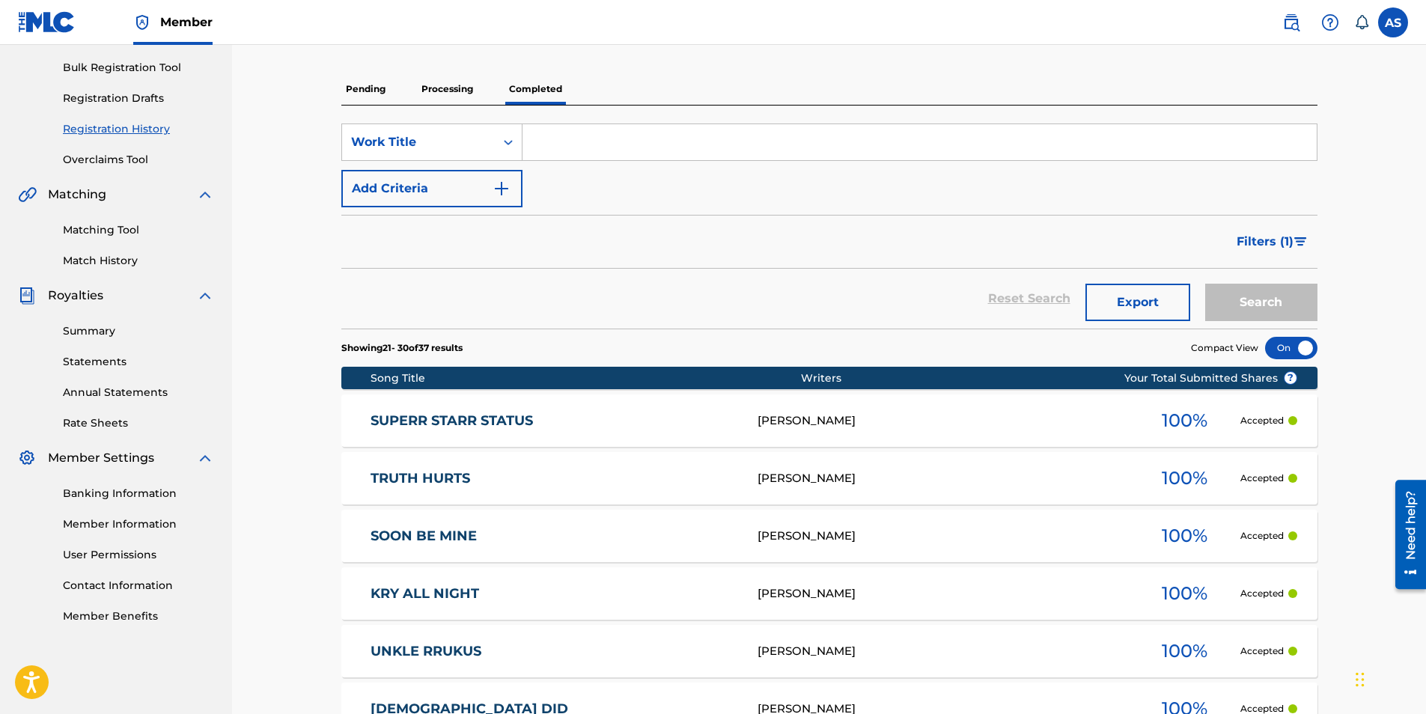
click at [430, 475] on link "TRUTH HURTS" at bounding box center [553, 478] width 367 height 17
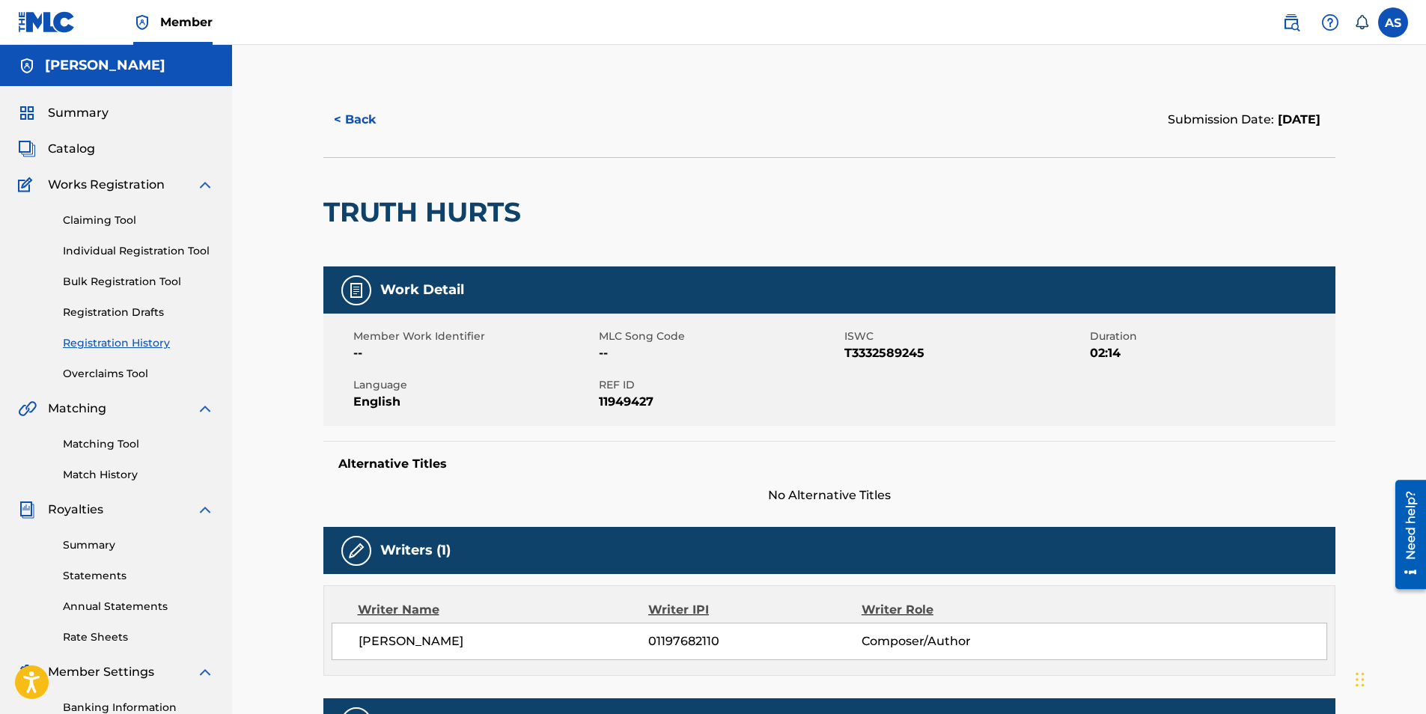
click at [71, 153] on span "Catalog" at bounding box center [71, 149] width 47 height 18
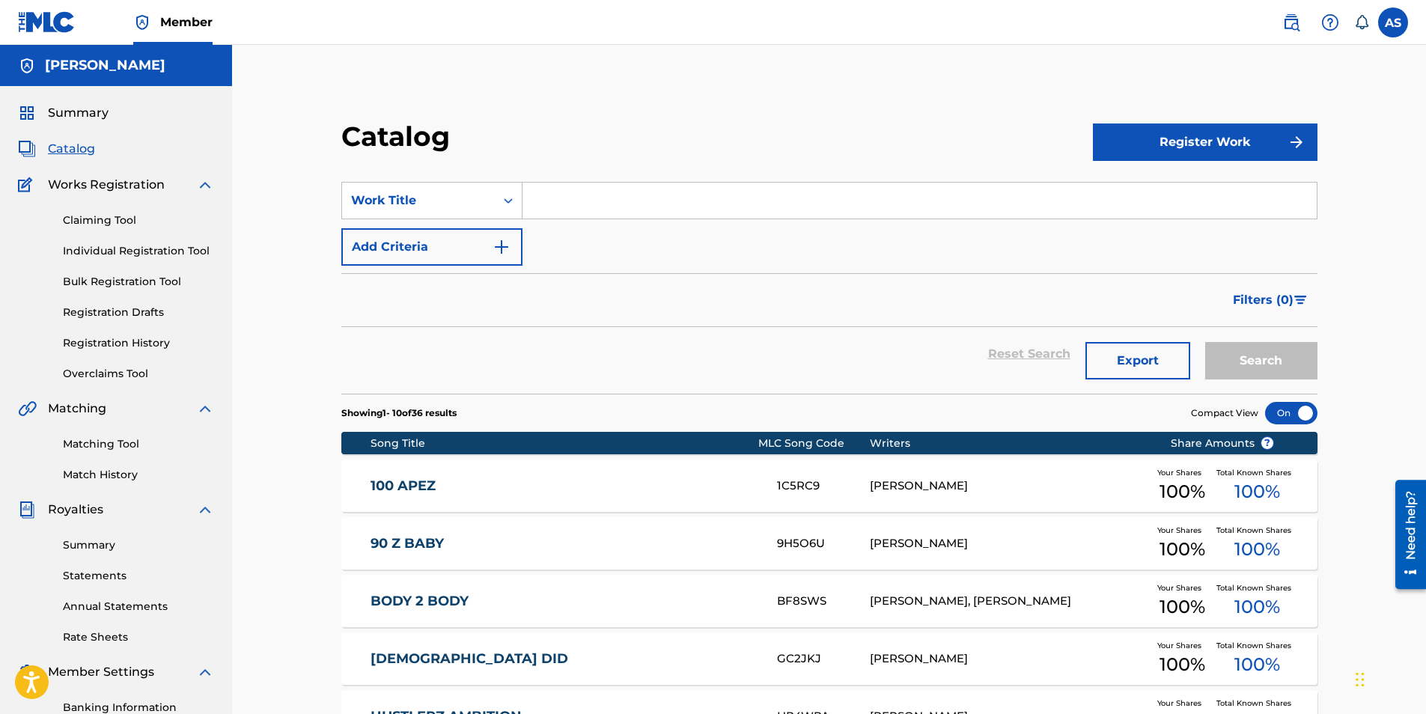
click at [394, 487] on link "100 APEZ" at bounding box center [563, 485] width 386 height 17
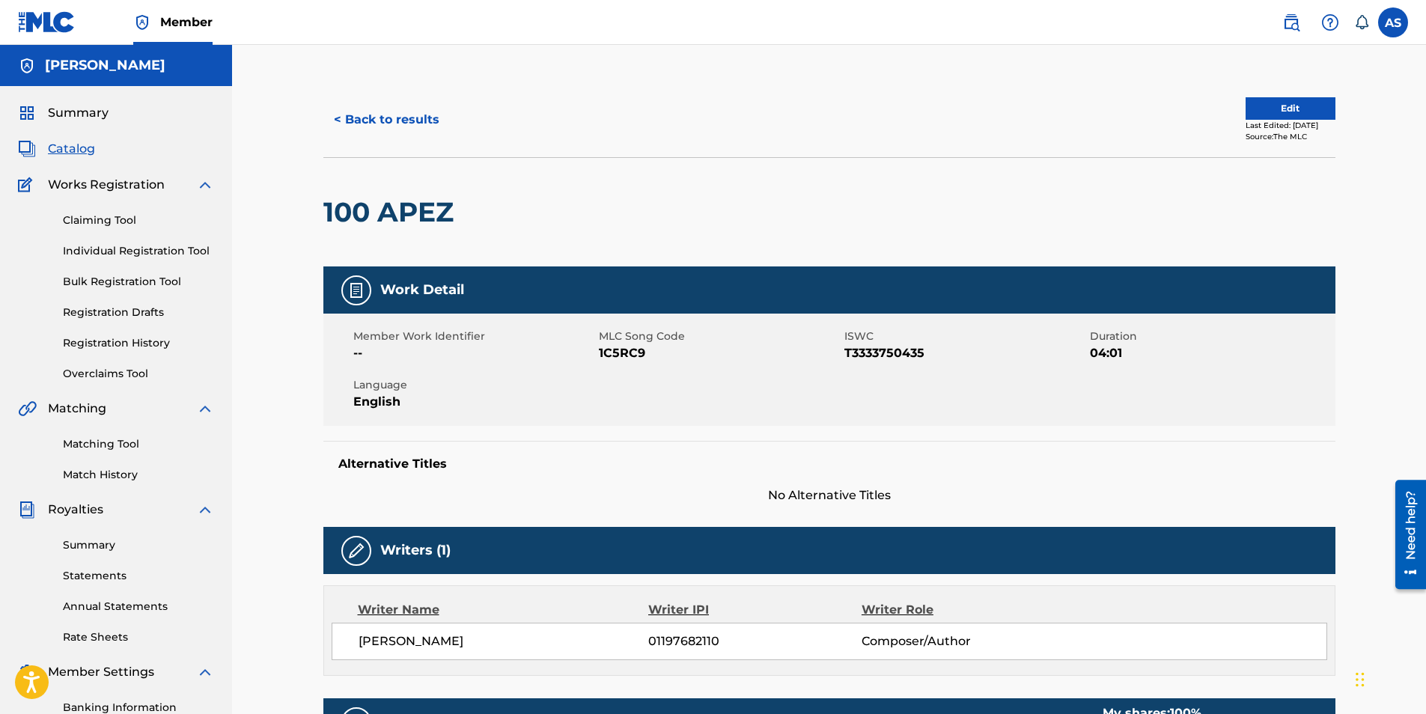
click at [1247, 103] on button "Edit" at bounding box center [1290, 108] width 90 height 22
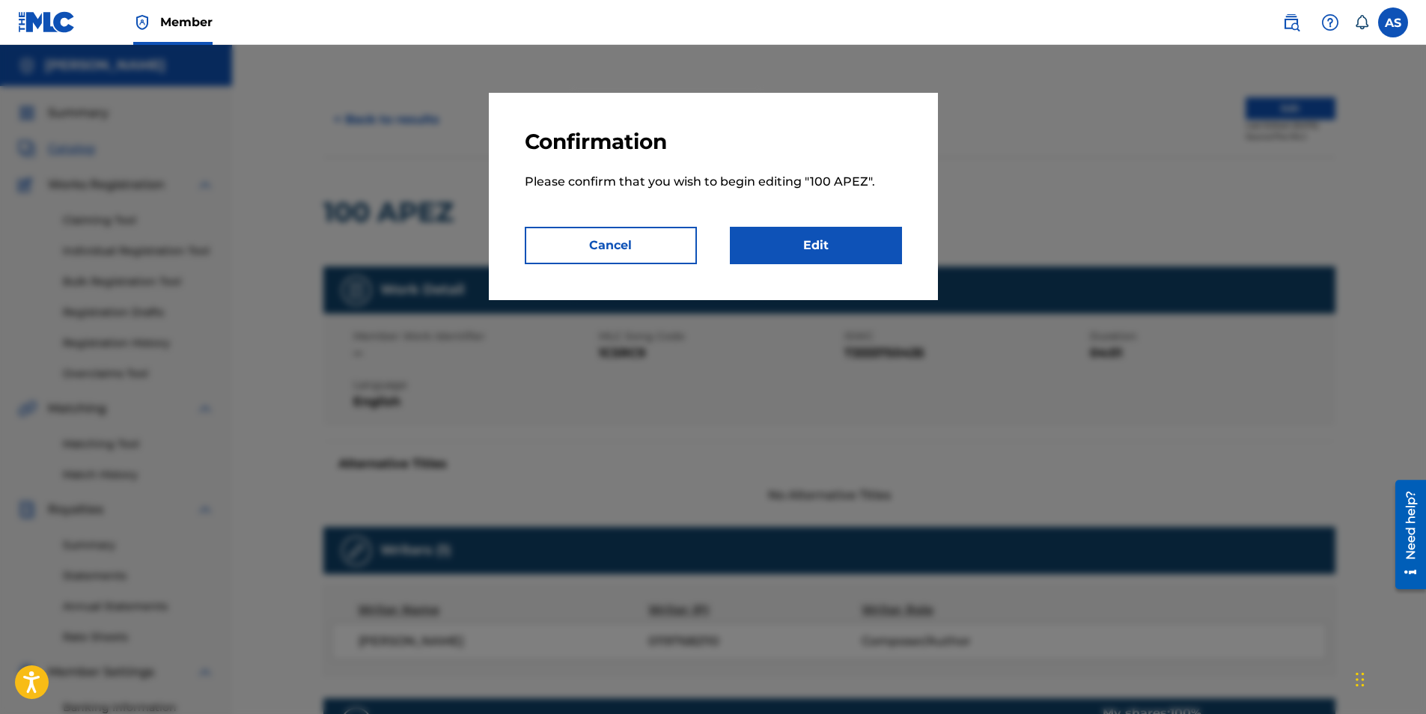
click at [845, 241] on link "Edit" at bounding box center [816, 245] width 172 height 37
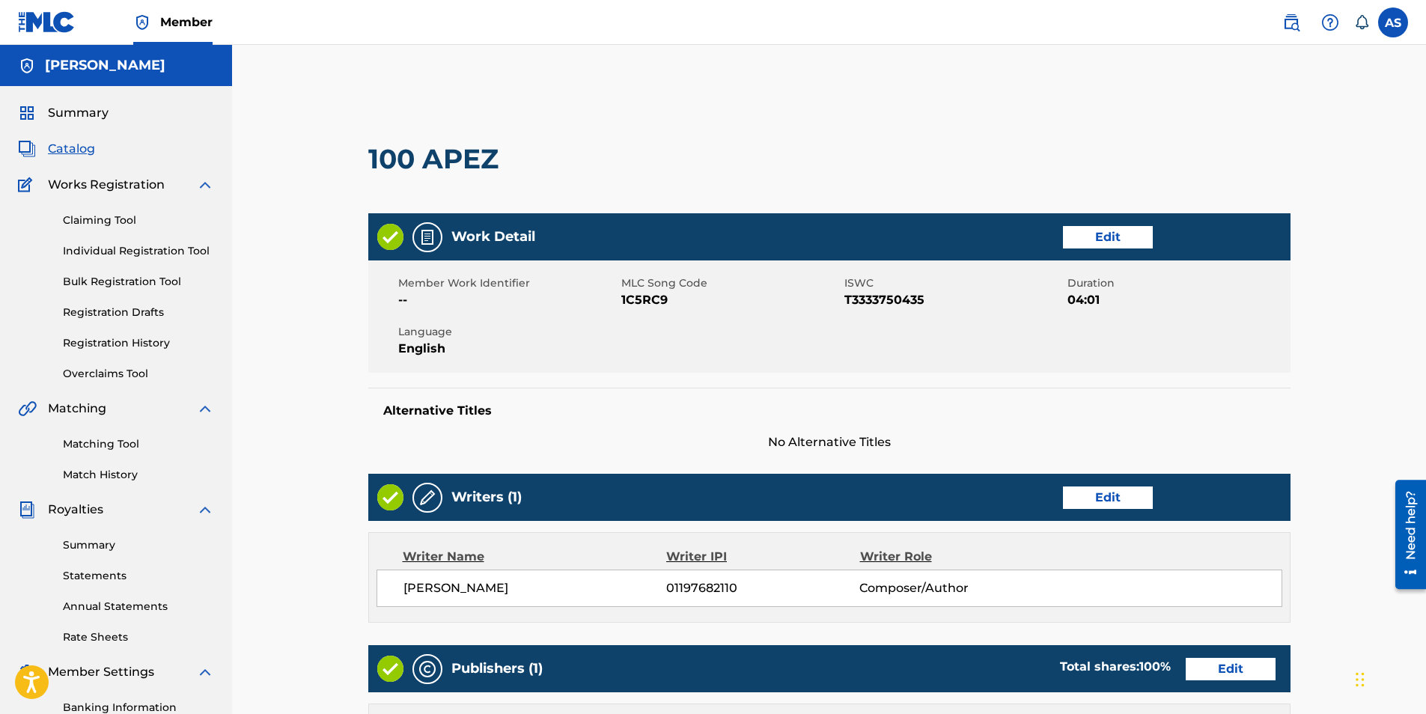
click at [1106, 233] on link "Edit" at bounding box center [1108, 237] width 90 height 22
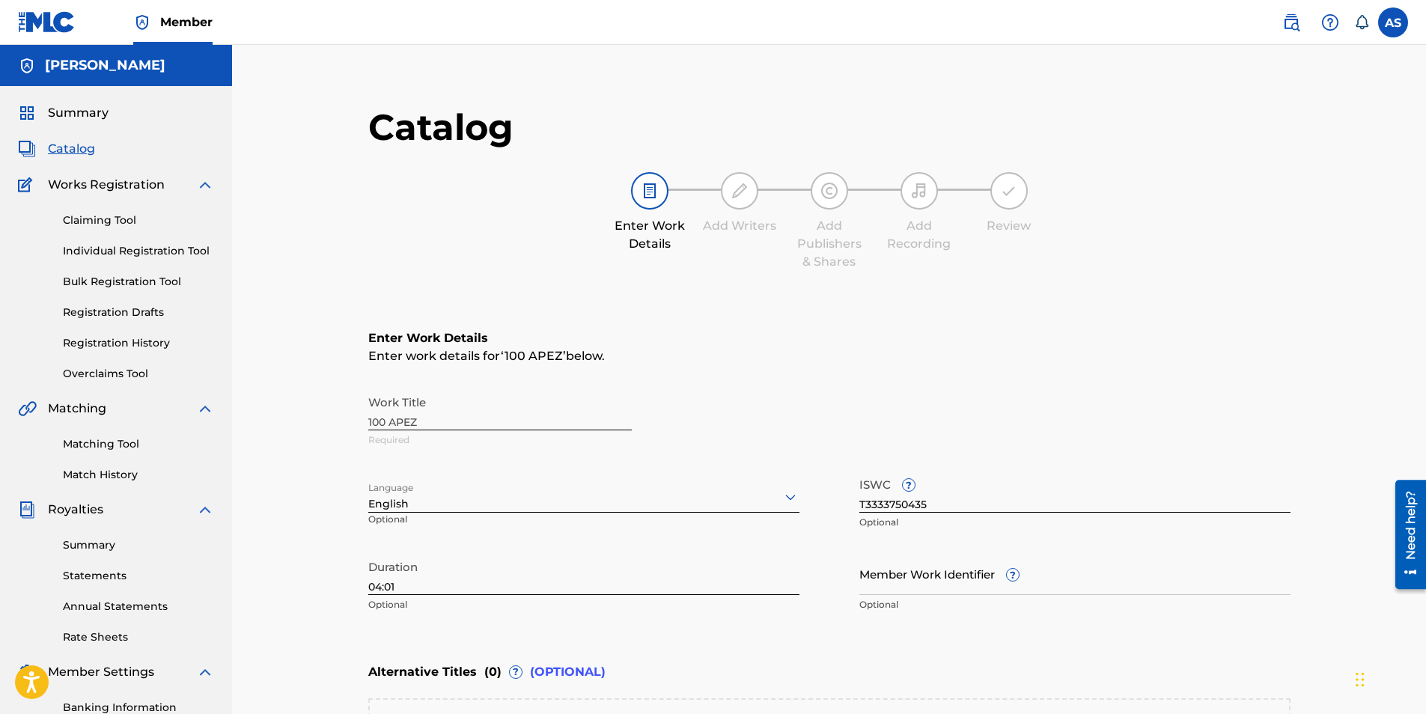
click at [963, 504] on input "T3333750435" at bounding box center [1074, 491] width 431 height 43
paste input "-333.375.043-"
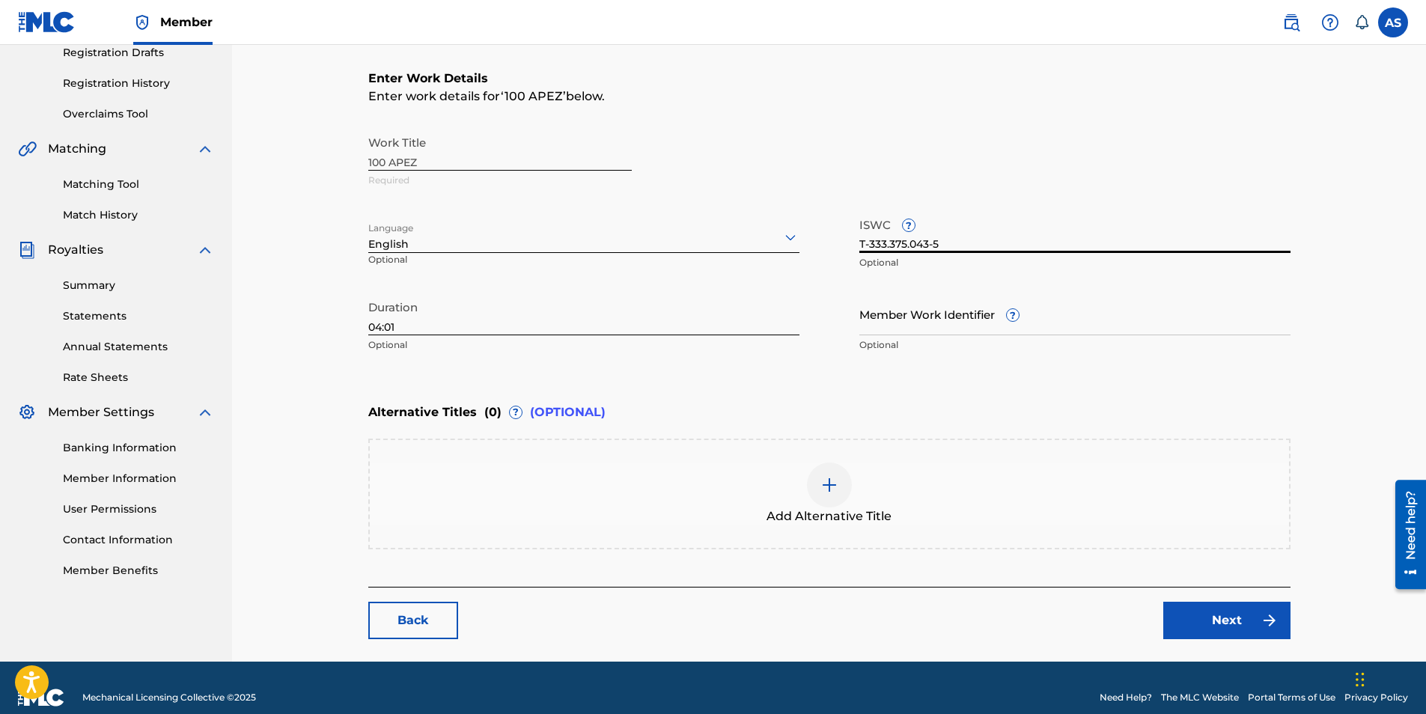
scroll to position [279, 0]
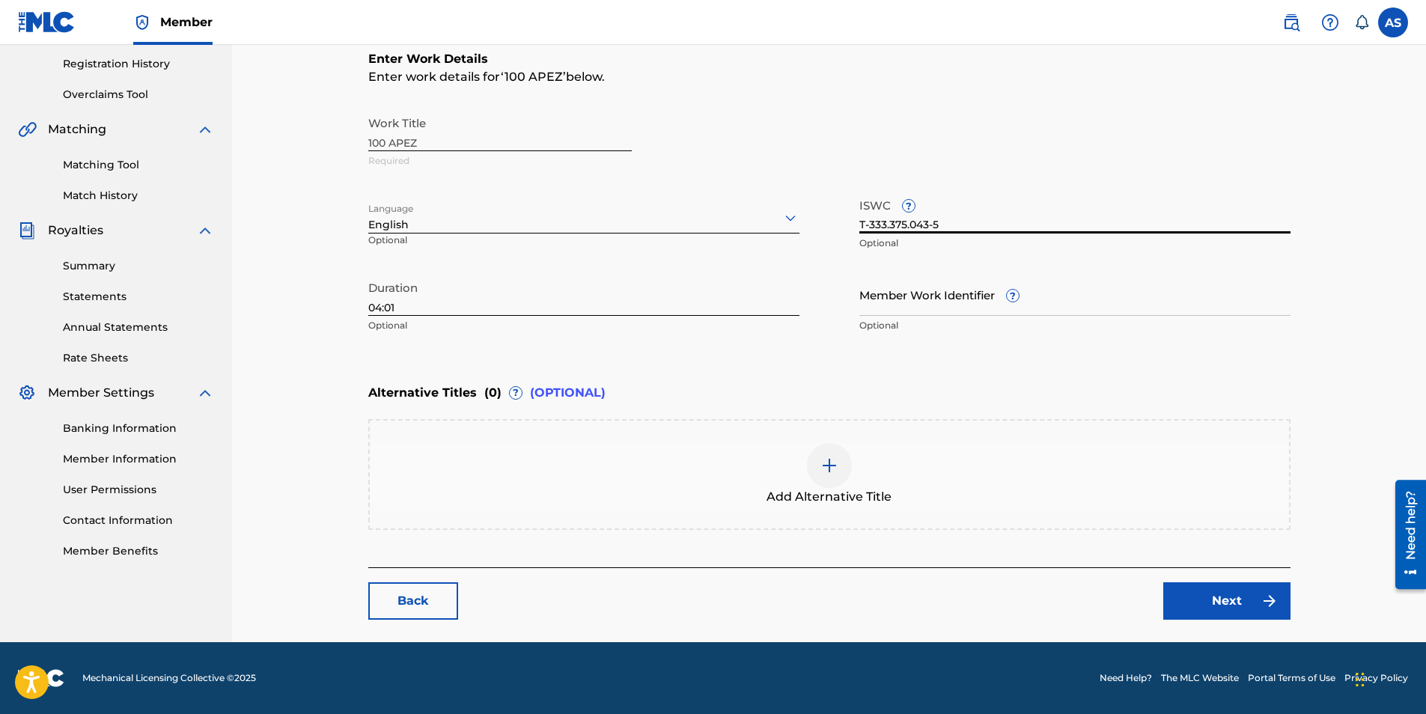
type input "T-333.375.043-5"
click at [1247, 602] on link "Next" at bounding box center [1226, 600] width 127 height 37
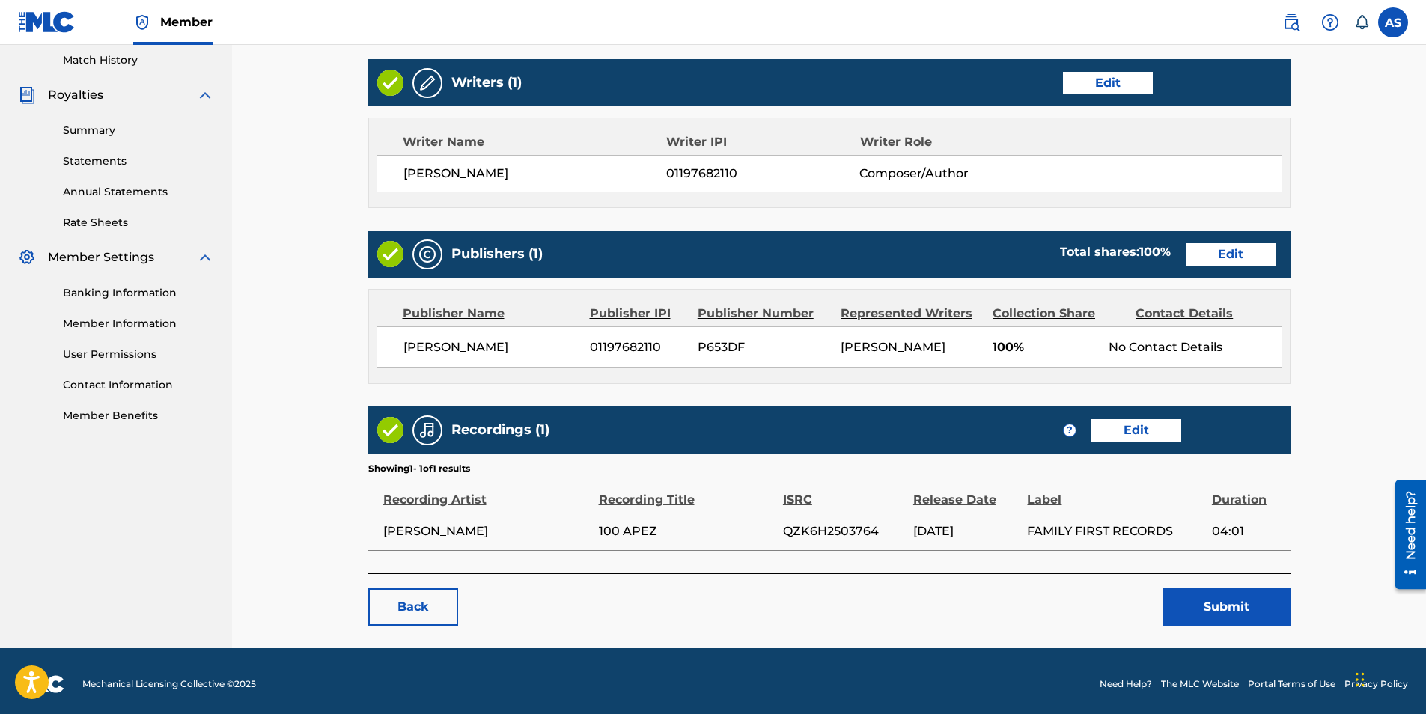
scroll to position [421, 0]
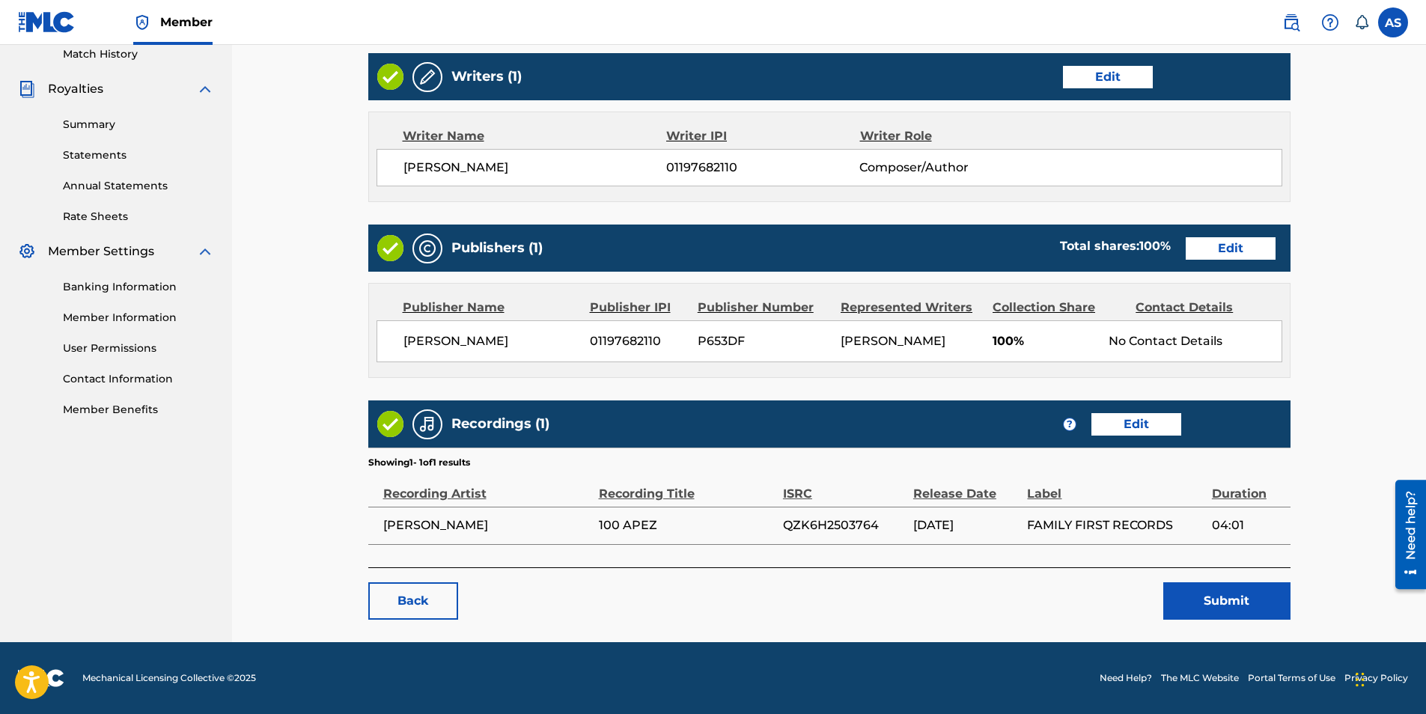
click at [1245, 601] on button "Submit" at bounding box center [1226, 600] width 127 height 37
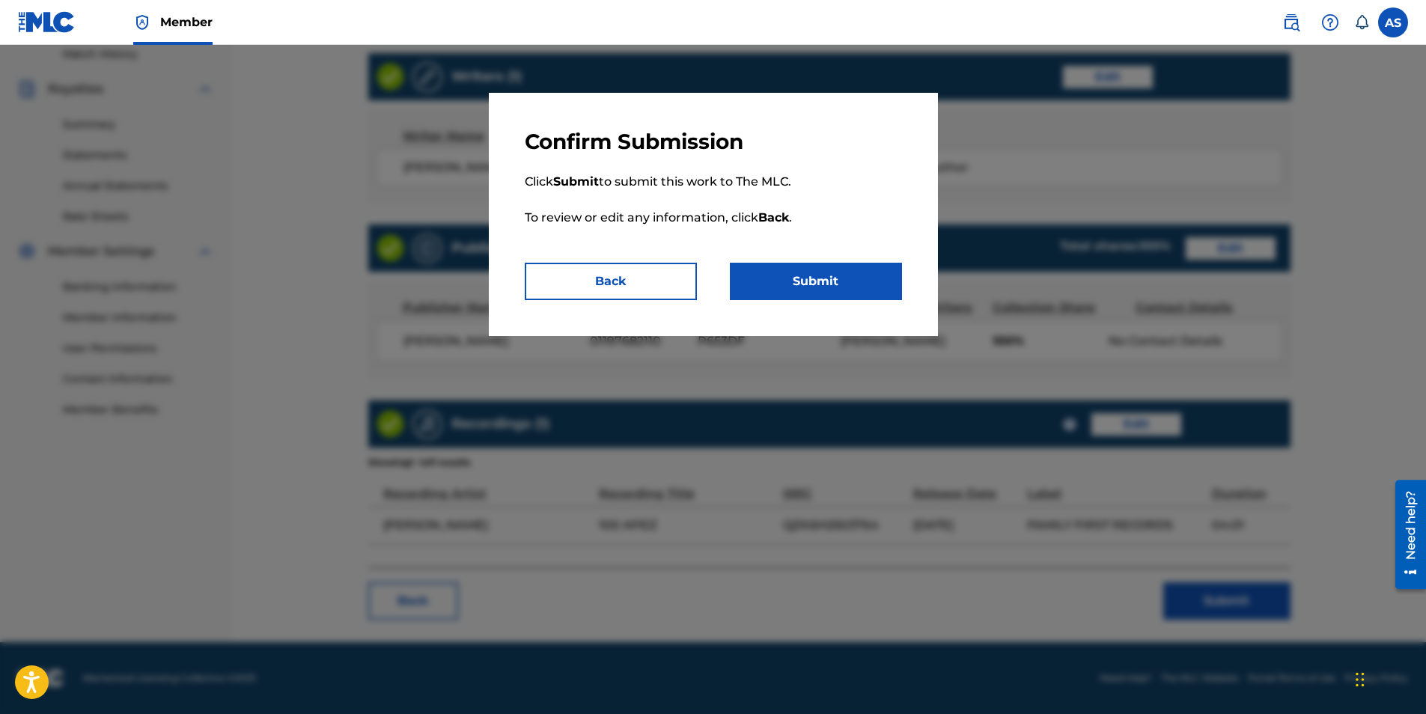
click at [853, 278] on button "Submit" at bounding box center [816, 281] width 172 height 37
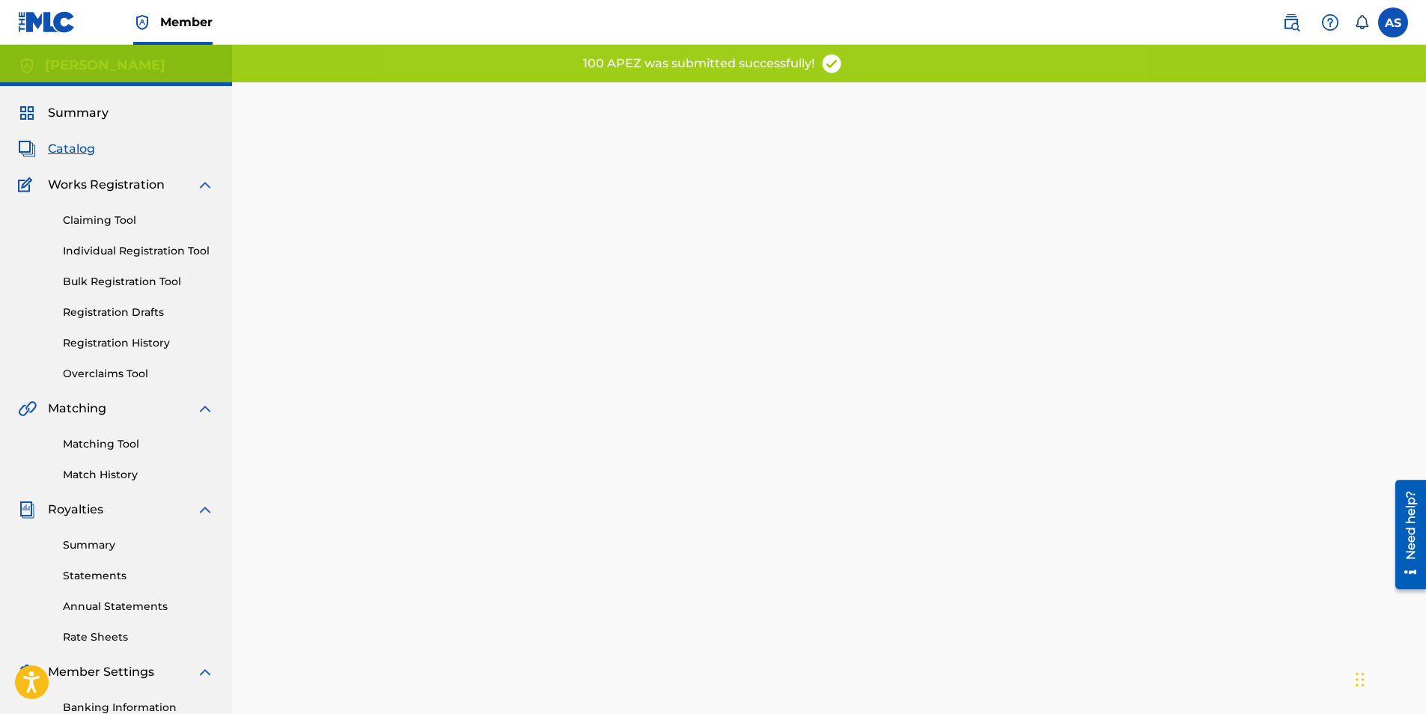
click at [80, 152] on span "Catalog" at bounding box center [71, 149] width 47 height 18
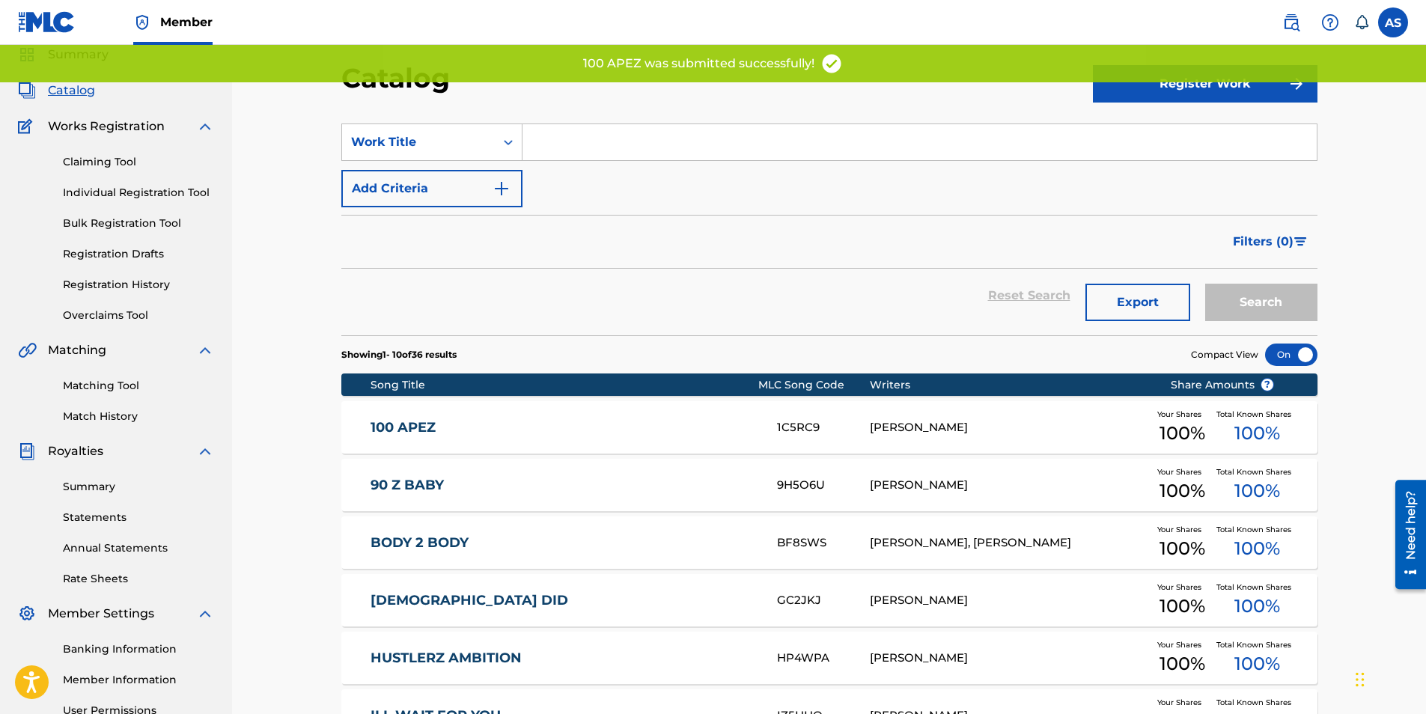
scroll to position [150, 0]
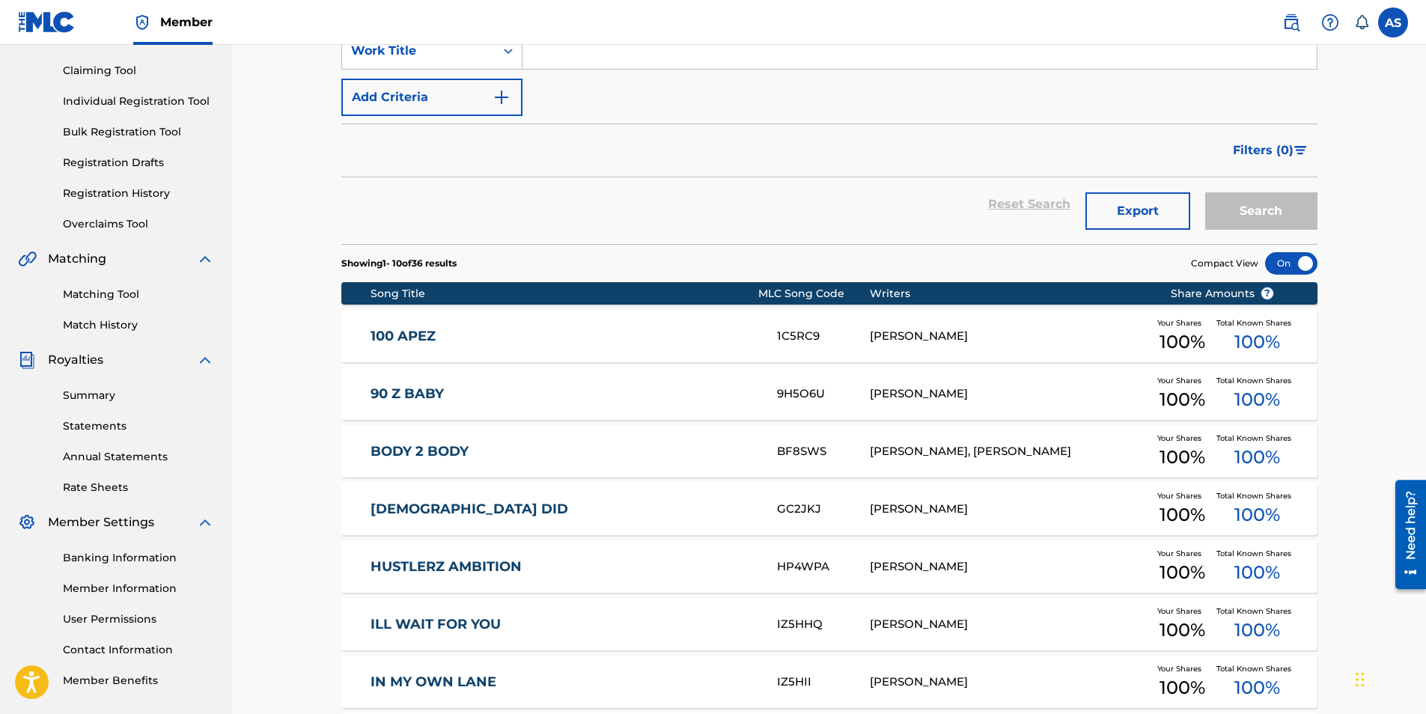
click at [415, 390] on link "90 Z BABY" at bounding box center [563, 393] width 386 height 17
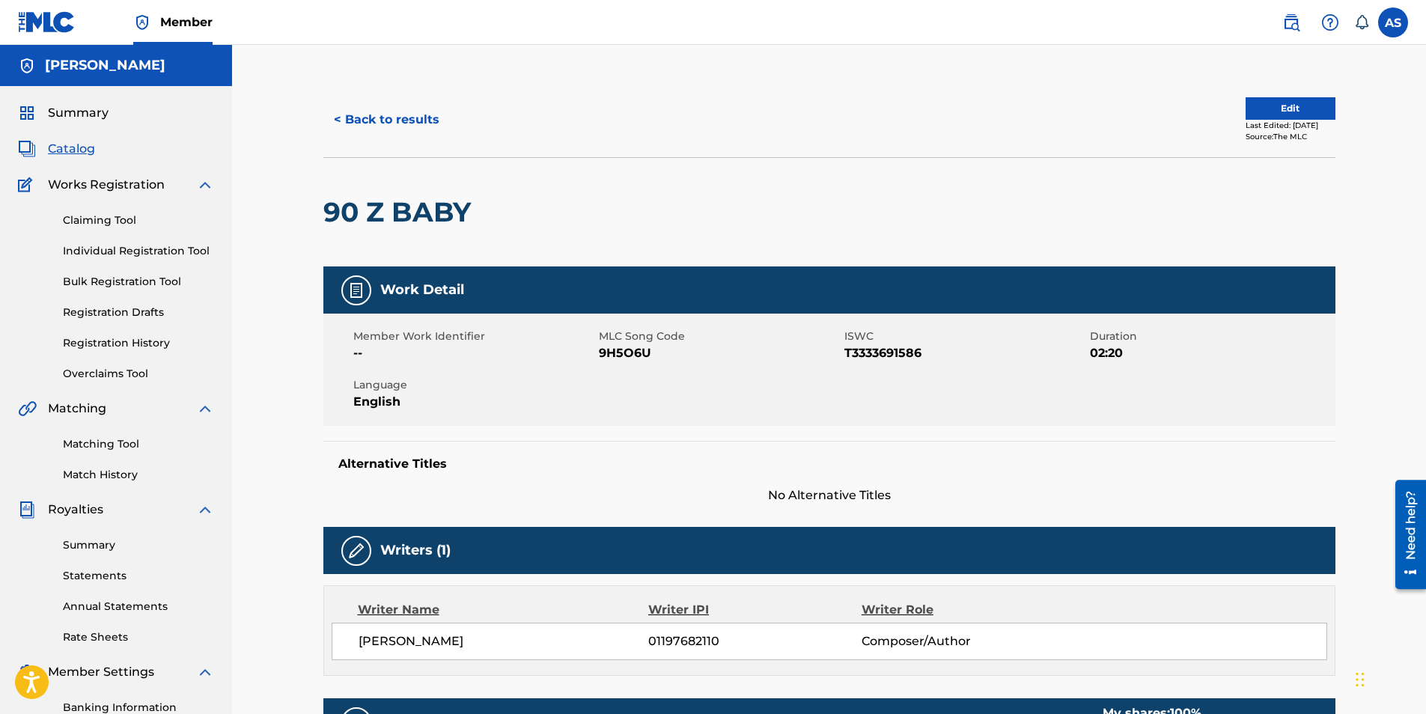
click at [1251, 108] on button "Edit" at bounding box center [1290, 108] width 90 height 22
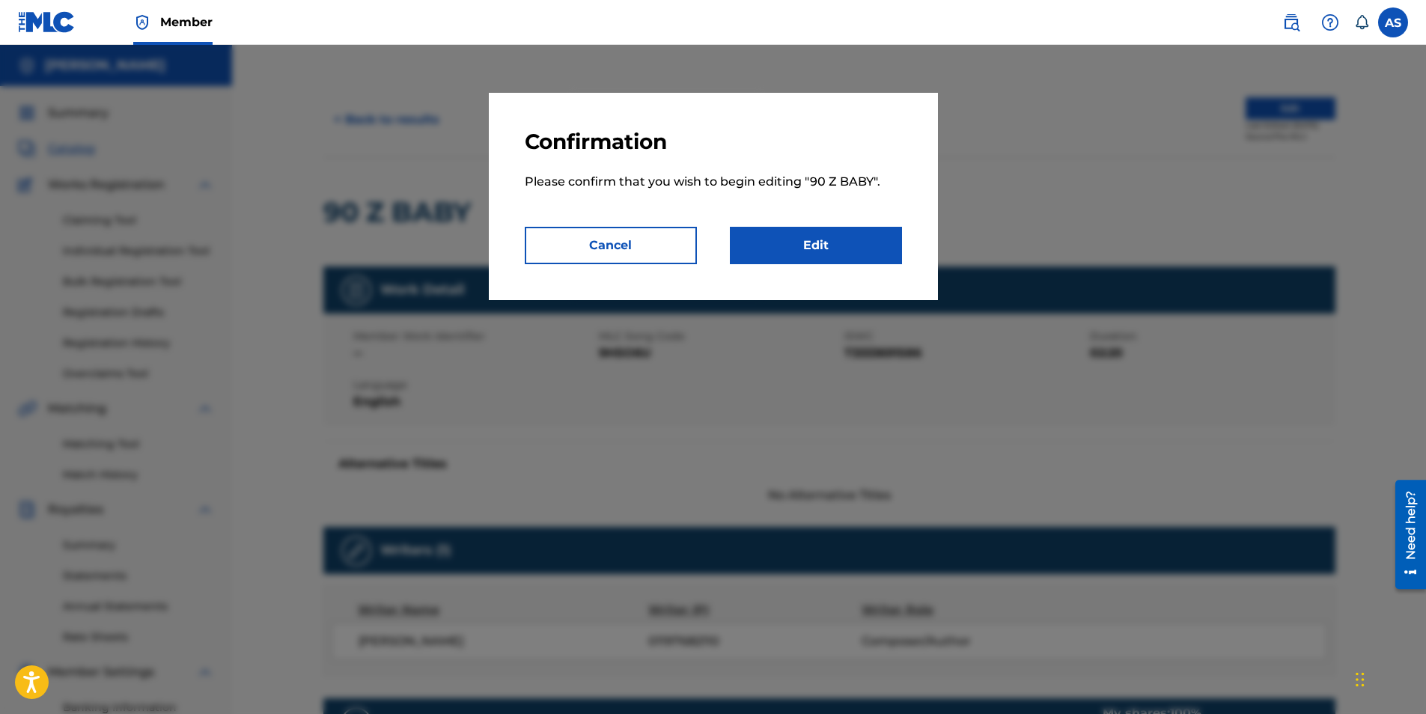
click at [810, 249] on link "Edit" at bounding box center [816, 245] width 172 height 37
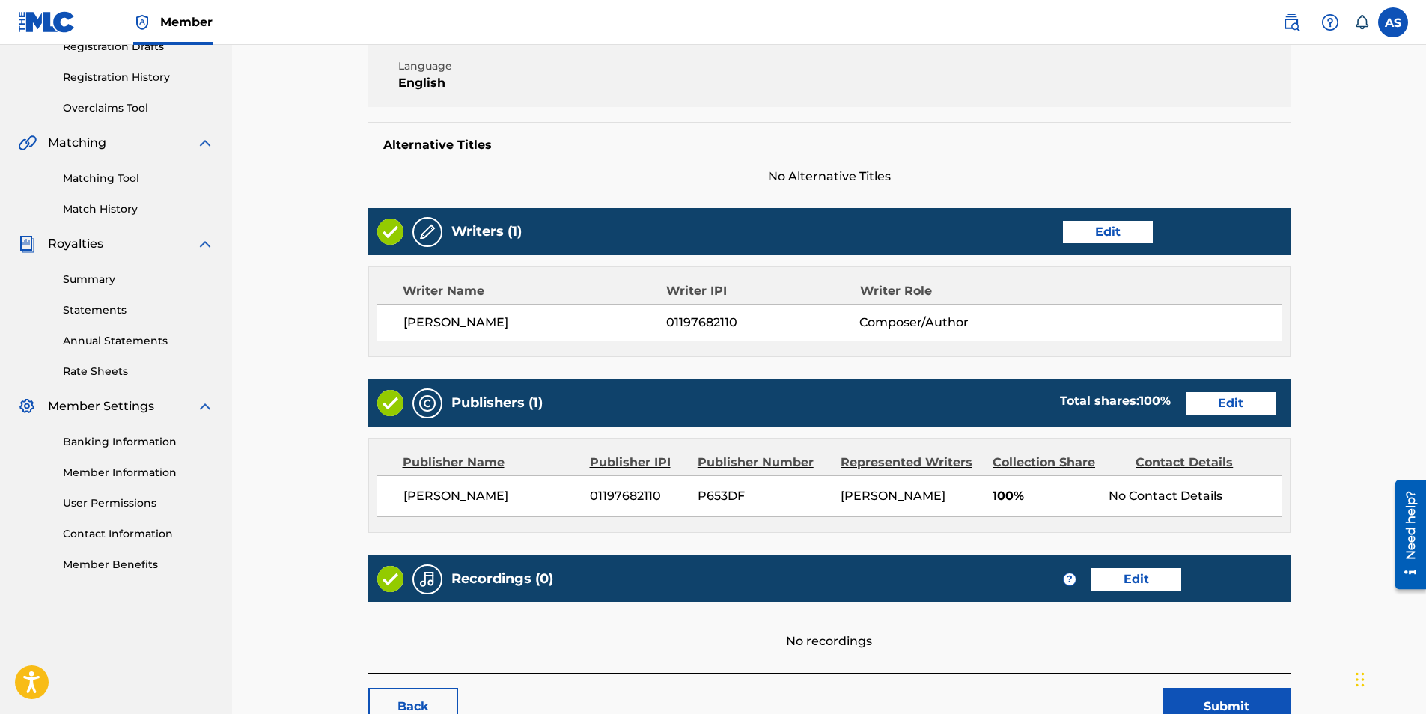
scroll to position [371, 0]
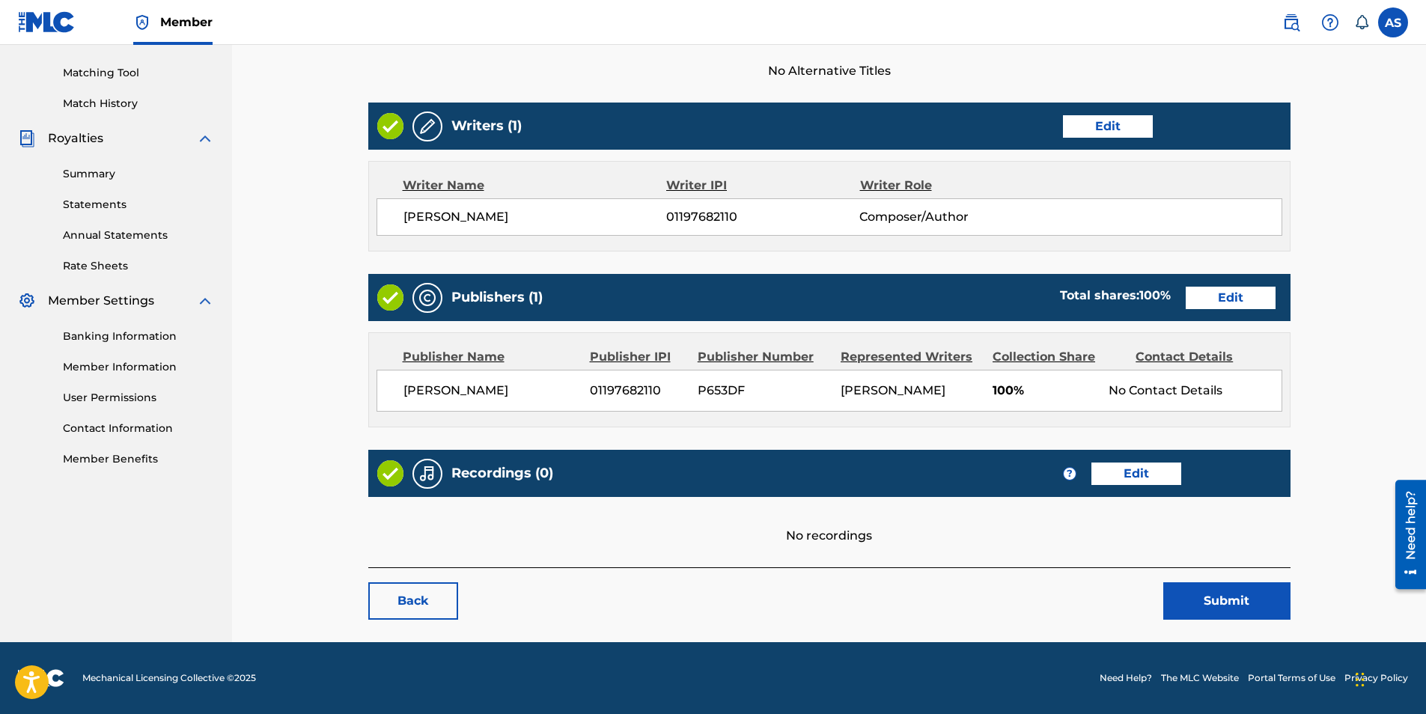
click at [1139, 474] on link "Edit" at bounding box center [1136, 473] width 90 height 22
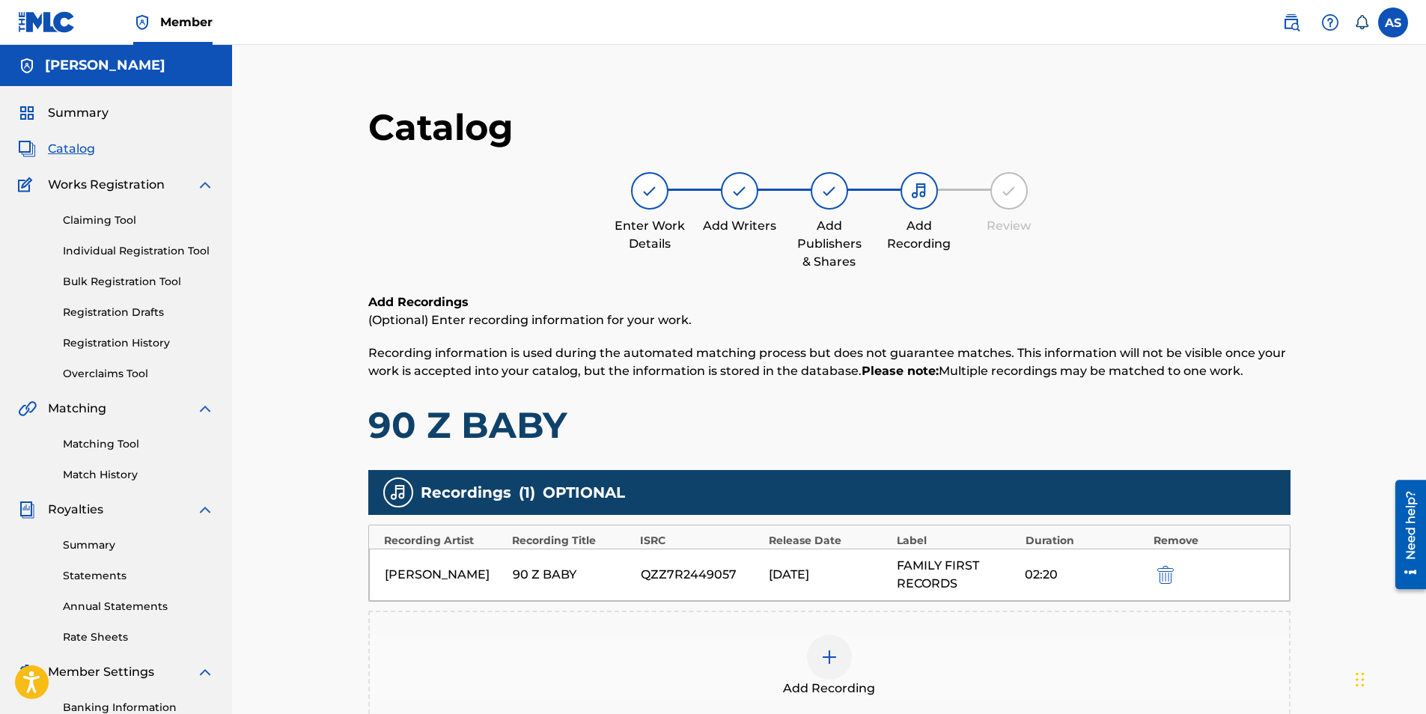
scroll to position [371, 0]
